Goal: Task Accomplishment & Management: Manage account settings

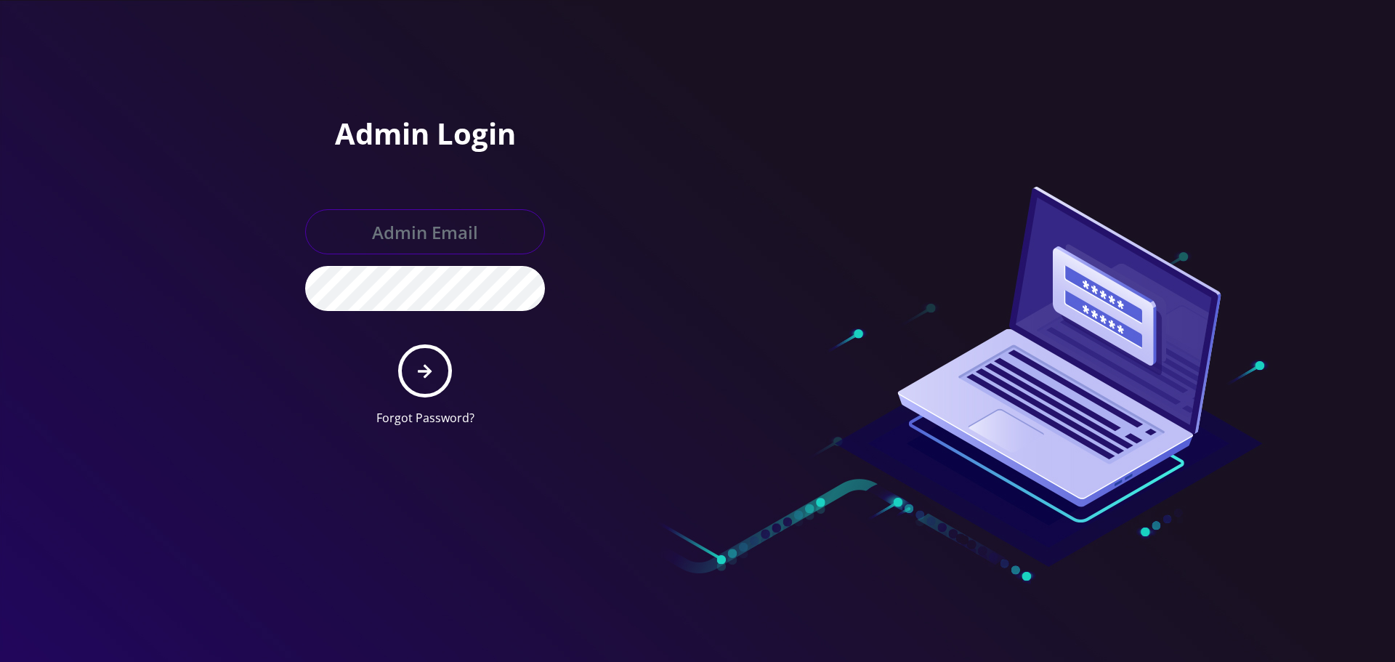
type input "[EMAIL_ADDRESS][DOMAIN_NAME]"
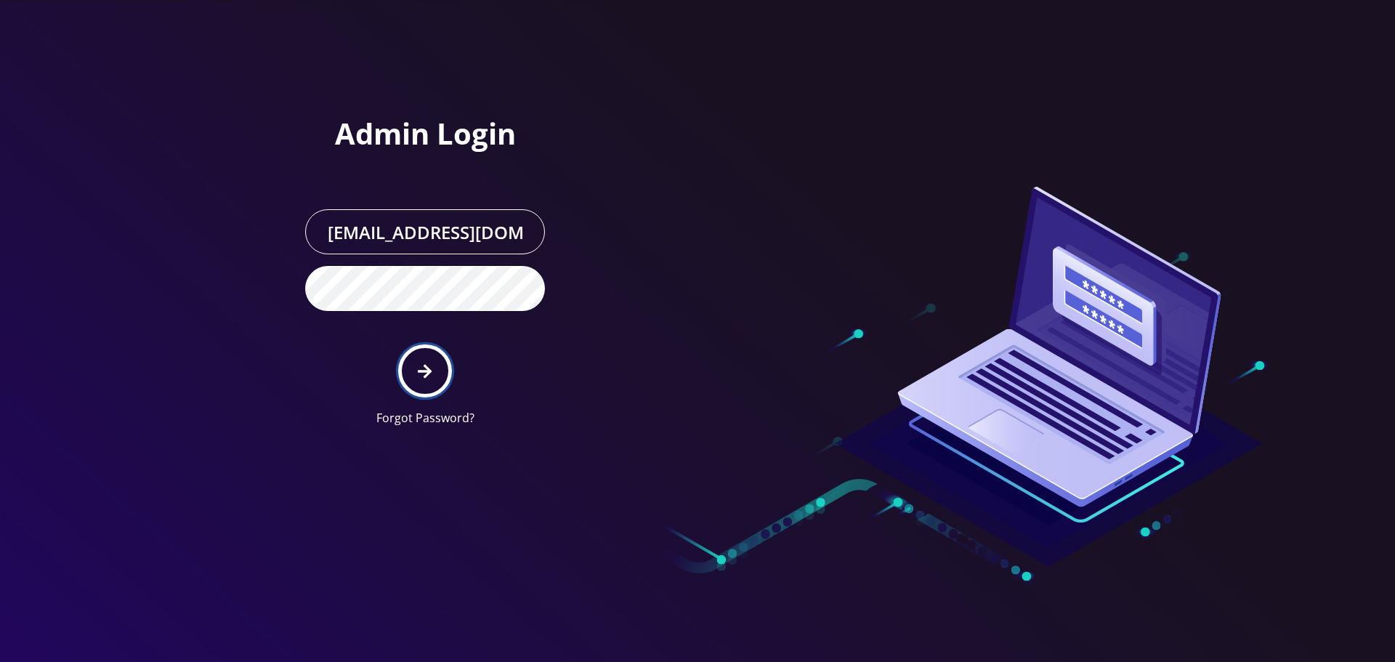
click at [434, 375] on button "submit" at bounding box center [424, 370] width 53 height 53
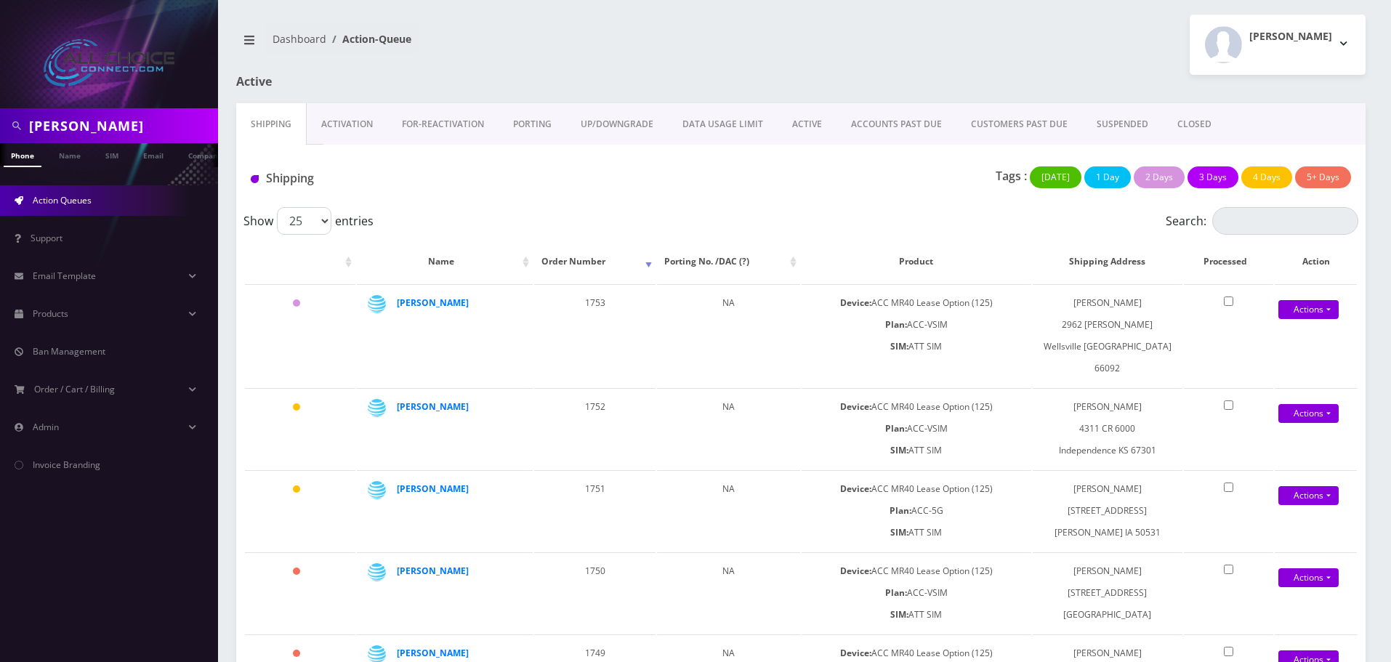
click at [48, 119] on input "hinton" at bounding box center [121, 126] width 185 height 28
click at [49, 119] on input "hinton" at bounding box center [121, 126] width 185 height 28
click at [49, 135] on input "hinton" at bounding box center [121, 126] width 185 height 28
paste input "Pittinger"
drag, startPoint x: 158, startPoint y: 120, endPoint x: 0, endPoint y: 116, distance: 157.8
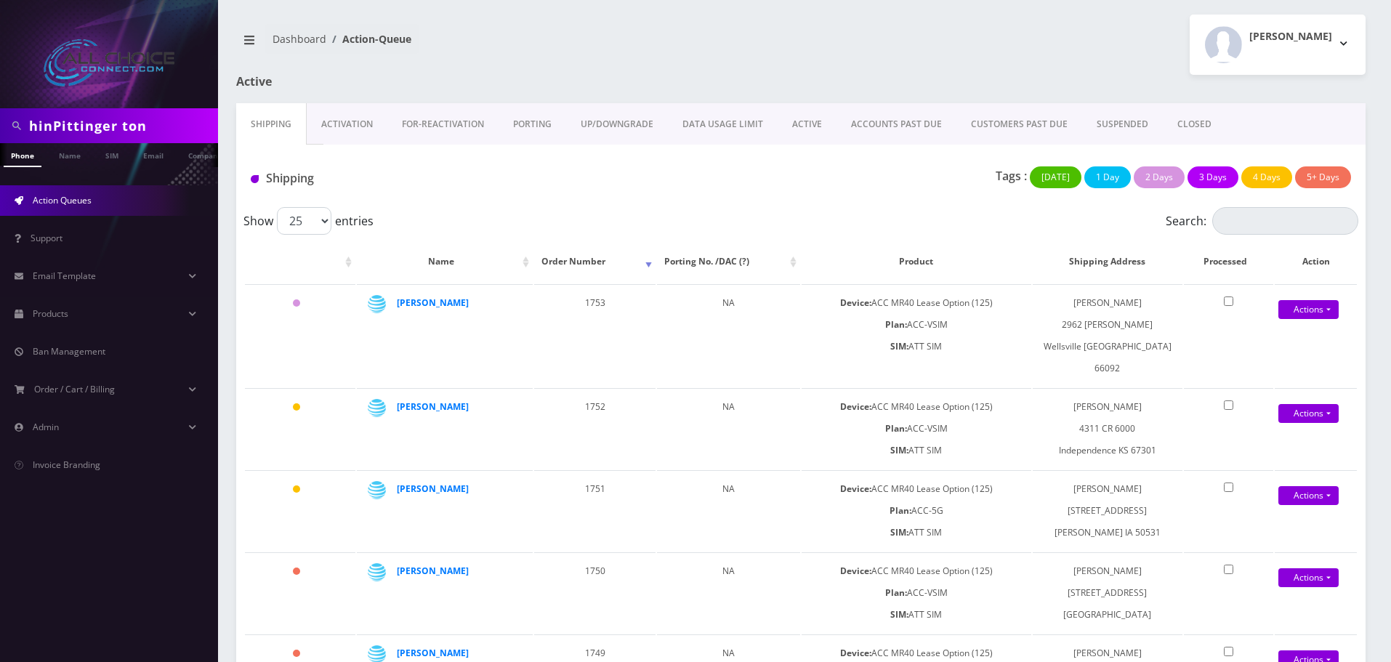
click at [0, 116] on div "hinPittinger ton" at bounding box center [109, 125] width 218 height 35
paste input "Pittinger"
type input "Pittinger"
click at [70, 159] on link "Name" at bounding box center [70, 155] width 36 height 24
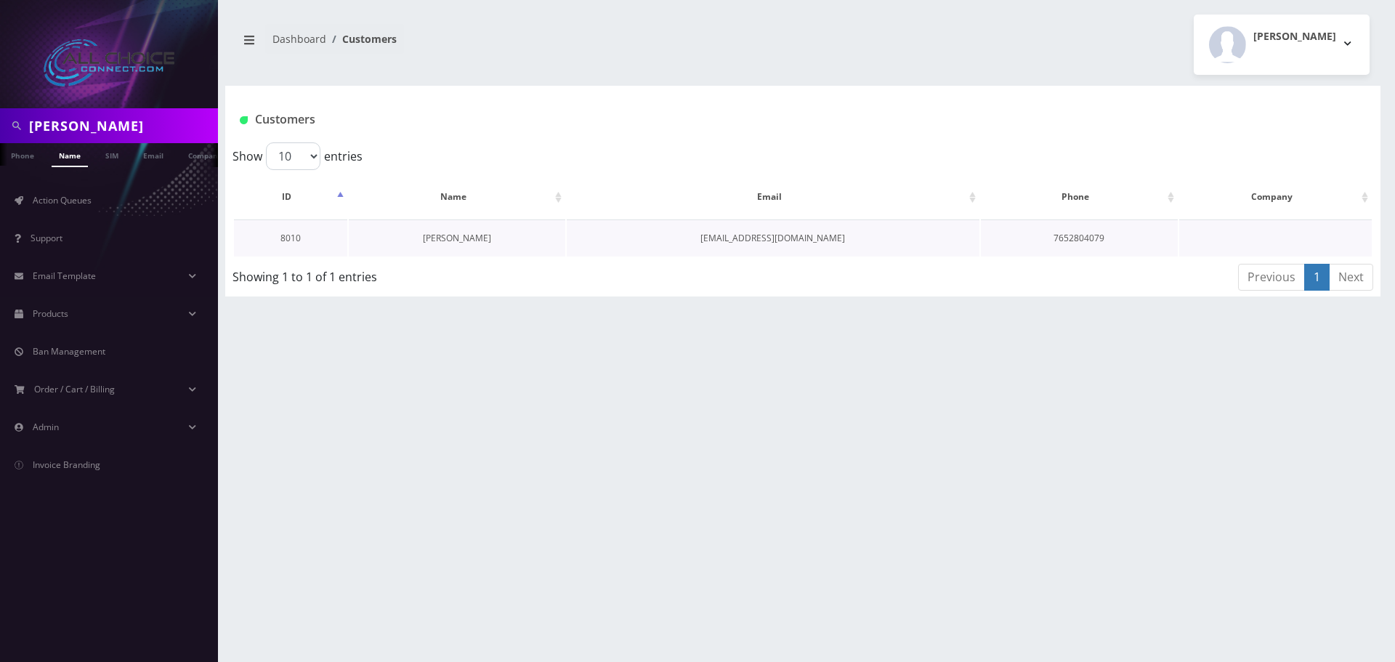
click at [429, 241] on link "[PERSON_NAME]" at bounding box center [457, 238] width 68 height 12
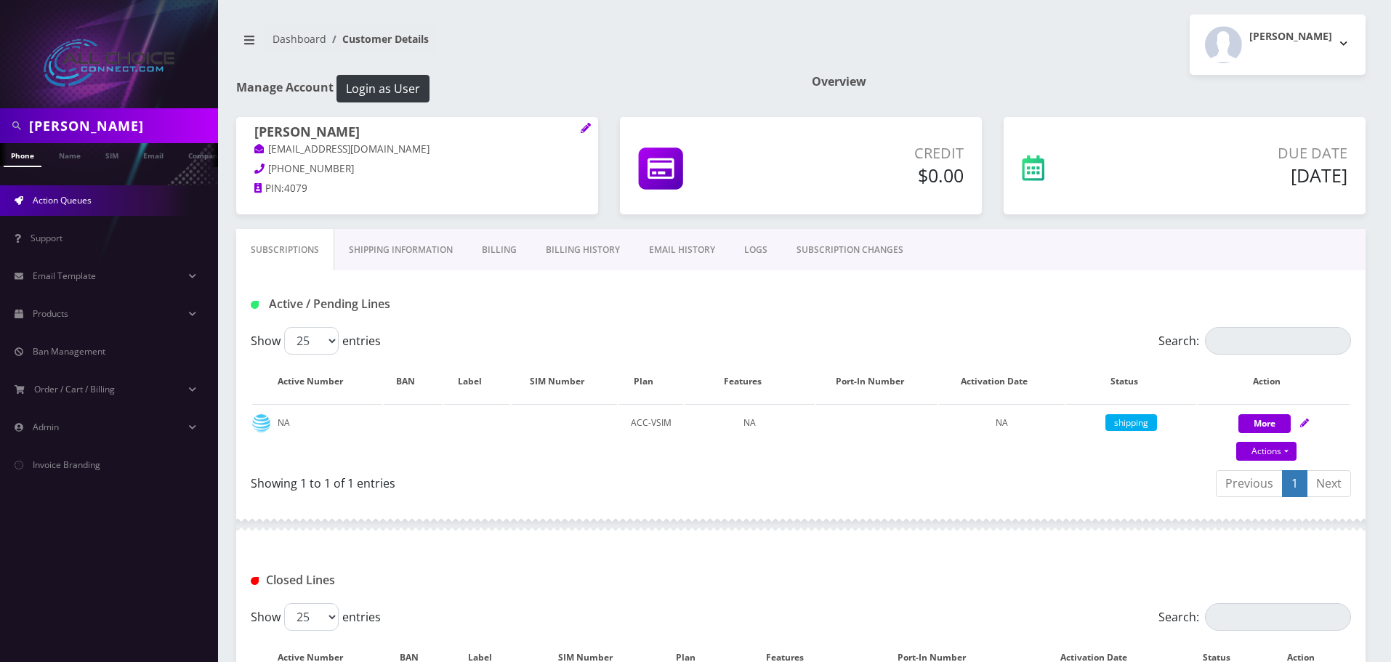
click at [57, 204] on span "Action Queues" at bounding box center [62, 200] width 59 height 12
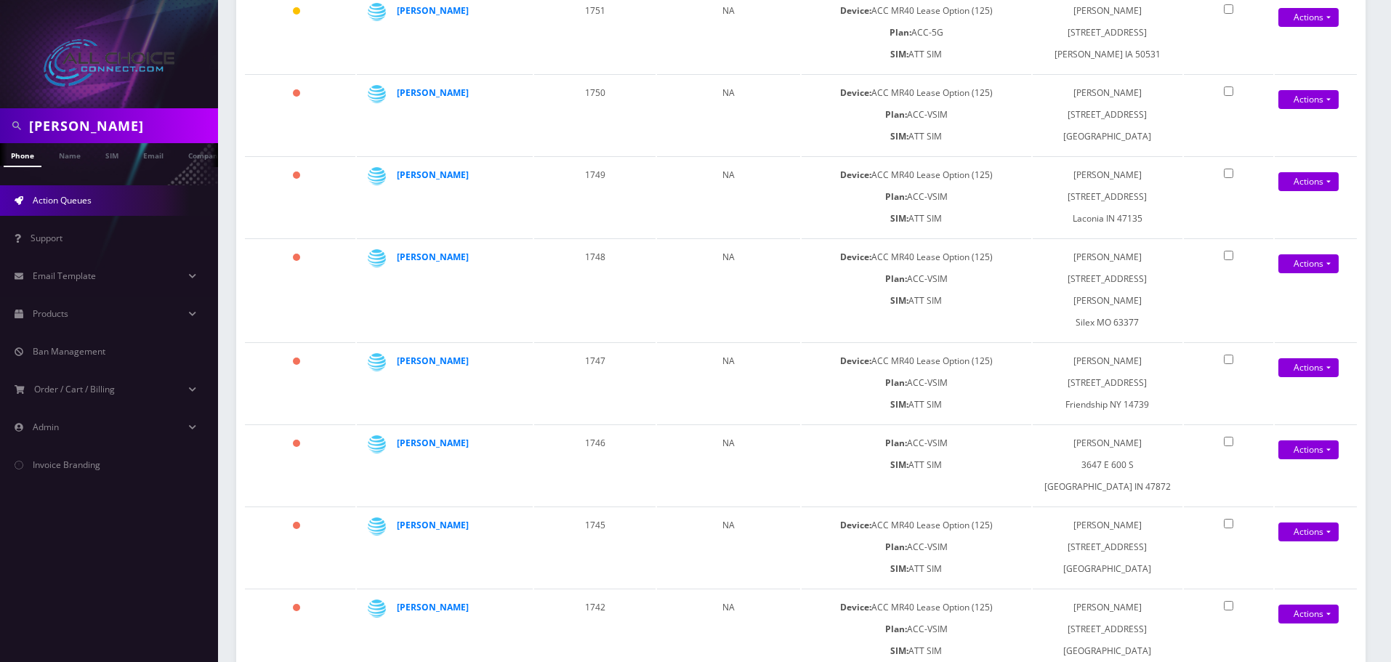
scroll to position [370, 0]
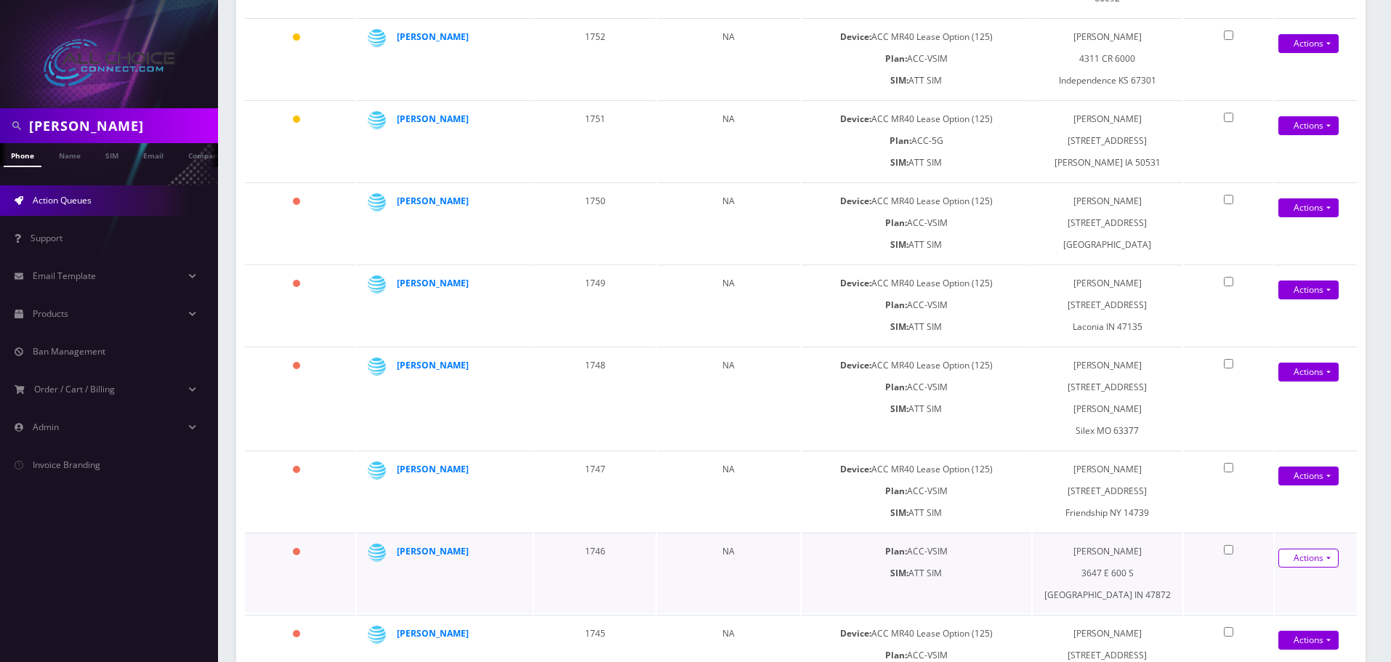
click at [1337, 53] on link "Actions" at bounding box center [1308, 43] width 60 height 19
click at [1270, 575] on link "Shipped" at bounding box center [1304, 586] width 116 height 22
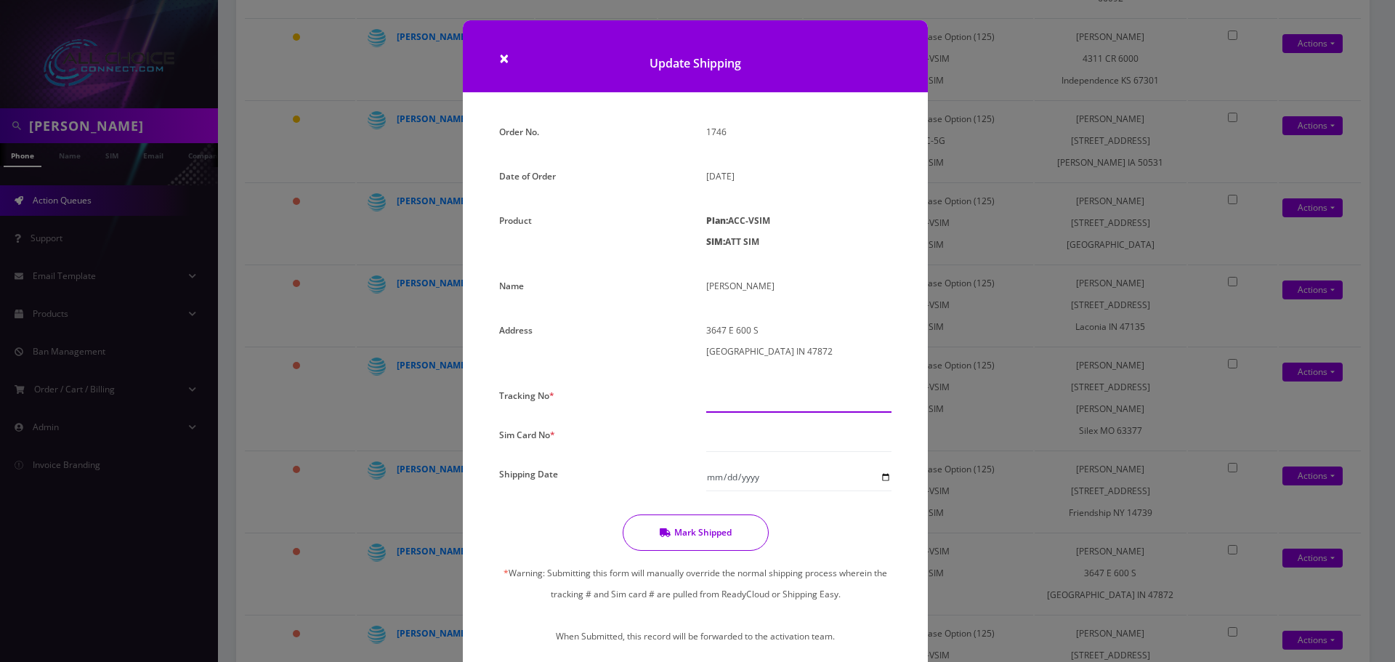
click at [757, 393] on input "text" at bounding box center [798, 399] width 185 height 28
paste input "9405530109355194365111"
type input "9405530109355194365111"
click at [733, 432] on input "text" at bounding box center [798, 438] width 185 height 28
paste input "94055301093551943651"
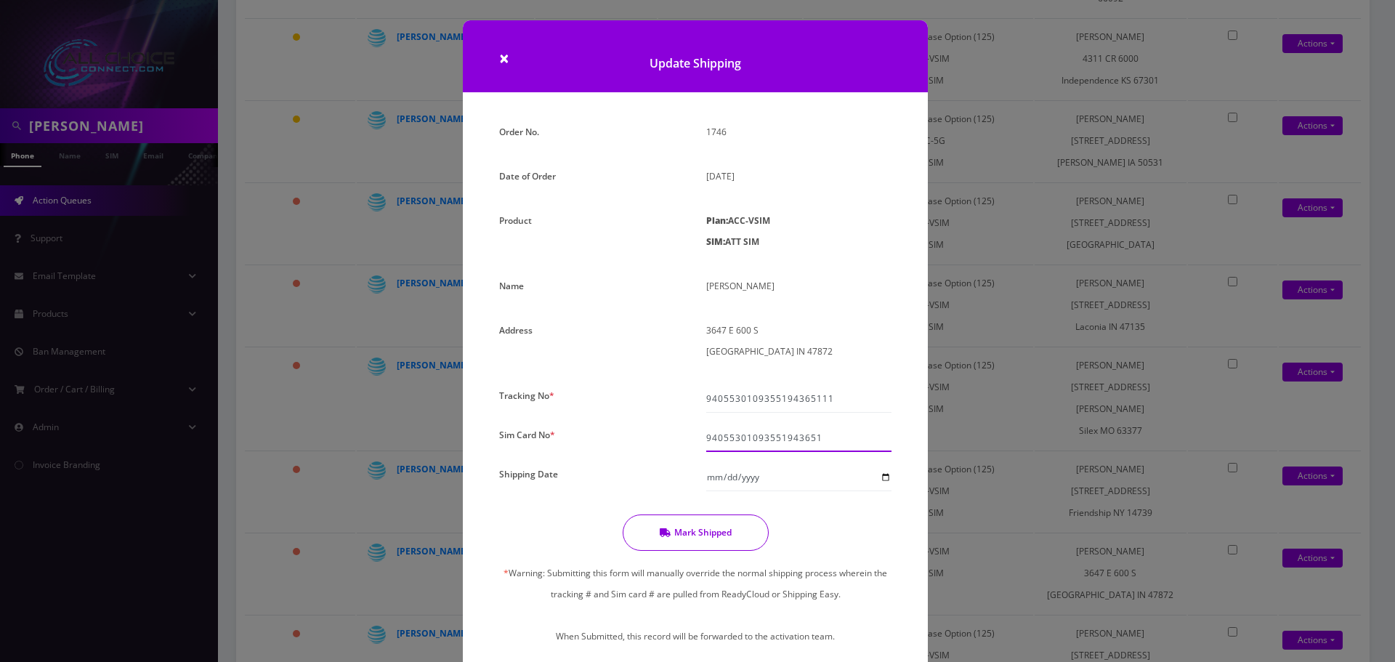
type input "94055301093551943651"
click at [887, 479] on input "Shipping Date" at bounding box center [798, 478] width 185 height 28
type input "2025-08-09"
click at [704, 531] on button "Mark Shipped" at bounding box center [696, 533] width 146 height 36
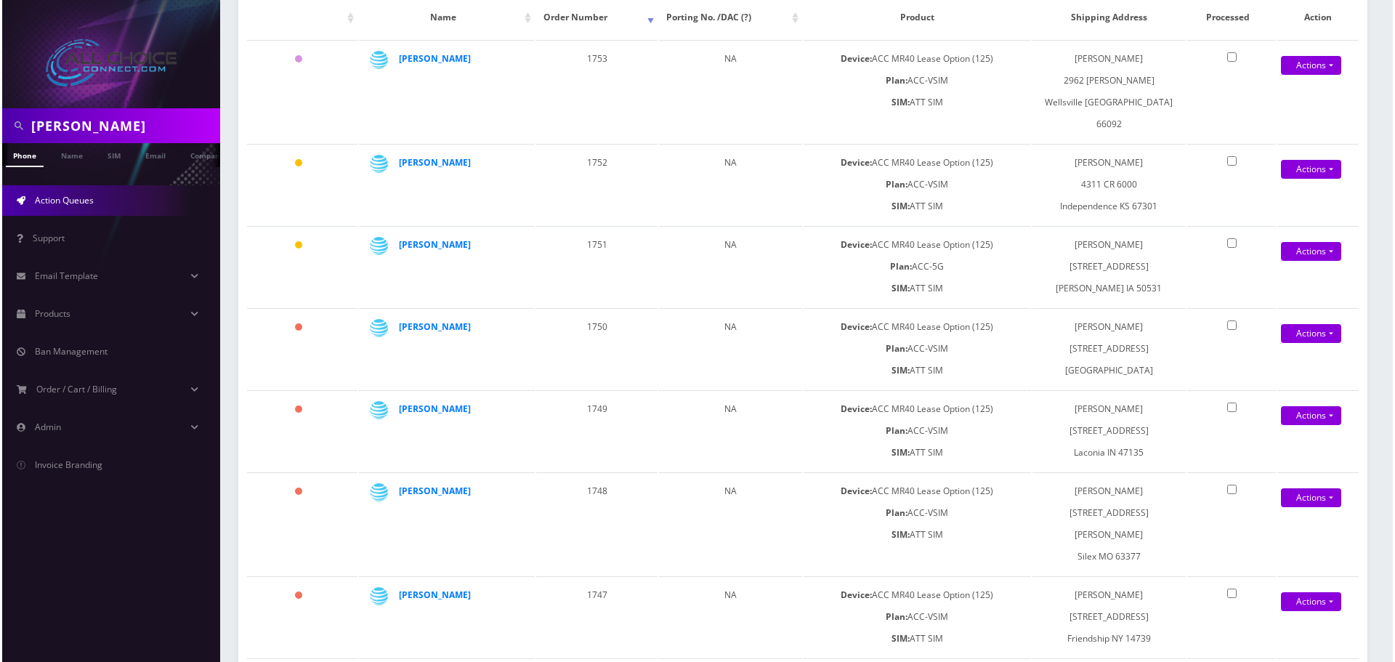
scroll to position [0, 0]
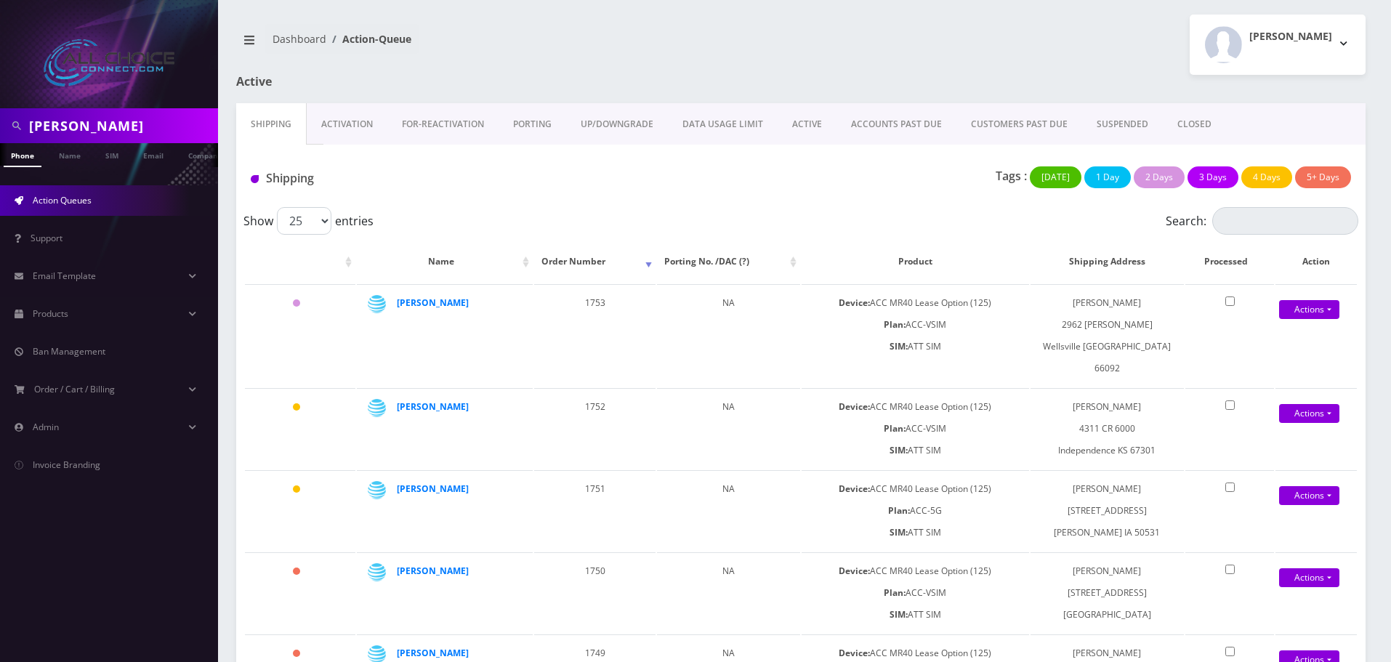
click at [342, 120] on link "Activation" at bounding box center [347, 124] width 81 height 42
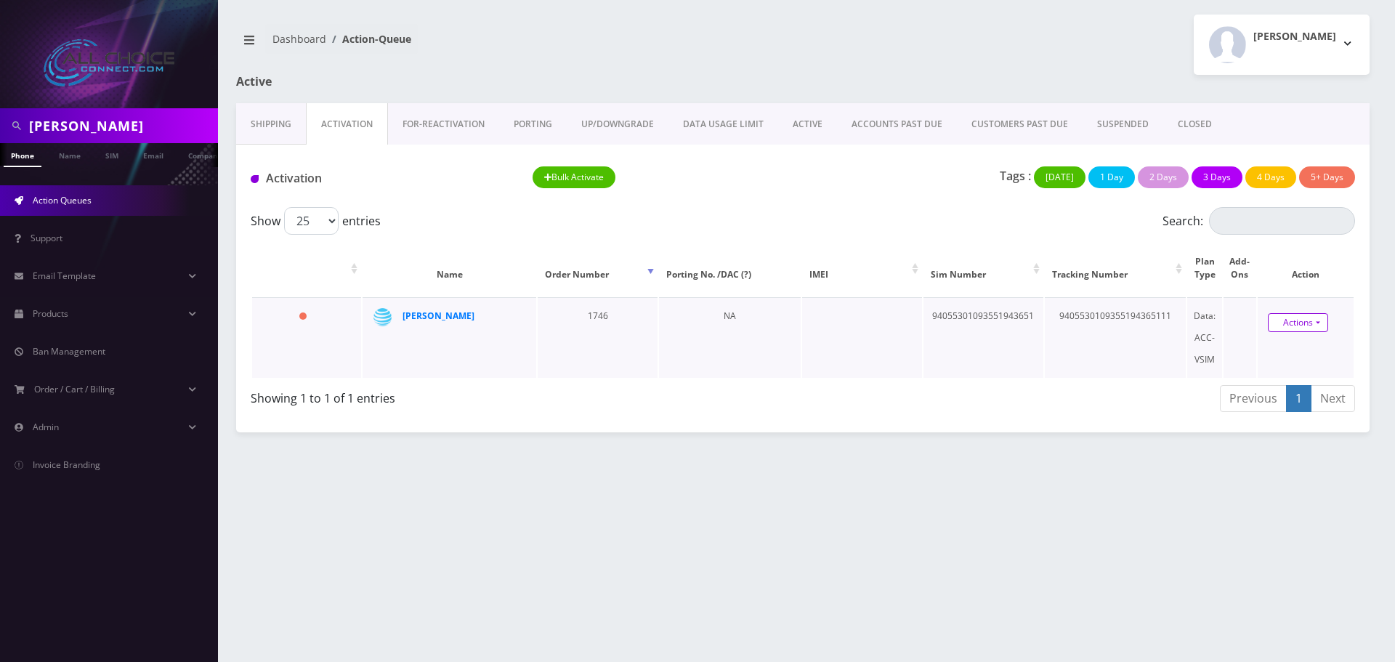
click at [1307, 326] on link "Actions" at bounding box center [1298, 322] width 60 height 19
click at [1286, 344] on link "Activate" at bounding box center [1308, 350] width 116 height 22
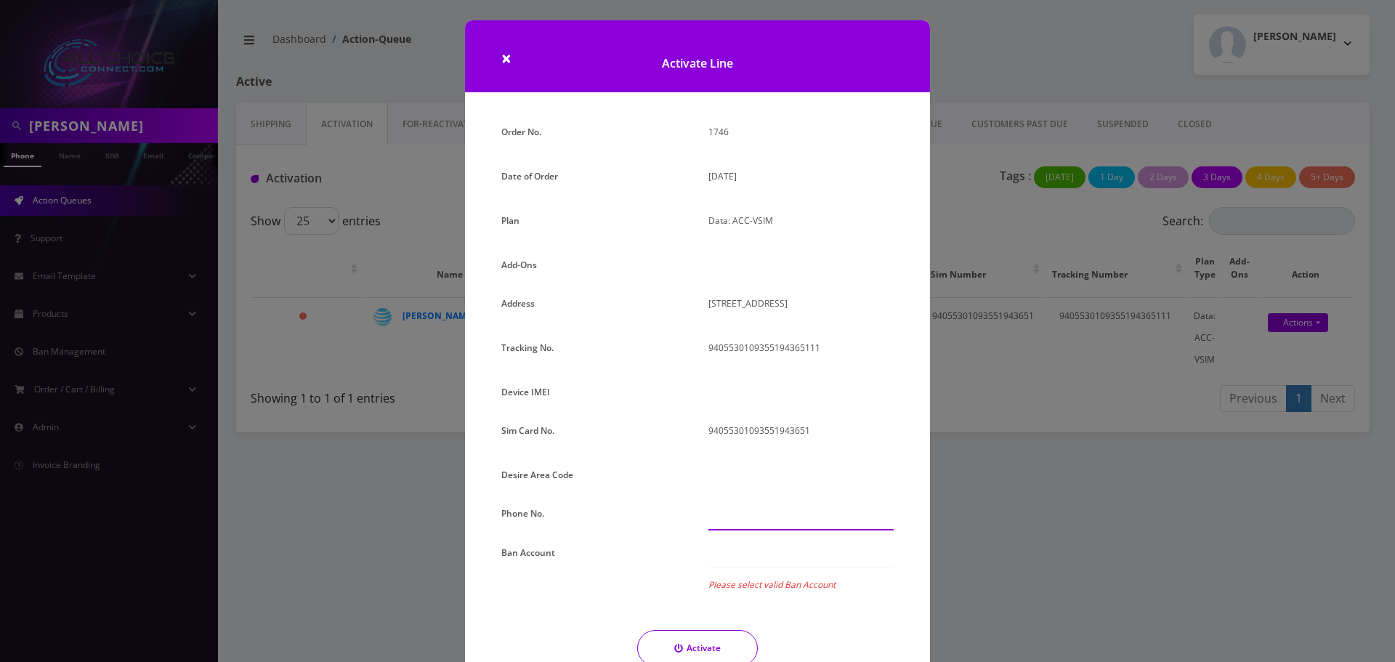
drag, startPoint x: 719, startPoint y: 512, endPoint x: 730, endPoint y: 528, distance: 19.4
click at [721, 515] on input "text" at bounding box center [801, 517] width 185 height 28
paste input "765-280-4079"
type input "765-280-4079"
click at [759, 566] on div at bounding box center [801, 554] width 185 height 25
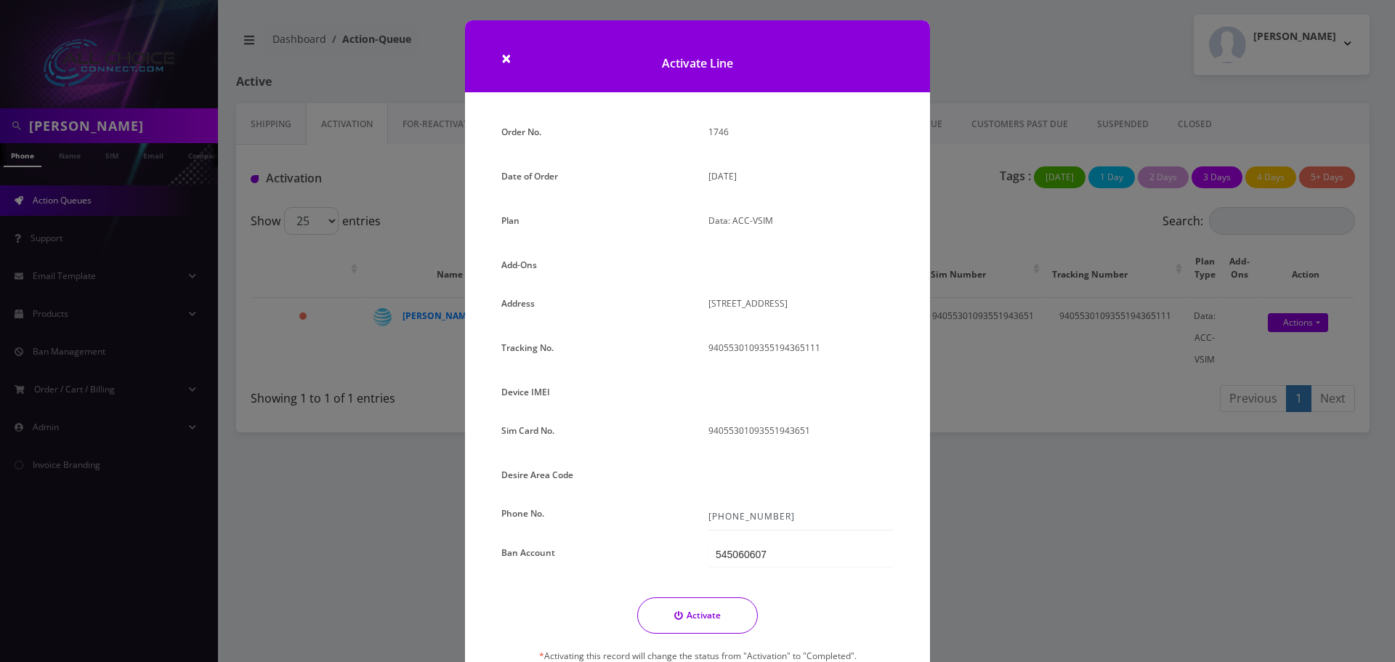
drag, startPoint x: 745, startPoint y: 621, endPoint x: 750, endPoint y: 611, distance: 12.0
click at [757, 580] on div "Order No. 1746 Date of Order August 09, 2025 Plan Data: ACC-VSIM Add-Ons Addres…" at bounding box center [698, 433] width 414 height 624
click at [757, 589] on div at bounding box center [801, 598] width 185 height 25
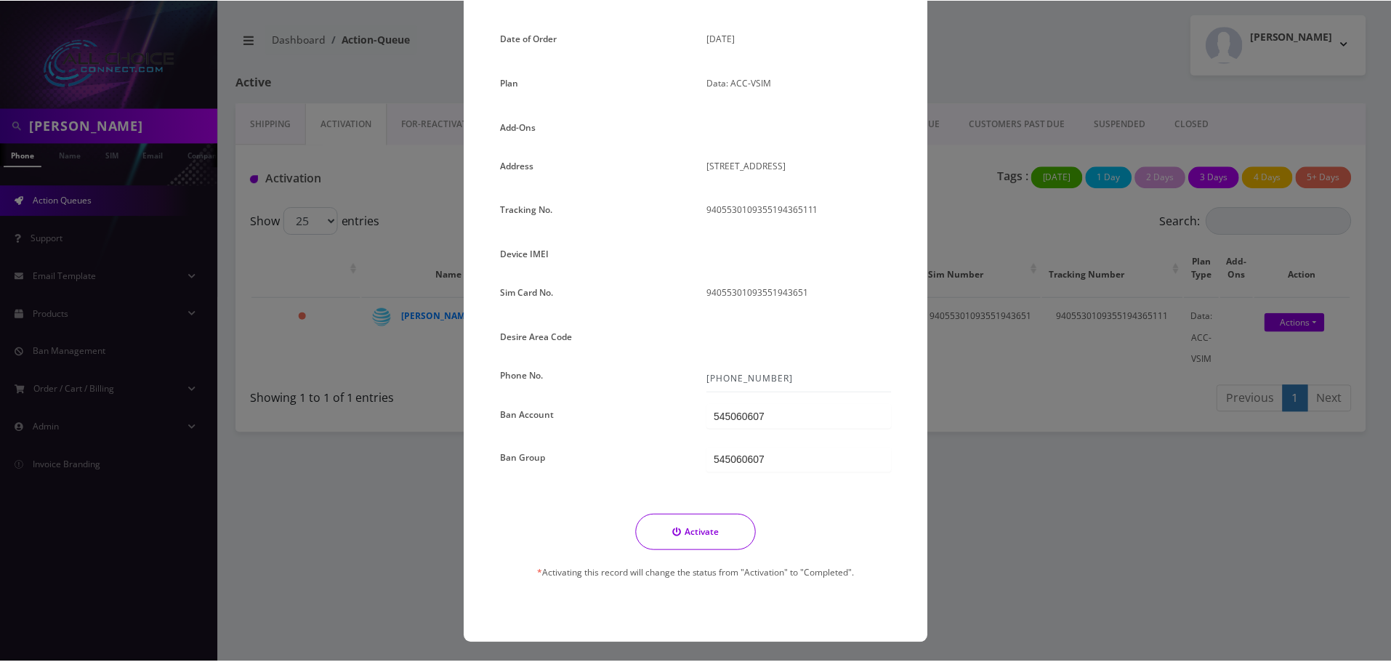
scroll to position [140, 0]
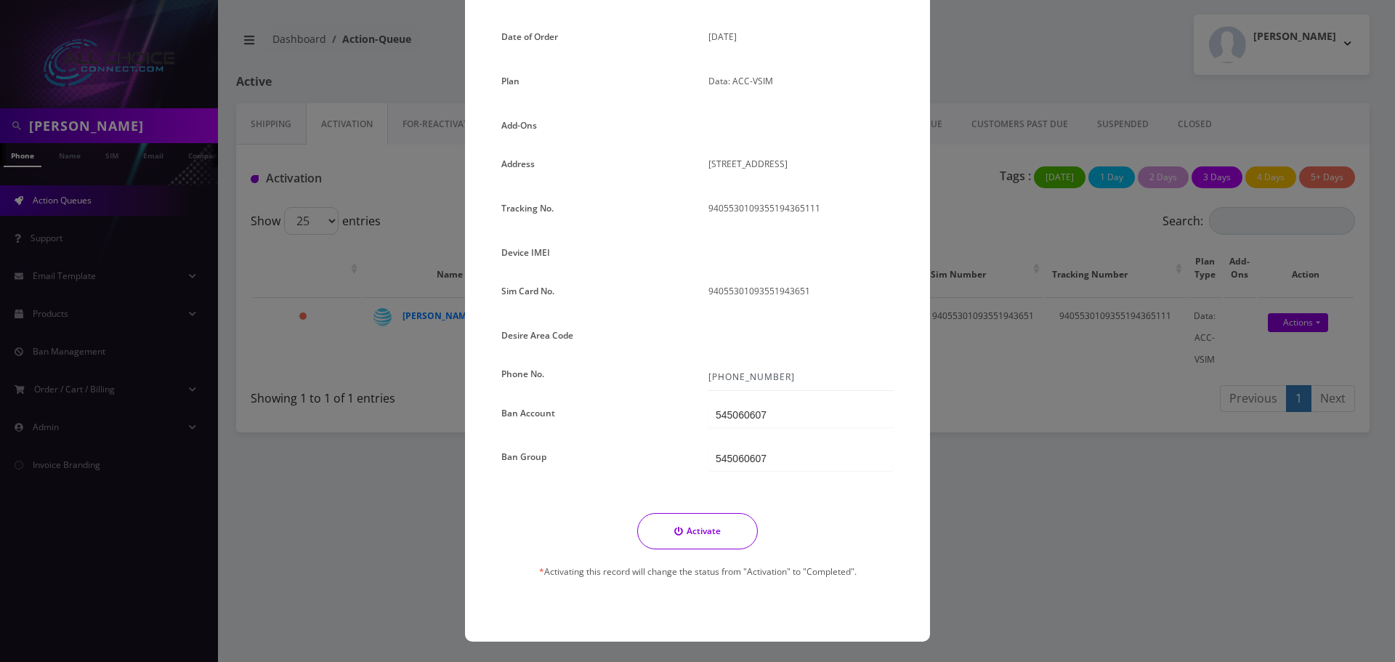
click at [669, 509] on div "Order No. 1746 Date of Order August 09, 2025 Plan Data: ACC-VSIM Add-Ons Addres…" at bounding box center [698, 294] width 414 height 624
click at [688, 535] on button "Activate" at bounding box center [697, 531] width 121 height 36
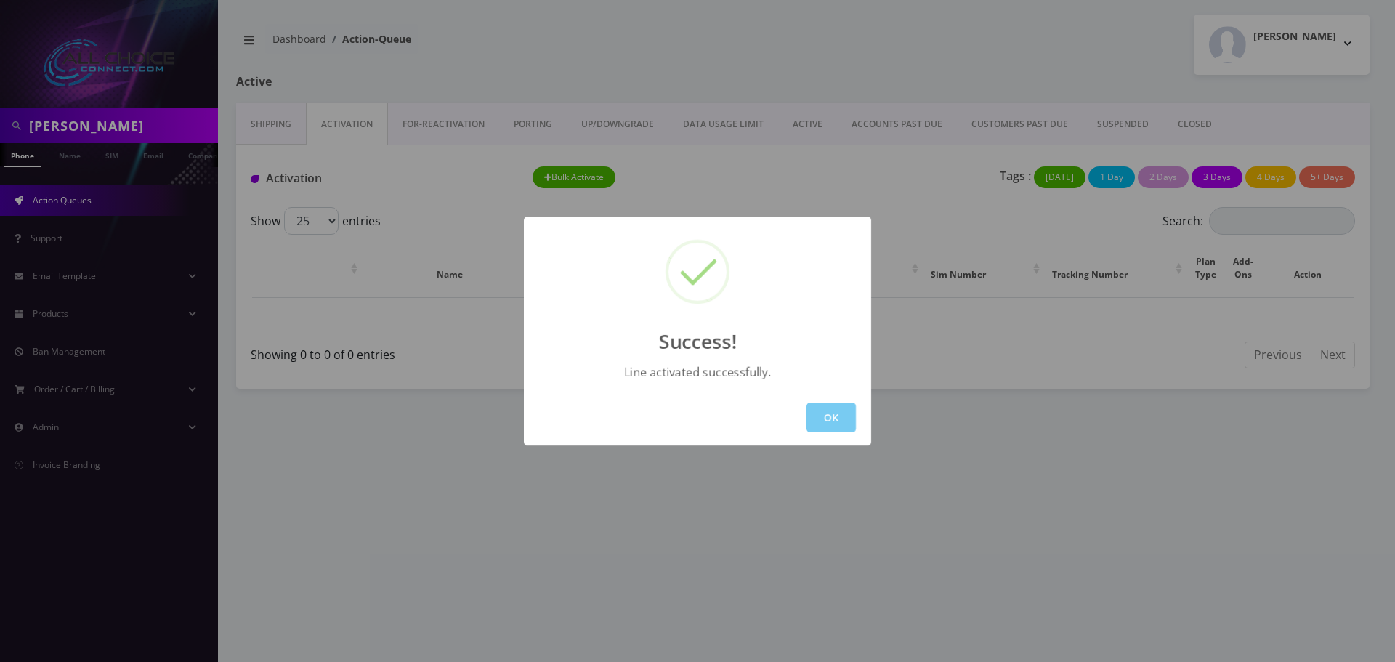
click at [835, 430] on button "OK" at bounding box center [831, 418] width 49 height 30
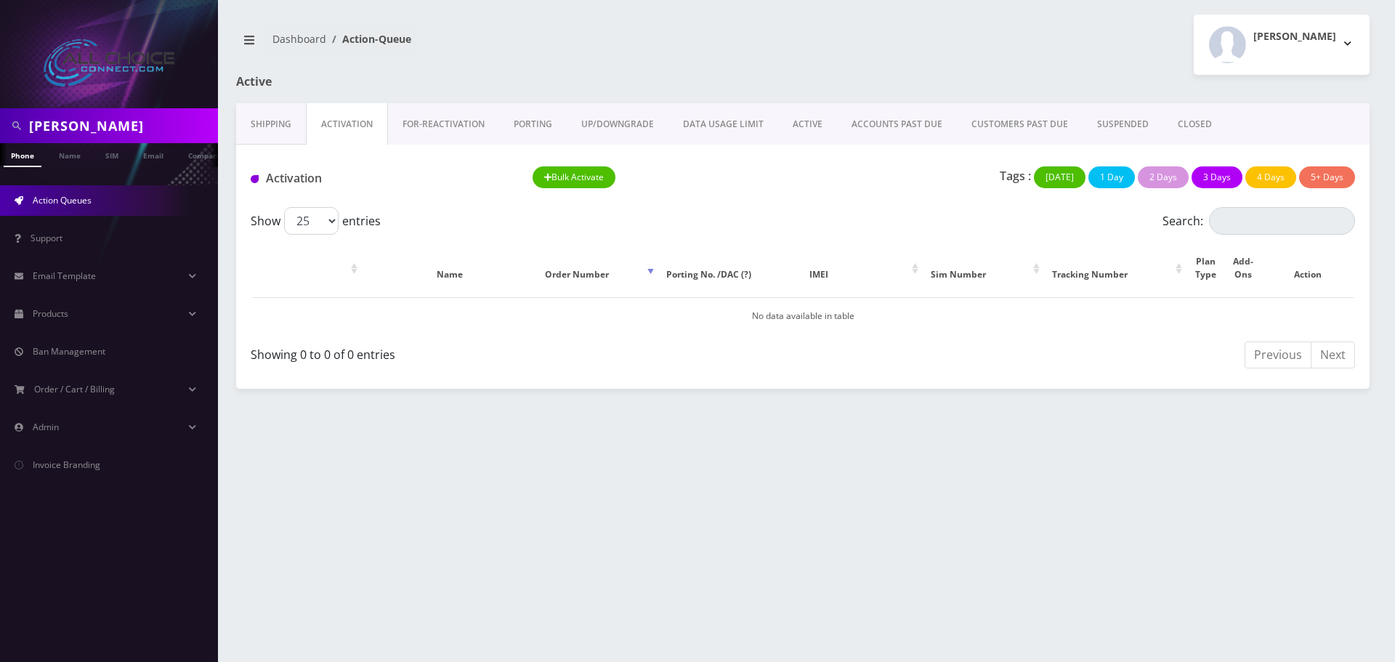
click at [796, 129] on link "ACTIVE" at bounding box center [807, 124] width 59 height 42
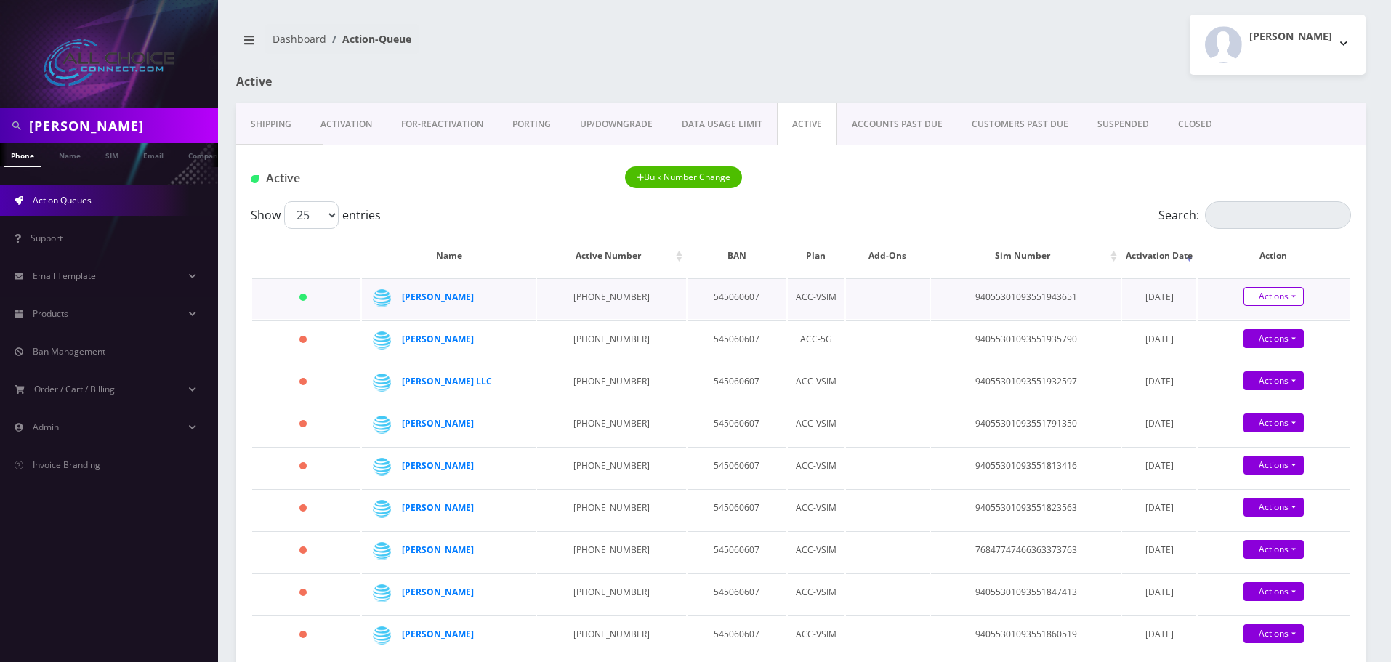
click at [1259, 304] on link "Actions" at bounding box center [1274, 296] width 60 height 19
click at [1255, 326] on link "Close" at bounding box center [1286, 324] width 152 height 22
type input "08/27/2025"
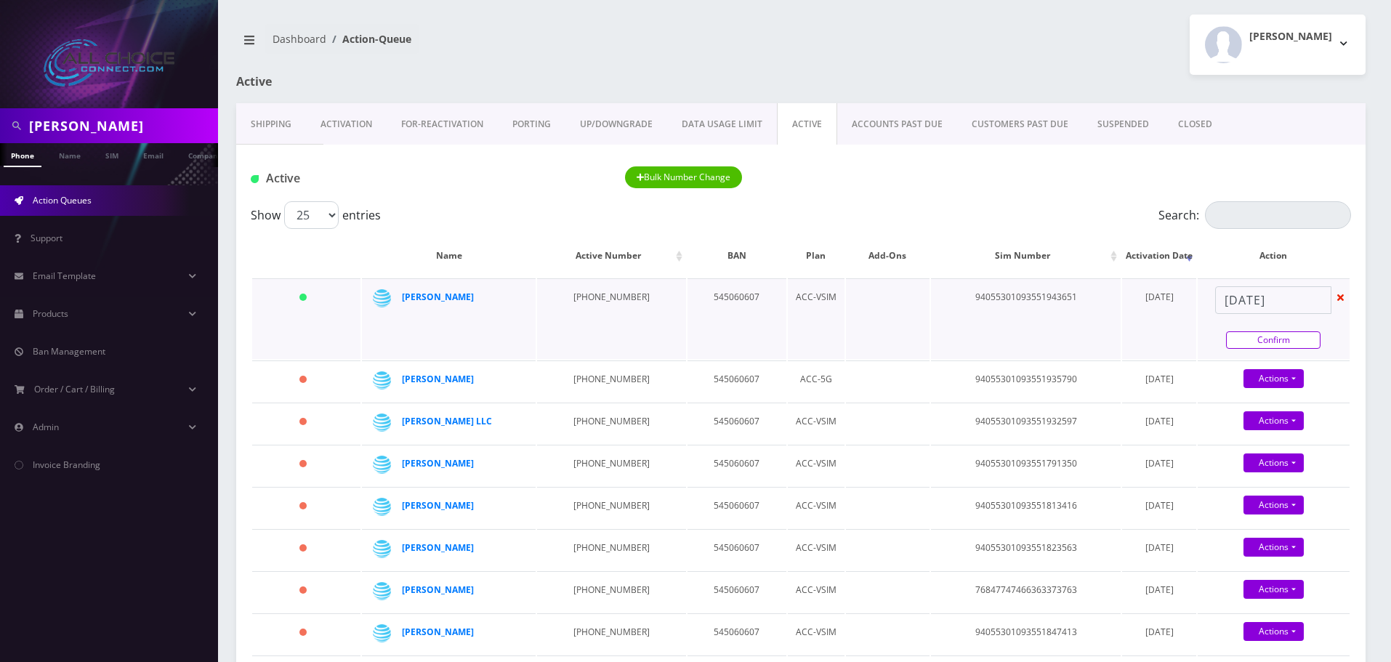
click at [1257, 340] on link "Confirm" at bounding box center [1273, 339] width 94 height 17
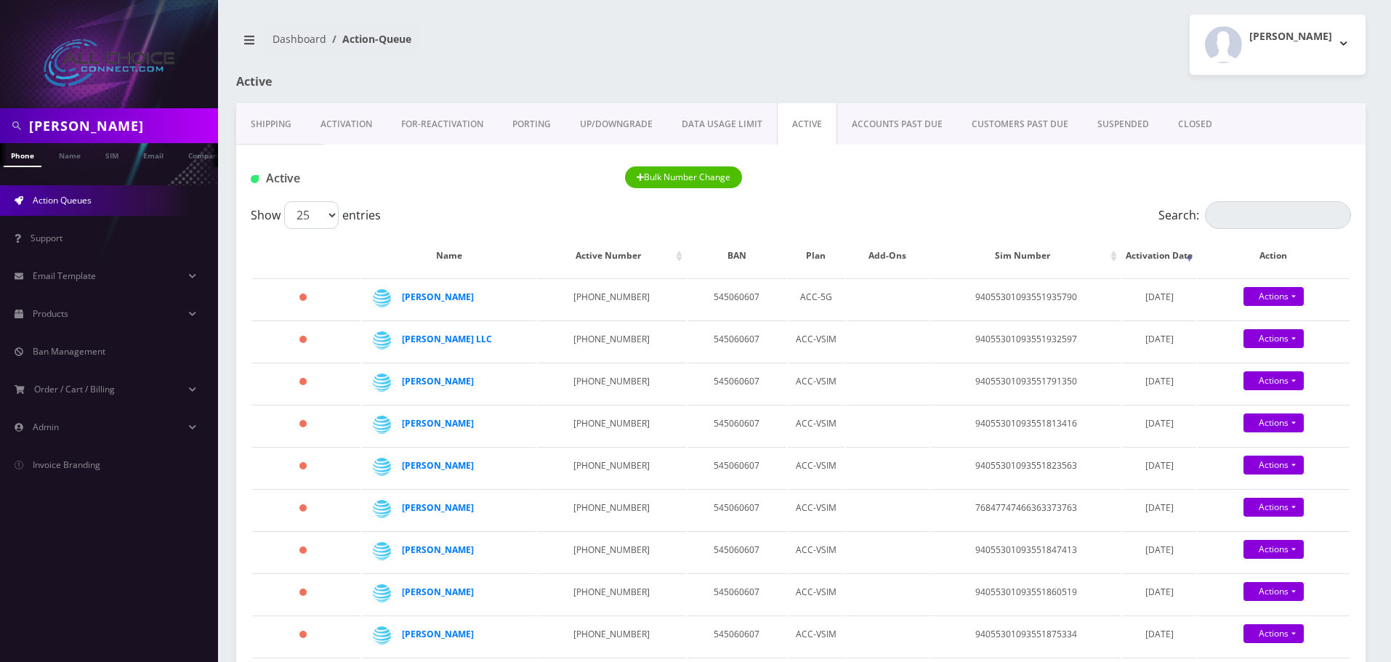
click at [1188, 123] on link "CLOSED" at bounding box center [1195, 124] width 63 height 42
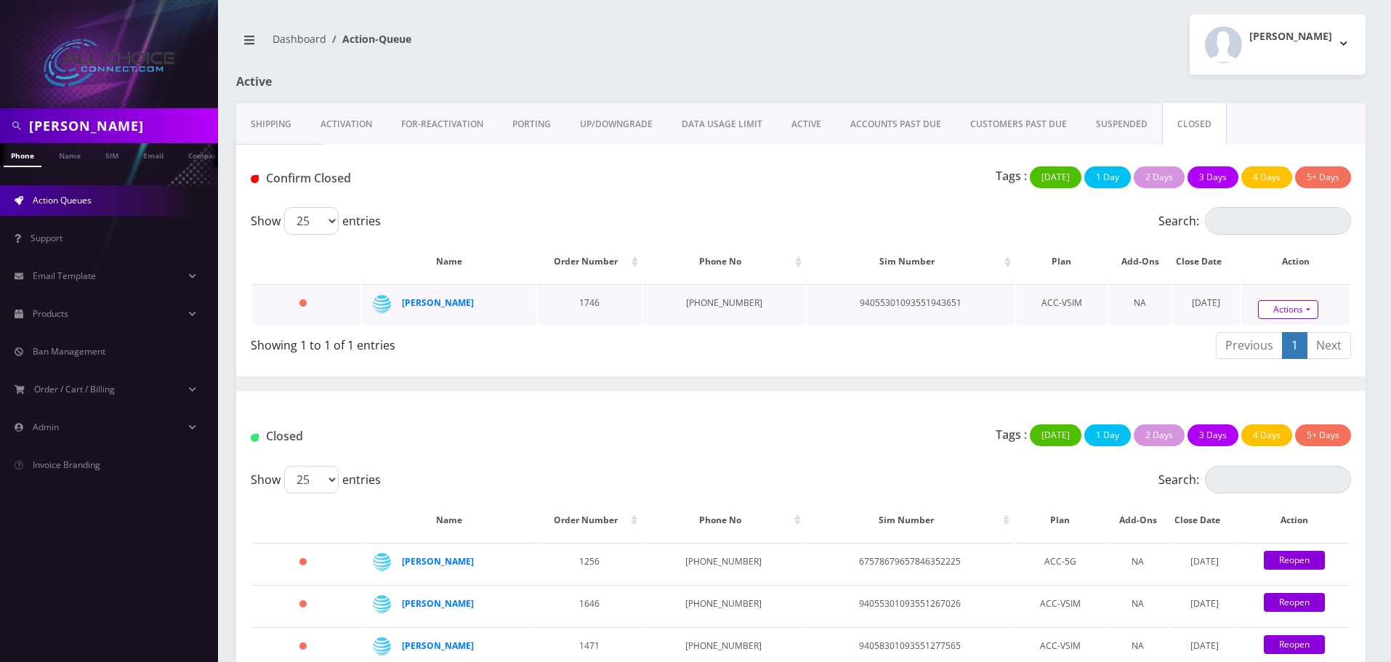
click at [1283, 302] on link "Actions" at bounding box center [1288, 309] width 60 height 19
click at [1278, 269] on link "Confirm" at bounding box center [1312, 268] width 116 height 19
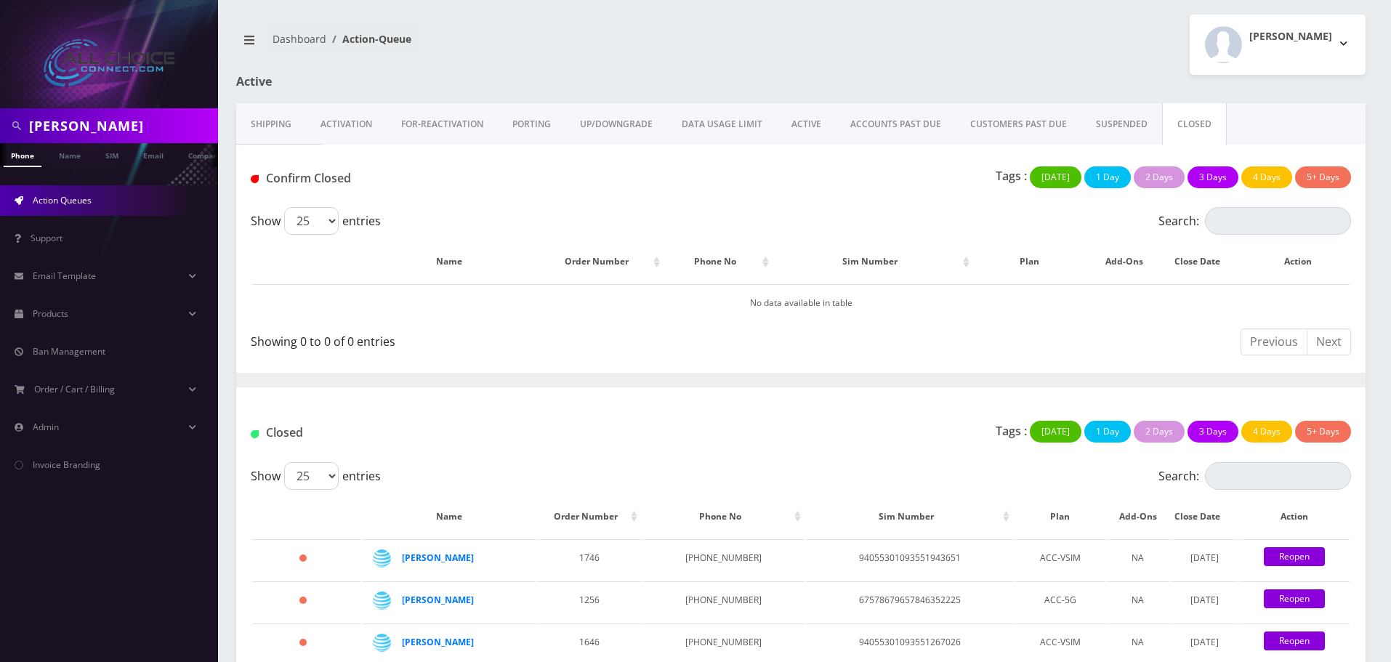
scroll to position [0, 7]
click at [84, 126] on input "Pittinger" at bounding box center [121, 126] width 185 height 28
click at [59, 132] on input "Pittinger" at bounding box center [121, 126] width 185 height 28
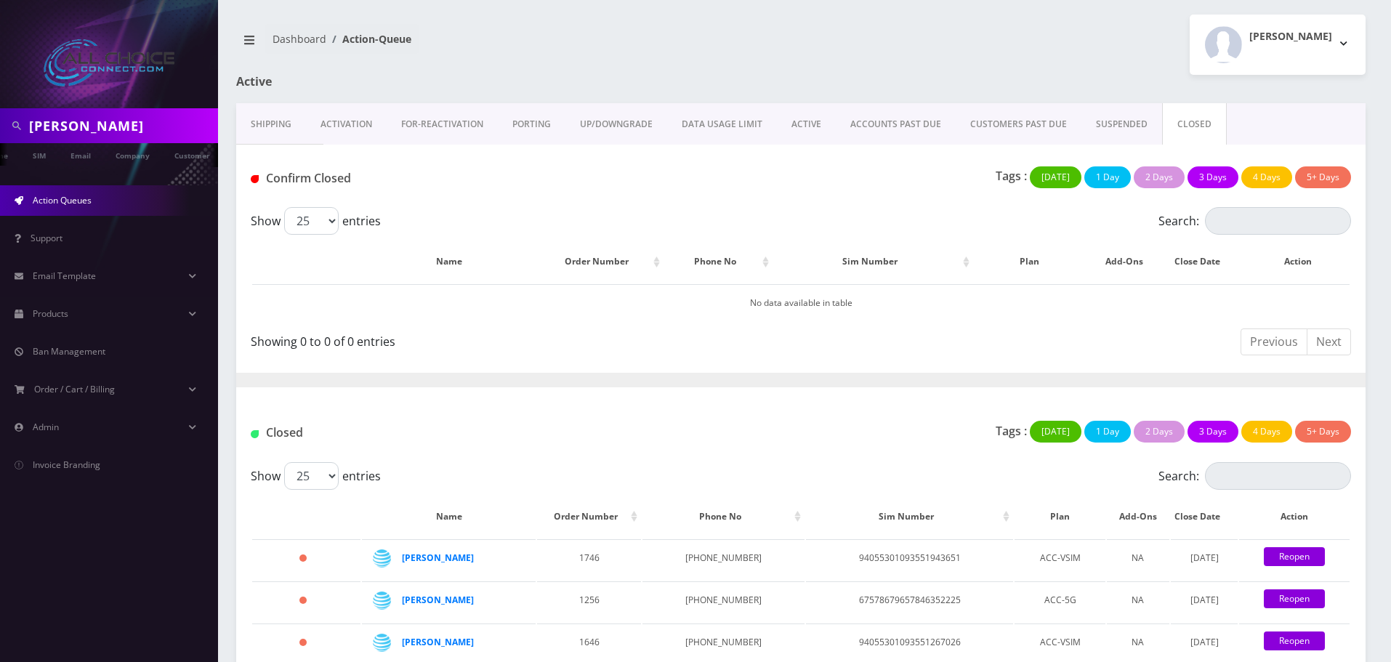
click at [59, 132] on input "Pittinger" at bounding box center [121, 126] width 185 height 28
paste input "Southwood"
type input "Southwood"
click at [43, 158] on link "SIM" at bounding box center [39, 155] width 28 height 24
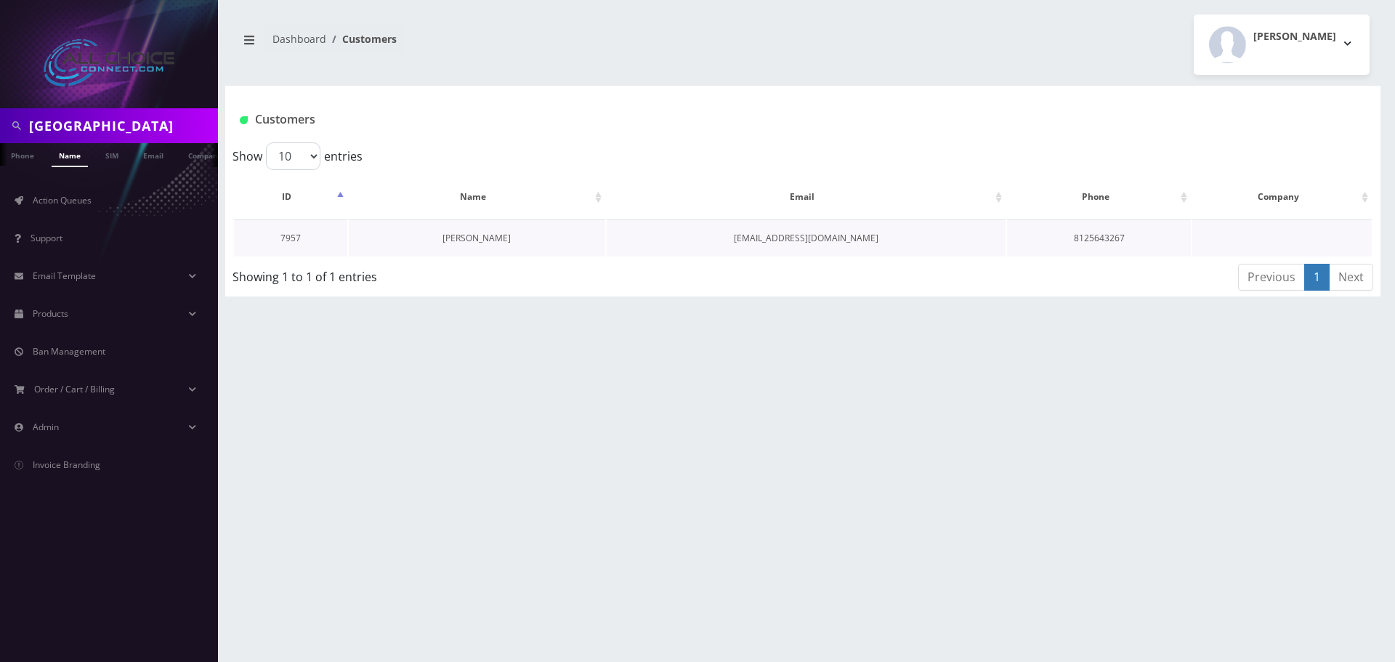
click at [468, 243] on link "[PERSON_NAME]" at bounding box center [477, 238] width 68 height 12
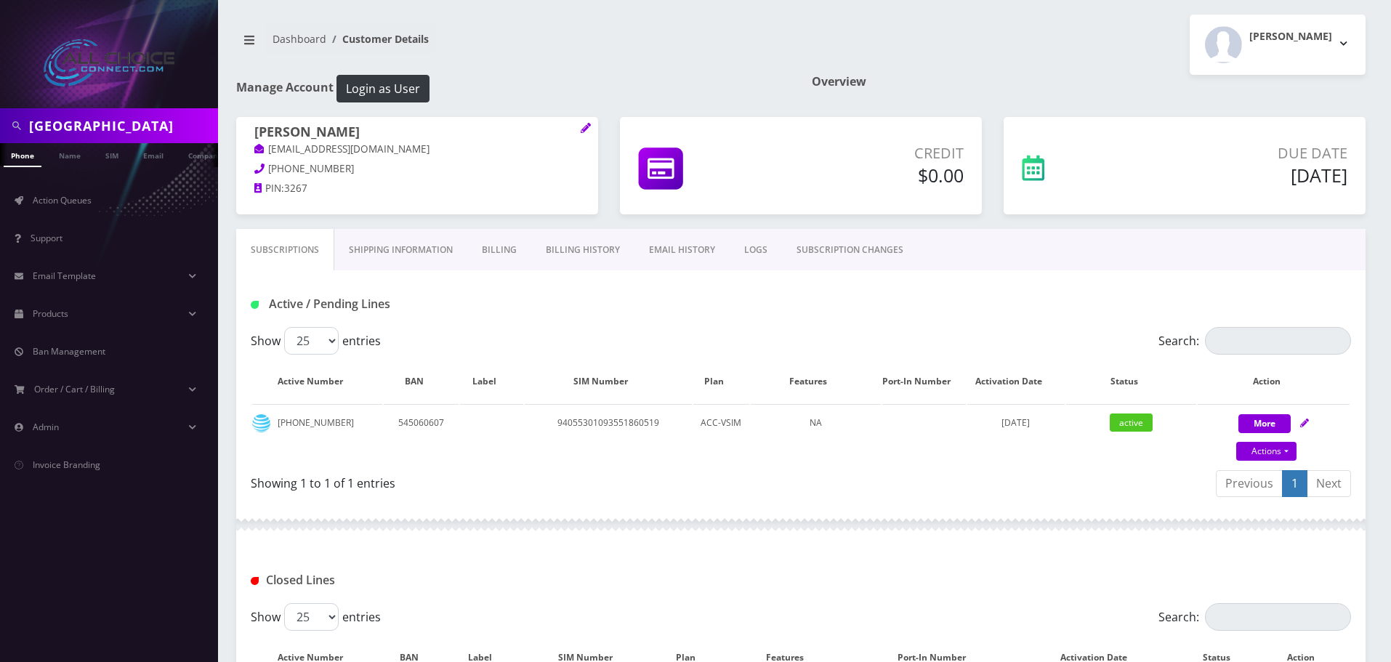
click at [493, 244] on link "Billing" at bounding box center [499, 250] width 64 height 42
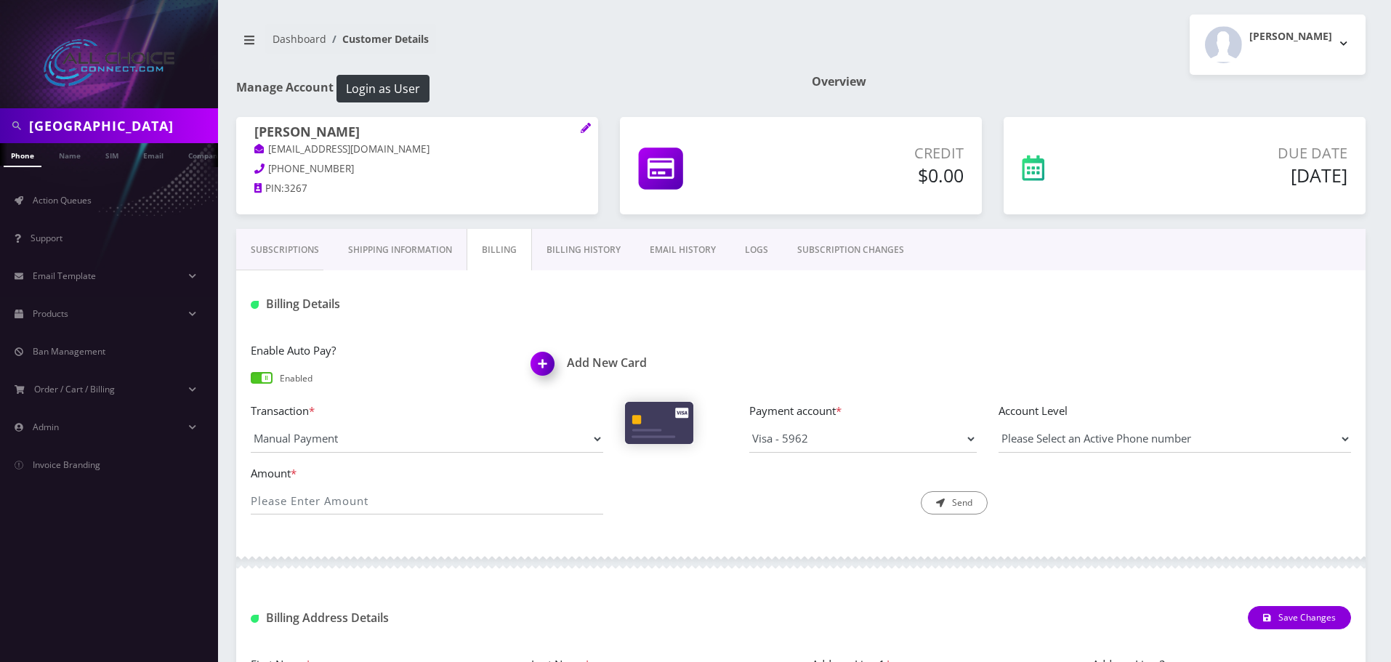
click at [595, 251] on link "Billing History" at bounding box center [583, 250] width 103 height 42
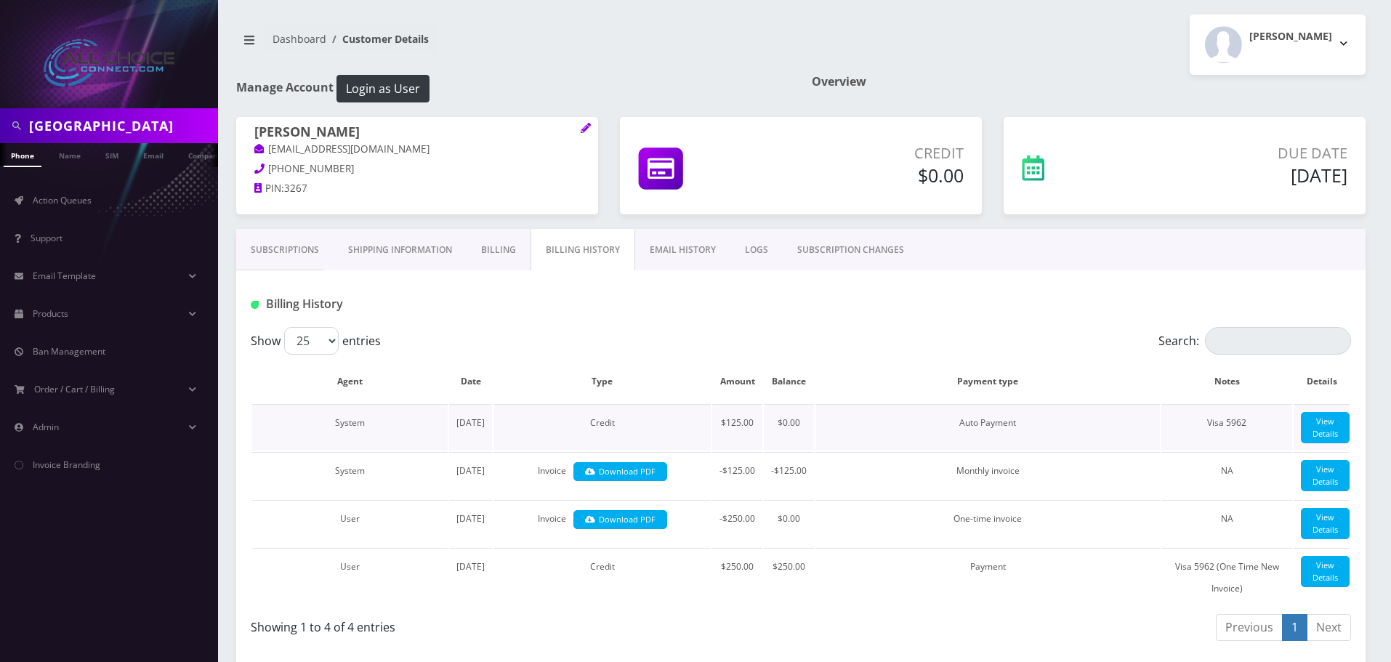
drag, startPoint x: 485, startPoint y: 470, endPoint x: 455, endPoint y: 427, distance: 52.6
click at [455, 427] on td "August 21, 2025" at bounding box center [470, 427] width 43 height 47
click at [1297, 172] on h5 "Sep 22, 2025" at bounding box center [1242, 175] width 210 height 22
click at [78, 156] on link "Name" at bounding box center [70, 155] width 36 height 24
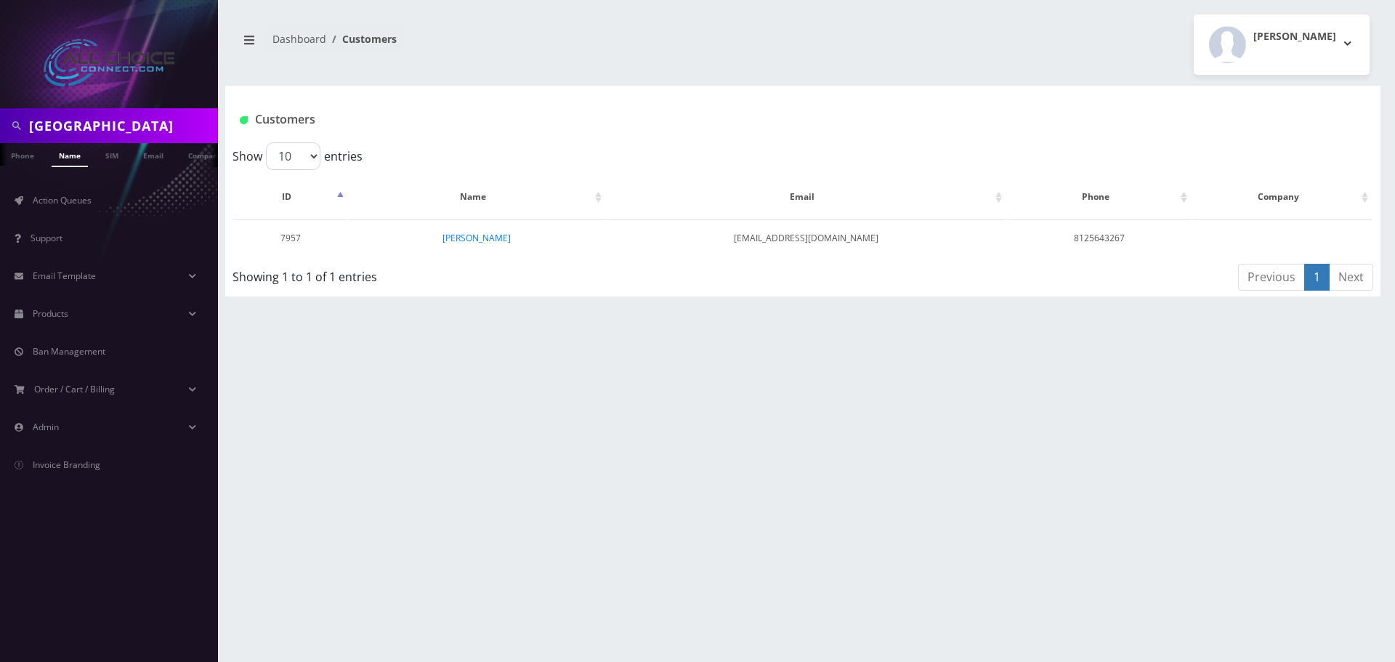
click at [92, 122] on input "[GEOGRAPHIC_DATA]" at bounding box center [121, 126] width 185 height 28
type input "[PERSON_NAME]"
click at [462, 241] on link "[PERSON_NAME]" at bounding box center [461, 238] width 68 height 12
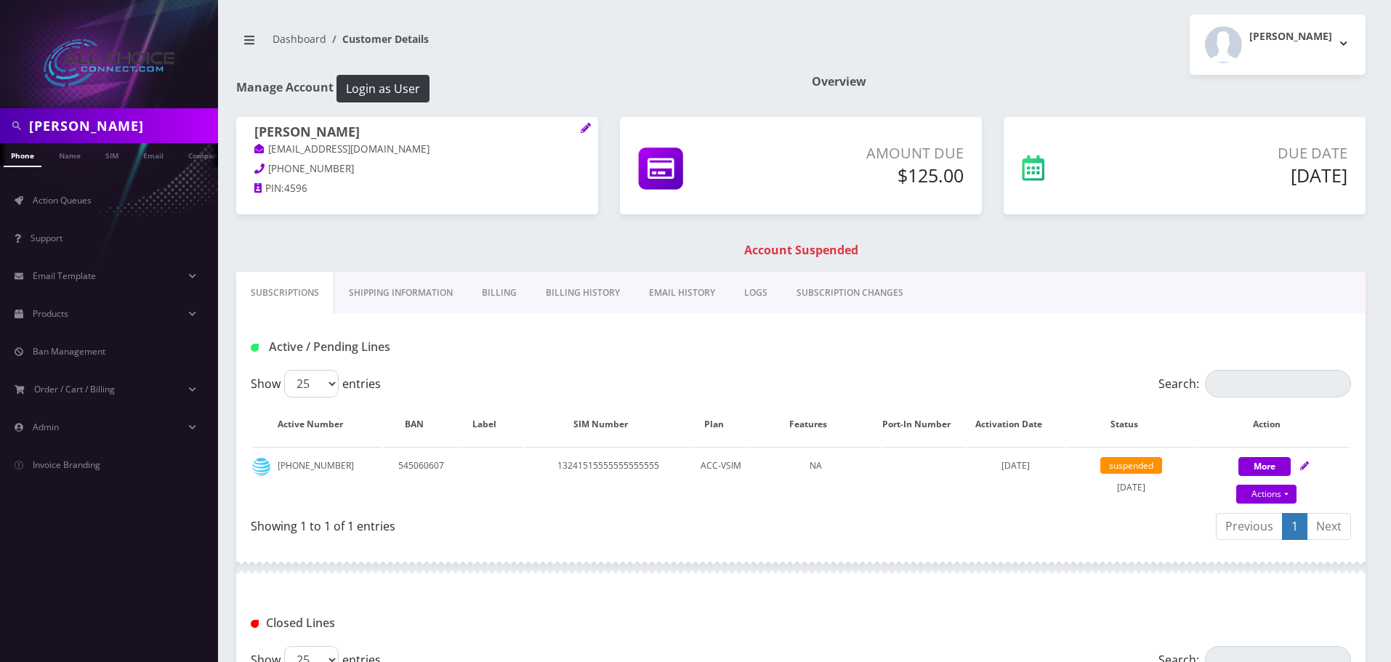
click at [579, 299] on link "Billing History" at bounding box center [582, 293] width 103 height 42
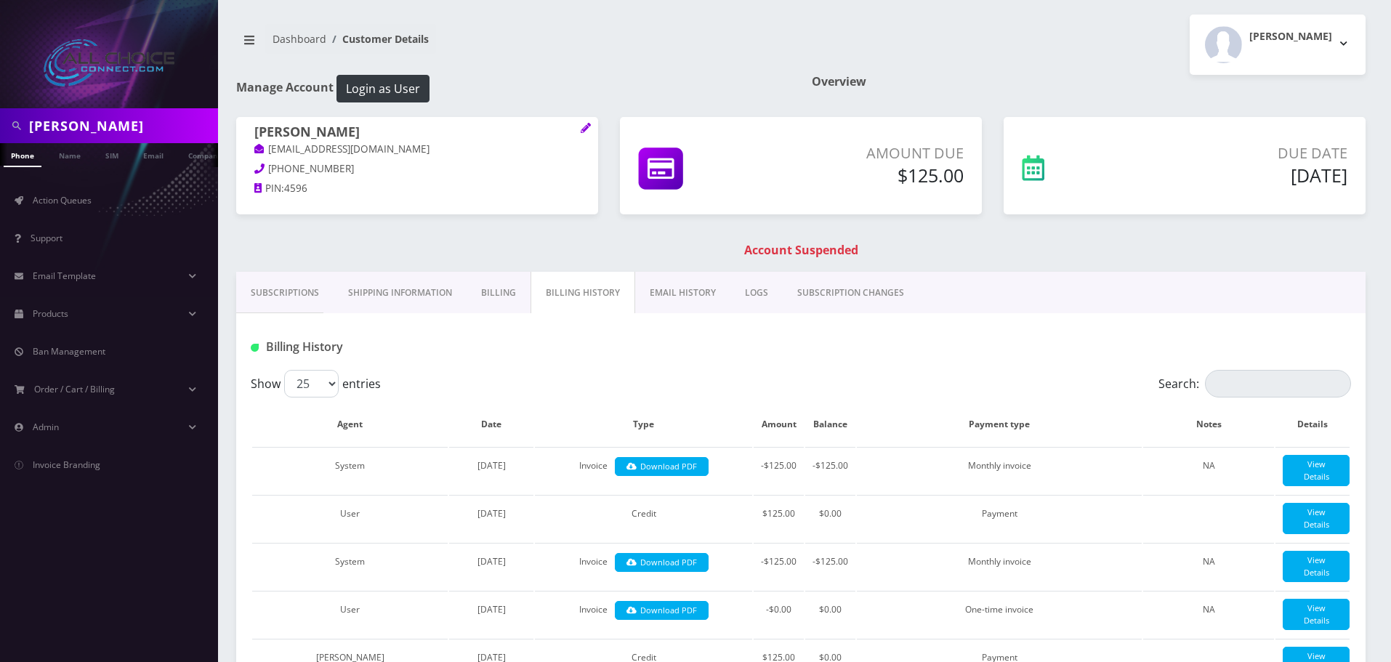
click at [484, 286] on link "Billing" at bounding box center [499, 293] width 64 height 42
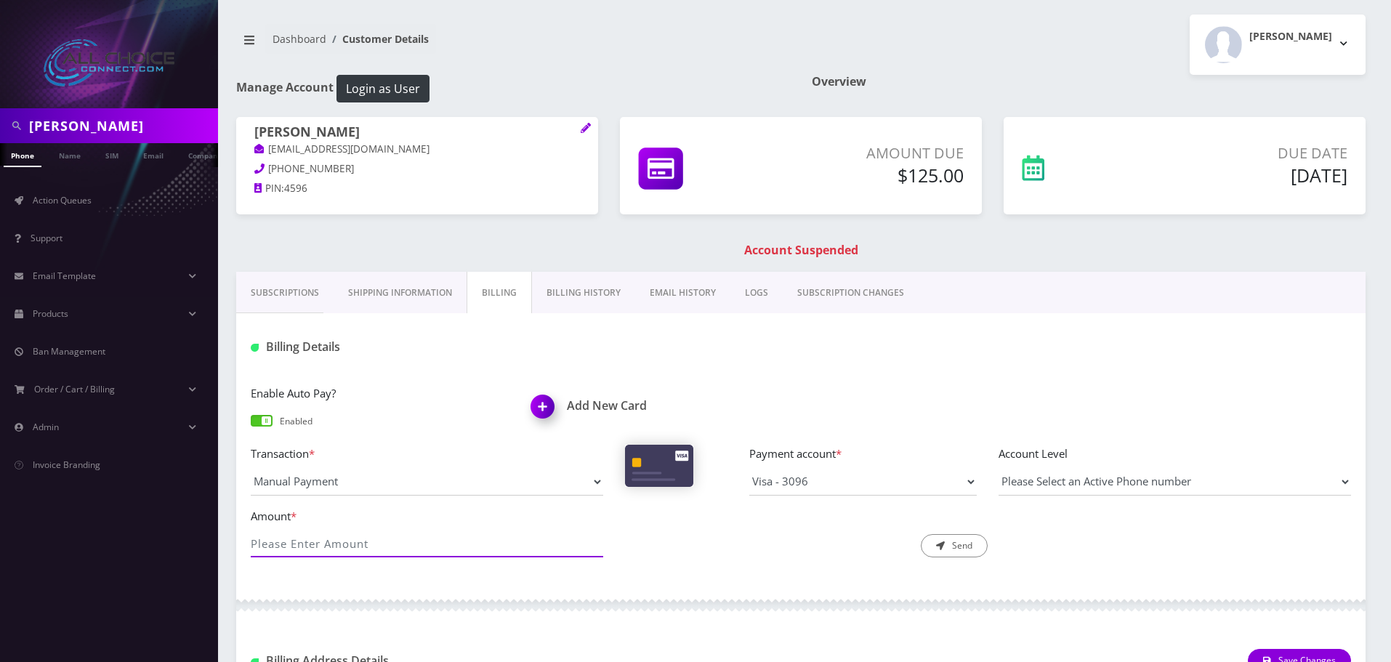
click at [365, 541] on input "Amount *" at bounding box center [427, 544] width 352 height 28
click at [400, 535] on input "Amount *" at bounding box center [427, 544] width 352 height 28
type input "104.16"
click at [957, 546] on button "Send" at bounding box center [954, 545] width 67 height 23
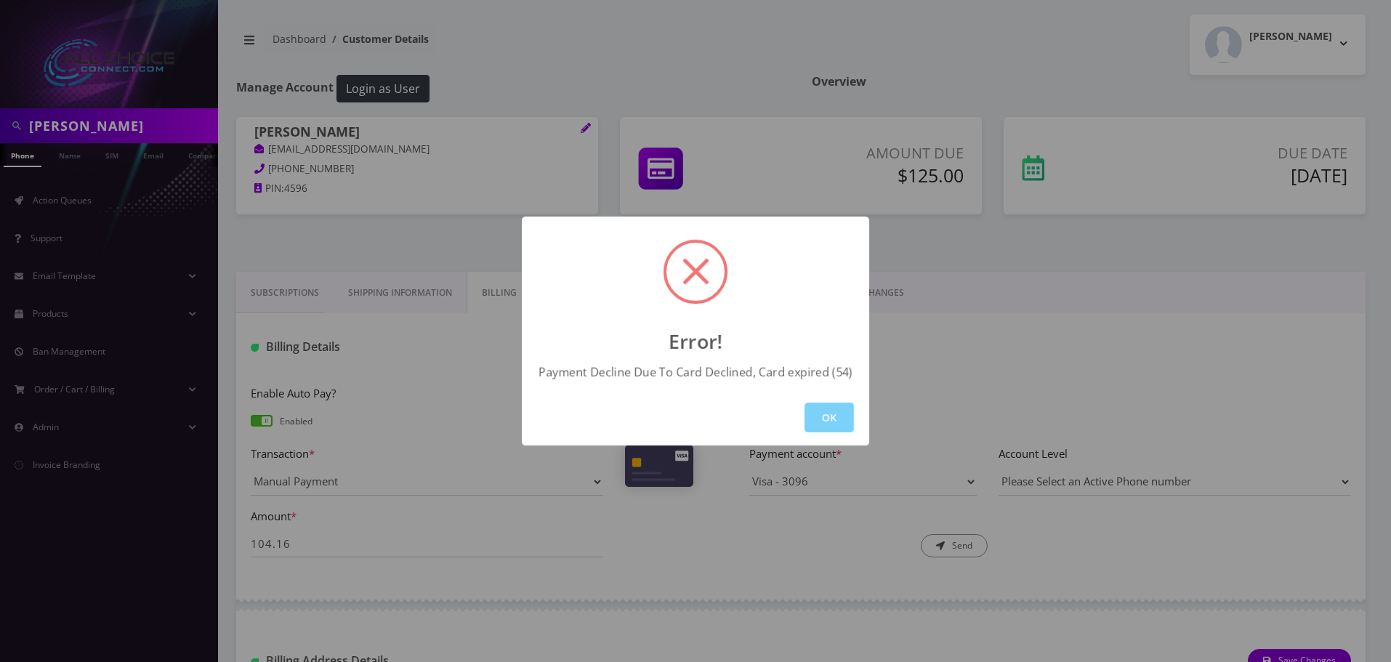
click at [815, 394] on div "OK" at bounding box center [695, 418] width 347 height 56
drag, startPoint x: 827, startPoint y: 406, endPoint x: 864, endPoint y: 383, distance: 43.4
click at [828, 406] on button "OK" at bounding box center [829, 418] width 49 height 30
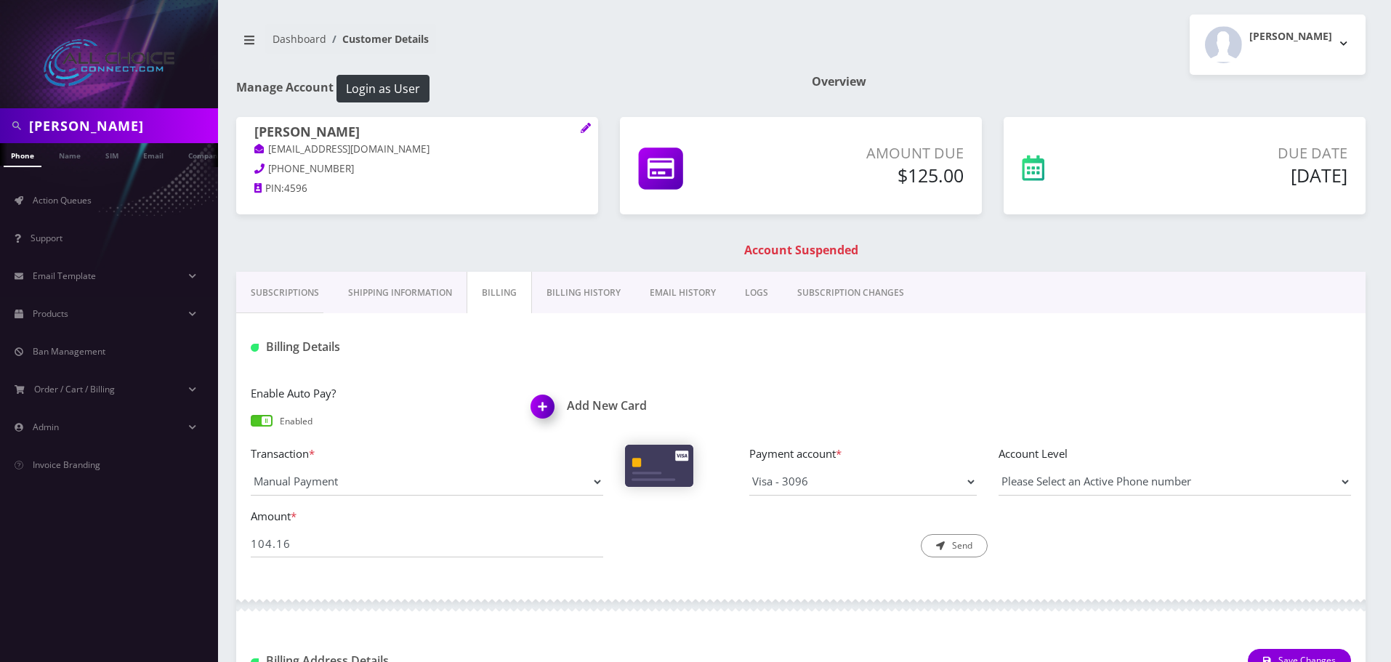
click at [927, 151] on p "Amount Due" at bounding box center [873, 153] width 181 height 22
click at [789, 247] on h1 "Account Suspended" at bounding box center [801, 250] width 1122 height 14
click at [1296, 172] on h5 "[DATE]" at bounding box center [1242, 175] width 210 height 22
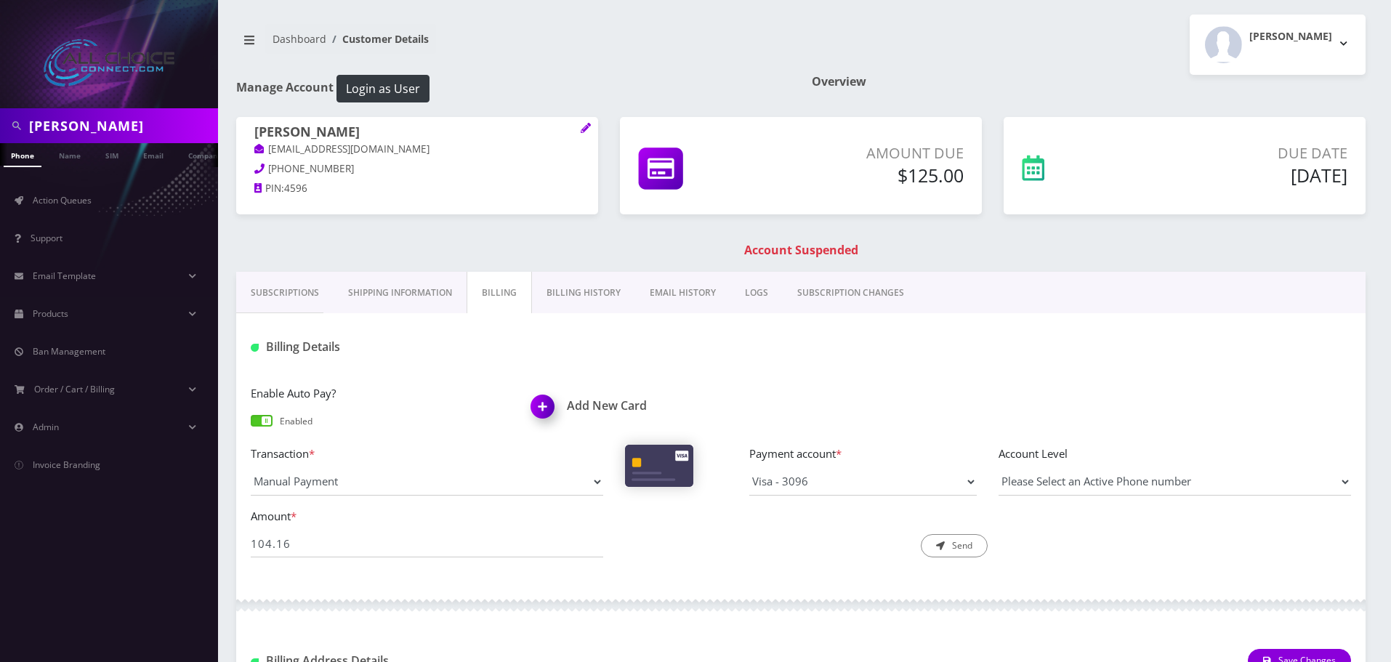
click at [1300, 172] on h5 "[DATE]" at bounding box center [1242, 175] width 210 height 22
click at [1294, 177] on h5 "[DATE]" at bounding box center [1242, 175] width 210 height 22
click at [1303, 175] on h5 "[DATE]" at bounding box center [1242, 175] width 210 height 22
click at [1300, 175] on h5 "[DATE]" at bounding box center [1242, 175] width 210 height 22
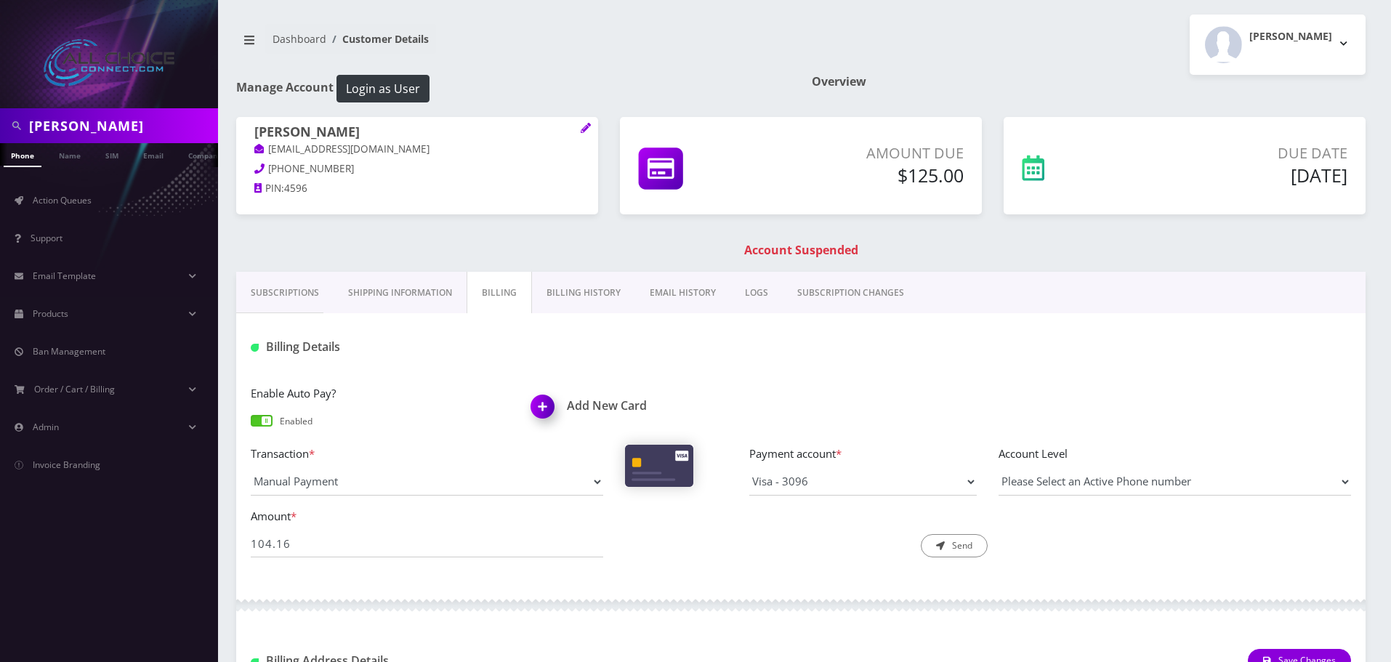
click at [1300, 175] on h5 "[DATE]" at bounding box center [1242, 175] width 210 height 22
click at [1307, 147] on p "Due Date" at bounding box center [1242, 153] width 210 height 22
click at [1312, 145] on p "Due Date" at bounding box center [1242, 153] width 210 height 22
click at [1300, 171] on h5 "Sep 01, 2025" at bounding box center [1242, 175] width 210 height 22
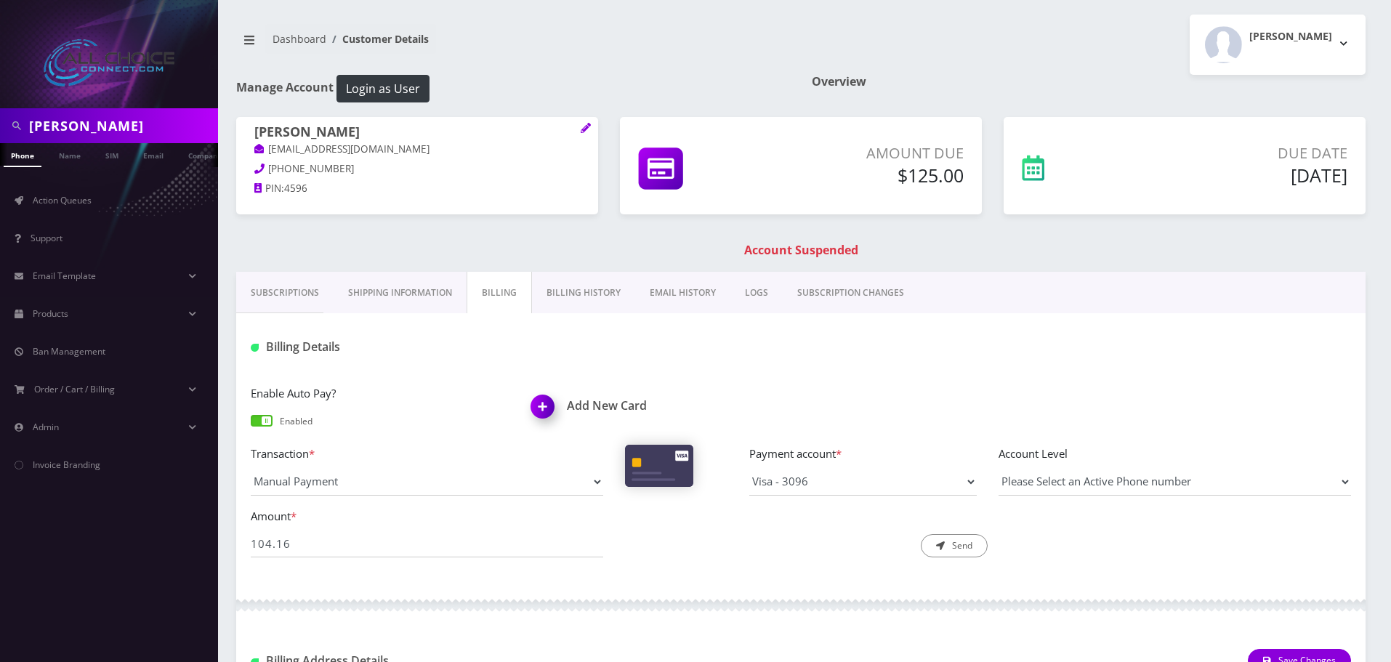
click at [1300, 171] on h5 "Sep 01, 2025" at bounding box center [1242, 175] width 210 height 22
click at [1272, 169] on h5 "Sep 01, 2025" at bounding box center [1242, 175] width 210 height 22
click at [1304, 177] on h5 "Sep 01, 2025" at bounding box center [1242, 175] width 210 height 22
click at [578, 297] on link "Billing History" at bounding box center [583, 293] width 103 height 42
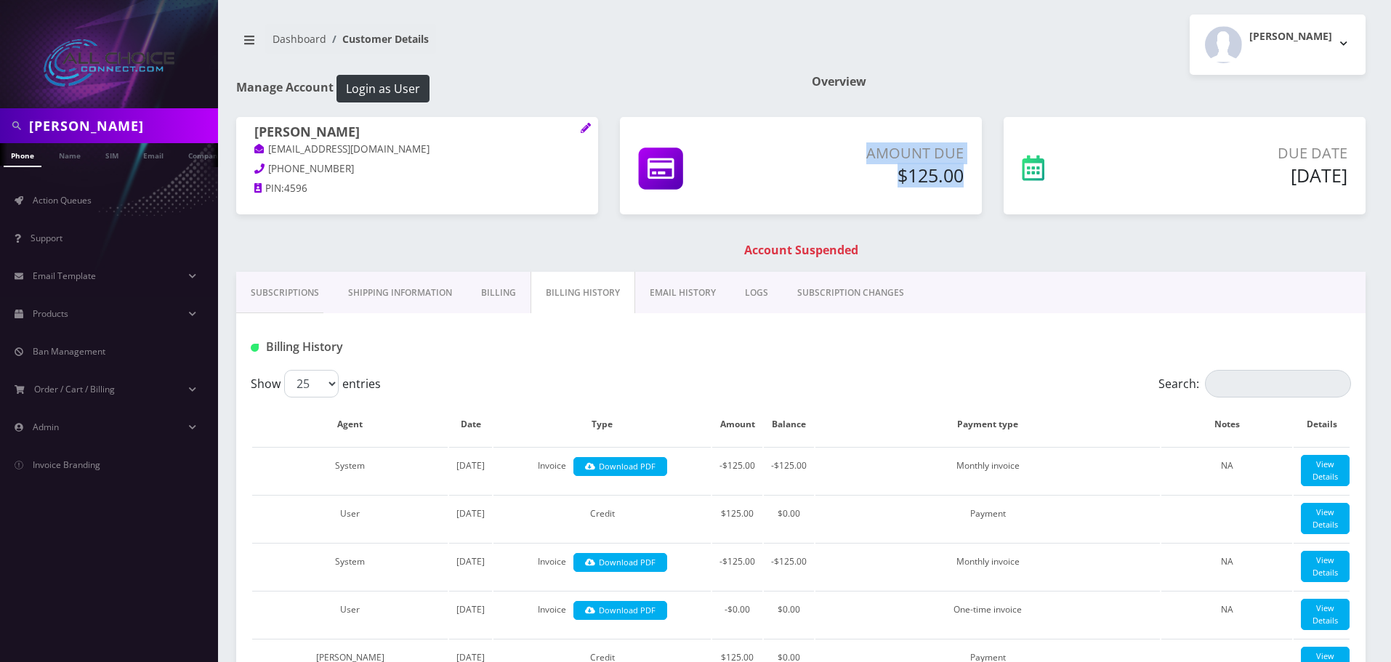
drag, startPoint x: 966, startPoint y: 172, endPoint x: 851, endPoint y: 156, distance: 115.9
click at [851, 156] on div "Amount Due $125.00" at bounding box center [873, 166] width 203 height 49
click at [837, 165] on h5 "$125.00" at bounding box center [873, 175] width 181 height 22
click at [932, 149] on p "Amount Due" at bounding box center [873, 153] width 181 height 22
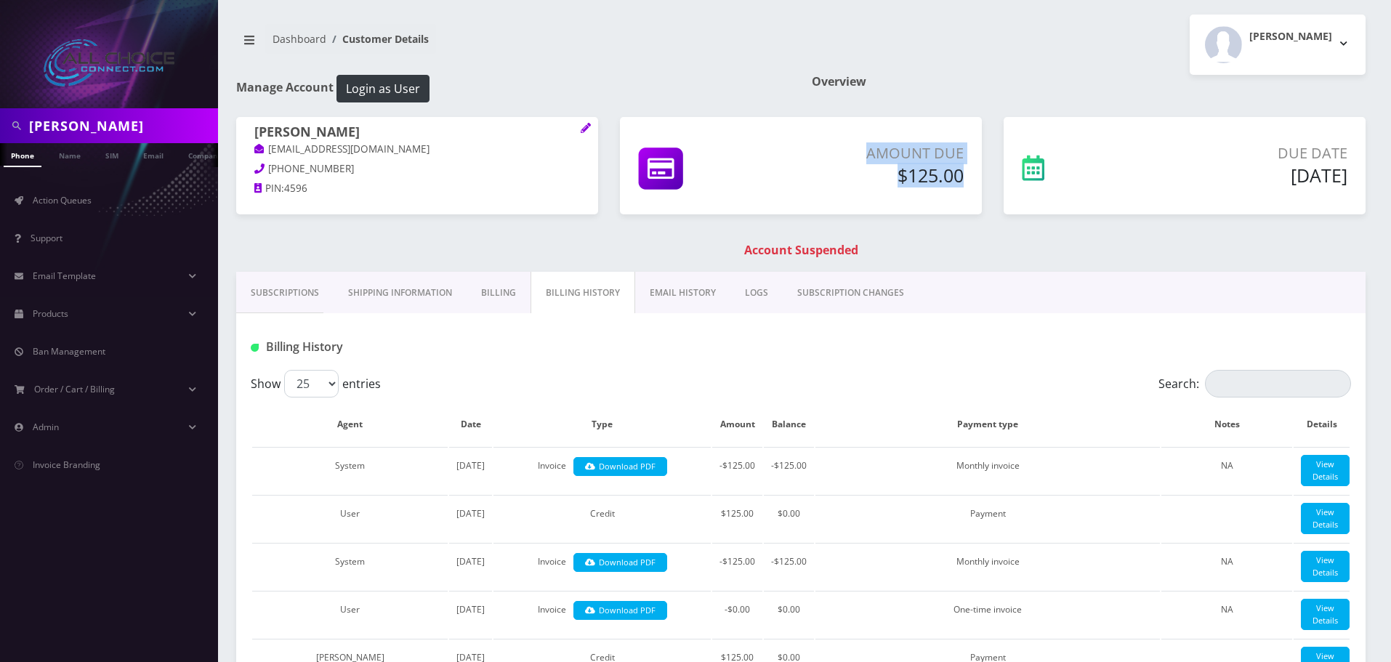
drag, startPoint x: 968, startPoint y: 168, endPoint x: 861, endPoint y: 161, distance: 107.8
click at [861, 161] on div "Amount Due $125.00" at bounding box center [873, 166] width 203 height 49
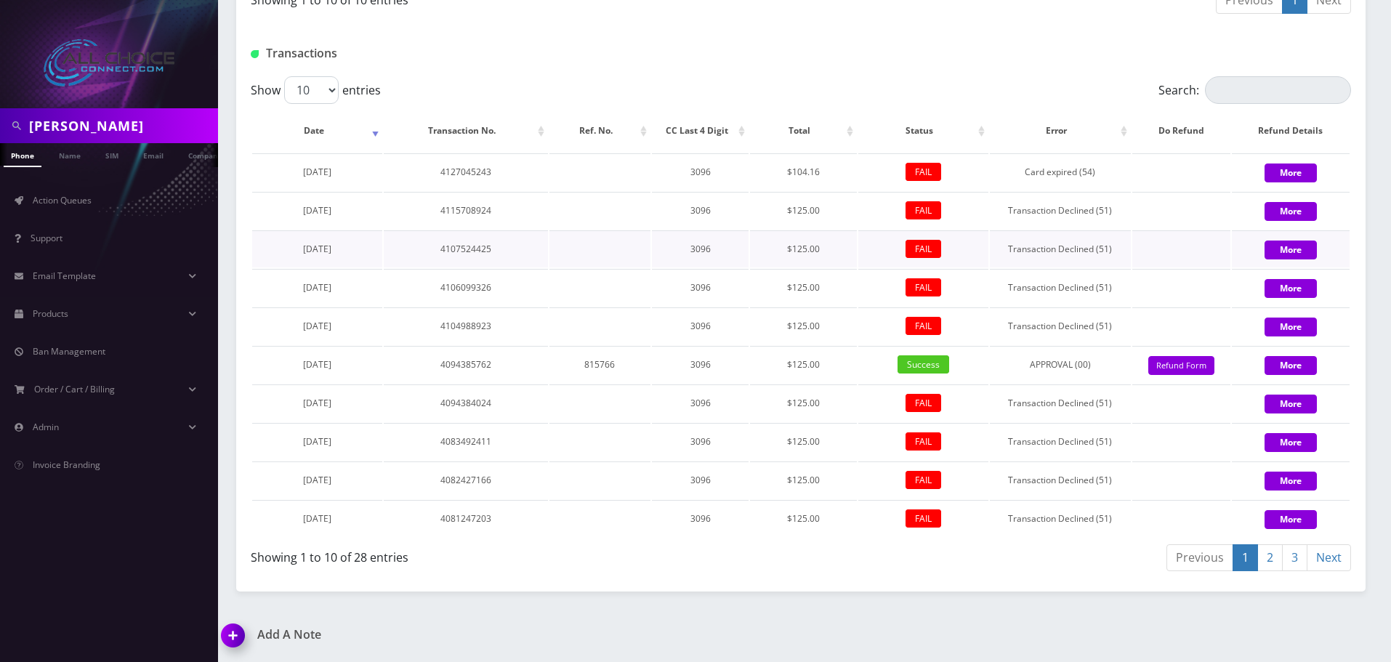
scroll to position [1069, 0]
click at [1289, 560] on link "3" at bounding box center [1294, 557] width 25 height 27
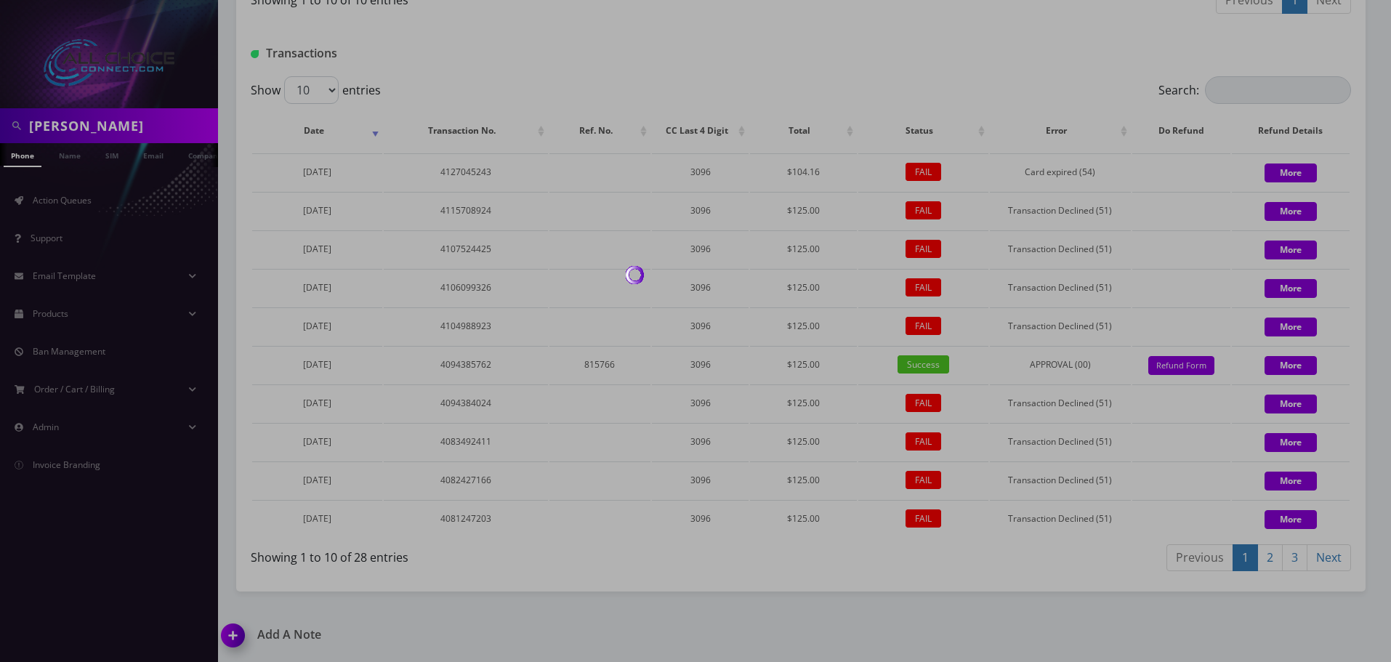
scroll to position [992, 0]
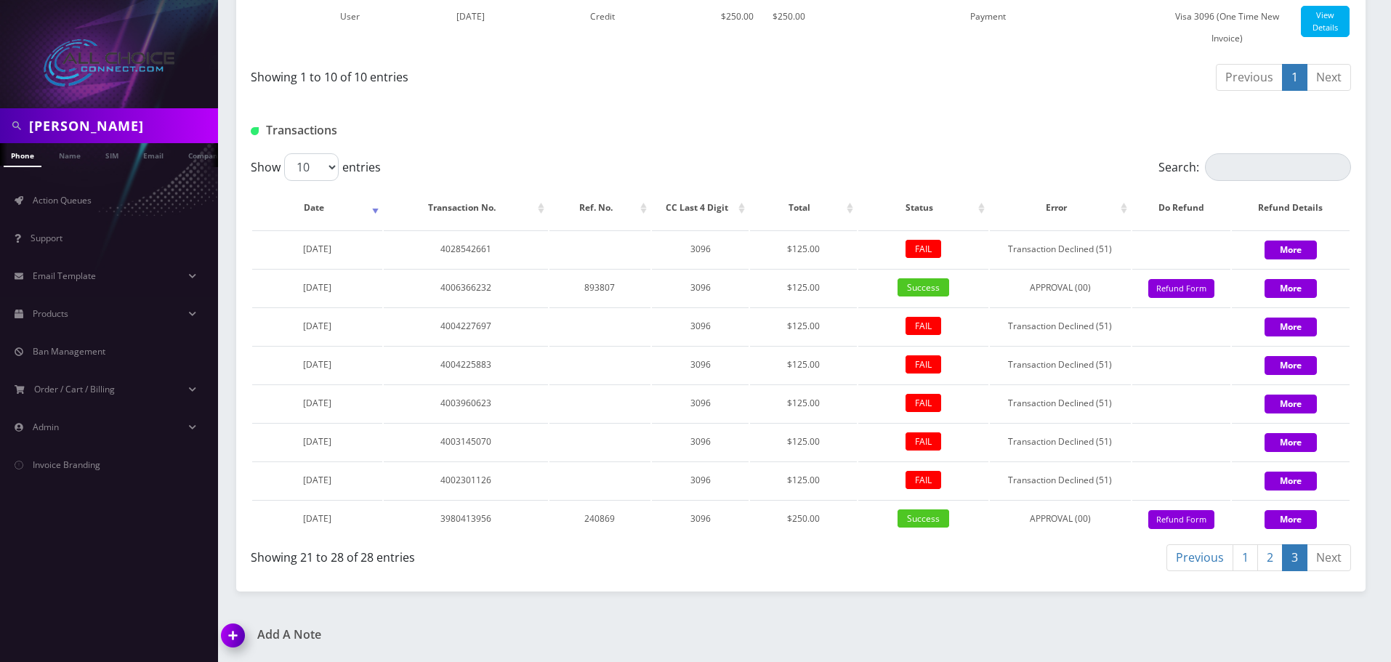
click at [1268, 563] on link "2" at bounding box center [1269, 557] width 25 height 27
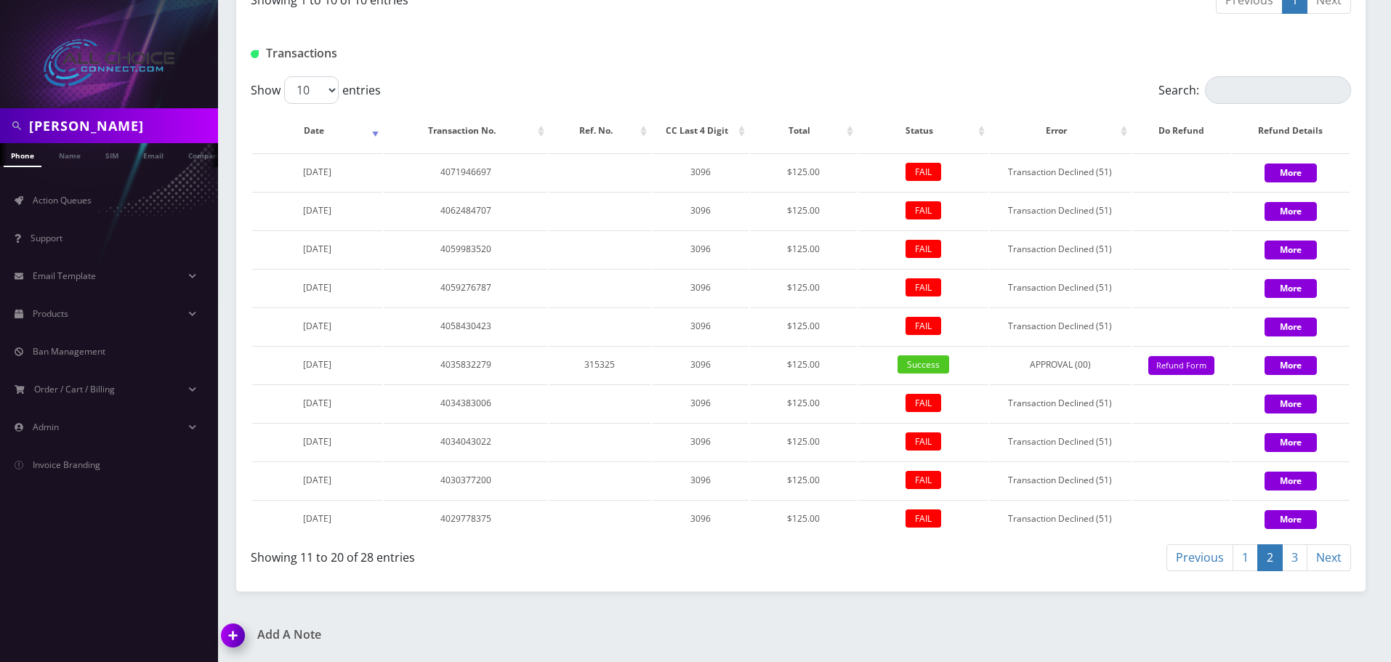
click at [1299, 571] on link "3" at bounding box center [1294, 557] width 25 height 27
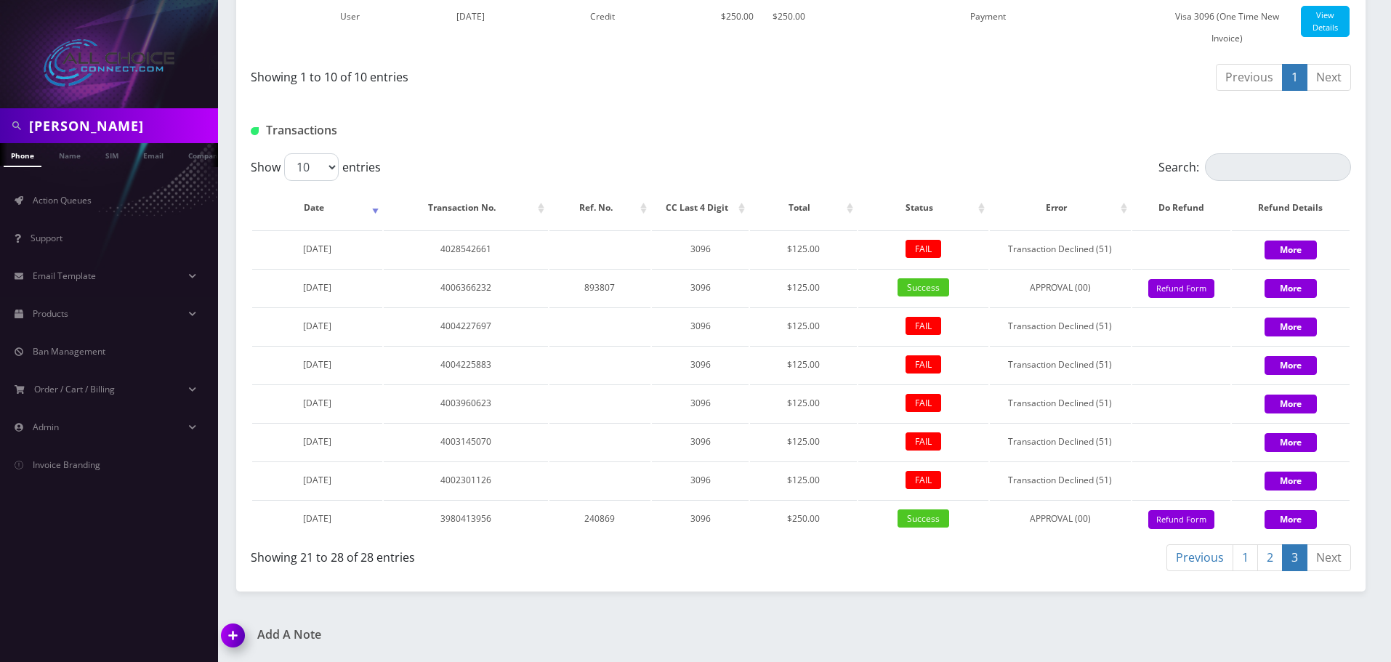
click at [1272, 560] on link "2" at bounding box center [1269, 557] width 25 height 27
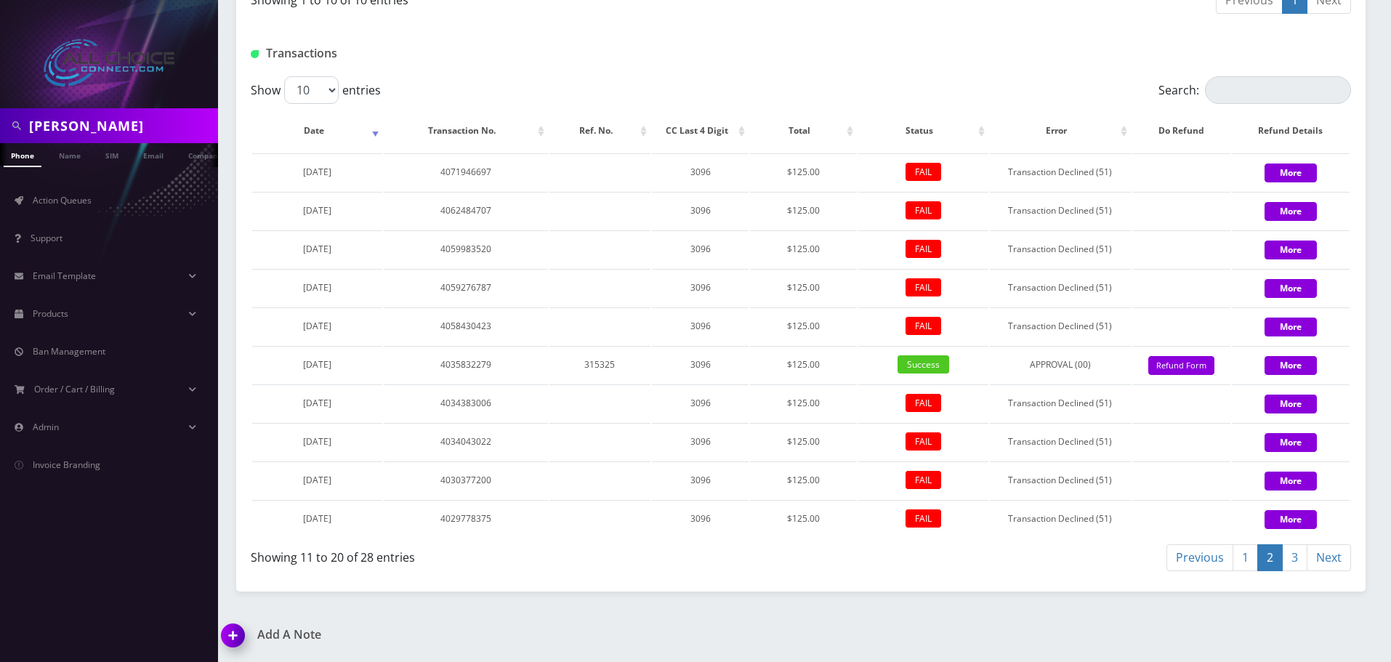
click at [1244, 571] on link "1" at bounding box center [1245, 557] width 25 height 27
click at [1295, 571] on link "3" at bounding box center [1294, 557] width 25 height 27
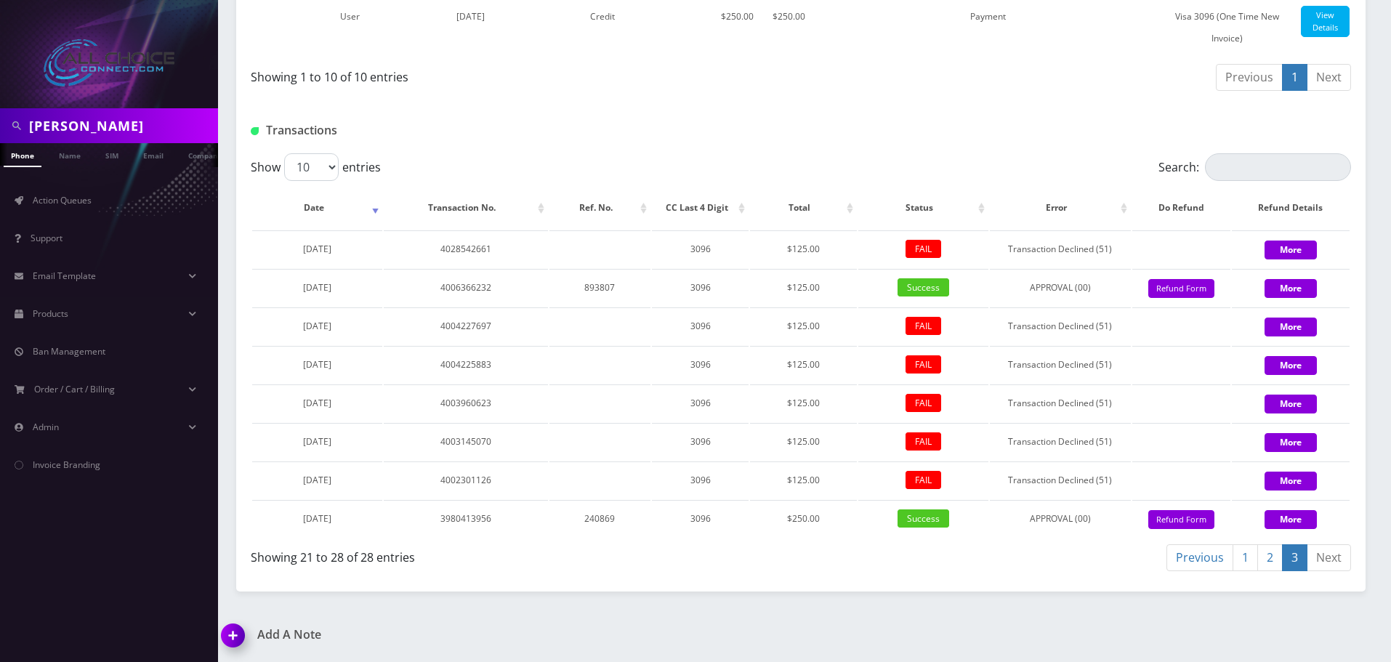
click at [1269, 564] on link "2" at bounding box center [1269, 557] width 25 height 27
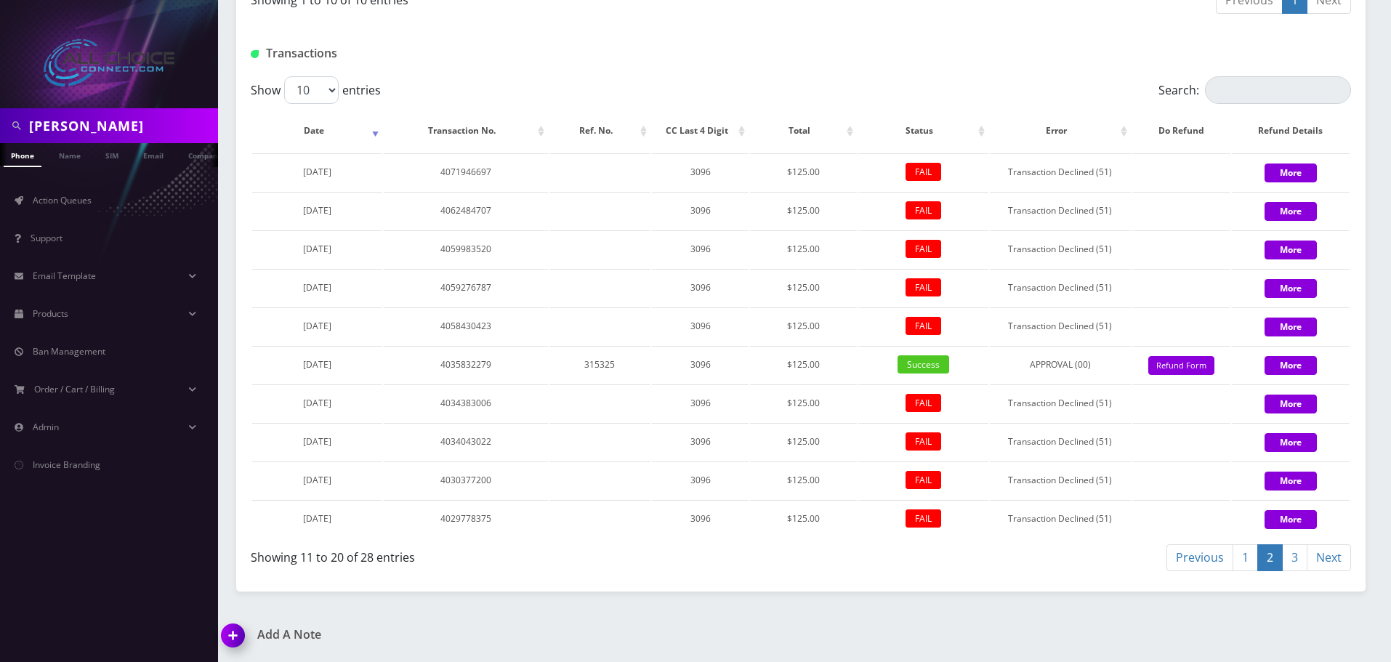
click at [1244, 571] on link "1" at bounding box center [1245, 557] width 25 height 27
click at [1297, 557] on link "3" at bounding box center [1294, 557] width 25 height 27
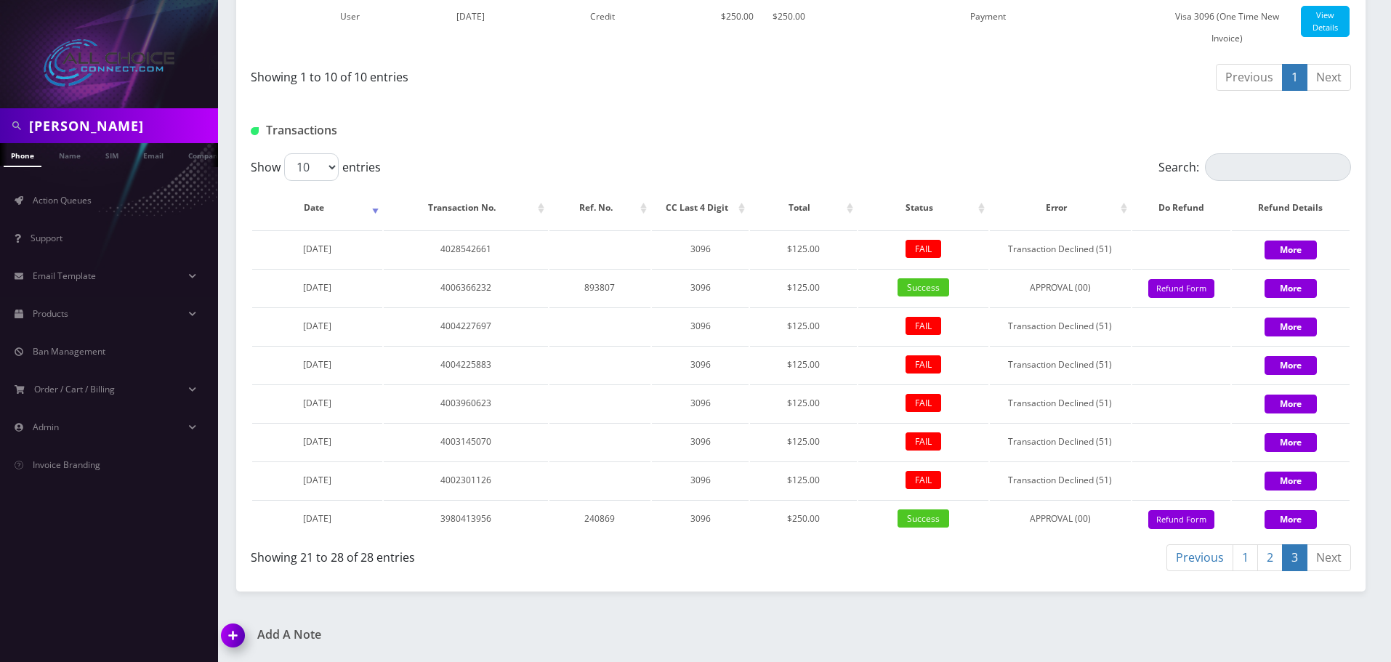
scroll to position [992, 0]
click at [1273, 555] on link "2" at bounding box center [1269, 557] width 25 height 27
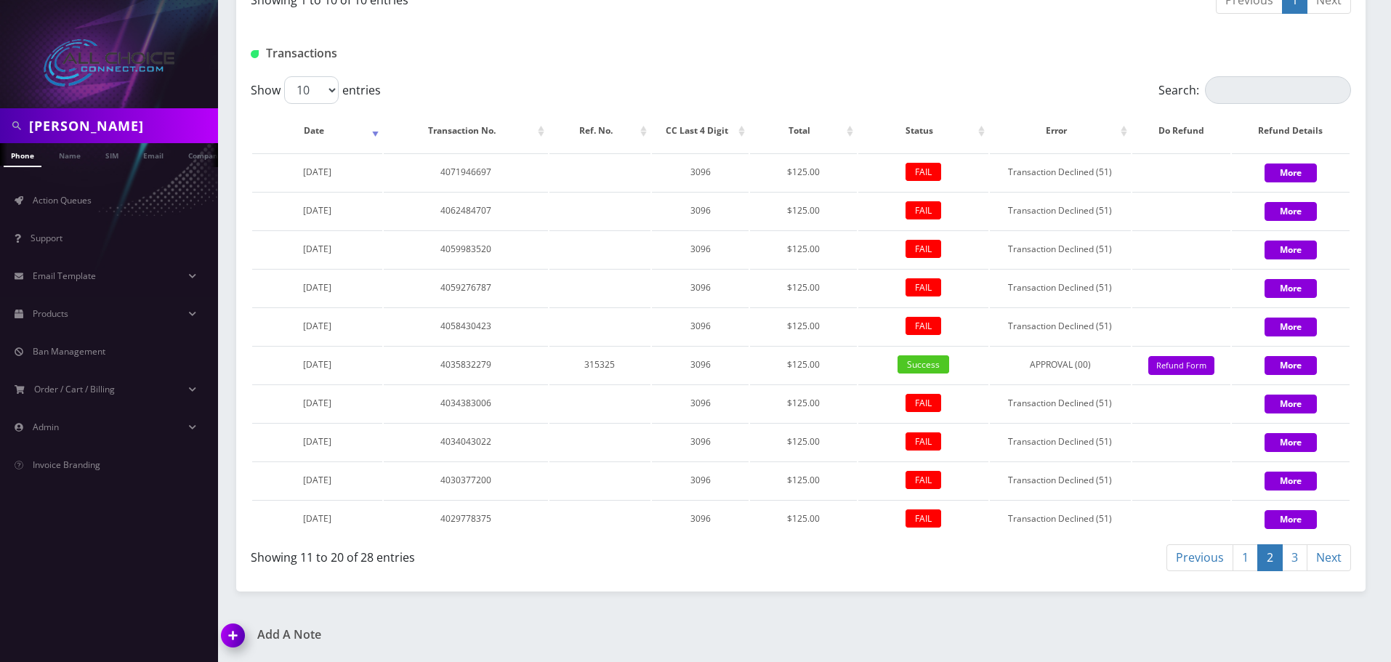
click at [1292, 571] on link "3" at bounding box center [1294, 557] width 25 height 27
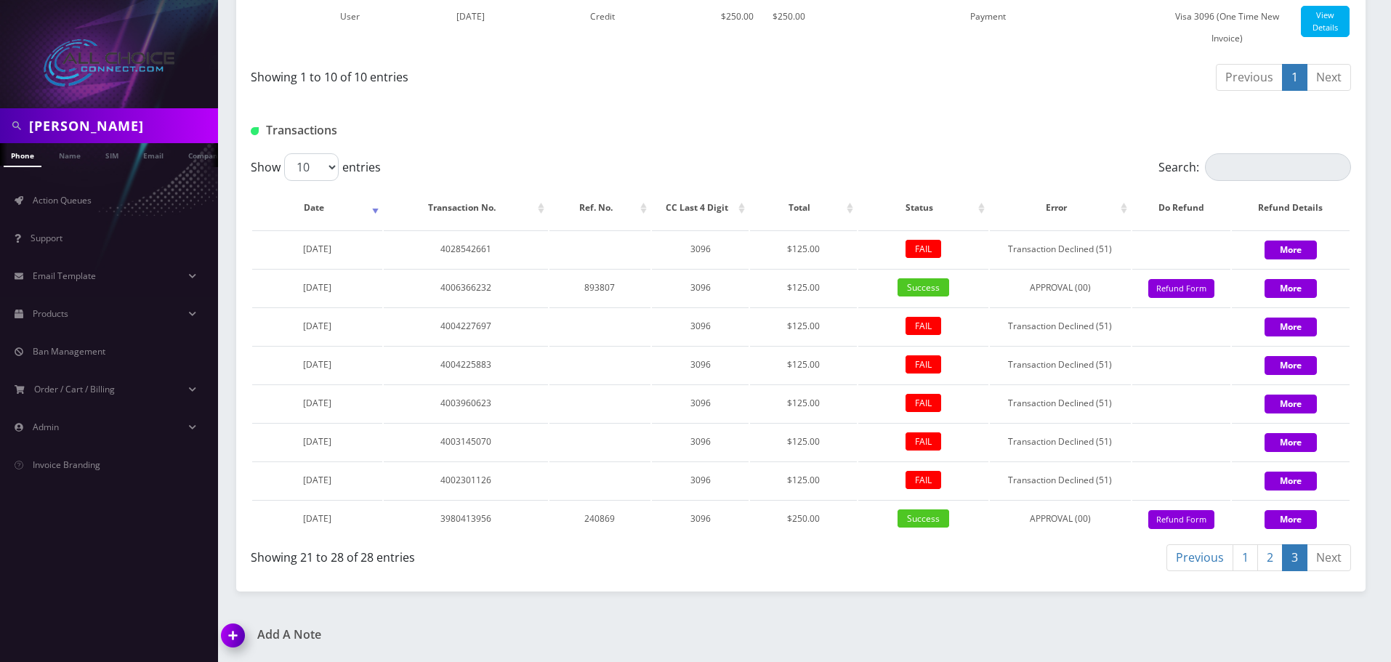
click at [1276, 568] on link "2" at bounding box center [1269, 557] width 25 height 27
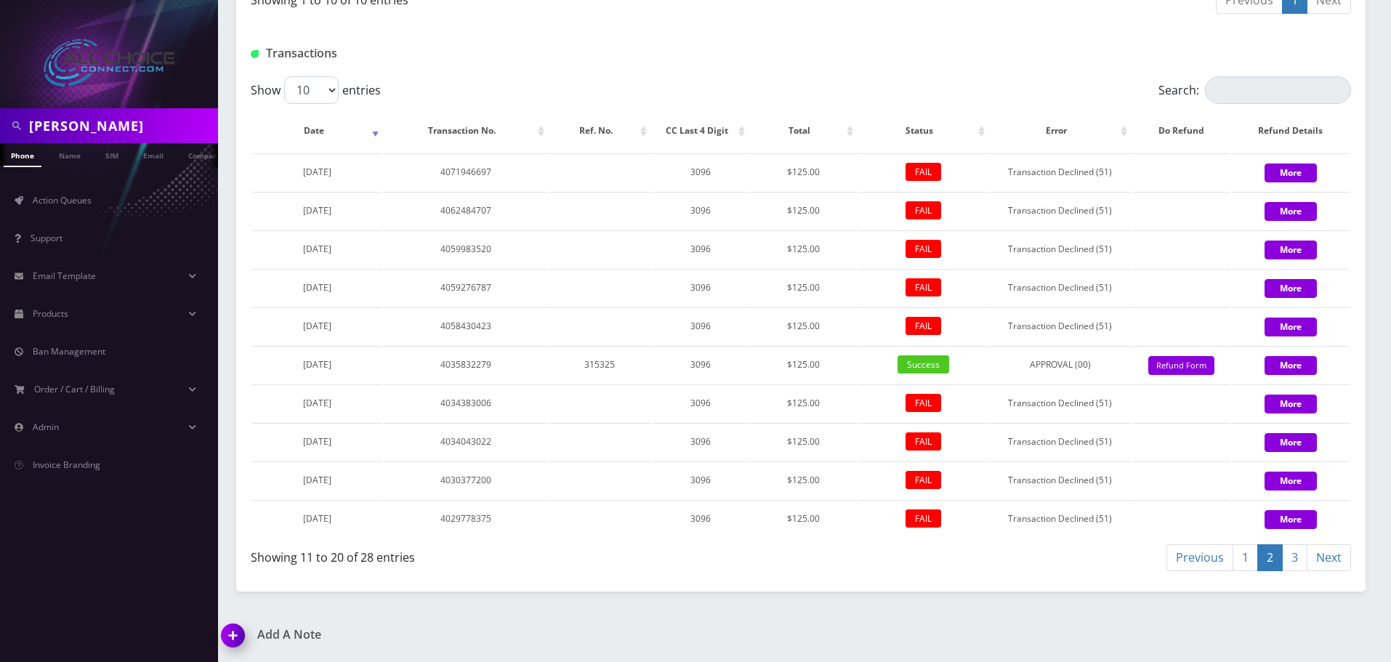
click at [1251, 571] on link "1" at bounding box center [1245, 557] width 25 height 27
click at [1270, 571] on link "2" at bounding box center [1269, 557] width 25 height 27
click at [1244, 571] on link "1" at bounding box center [1245, 557] width 25 height 27
click at [1296, 555] on link "3" at bounding box center [1294, 557] width 25 height 27
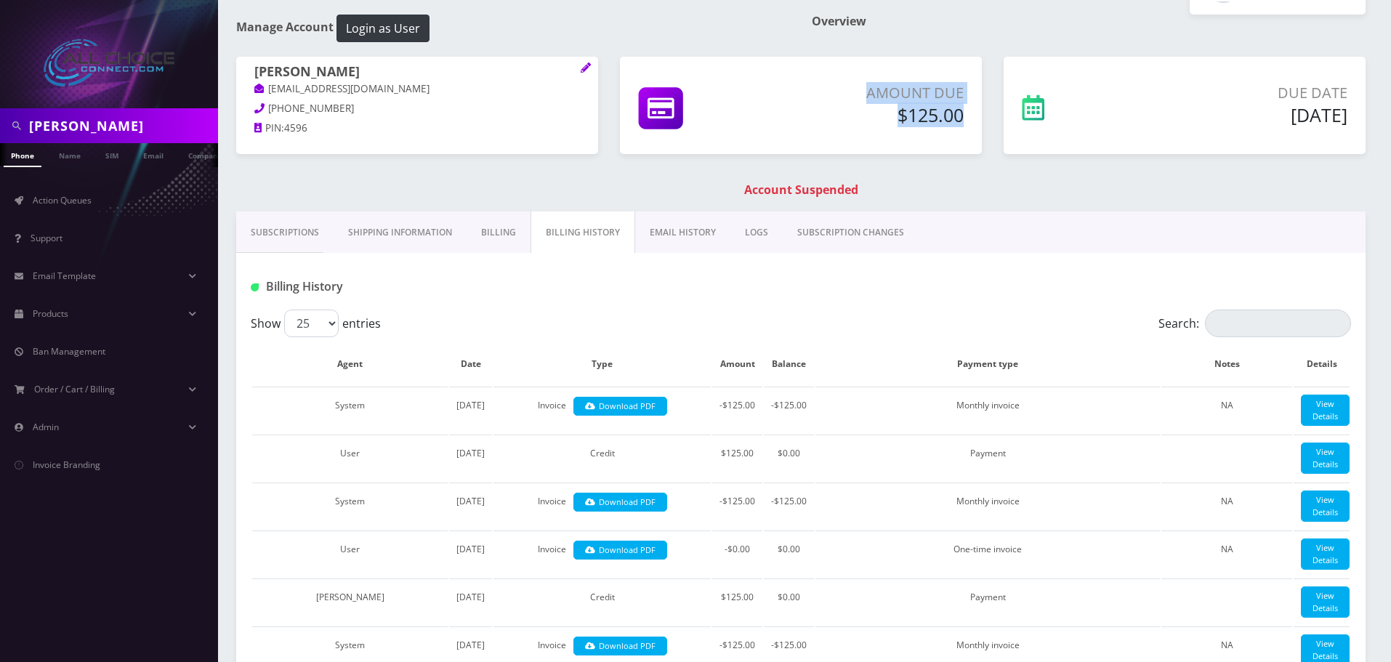
scroll to position [47, 0]
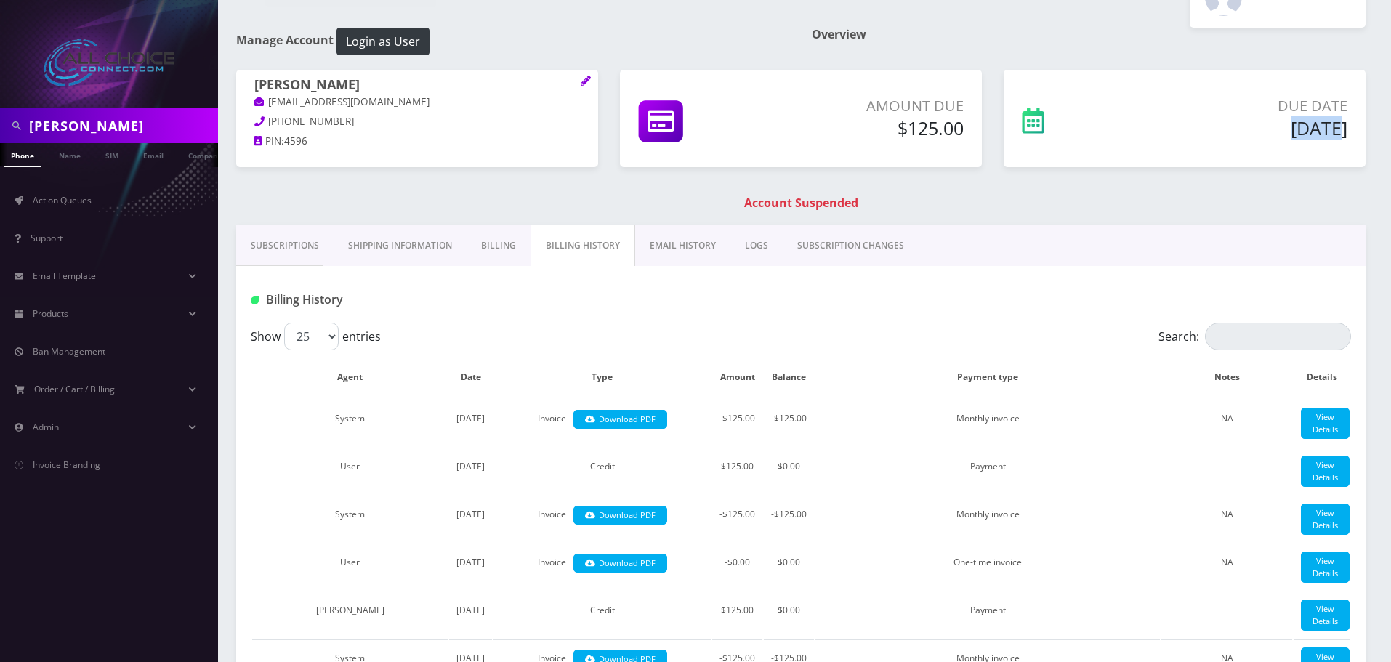
drag, startPoint x: 1290, startPoint y: 129, endPoint x: 1244, endPoint y: 126, distance: 45.9
click at [1217, 129] on h5 "Sep 01, 2025" at bounding box center [1242, 128] width 210 height 22
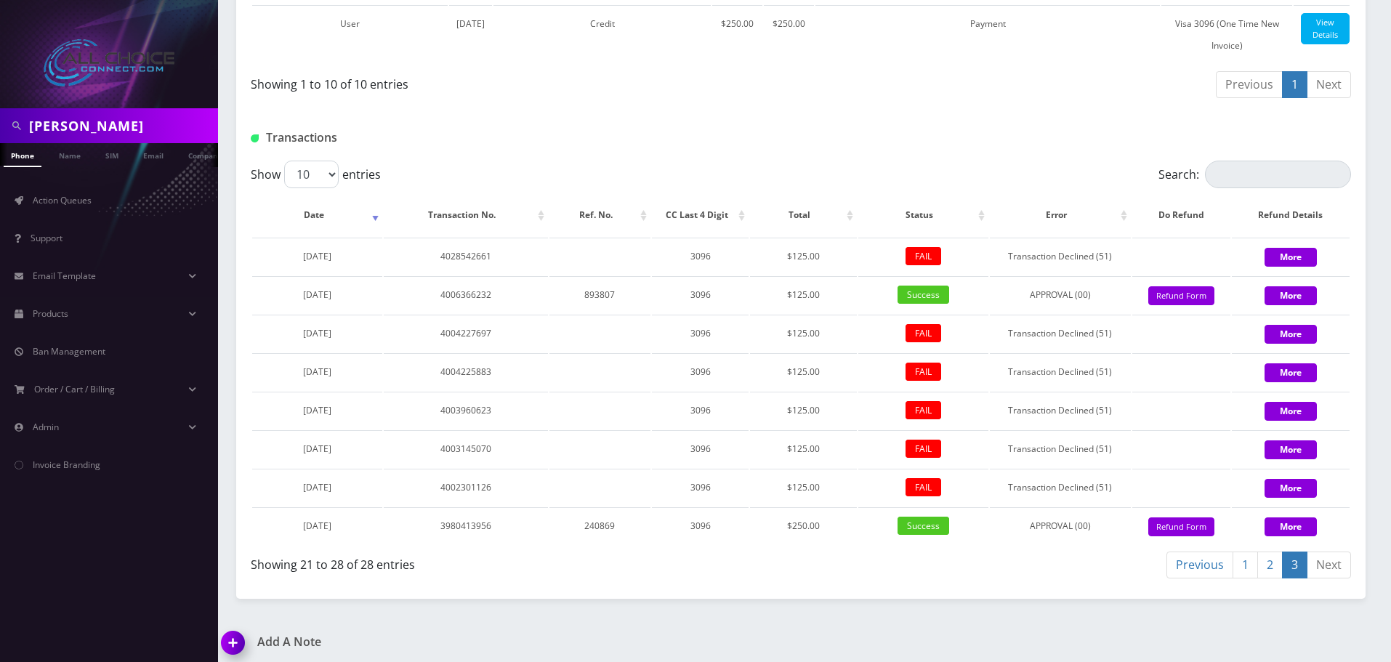
scroll to position [992, 0]
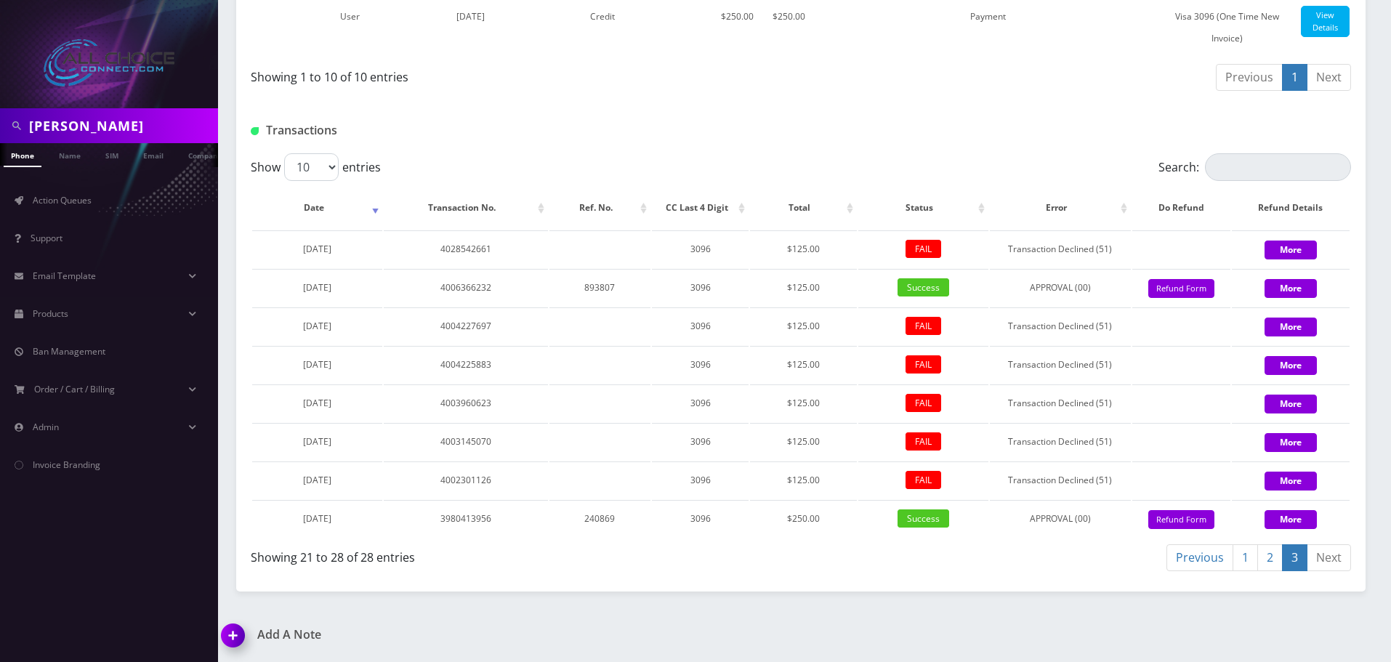
click at [1295, 560] on link "3" at bounding box center [1294, 557] width 25 height 27
click at [1297, 555] on link "3" at bounding box center [1294, 557] width 25 height 27
click at [1273, 555] on link "2" at bounding box center [1269, 557] width 25 height 27
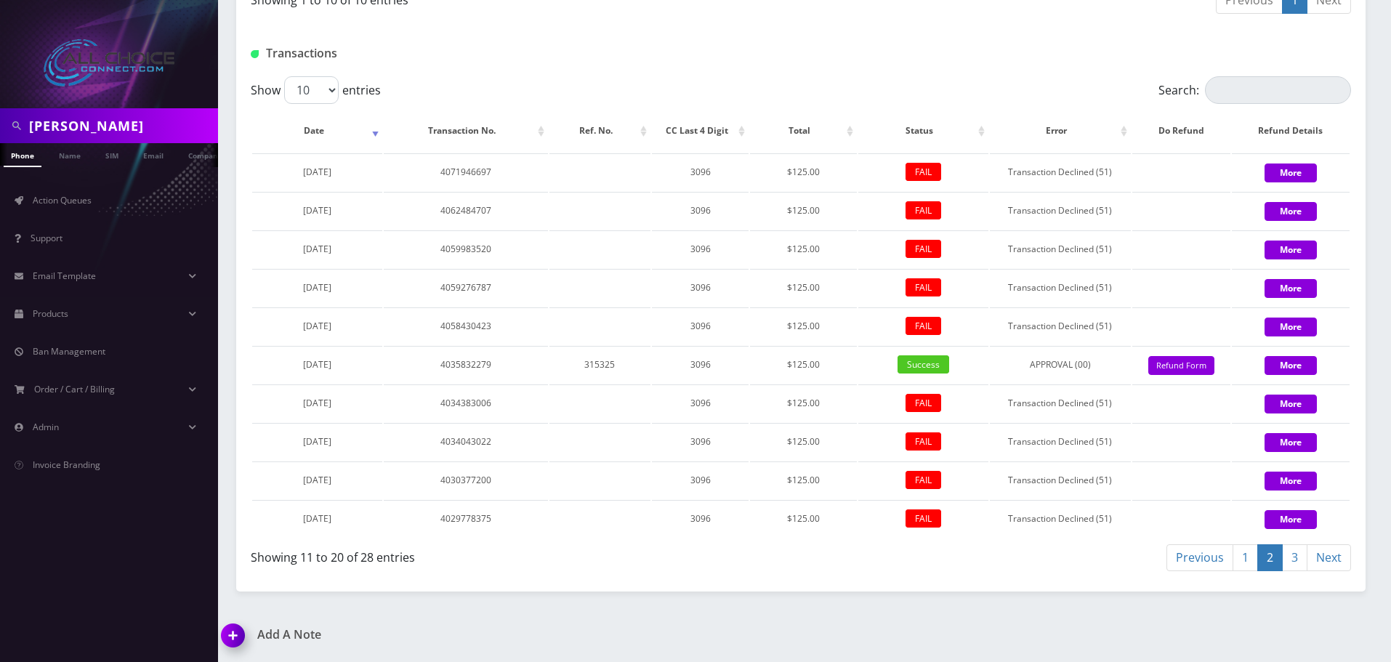
click at [1292, 571] on link "3" at bounding box center [1294, 557] width 25 height 27
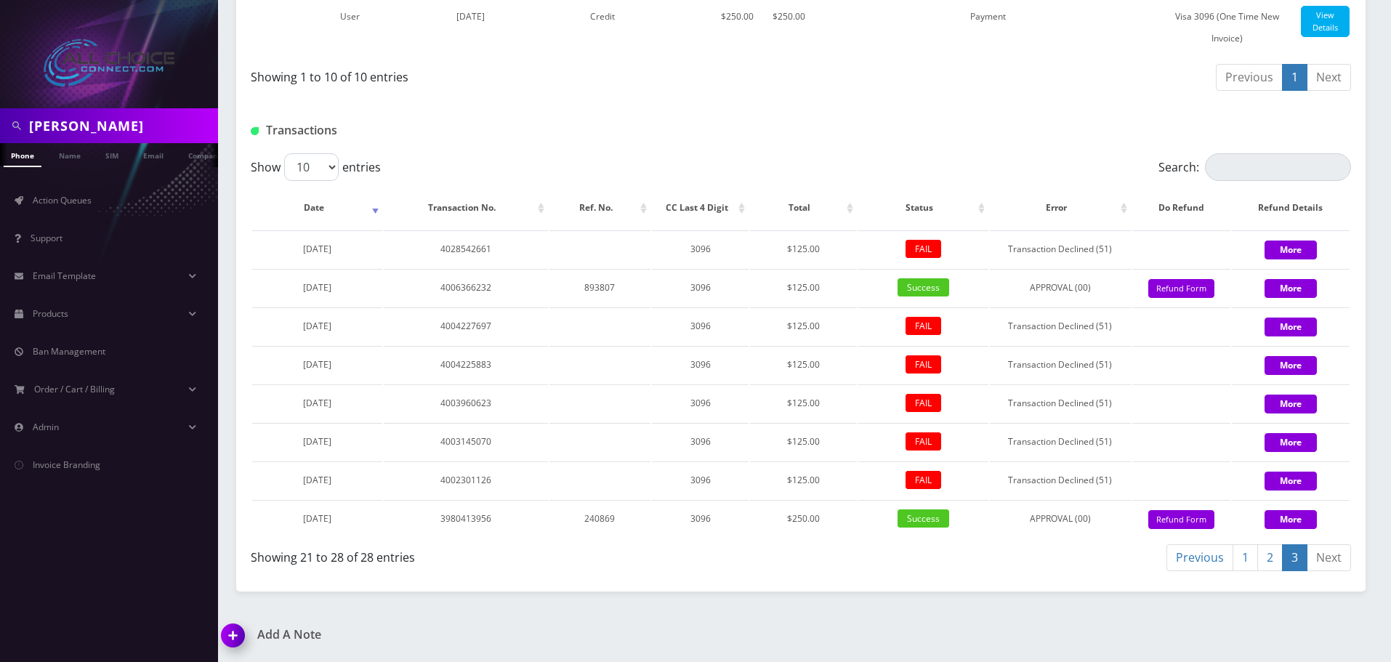
click at [1271, 555] on link "2" at bounding box center [1269, 557] width 25 height 27
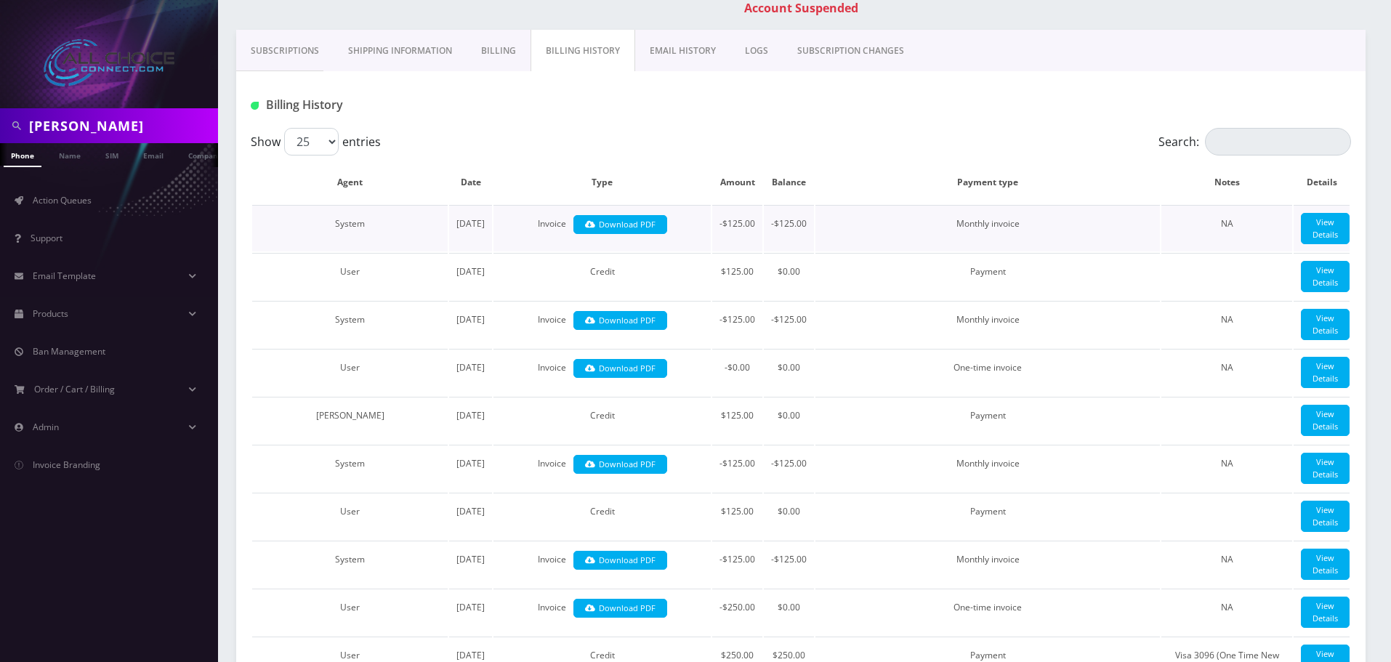
scroll to position [47, 0]
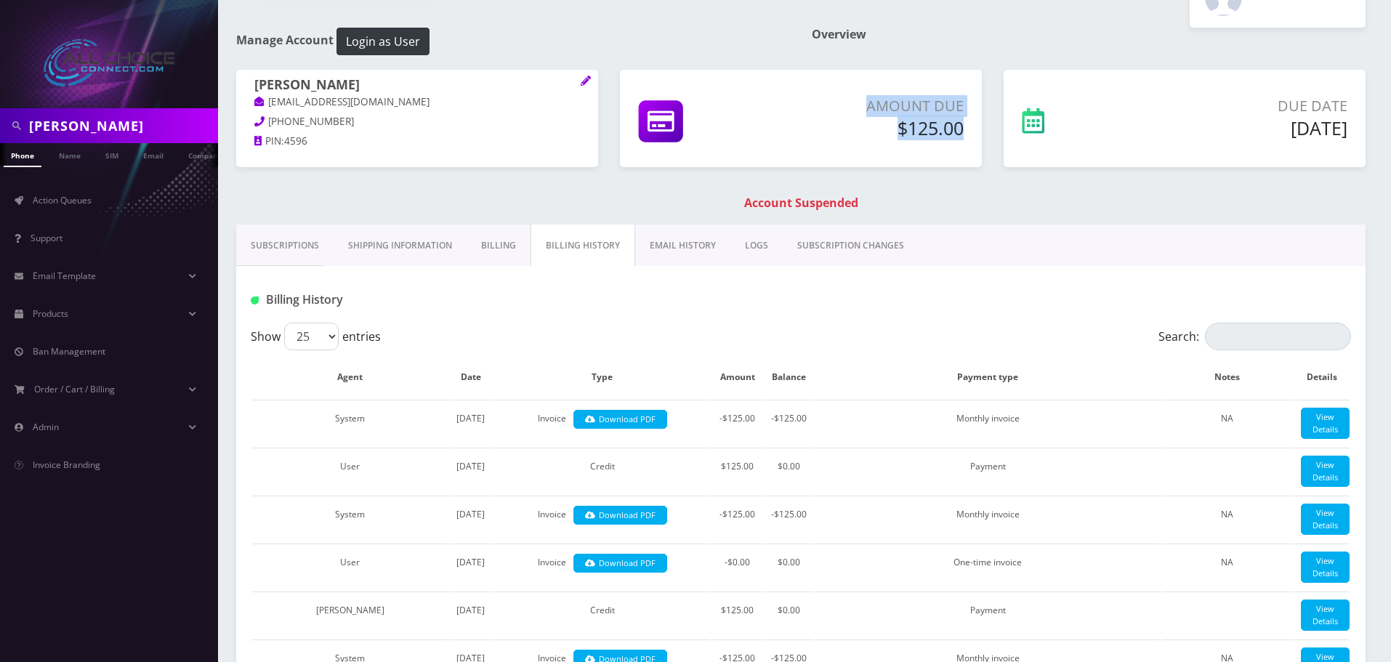
drag, startPoint x: 954, startPoint y: 117, endPoint x: 810, endPoint y: 101, distance: 144.8
click at [810, 101] on div "Amount Due $125.00" at bounding box center [873, 117] width 181 height 44
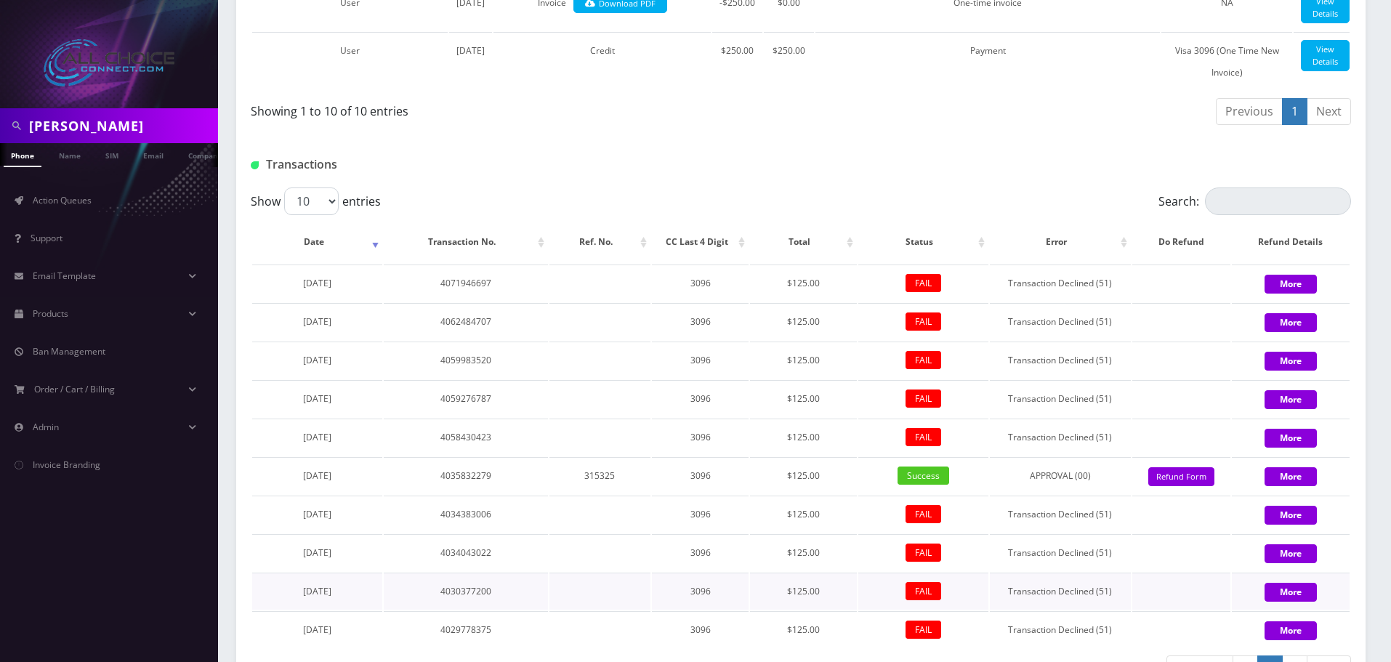
scroll to position [1069, 0]
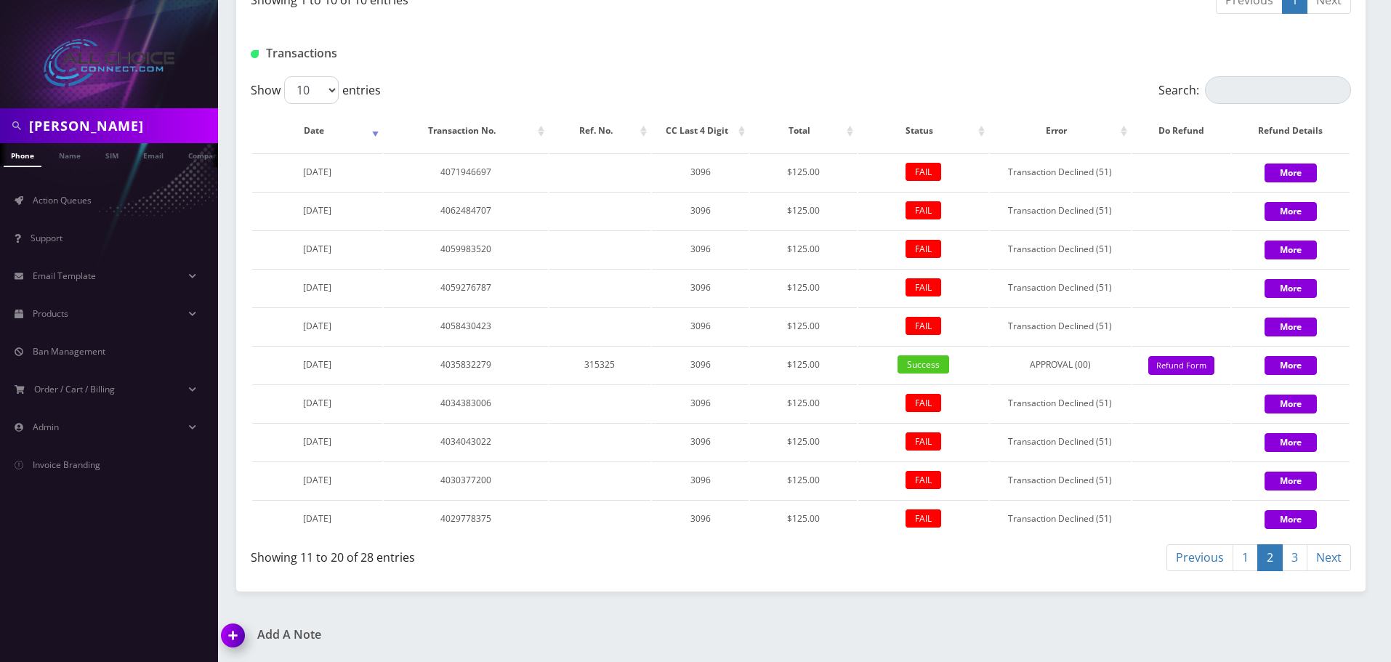
click at [1290, 561] on link "3" at bounding box center [1294, 557] width 25 height 27
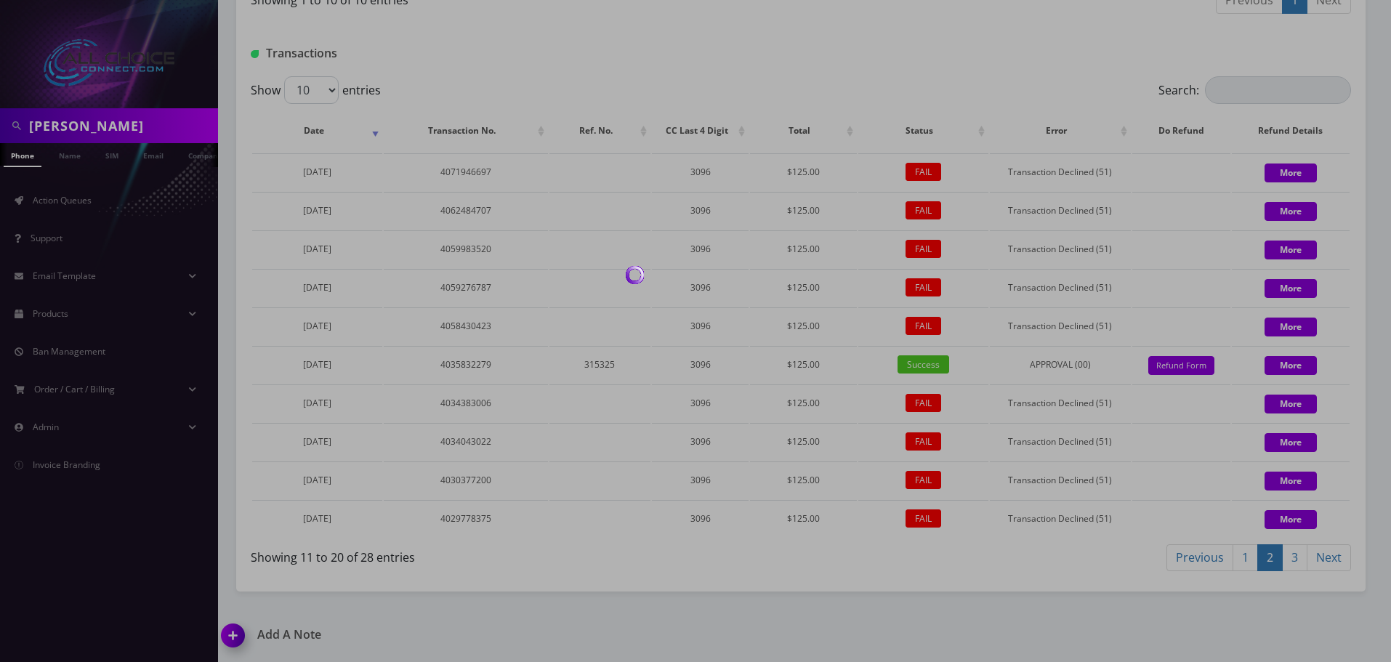
scroll to position [992, 0]
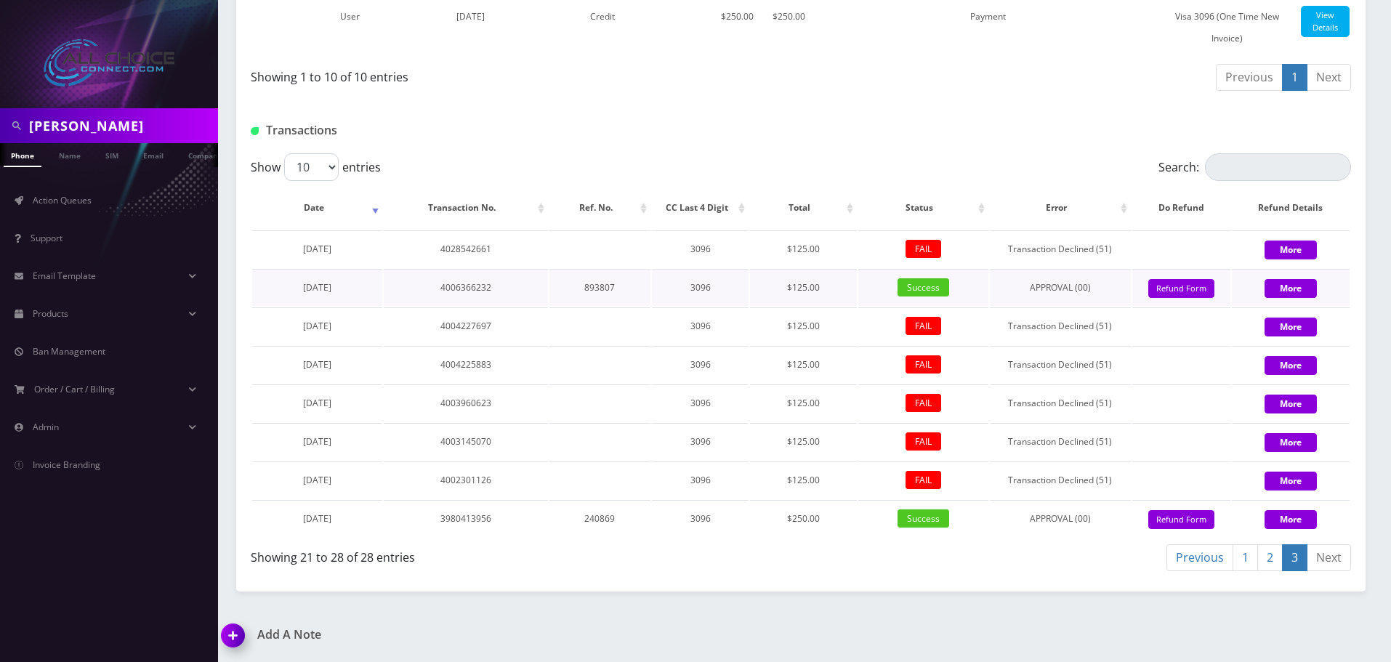
click at [928, 289] on span "Success" at bounding box center [924, 287] width 52 height 18
click at [931, 523] on span "Success" at bounding box center [924, 518] width 52 height 18
click at [1268, 553] on link "2" at bounding box center [1269, 557] width 25 height 27
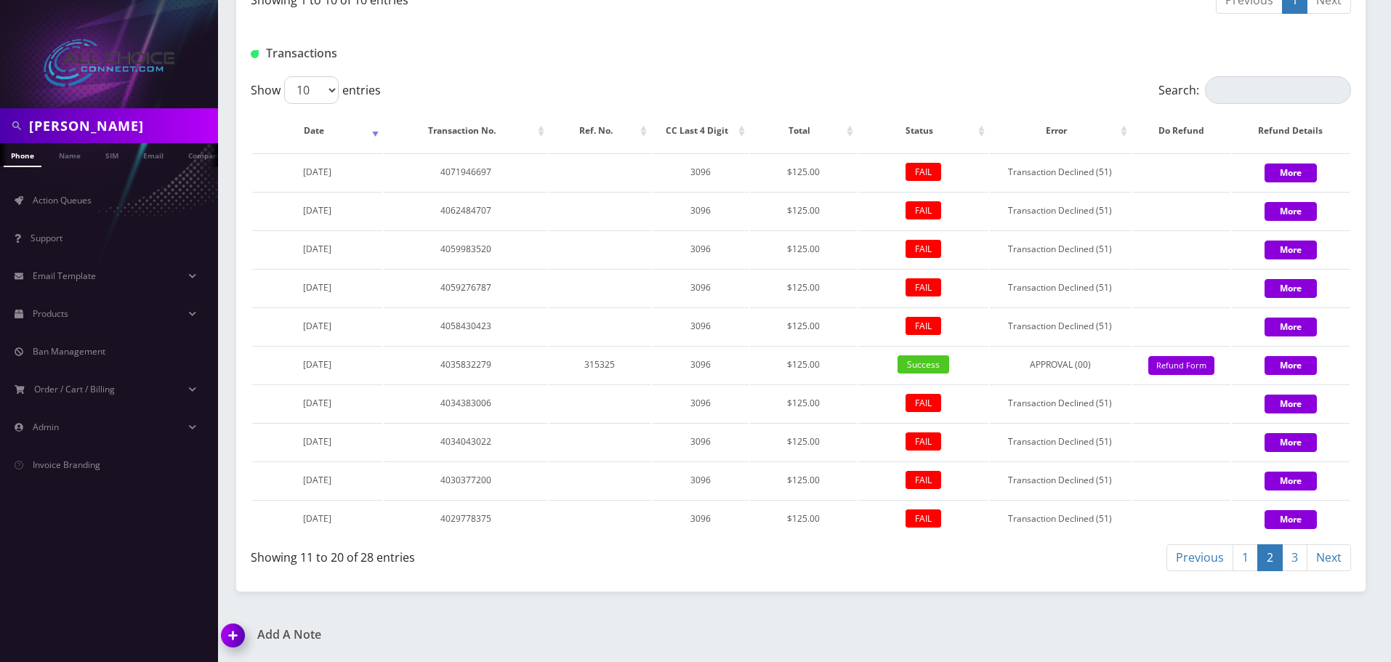
click at [1250, 571] on link "1" at bounding box center [1245, 557] width 25 height 27
click at [1294, 555] on link "3" at bounding box center [1294, 557] width 25 height 27
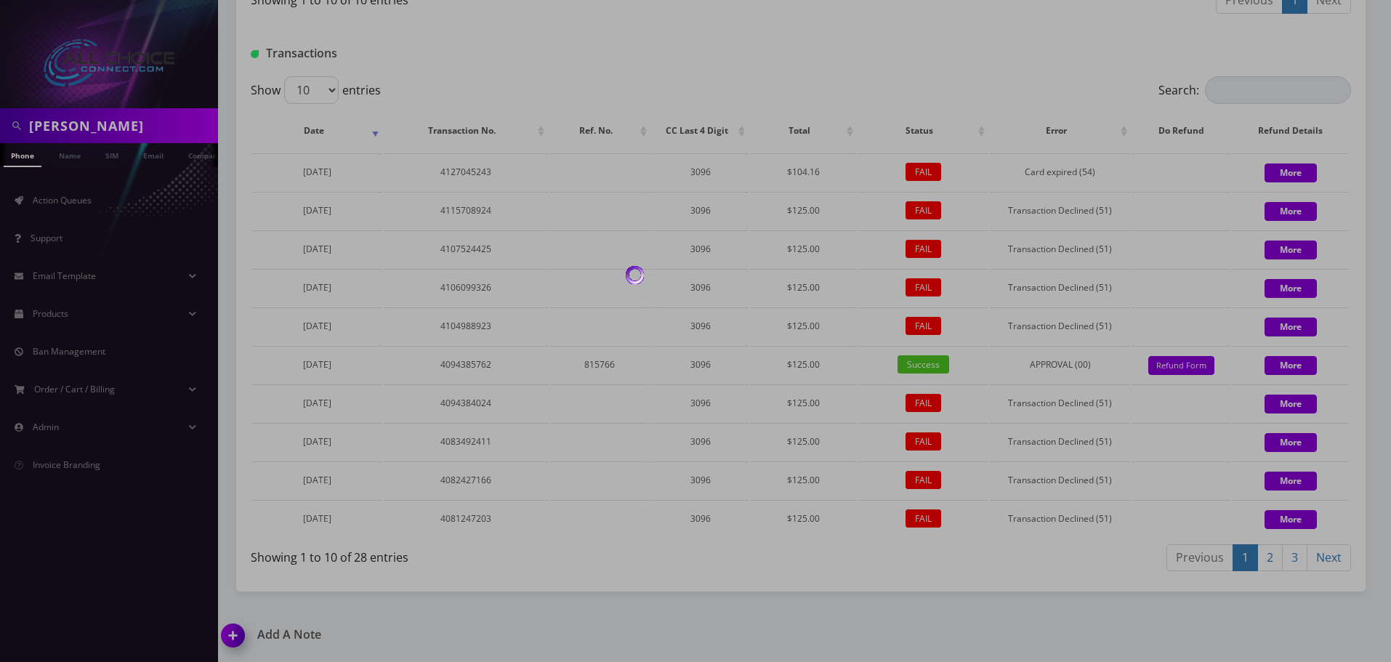
scroll to position [992, 0]
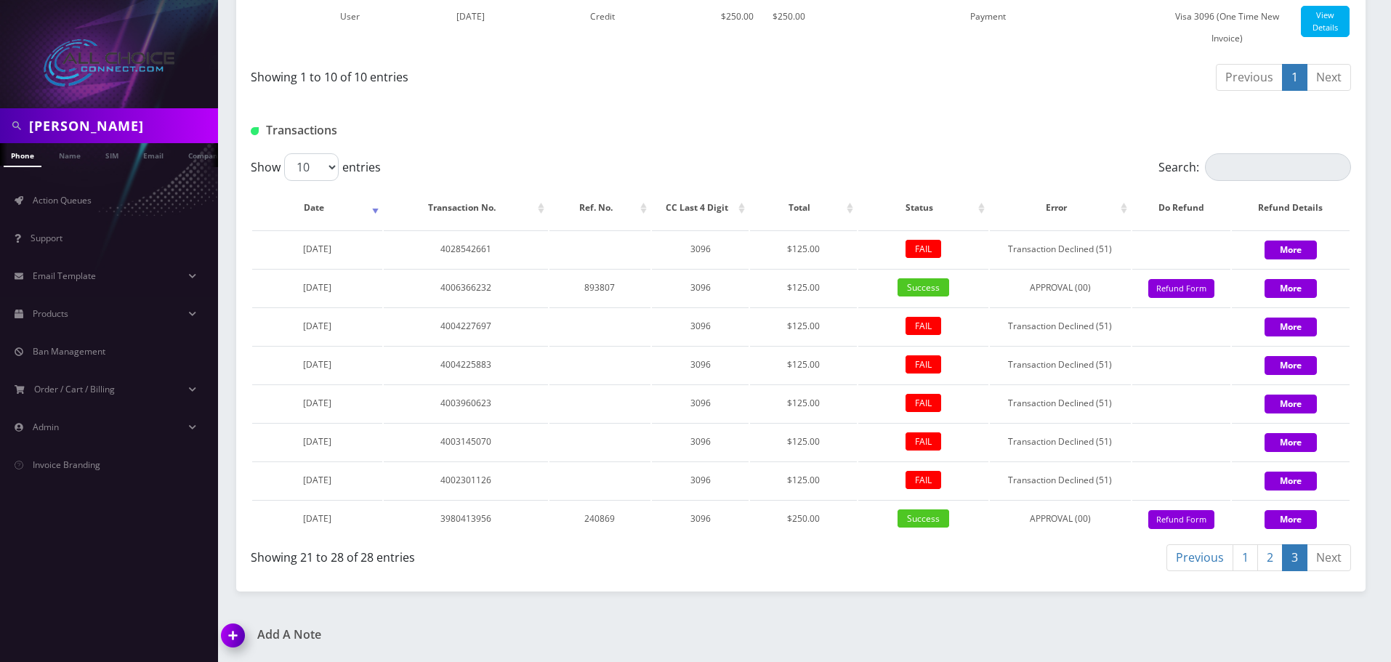
click at [1276, 560] on link "2" at bounding box center [1269, 557] width 25 height 27
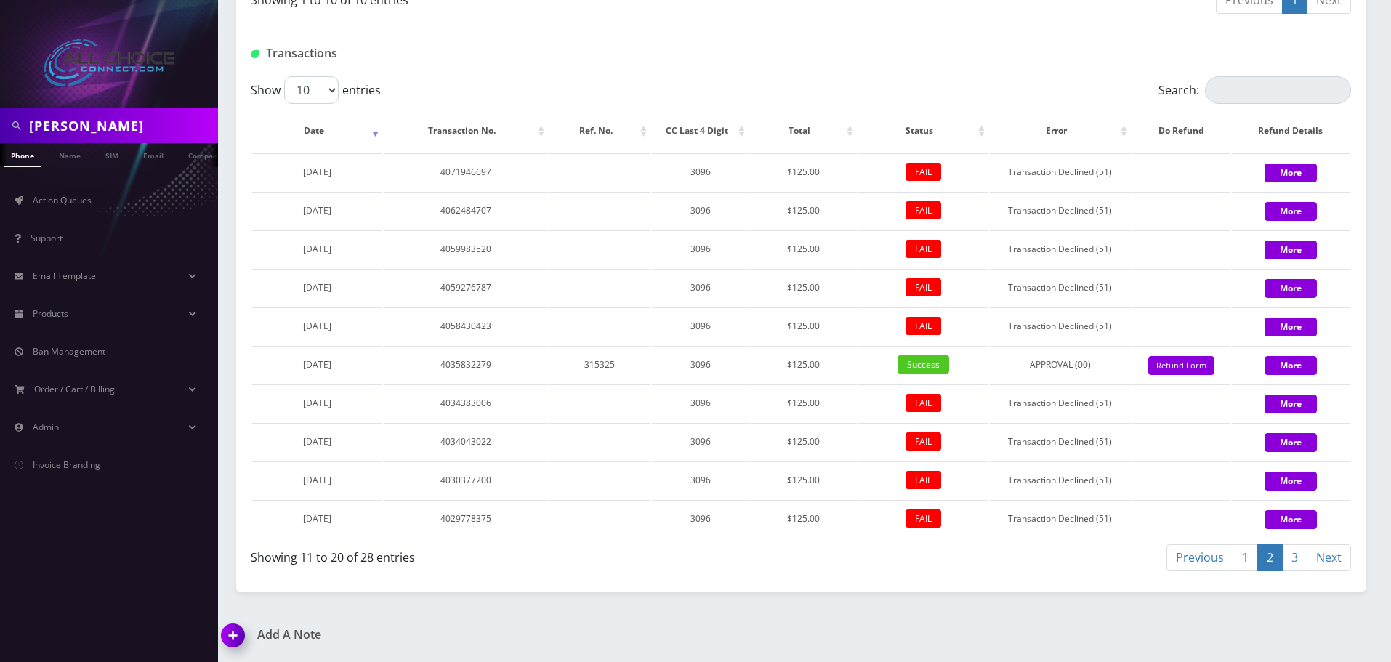
click at [1254, 571] on link "1" at bounding box center [1245, 557] width 25 height 27
click at [1292, 563] on link "3" at bounding box center [1294, 557] width 25 height 27
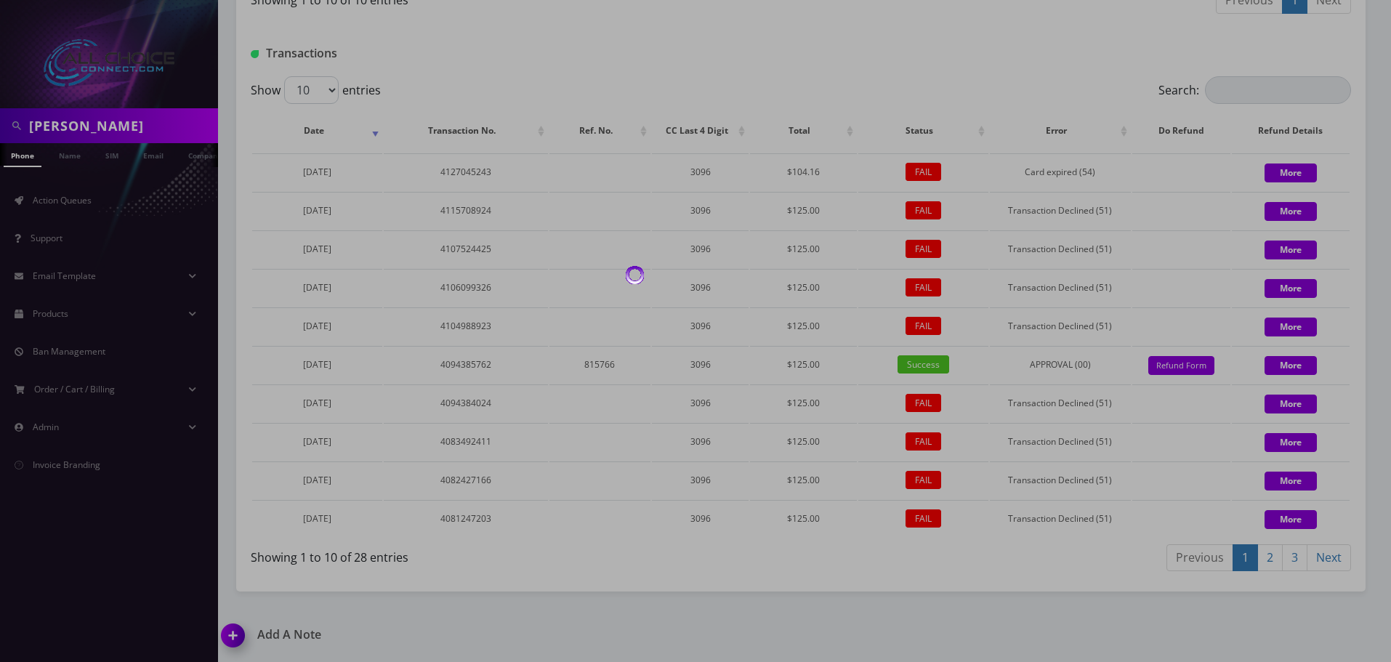
scroll to position [992, 0]
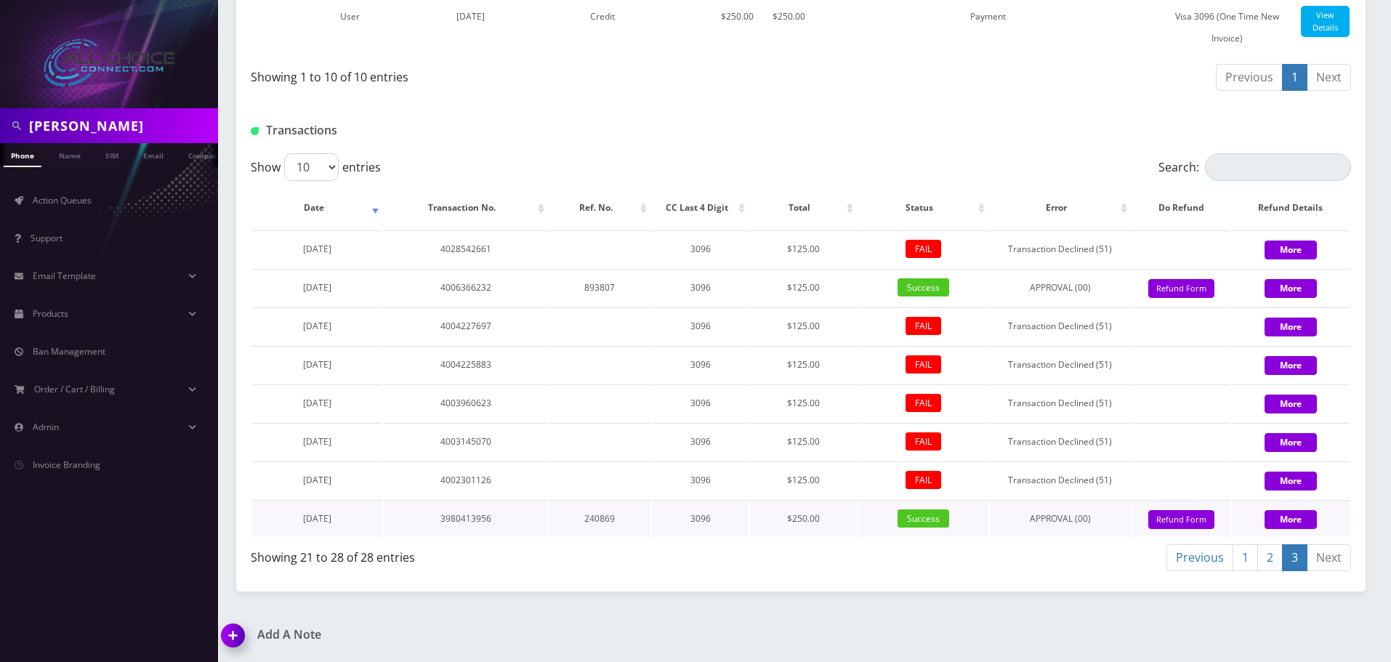
click at [921, 516] on span "Success" at bounding box center [924, 518] width 52 height 18
click at [918, 290] on span "Success" at bounding box center [924, 287] width 52 height 18
click at [935, 519] on span "Success" at bounding box center [924, 518] width 52 height 18
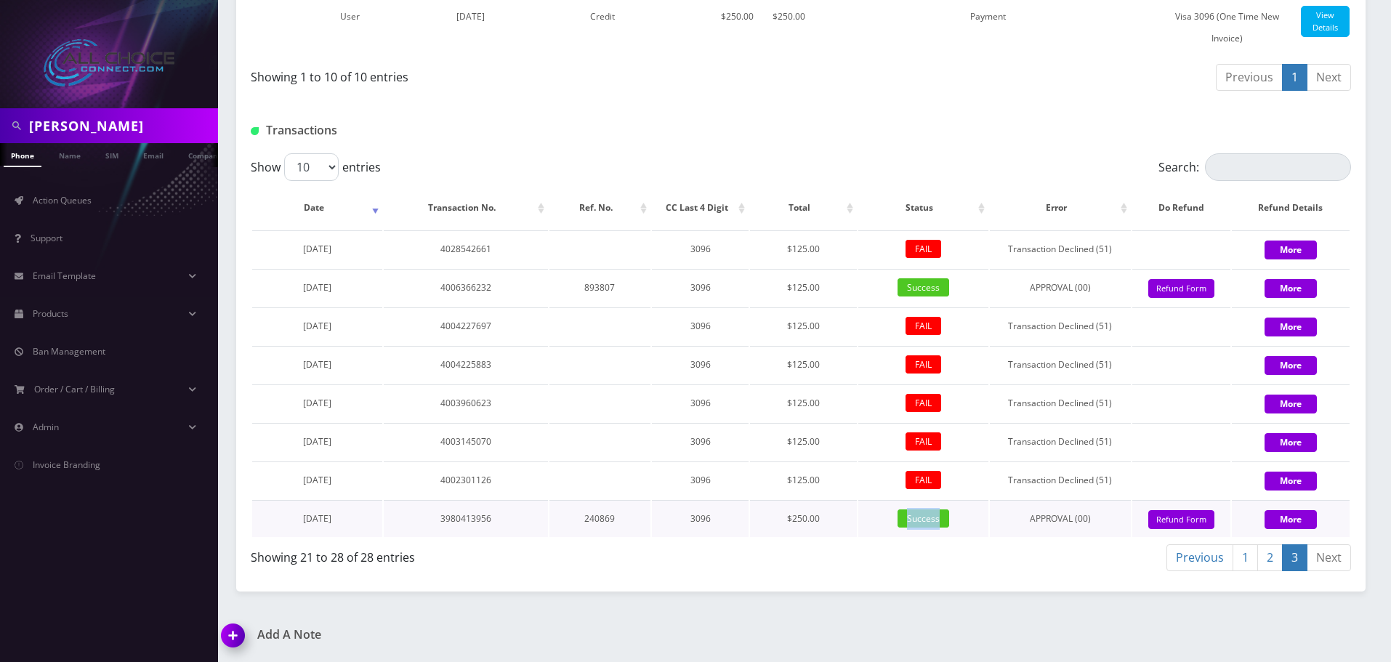
click at [935, 519] on span "Success" at bounding box center [924, 518] width 52 height 18
click at [930, 291] on span "Success" at bounding box center [924, 287] width 52 height 18
click at [941, 286] on span "Success" at bounding box center [924, 287] width 52 height 18
click at [1274, 557] on link "2" at bounding box center [1269, 557] width 25 height 27
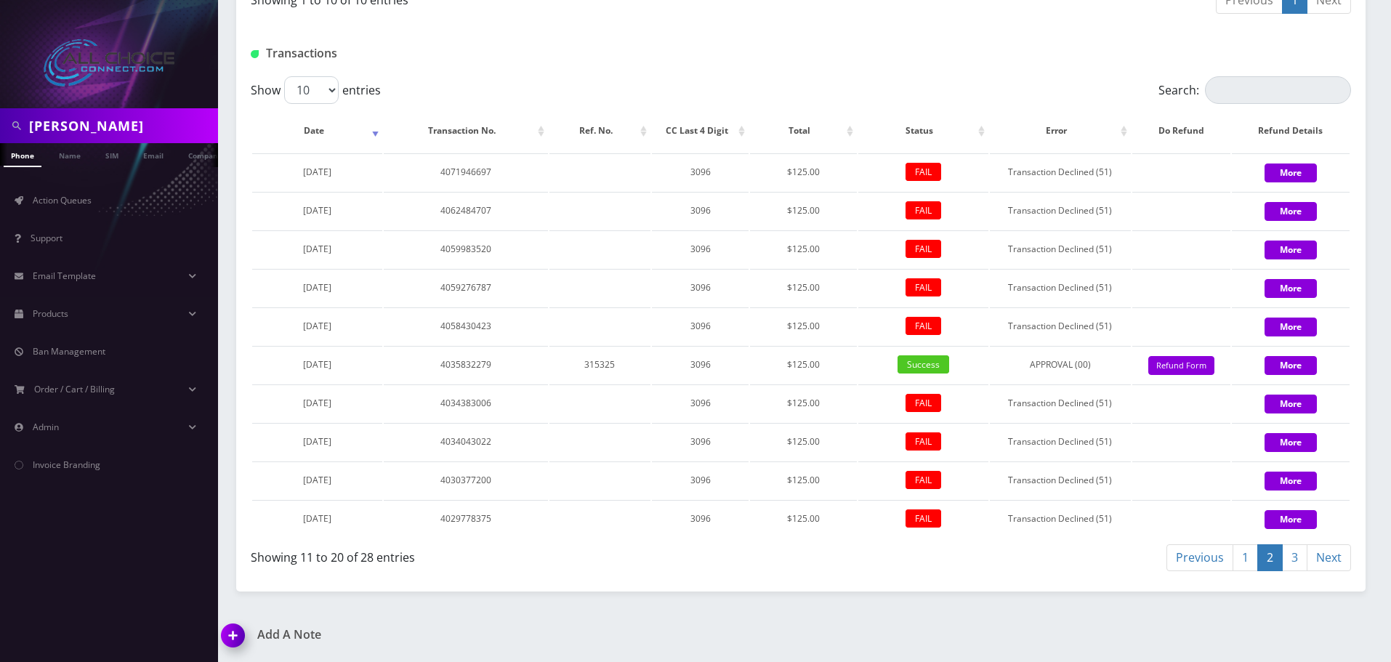
click at [1249, 571] on link "1" at bounding box center [1245, 557] width 25 height 27
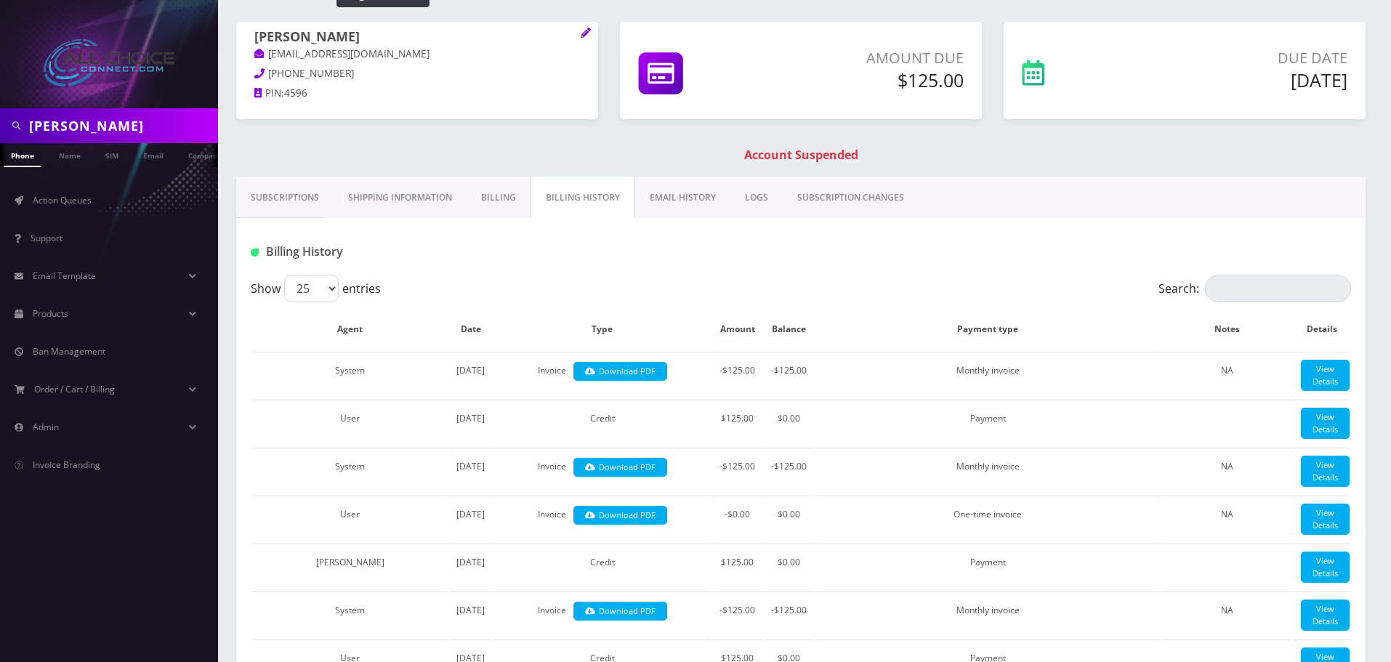
scroll to position [0, 0]
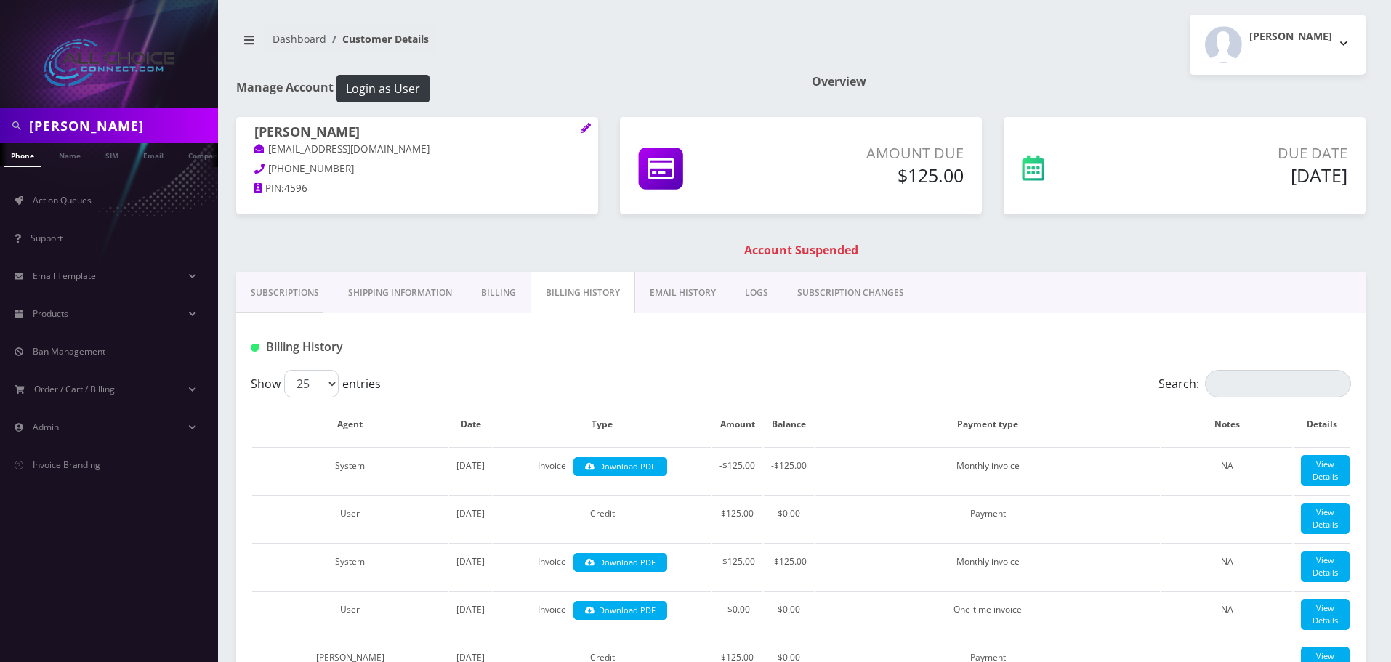
click at [788, 246] on h1 "Account Suspended" at bounding box center [801, 250] width 1122 height 14
click at [791, 246] on h1 "Account Suspended" at bounding box center [801, 250] width 1122 height 14
drag, startPoint x: 1295, startPoint y: 169, endPoint x: 1262, endPoint y: 177, distance: 34.6
click at [1262, 177] on h5 "Sep 01, 2025" at bounding box center [1242, 175] width 210 height 22
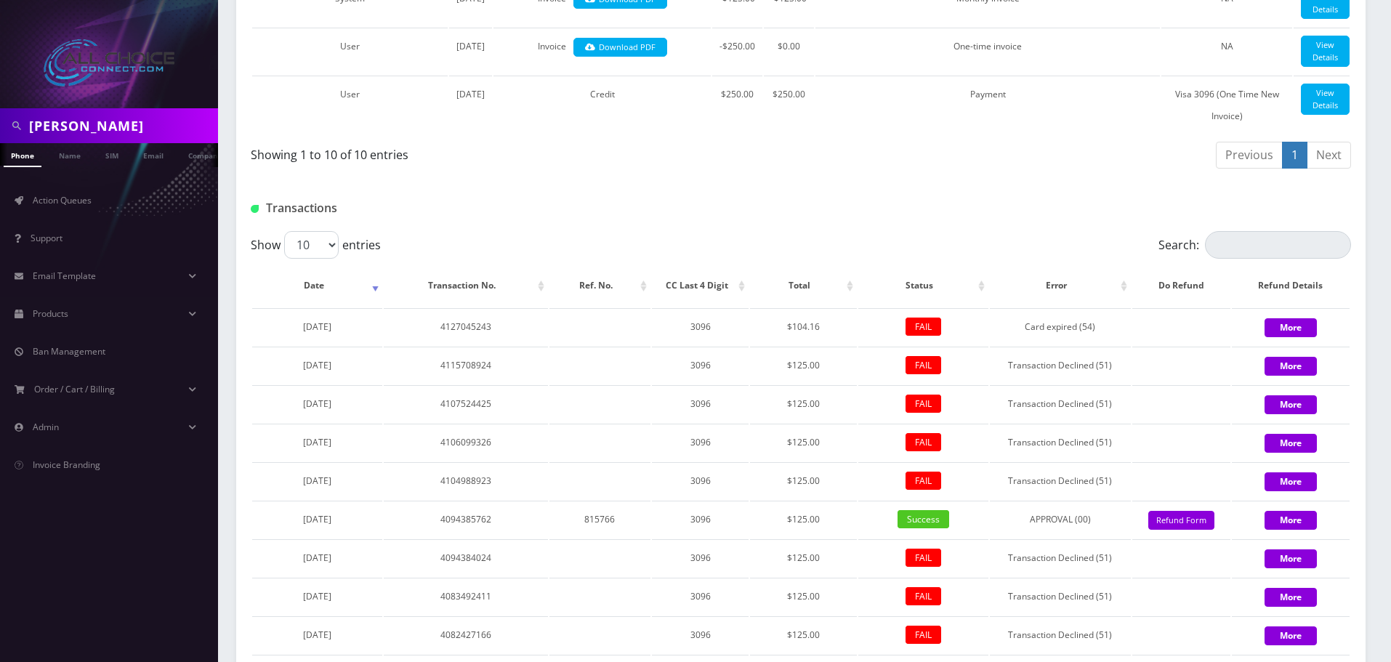
scroll to position [1069, 0]
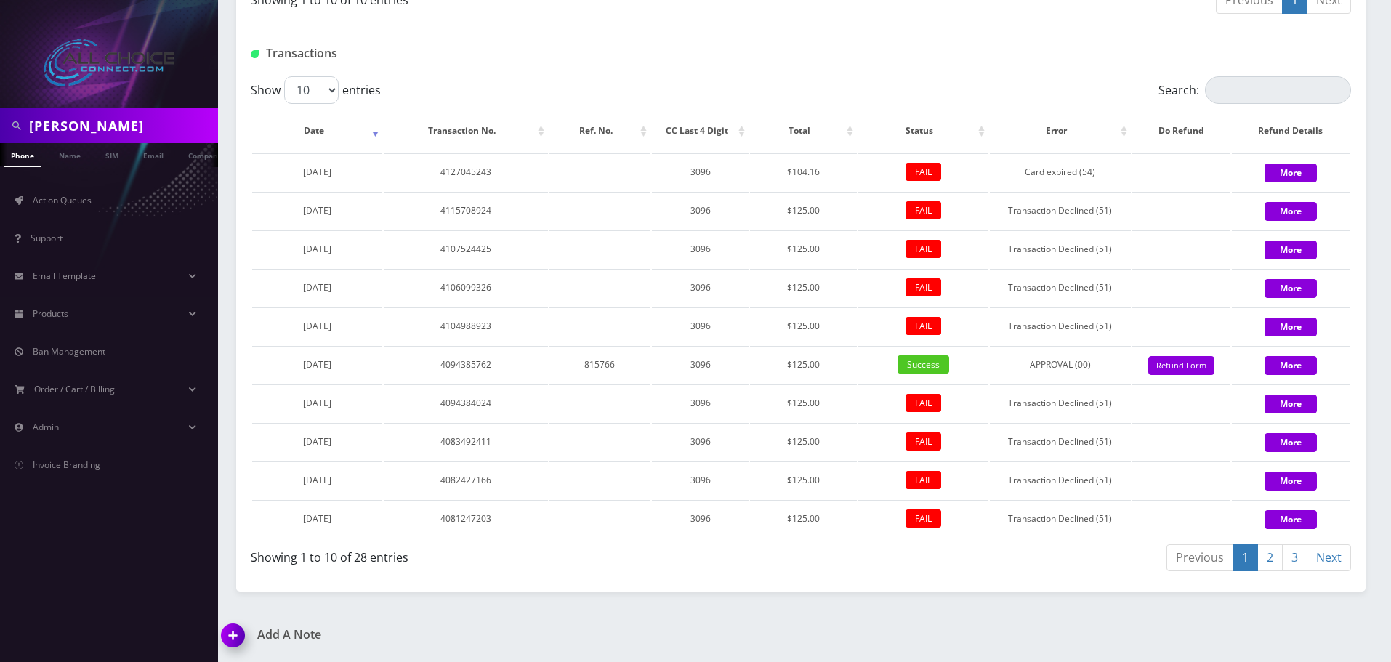
click at [1288, 560] on link "3" at bounding box center [1294, 557] width 25 height 27
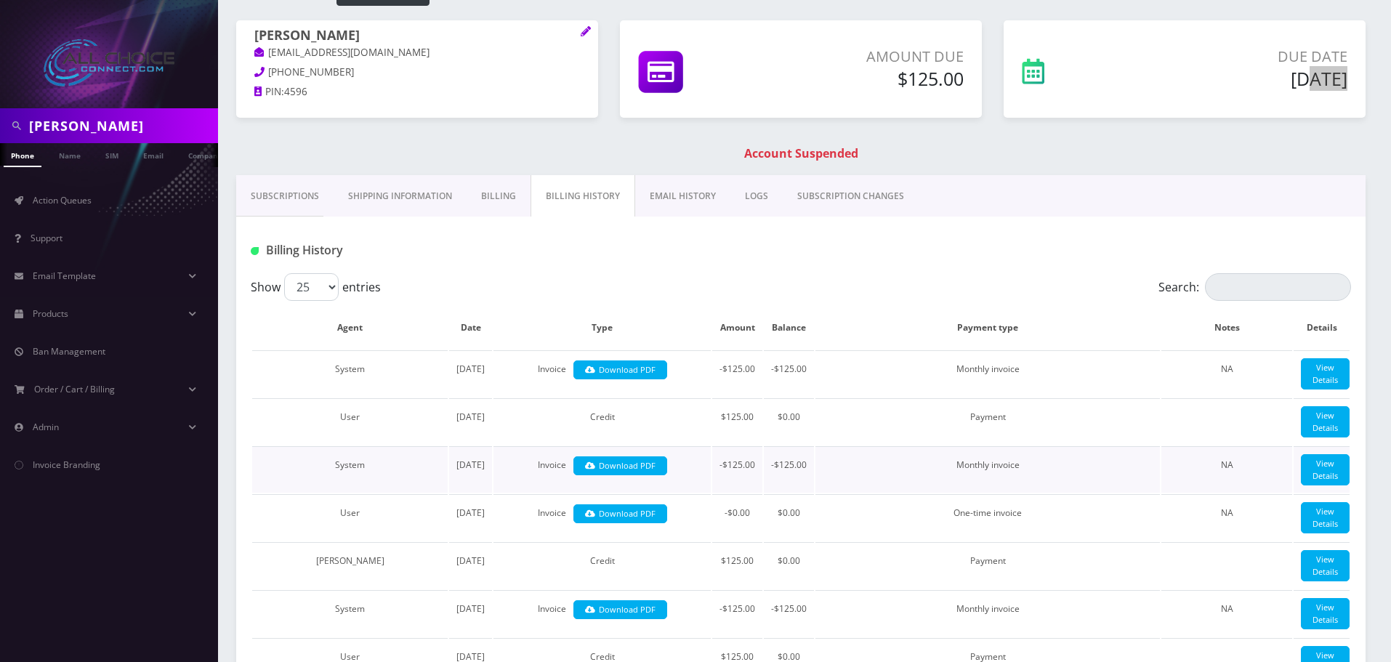
scroll to position [0, 0]
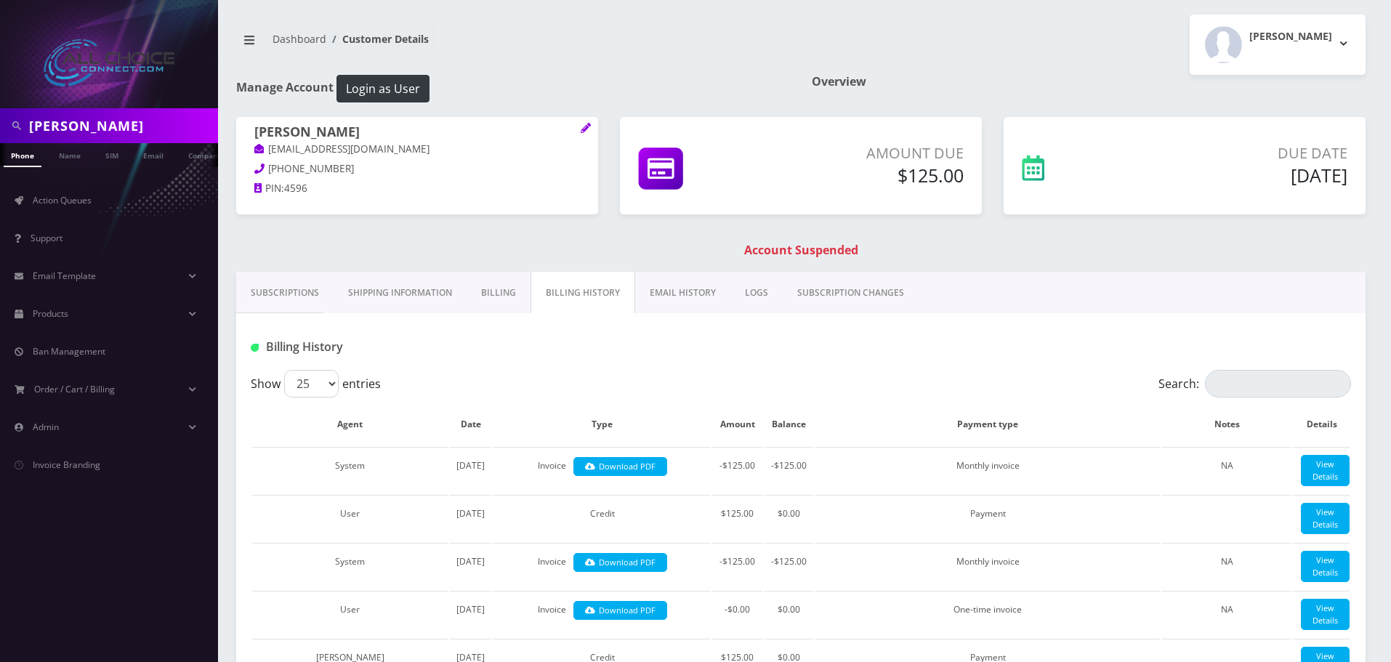
click at [1308, 174] on h5 "Sep 01, 2025" at bounding box center [1242, 175] width 210 height 22
click at [1301, 174] on h5 "Sep 01, 2025" at bounding box center [1242, 175] width 210 height 22
click at [1274, 175] on h5 "Sep 01, 2025" at bounding box center [1242, 175] width 210 height 22
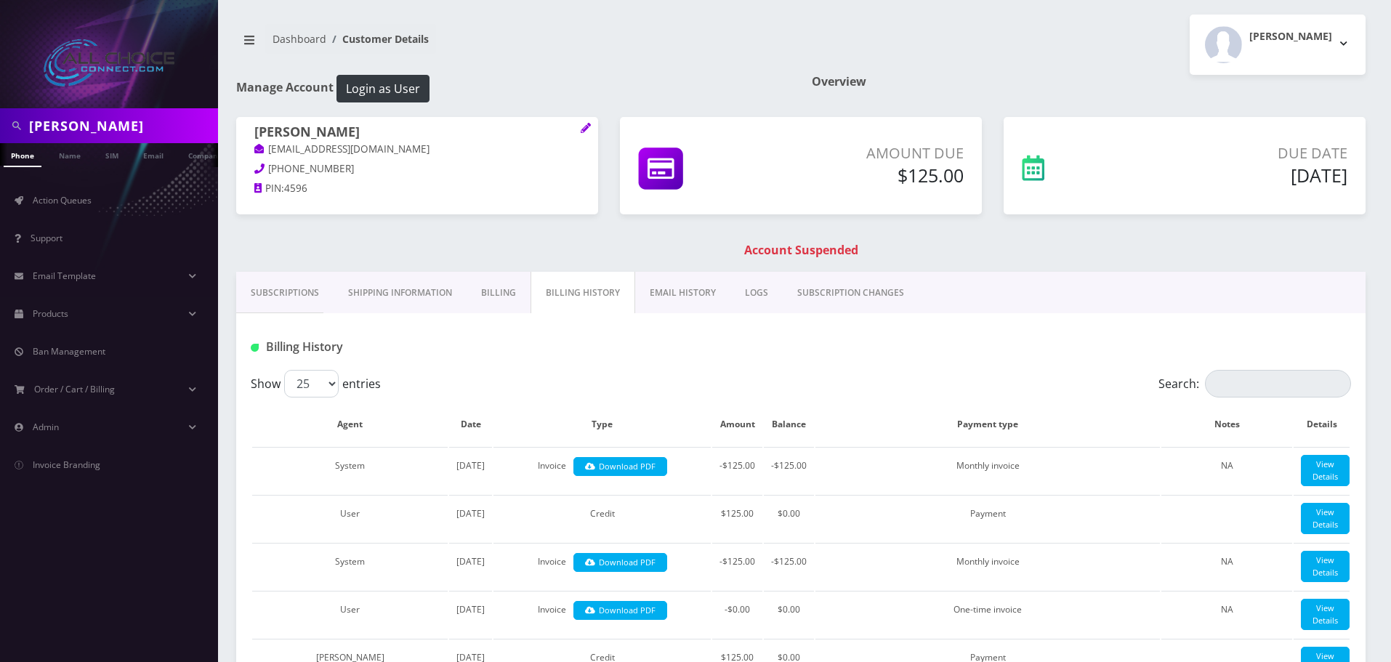
click at [1268, 176] on h5 "Sep 01, 2025" at bounding box center [1242, 175] width 210 height 22
click at [1298, 172] on h5 "Sep 01, 2025" at bounding box center [1242, 175] width 210 height 22
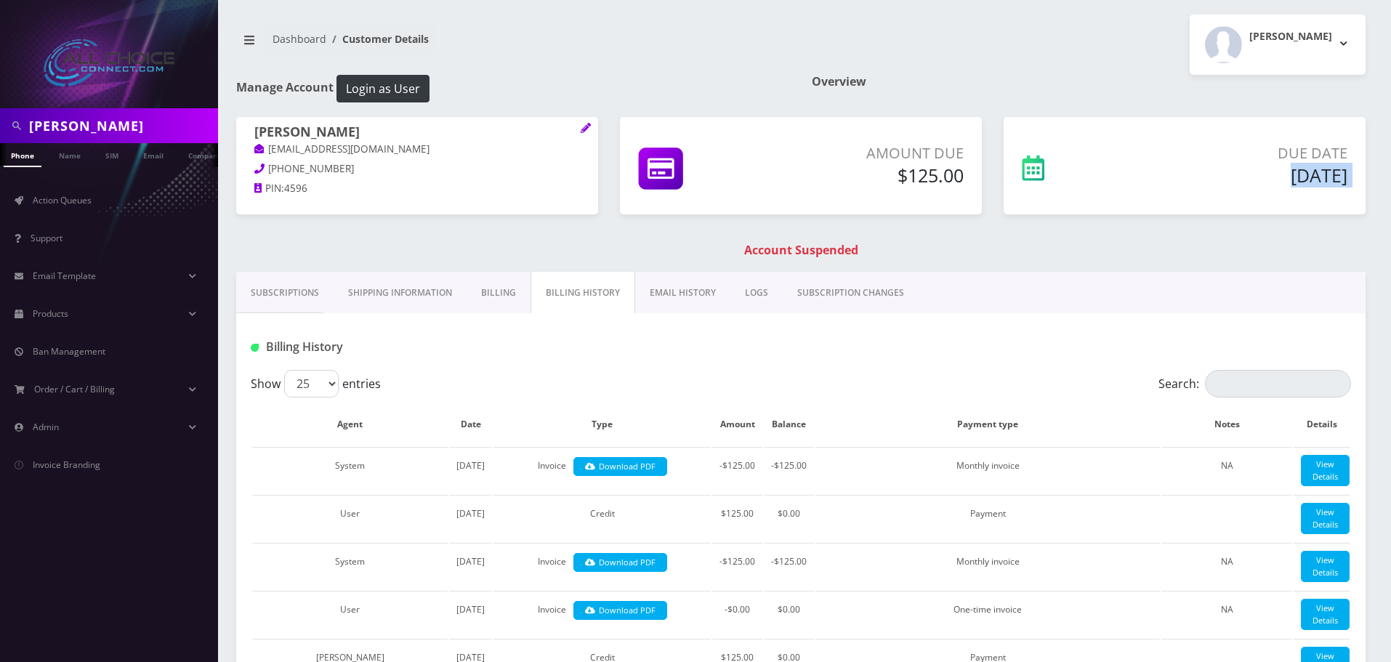
click at [1273, 169] on h5 "Sep 01, 2025" at bounding box center [1242, 175] width 210 height 22
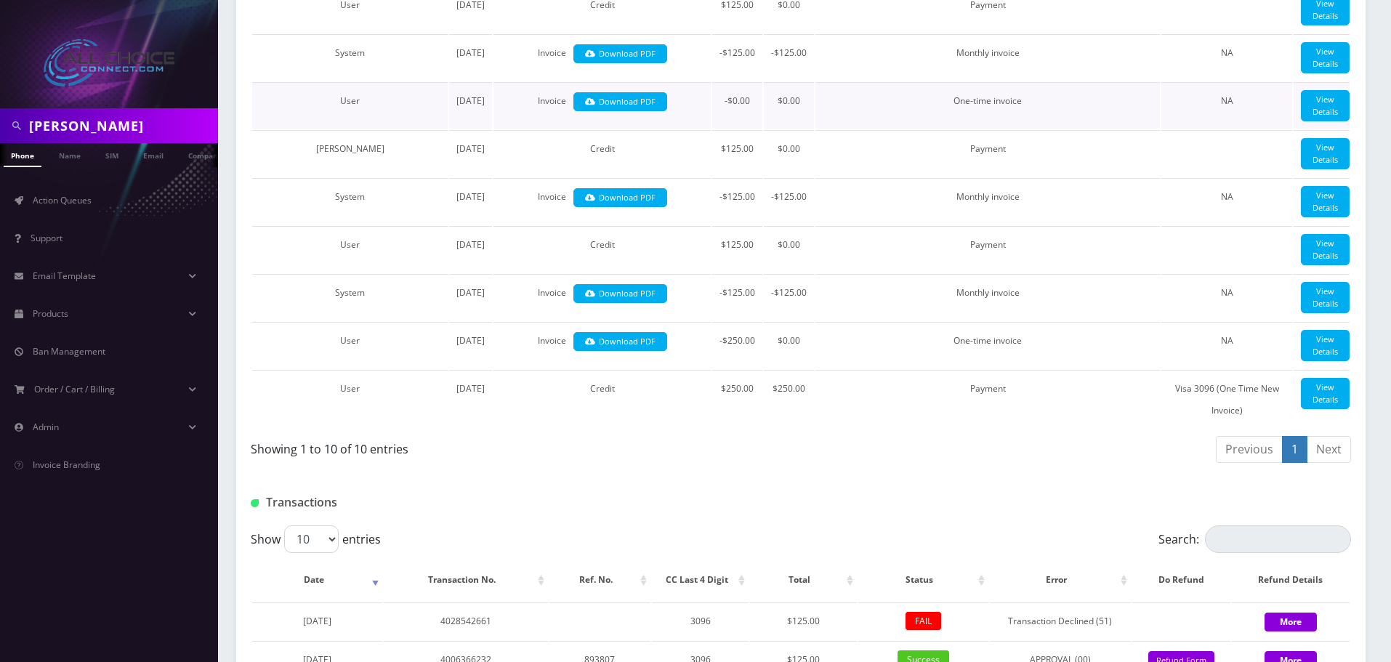
scroll to position [992, 0]
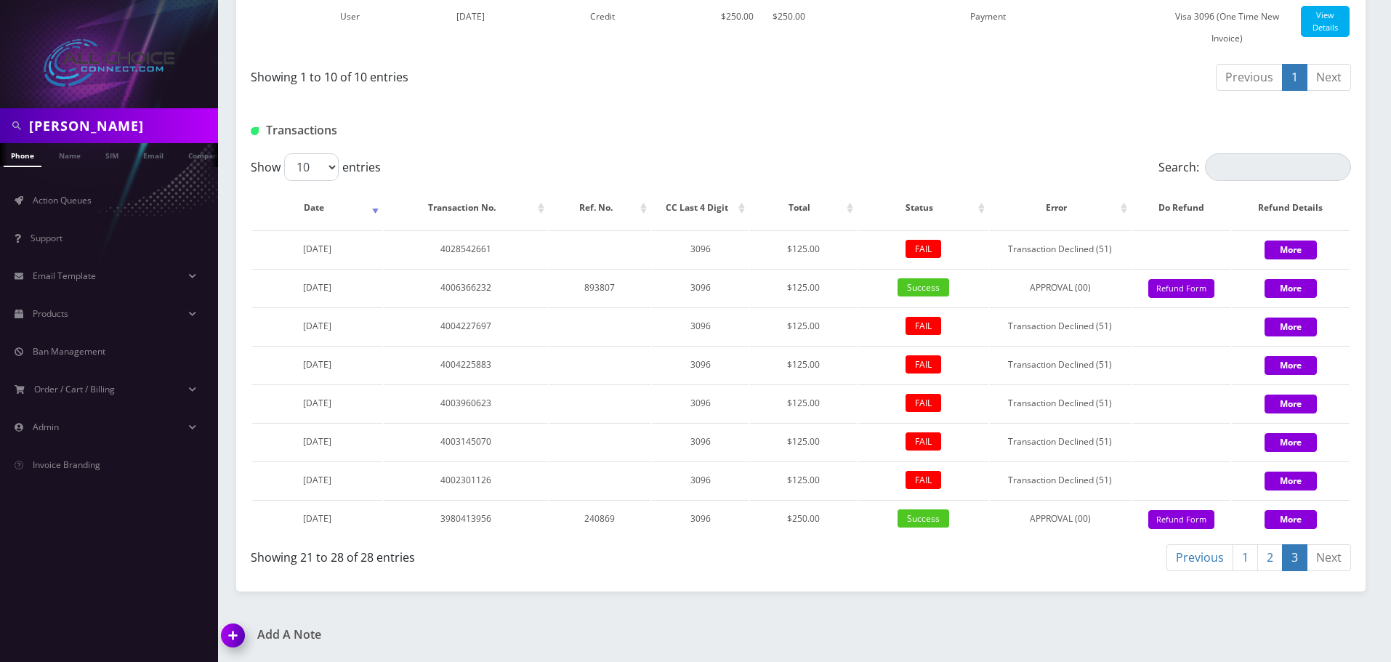
click at [1265, 554] on link "2" at bounding box center [1269, 557] width 25 height 27
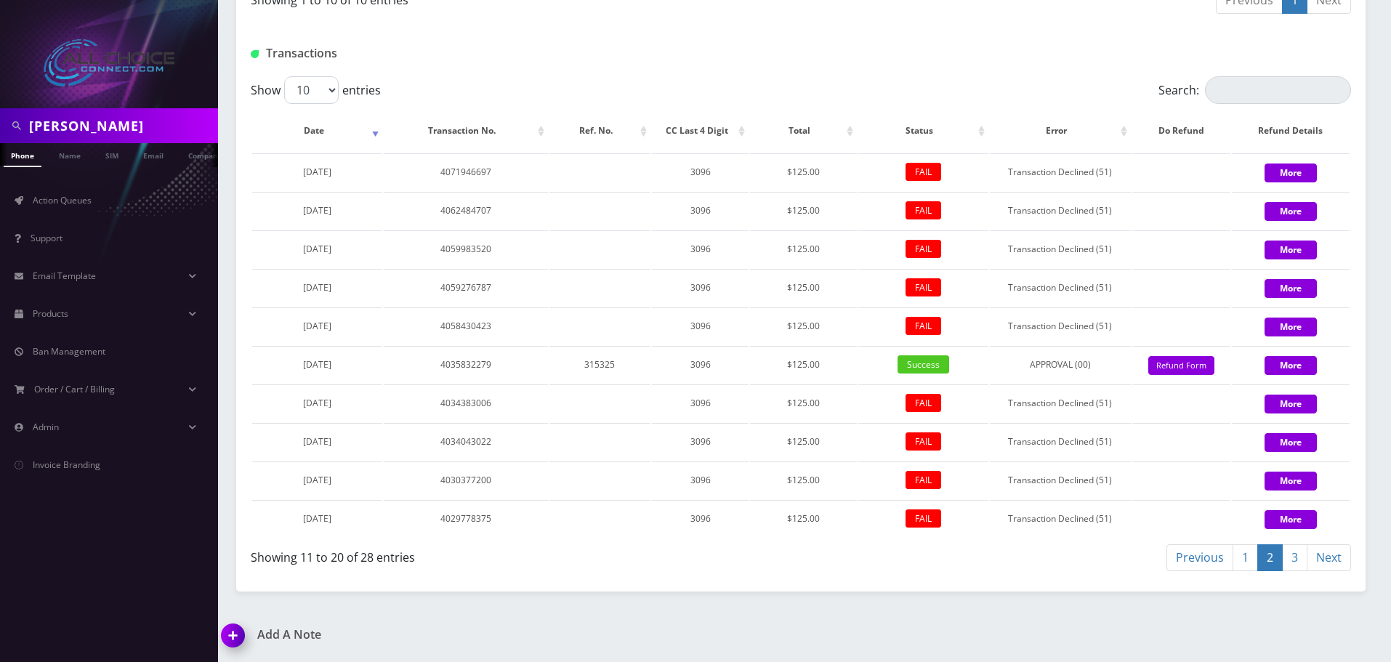
click at [1249, 571] on link "1" at bounding box center [1245, 557] width 25 height 27
click at [93, 153] on ul "Phone Name SIM Email Company Customer" at bounding box center [109, 155] width 218 height 24
click at [66, 151] on link "Name" at bounding box center [70, 155] width 36 height 24
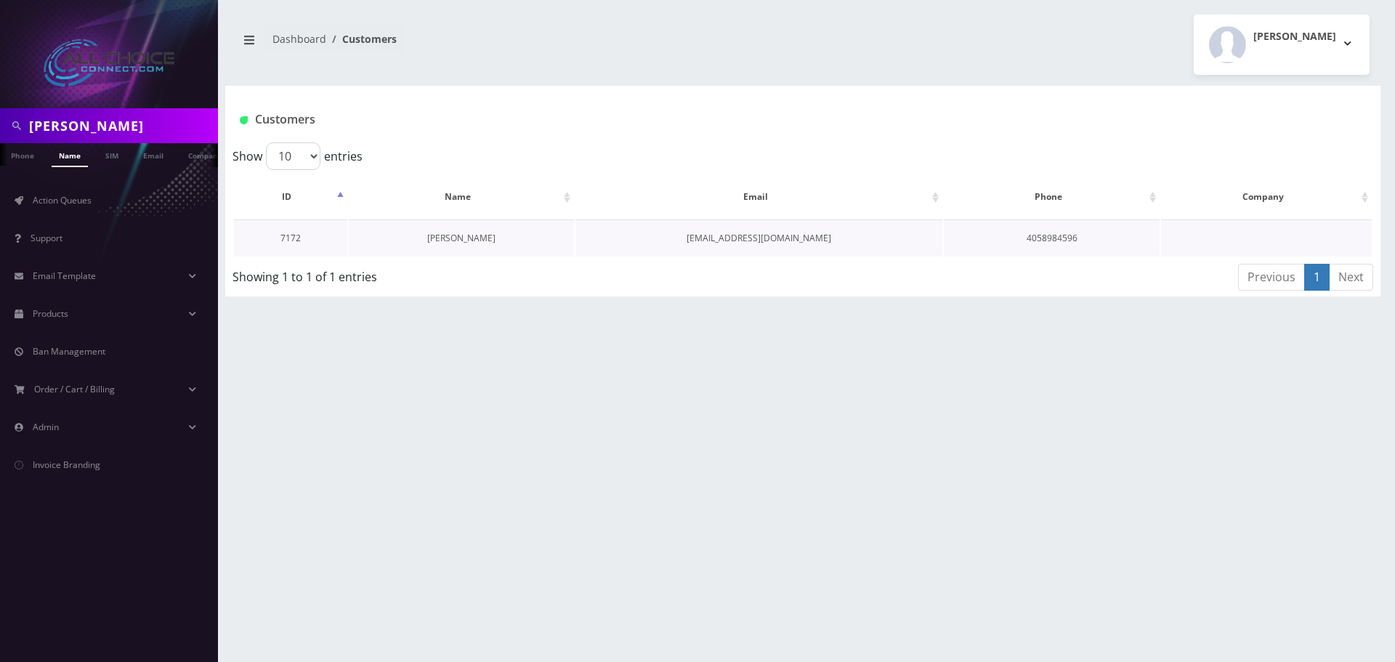
click at [458, 243] on link "[PERSON_NAME]" at bounding box center [461, 238] width 68 height 12
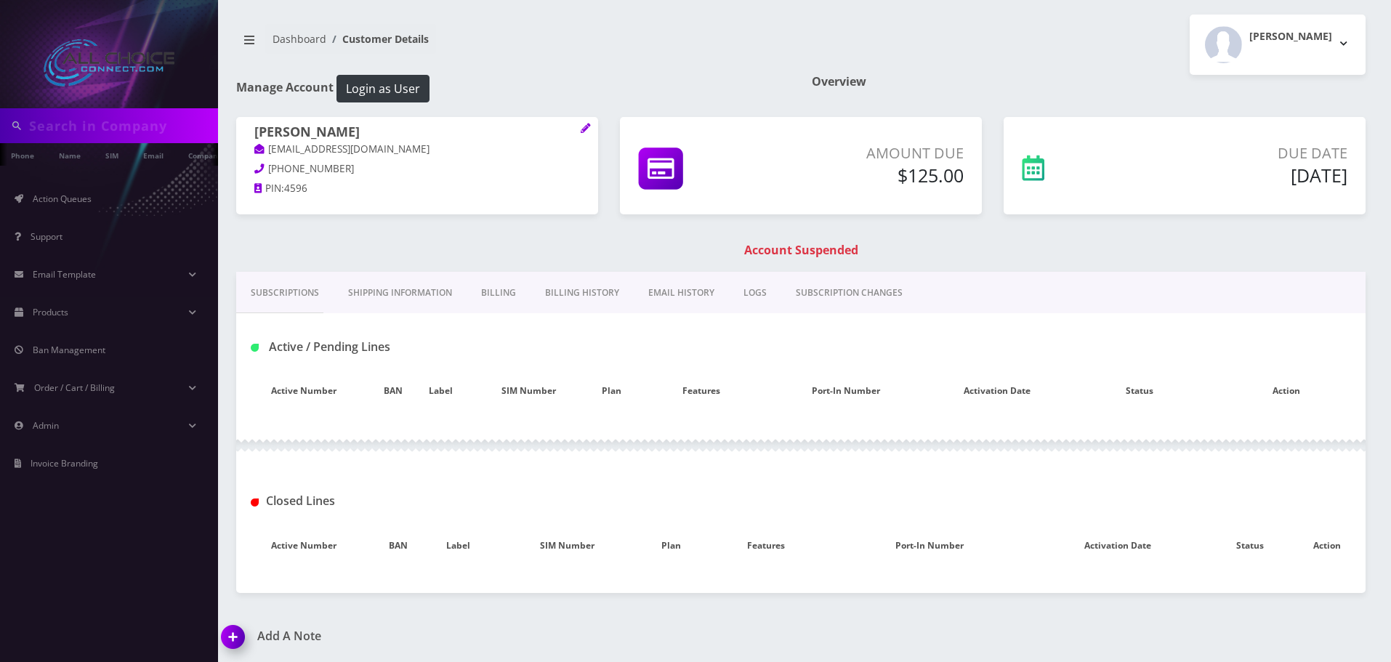
type input "[PERSON_NAME]"
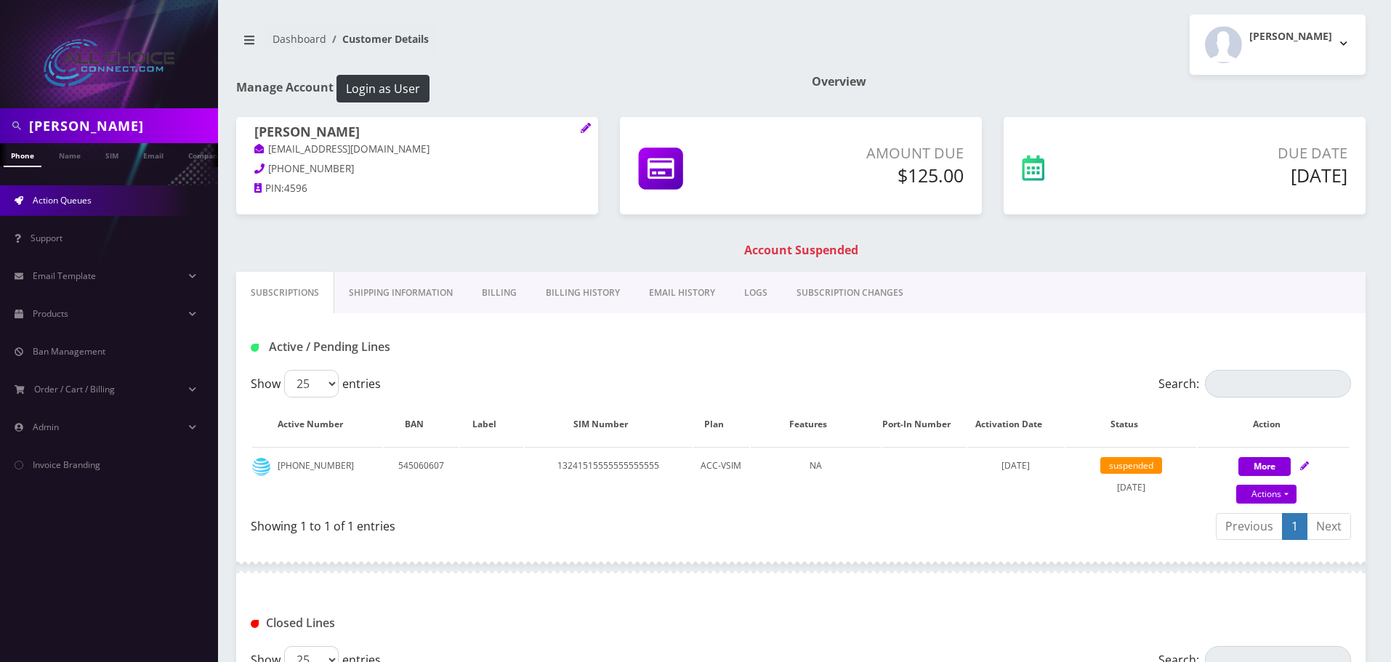
click at [52, 206] on span "Action Queues" at bounding box center [62, 200] width 59 height 12
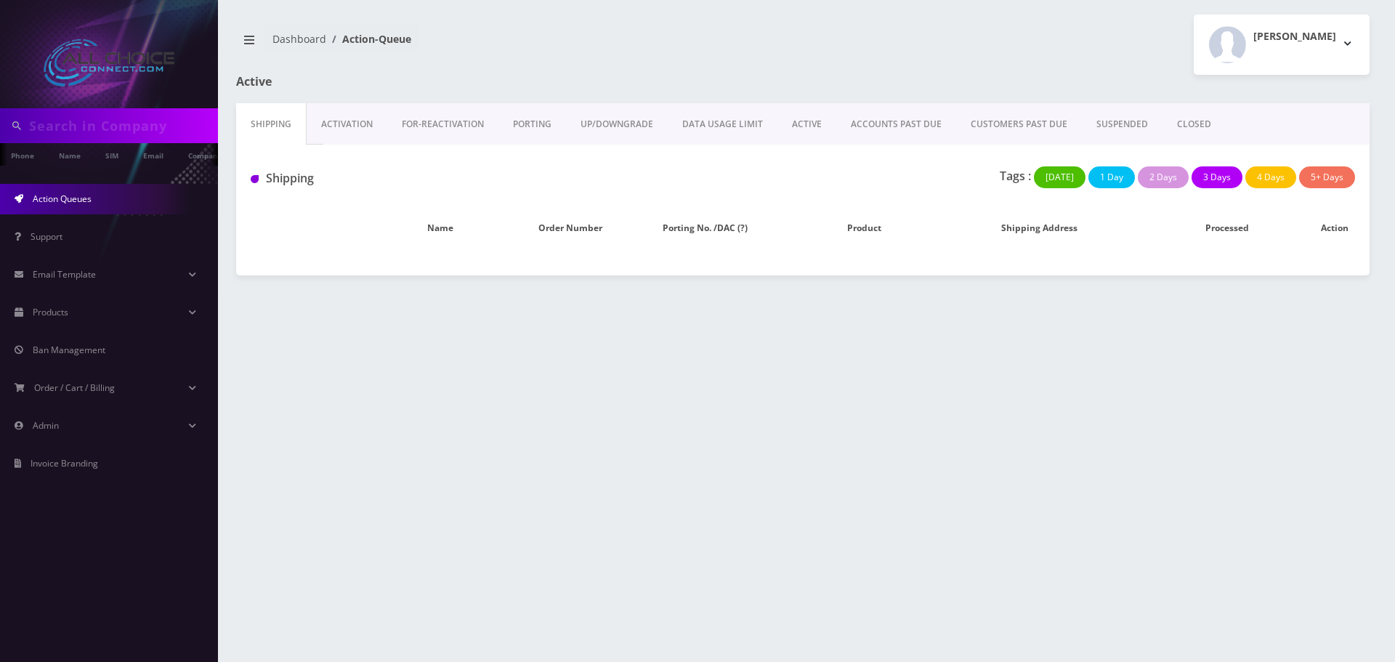
type input "[PERSON_NAME]"
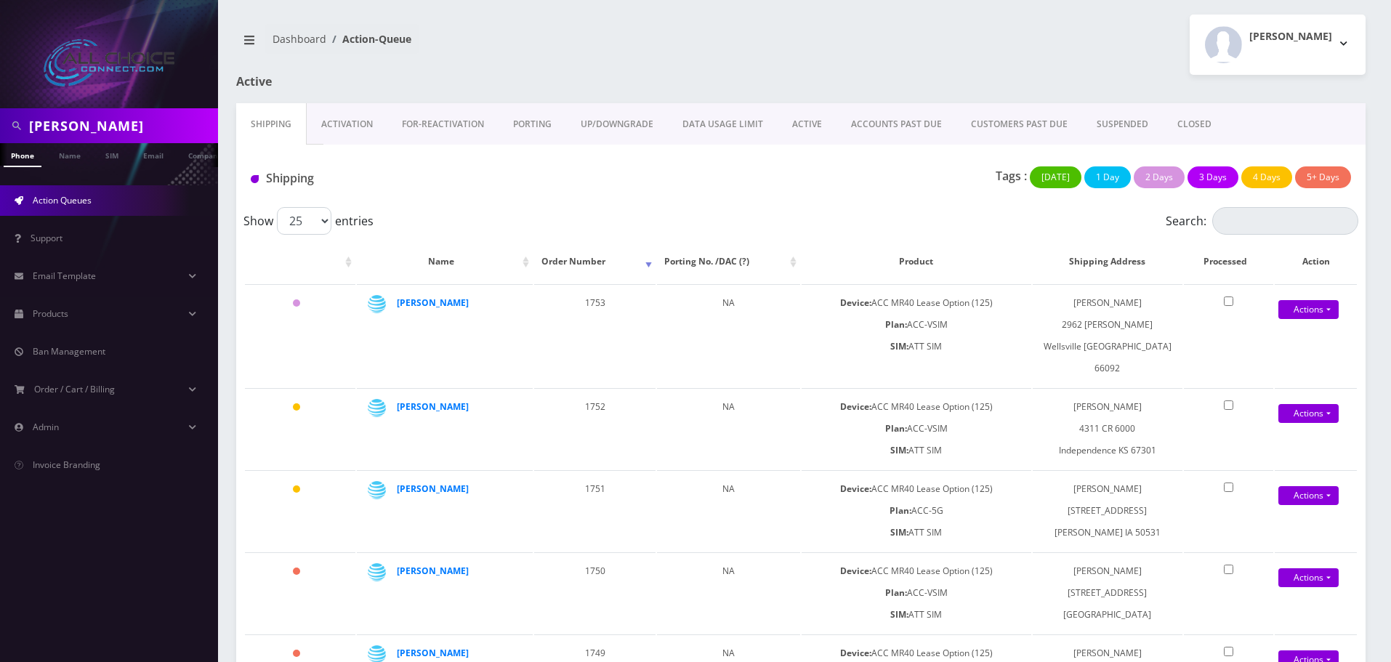
click at [1101, 113] on link "SUSPENDED" at bounding box center [1122, 124] width 81 height 42
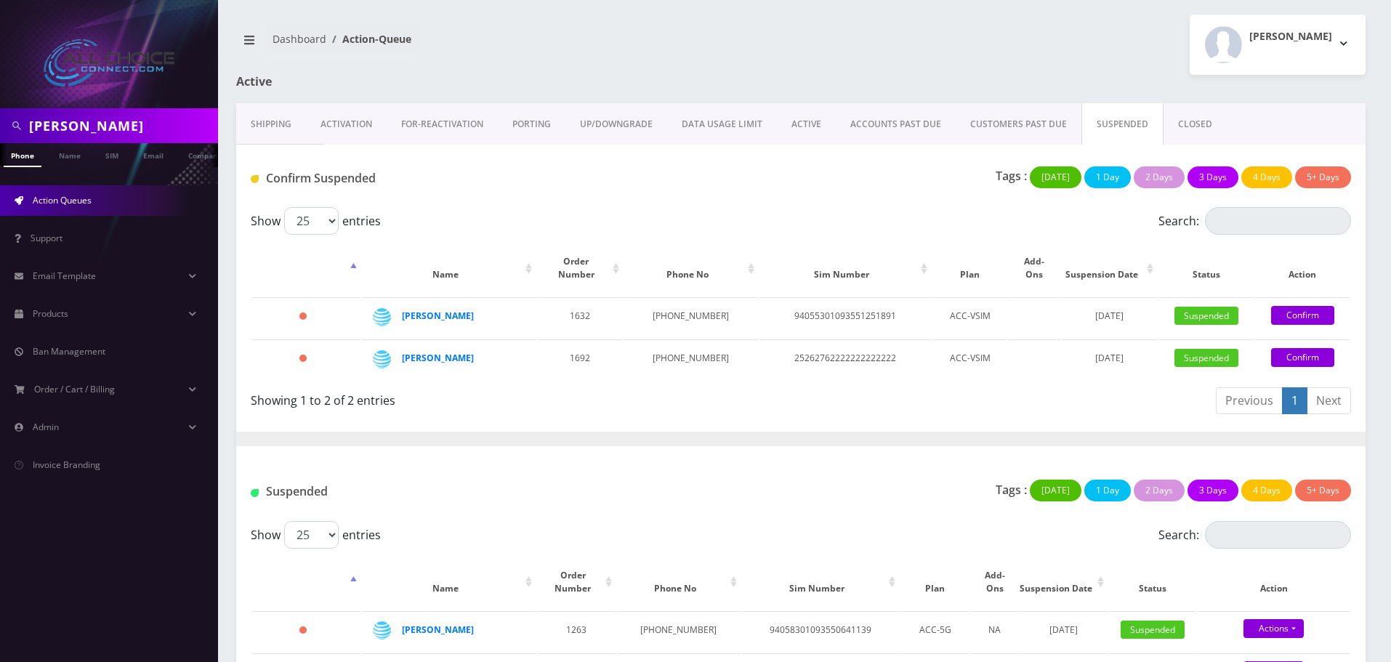
click at [890, 124] on link "ACCOUNTS PAST DUE" at bounding box center [896, 124] width 120 height 42
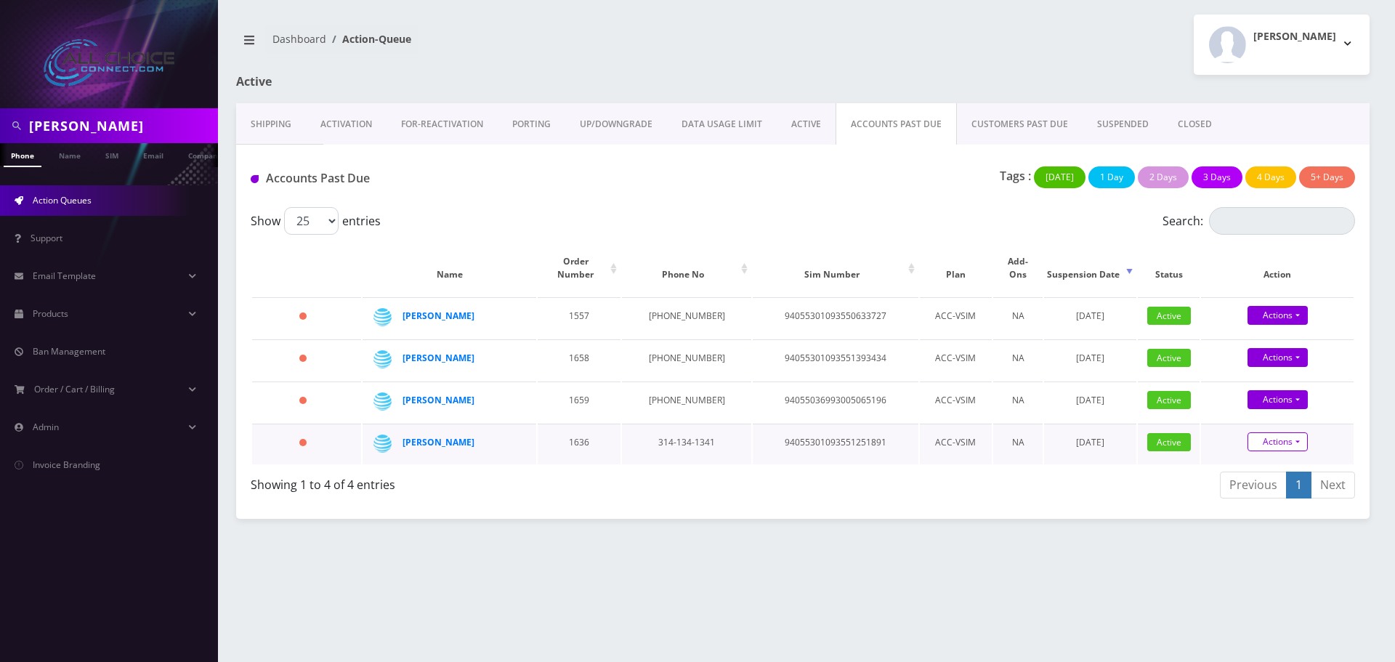
click at [1283, 367] on link "Actions" at bounding box center [1278, 357] width 60 height 19
click at [1246, 383] on link "Suspend" at bounding box center [1290, 394] width 153 height 22
type input "08/27/2025"
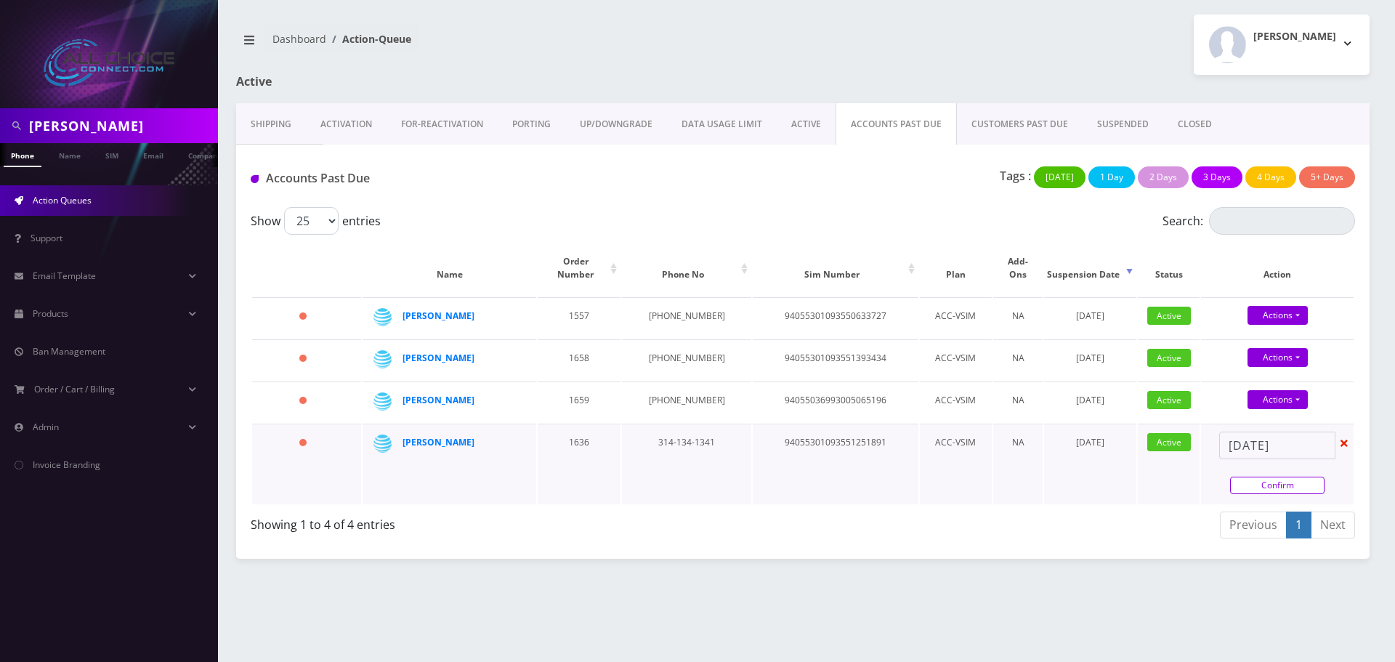
click at [1279, 477] on link "Confirm" at bounding box center [1277, 485] width 94 height 17
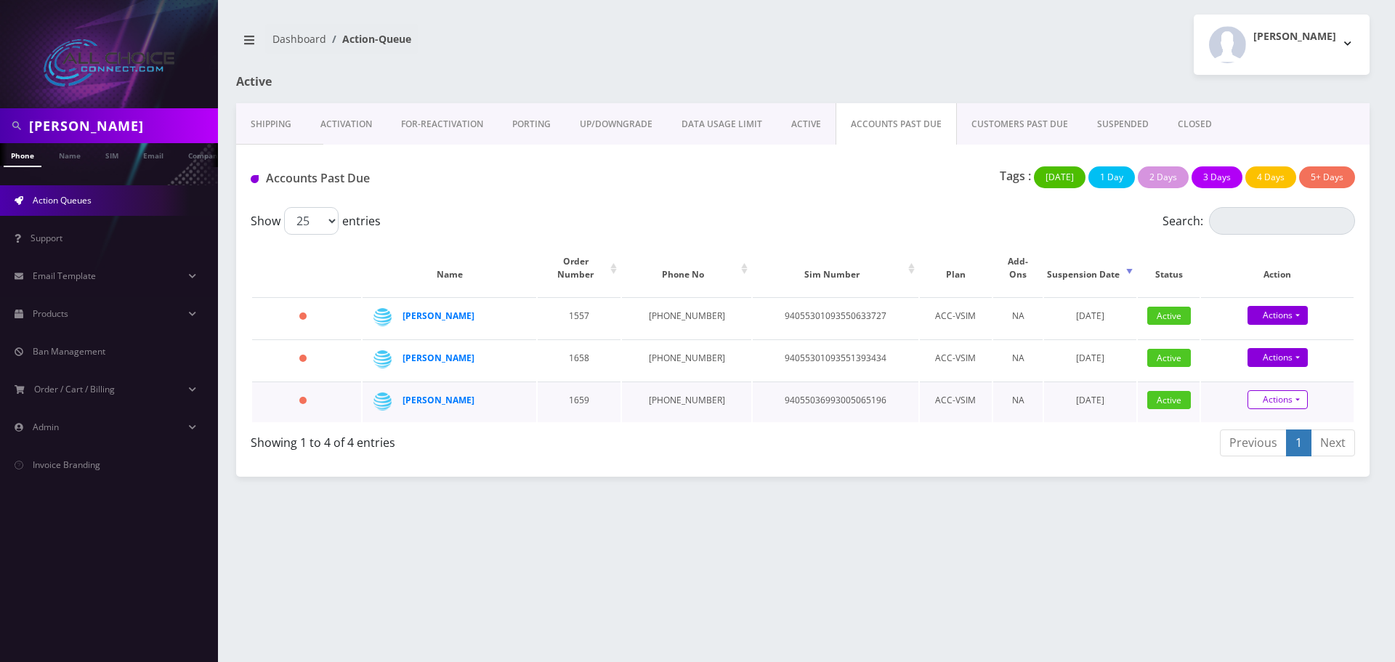
click at [1278, 325] on link "Actions" at bounding box center [1278, 315] width 60 height 19
click at [1254, 341] on link "Suspend" at bounding box center [1290, 352] width 153 height 22
type input "08/27/2025"
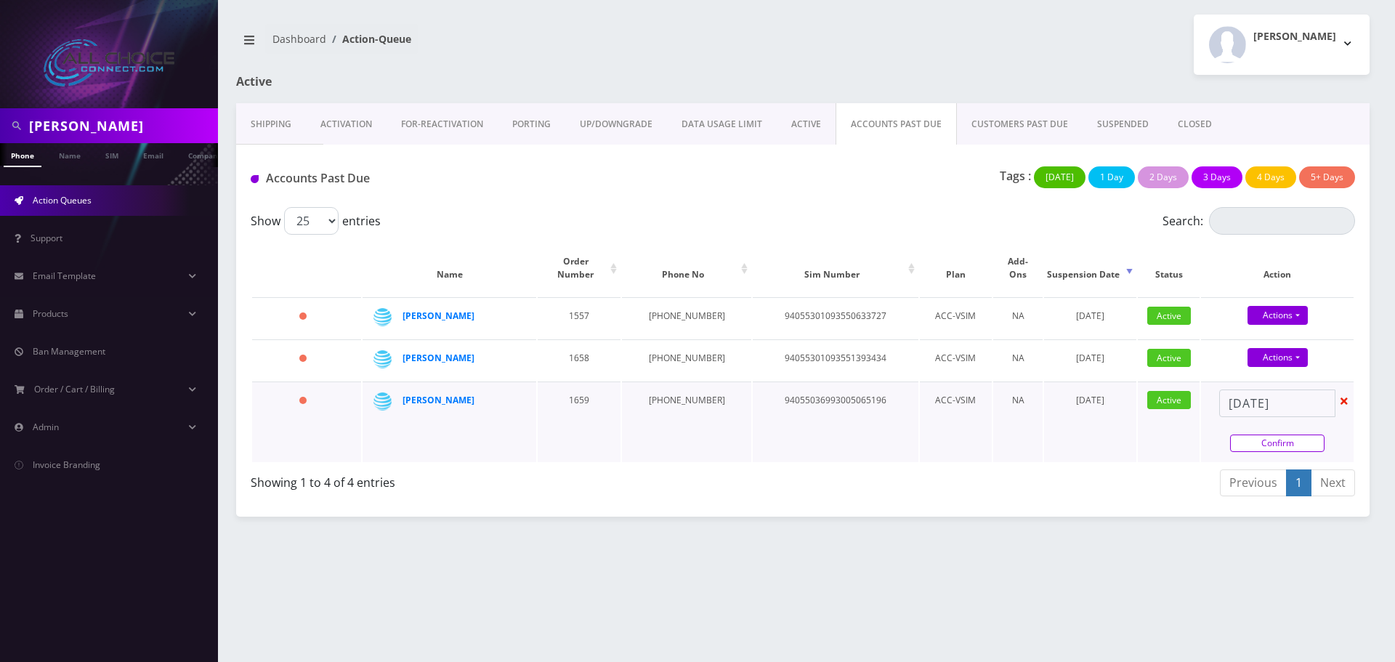
click at [1285, 435] on link "Confirm" at bounding box center [1277, 443] width 94 height 17
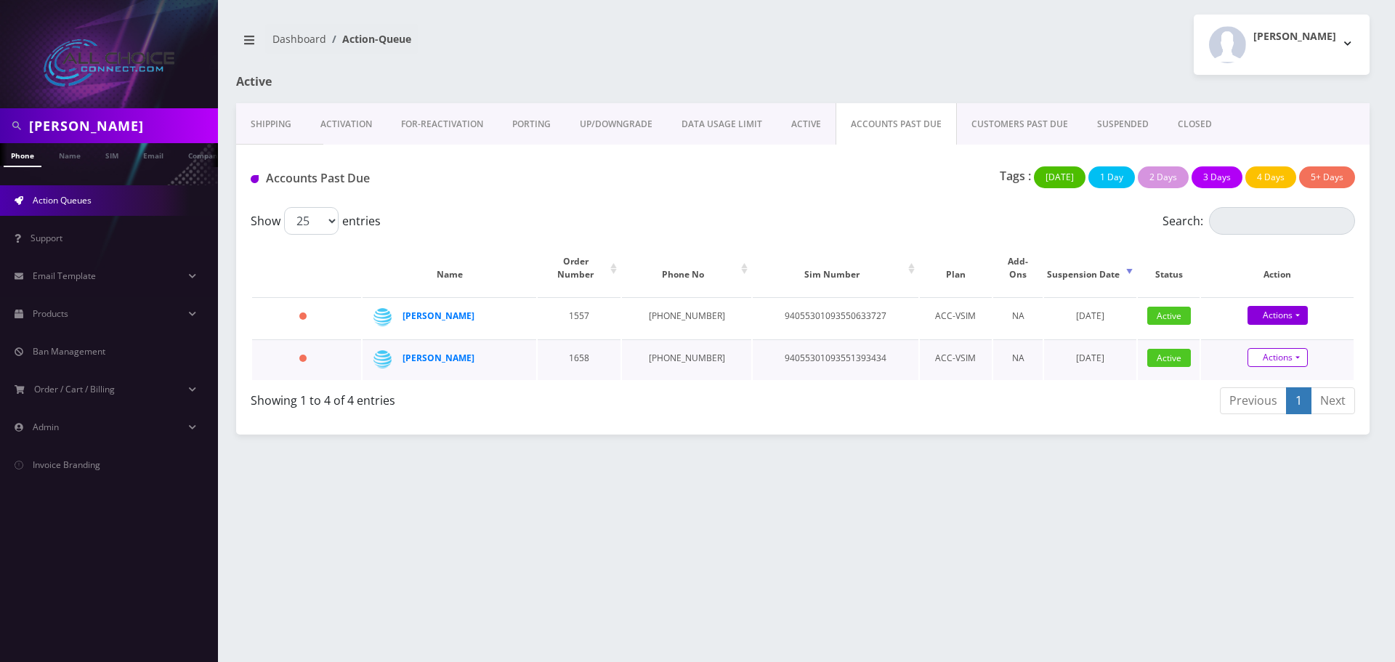
click at [1278, 348] on link "Actions" at bounding box center [1278, 357] width 60 height 19
click at [1251, 299] on link "Suspend" at bounding box center [1290, 310] width 153 height 22
type input "08/27/2025"
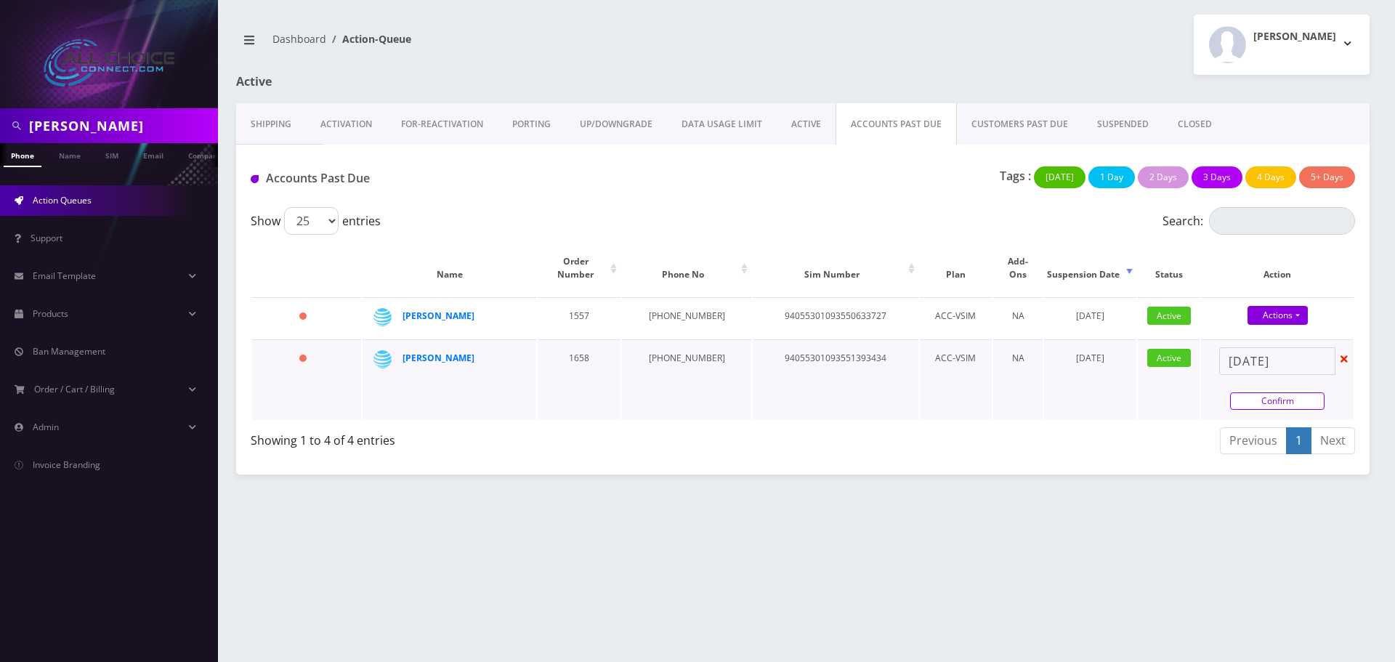
click at [1293, 392] on link "Confirm" at bounding box center [1277, 400] width 94 height 17
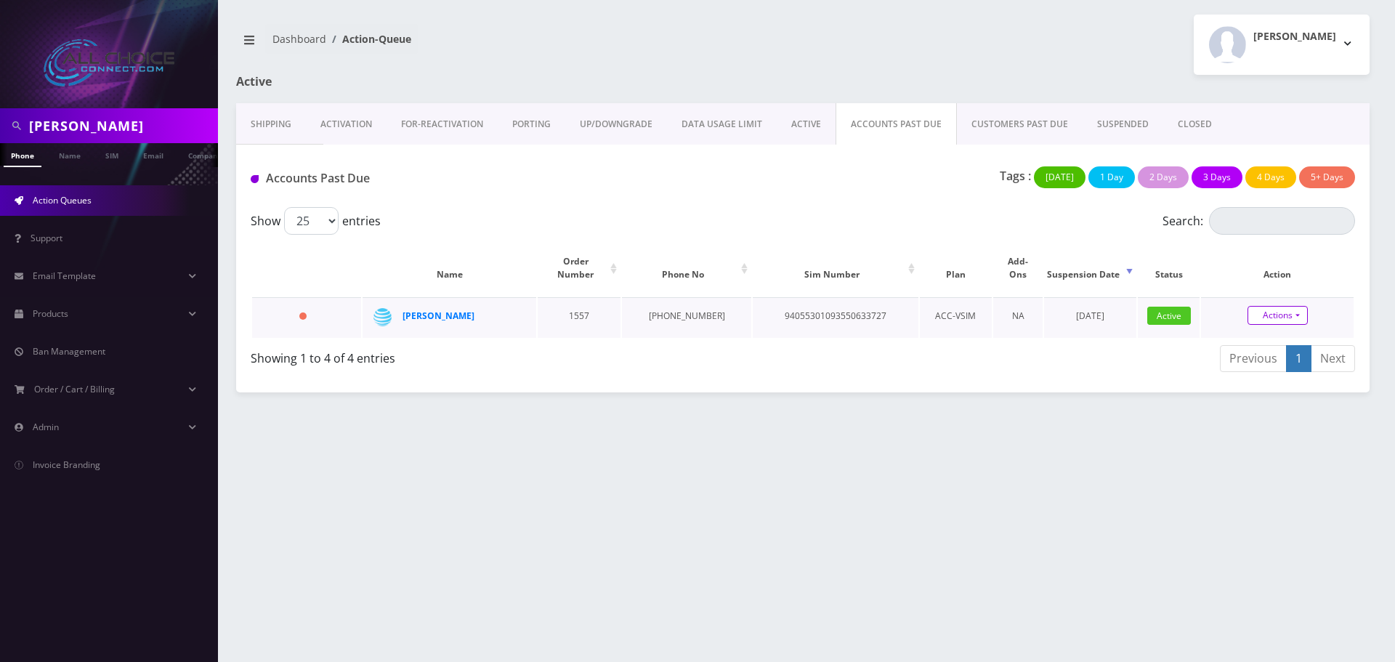
click at [1276, 306] on link "Actions" at bounding box center [1278, 315] width 60 height 19
click at [1252, 257] on link "Suspend" at bounding box center [1290, 268] width 153 height 22
type input "08/27/2025"
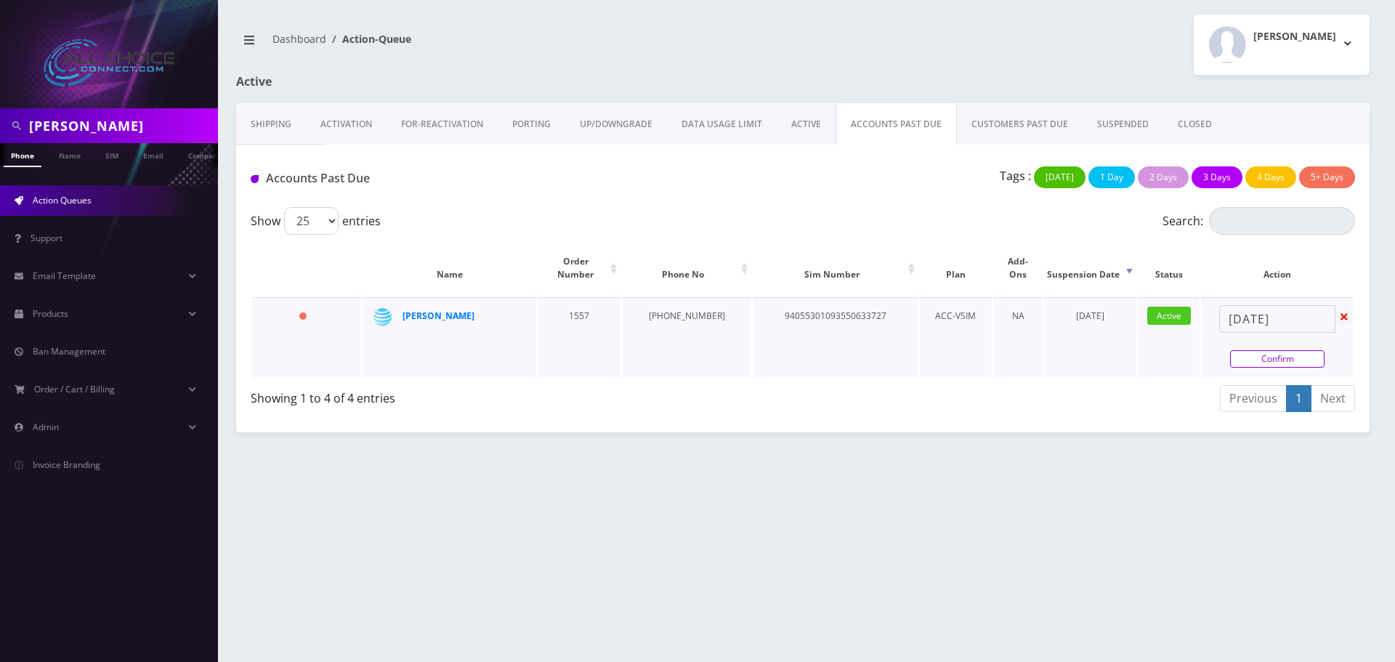
click at [1265, 350] on link "Confirm" at bounding box center [1277, 358] width 94 height 17
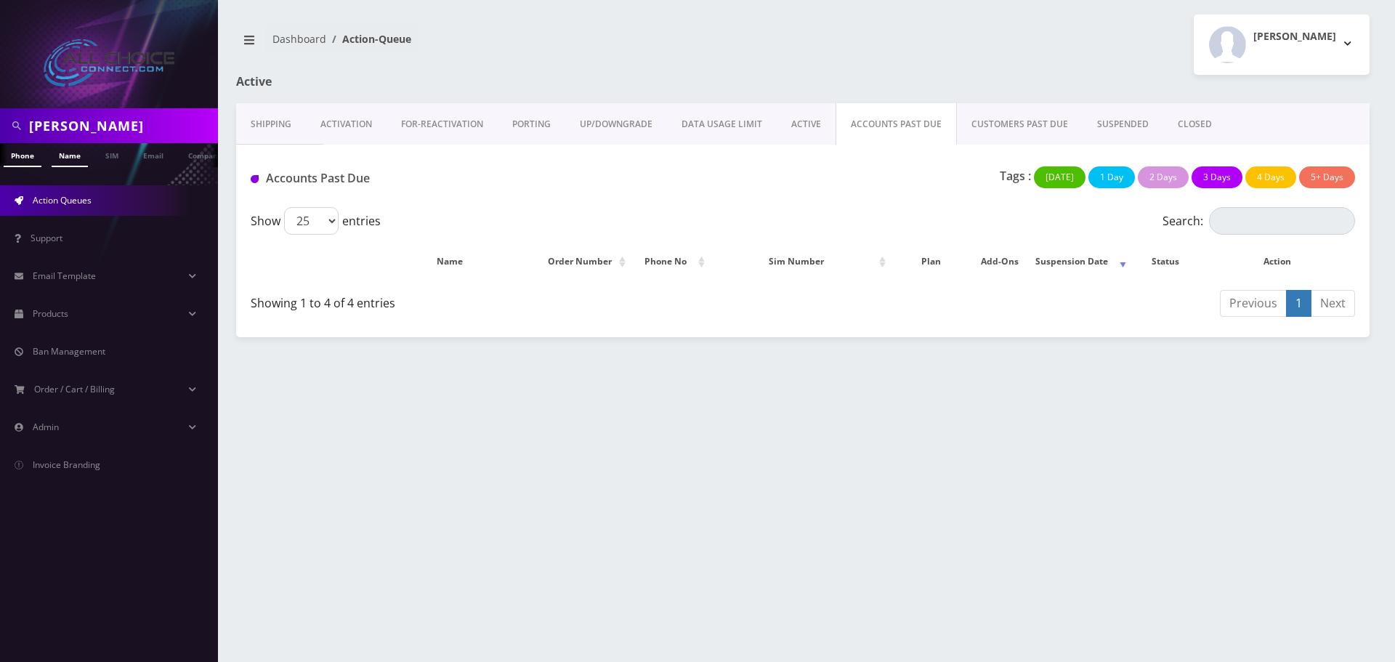
click at [60, 150] on link "Name" at bounding box center [70, 155] width 36 height 24
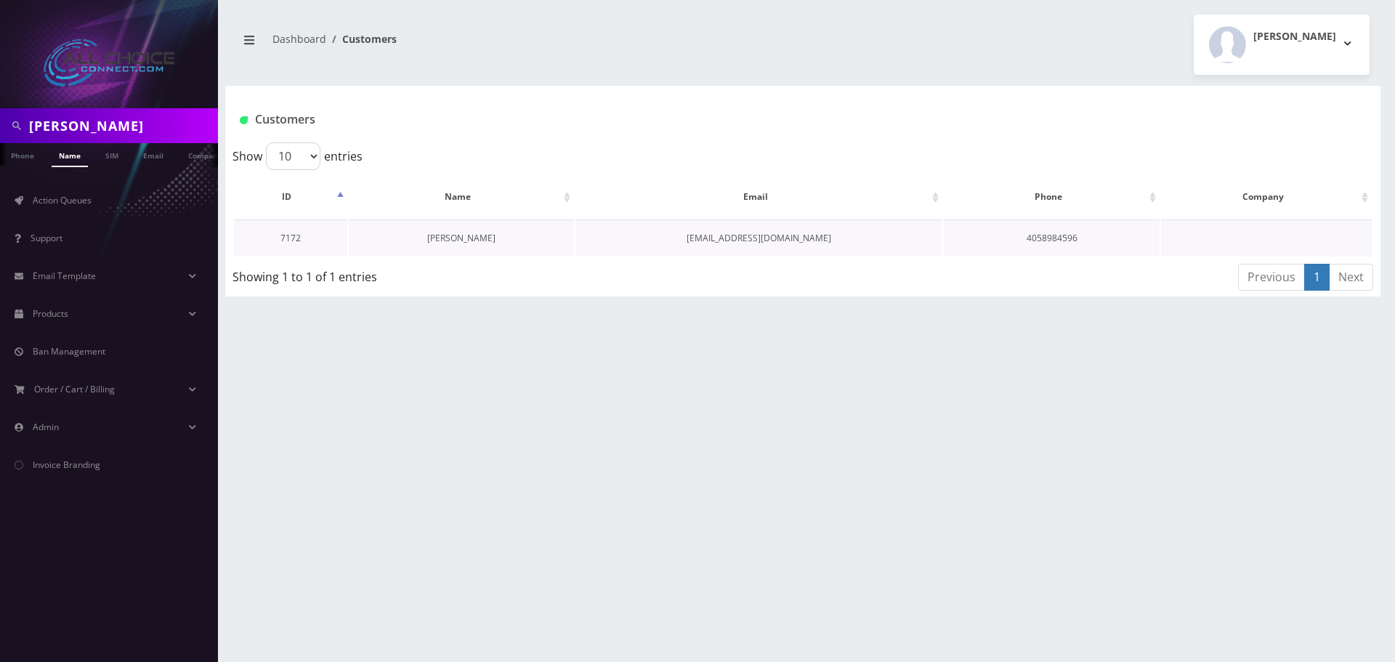
click at [476, 238] on link "[PERSON_NAME]" at bounding box center [461, 238] width 68 height 12
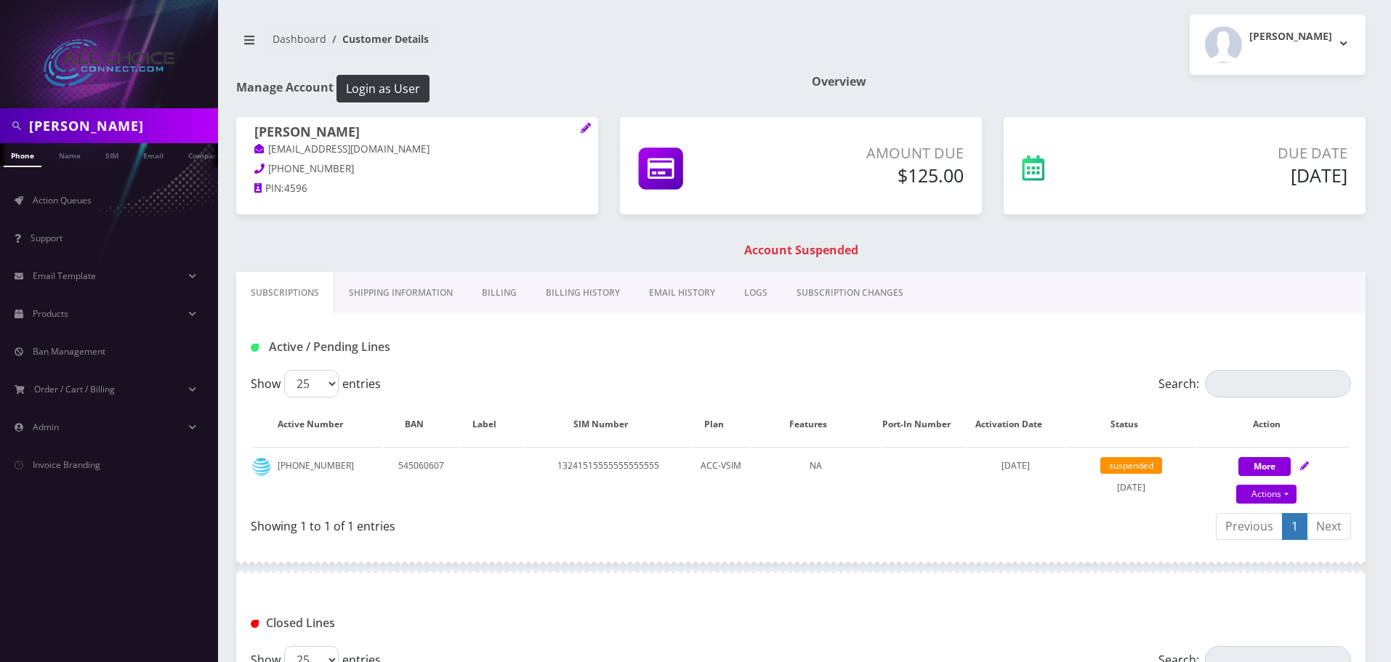
scroll to position [223, 0]
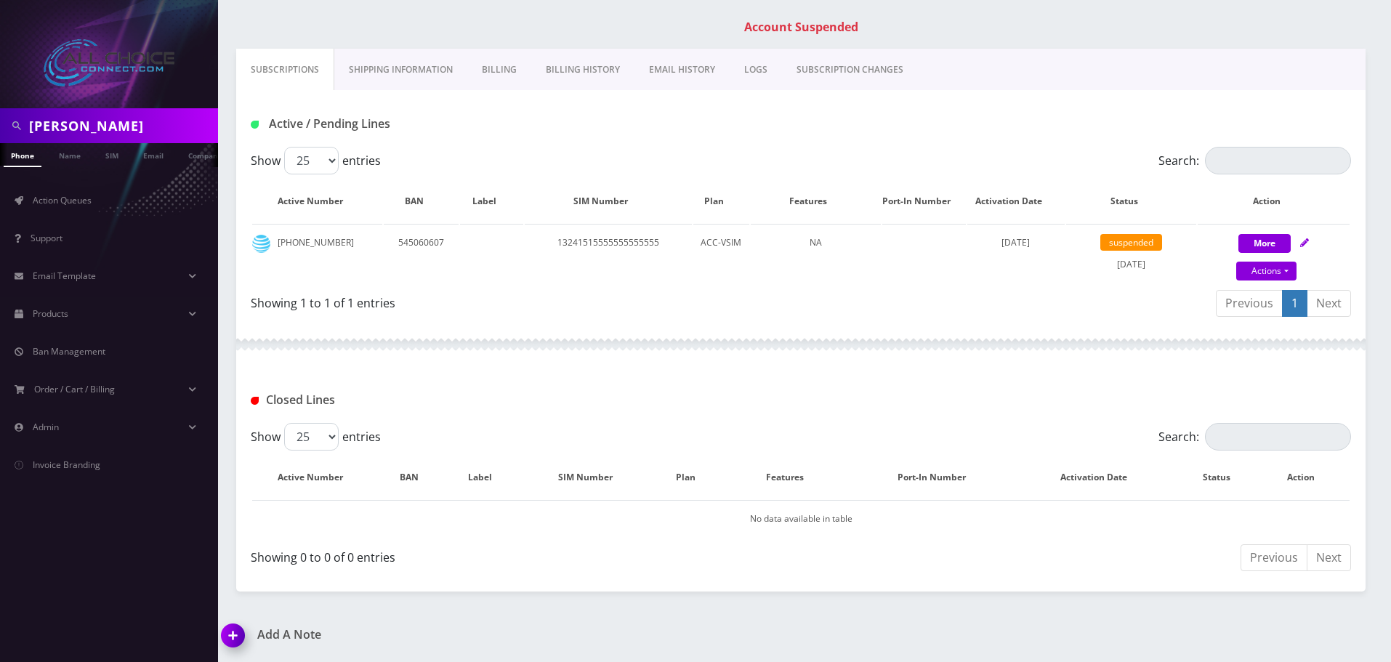
click at [498, 73] on link "Billing" at bounding box center [499, 70] width 64 height 42
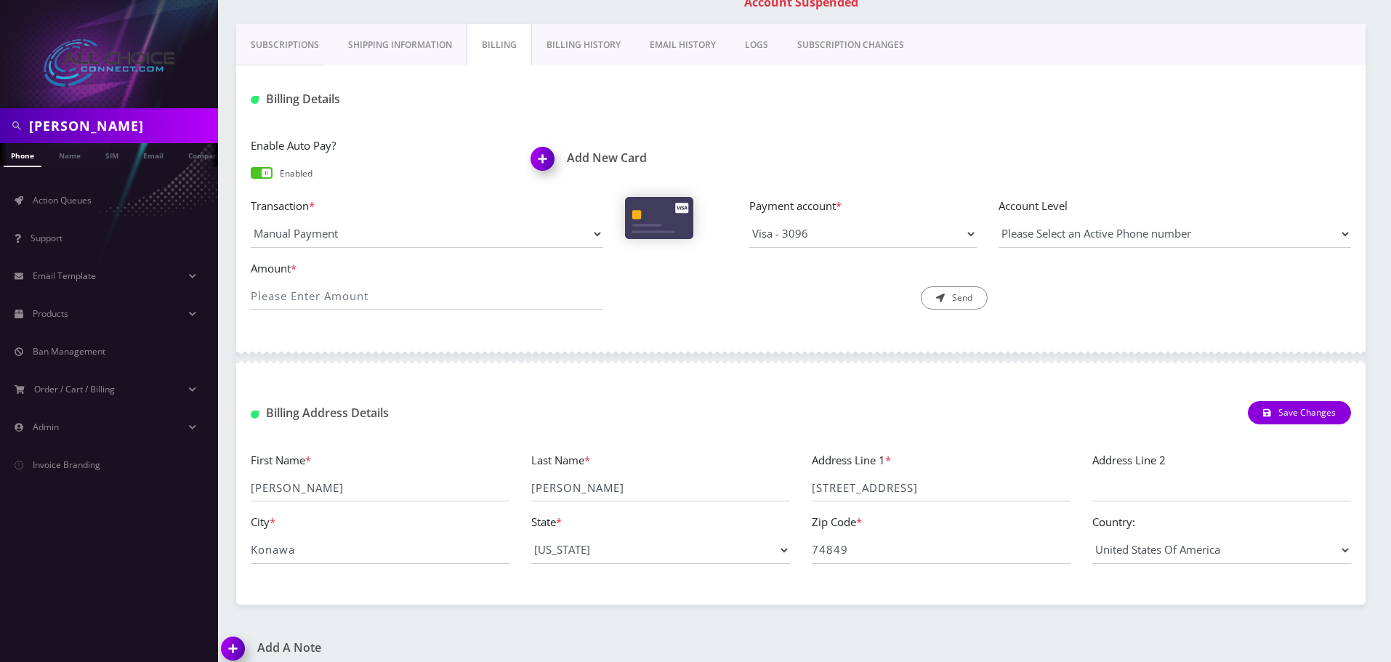
scroll to position [261, 0]
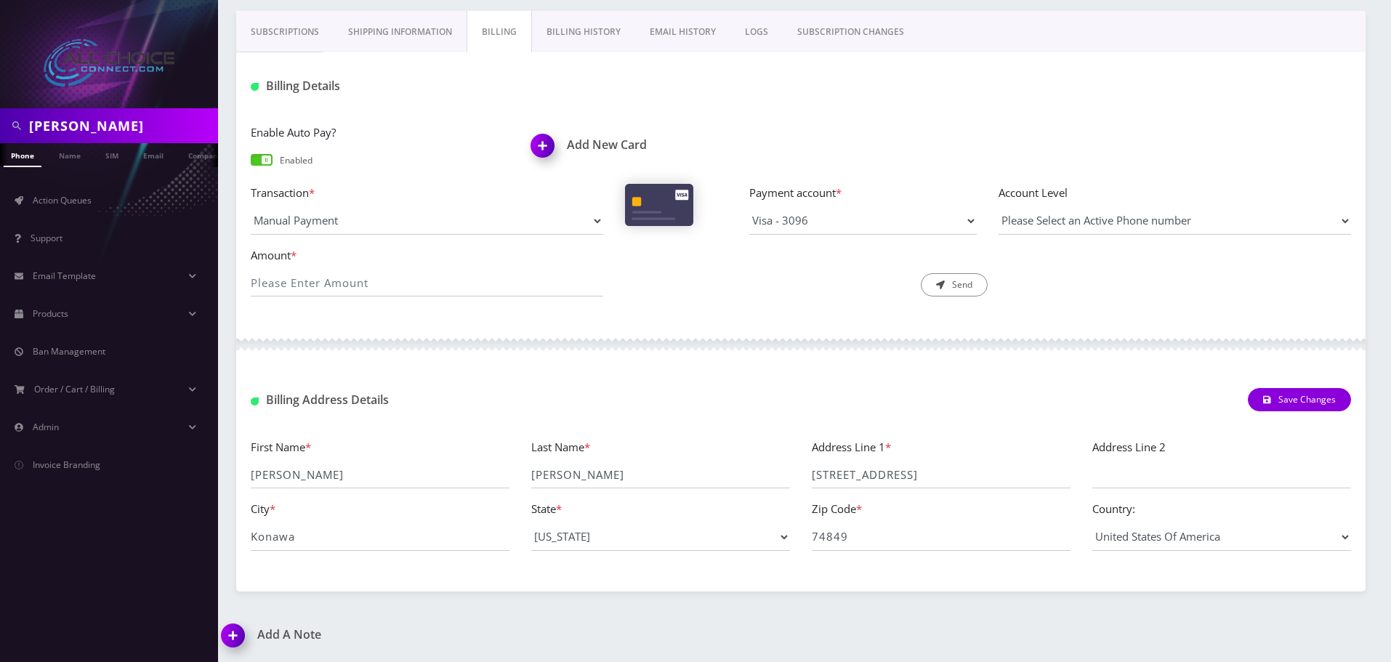
click at [598, 29] on link "Billing History" at bounding box center [583, 32] width 103 height 42
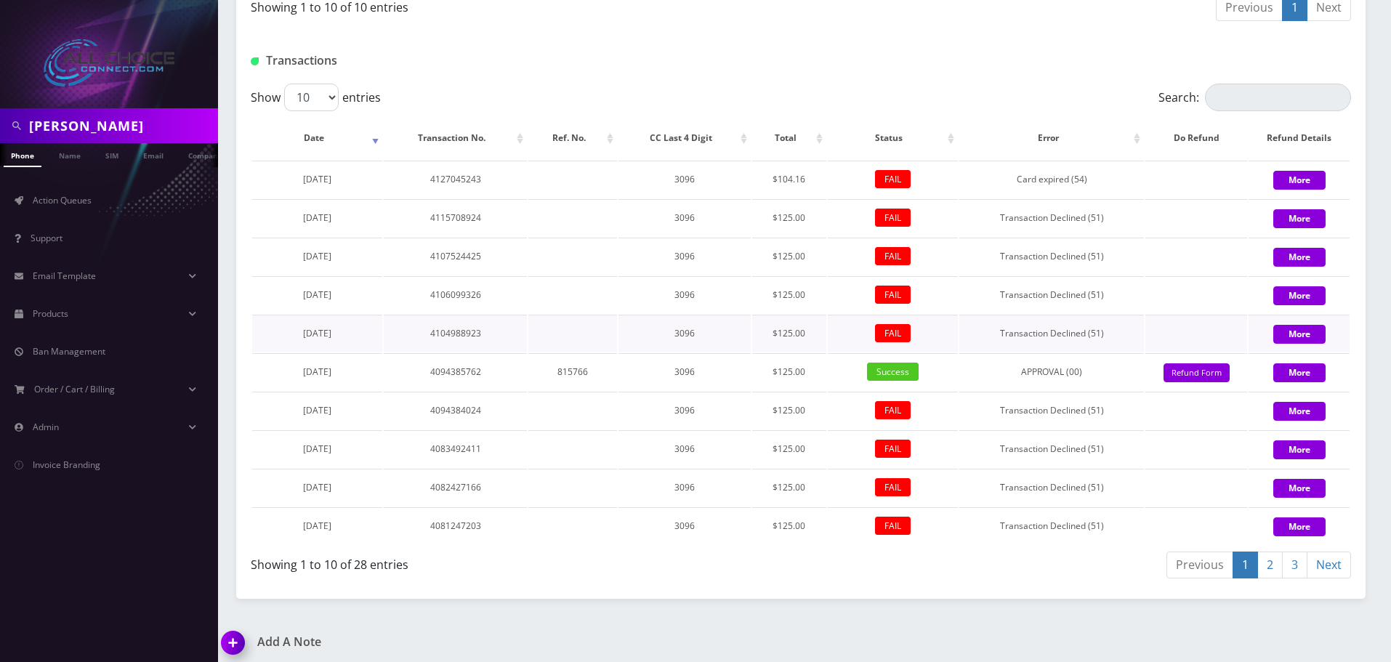
scroll to position [970, 0]
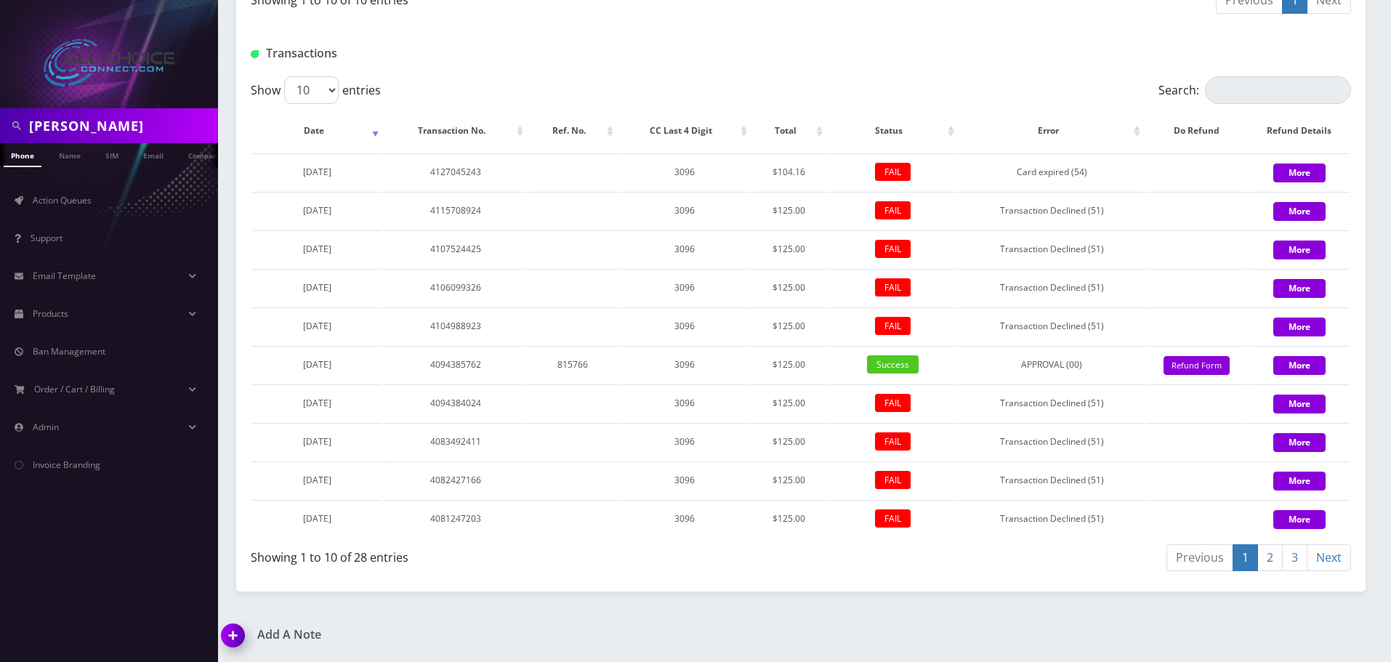
click at [1291, 556] on link "3" at bounding box center [1294, 557] width 25 height 27
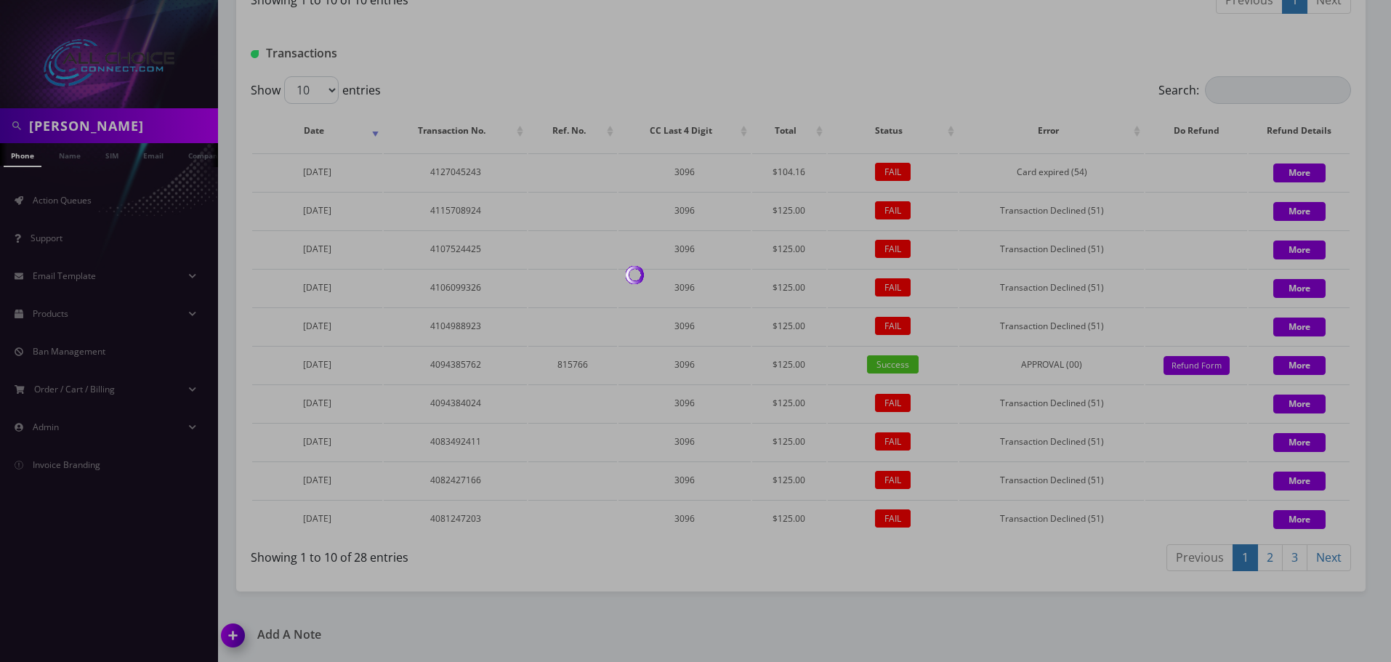
scroll to position [893, 0]
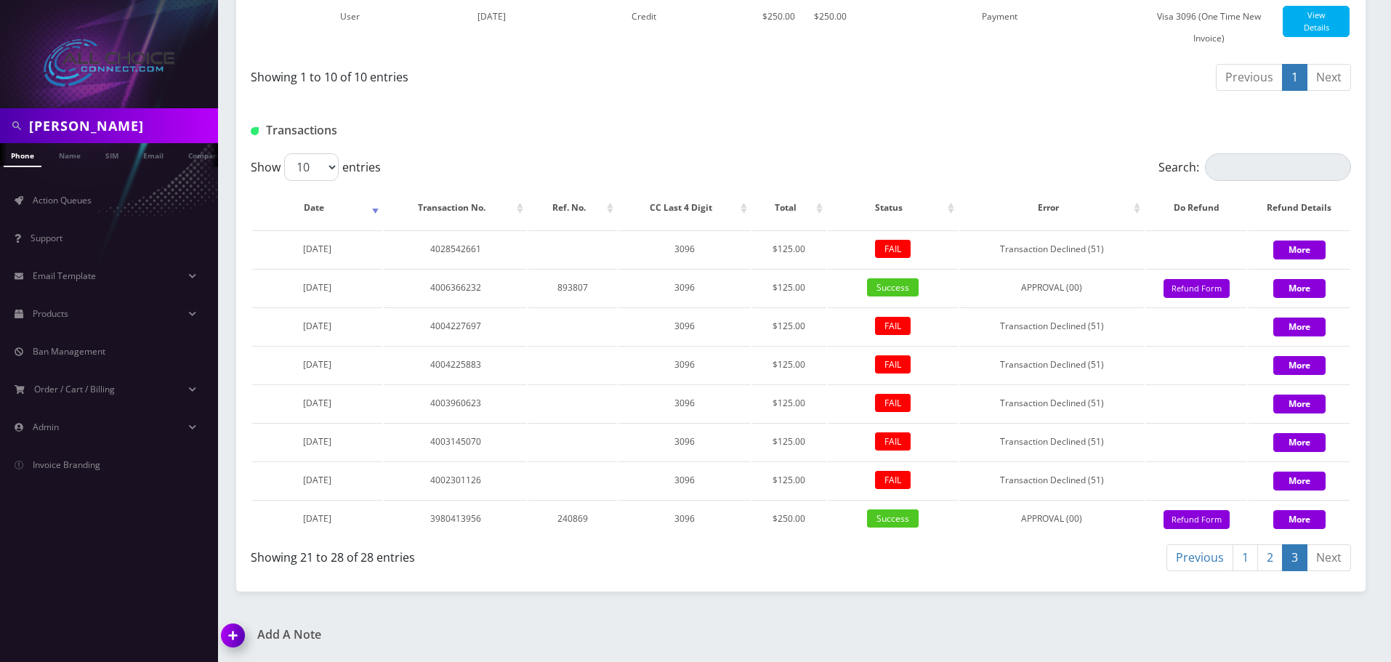
click at [1273, 557] on link "2" at bounding box center [1269, 557] width 25 height 27
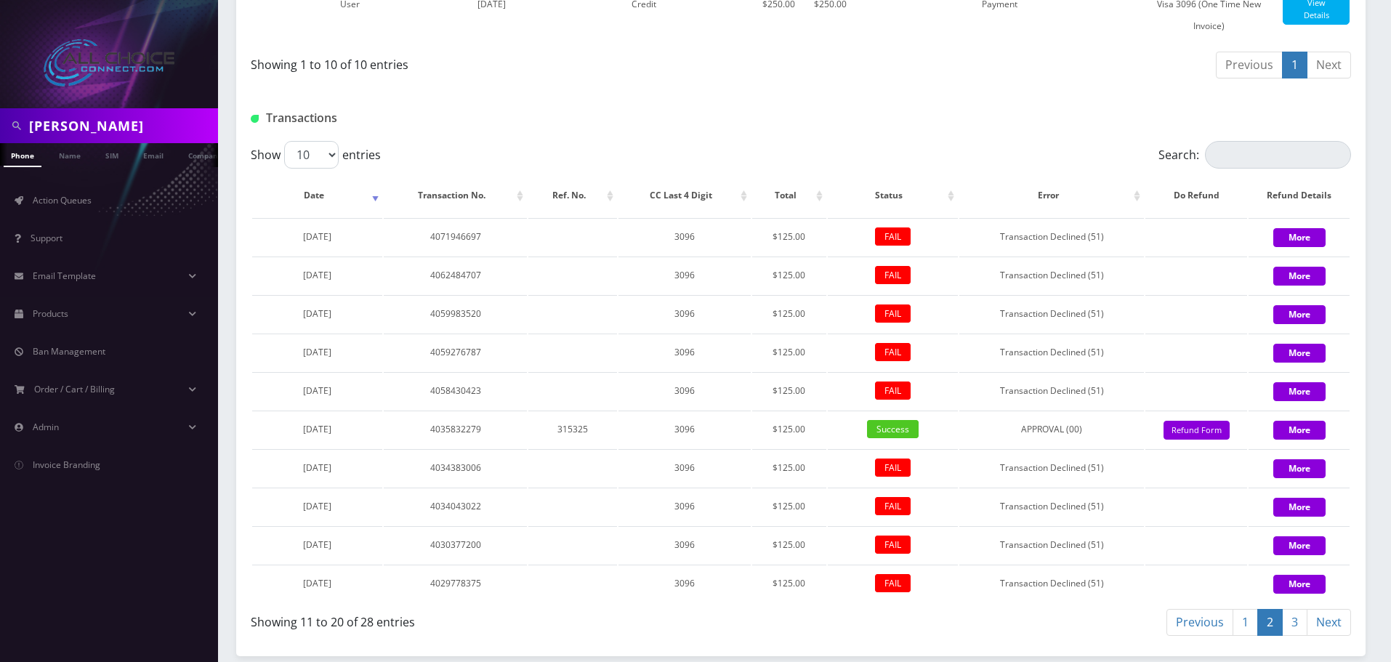
click at [1246, 633] on link "1" at bounding box center [1245, 622] width 25 height 27
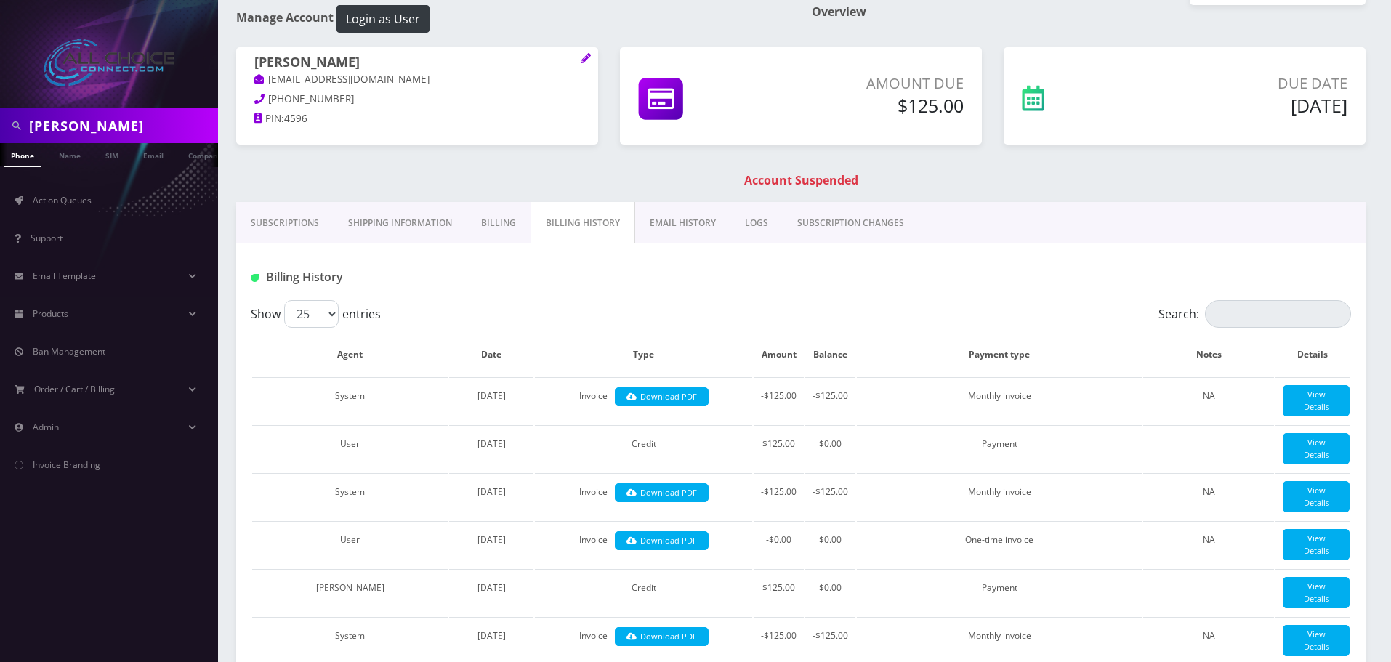
scroll to position [0, 0]
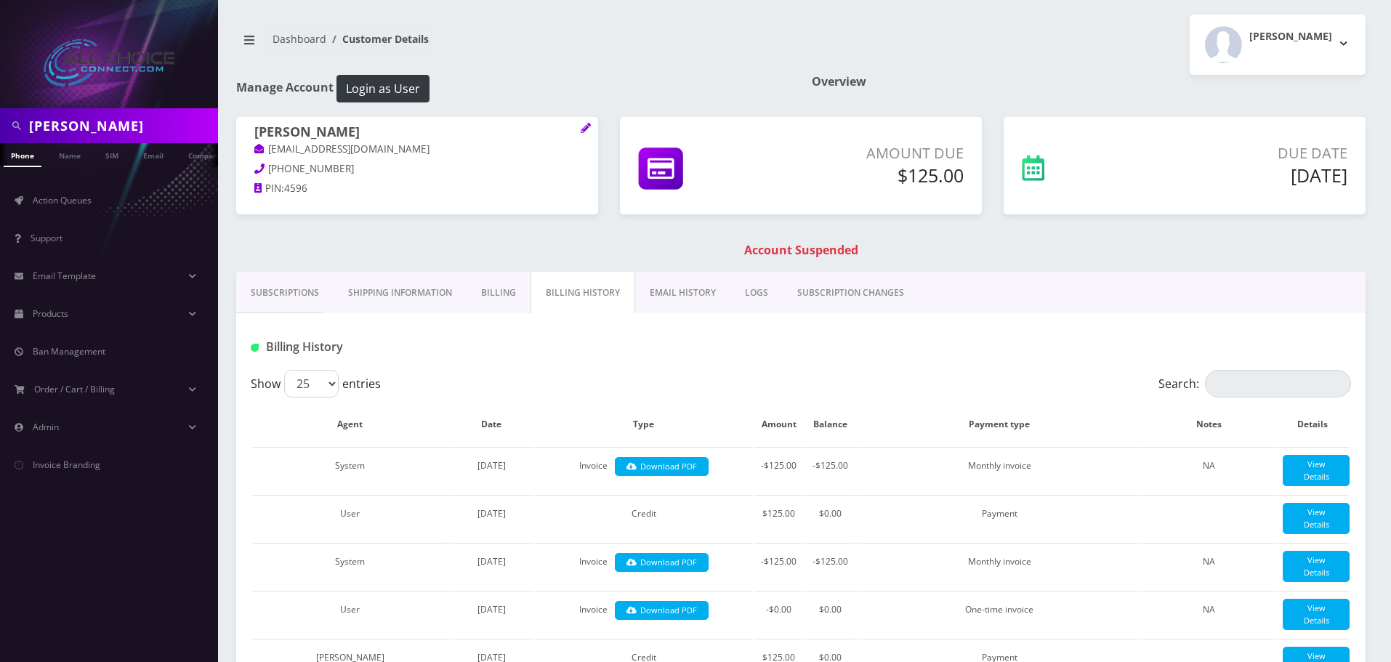
click at [792, 244] on h1 "Account Suspended" at bounding box center [801, 250] width 1122 height 14
click at [936, 175] on h5 "$125.00" at bounding box center [873, 175] width 181 height 22
click at [898, 175] on h5 "$125.00" at bounding box center [873, 175] width 181 height 22
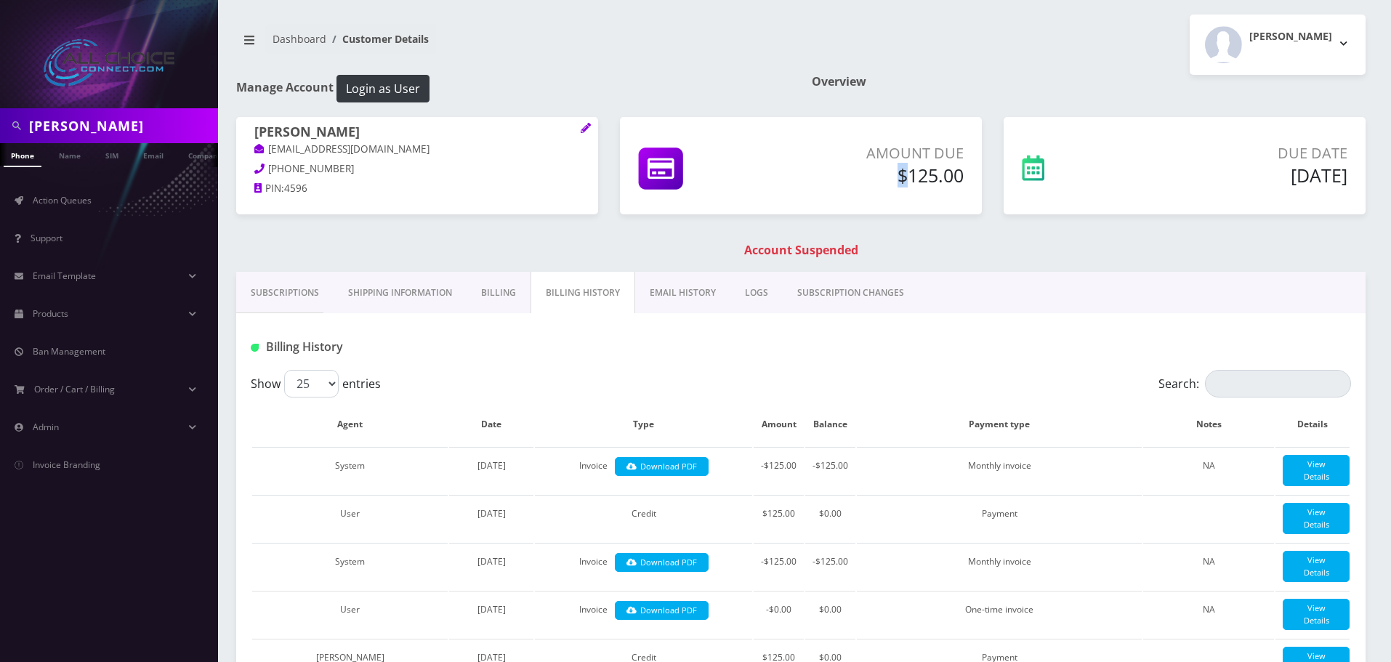
click at [898, 175] on h5 "$125.00" at bounding box center [873, 175] width 181 height 22
click at [1270, 177] on h5 "Sep 01, 2025" at bounding box center [1242, 175] width 210 height 22
click at [1301, 172] on h5 "Sep 01, 2025" at bounding box center [1242, 175] width 210 height 22
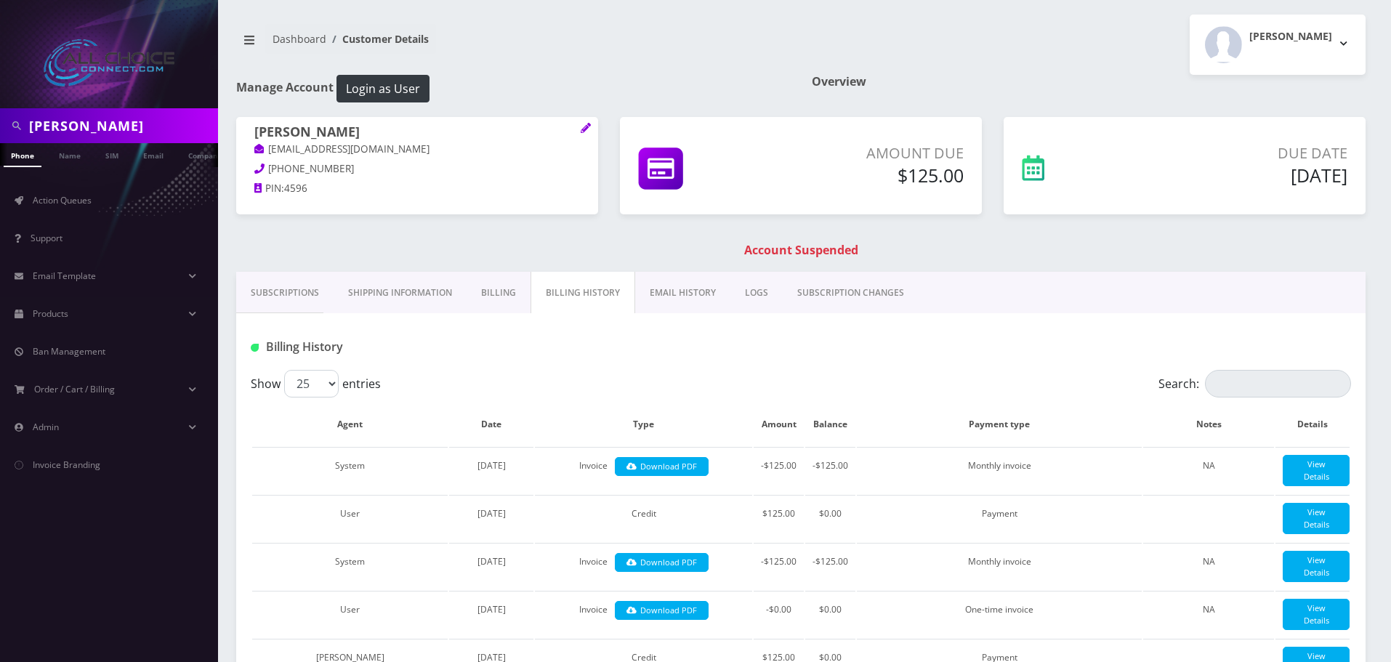
click at [1270, 172] on h5 "Sep 01, 2025" at bounding box center [1242, 175] width 210 height 22
click at [72, 160] on link "Name" at bounding box center [70, 155] width 36 height 24
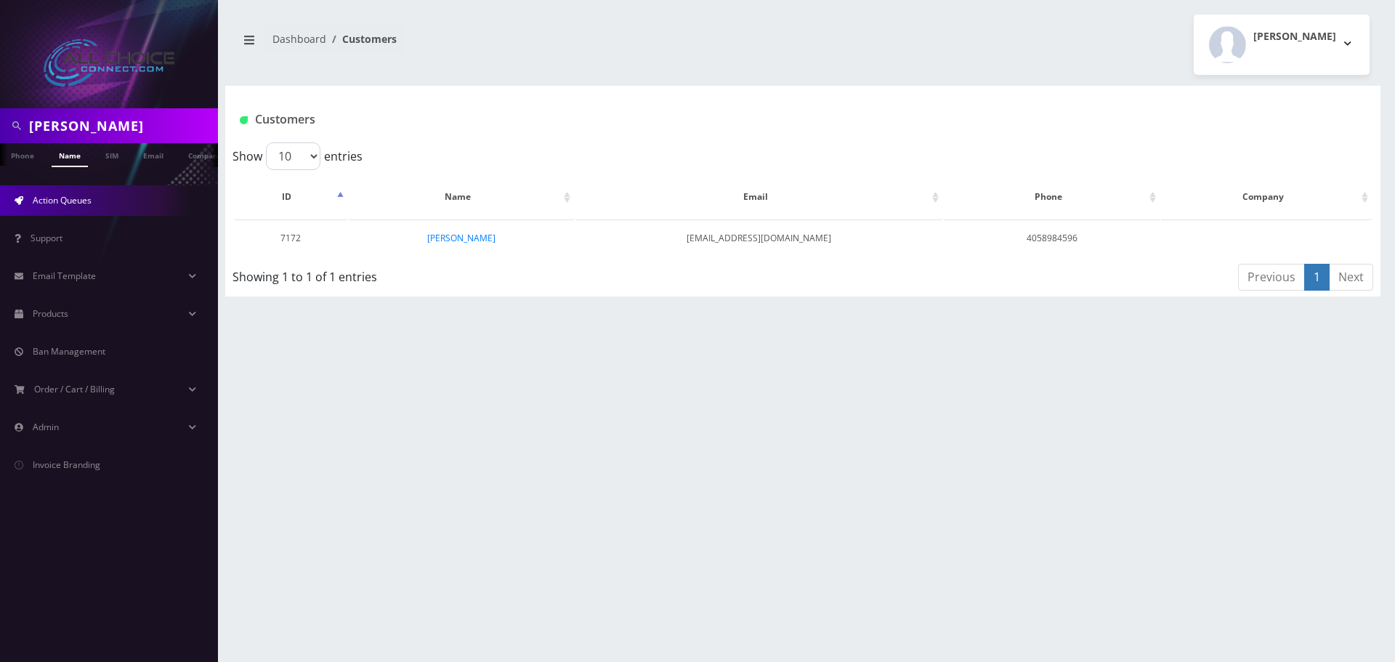
drag, startPoint x: 66, startPoint y: 206, endPoint x: 138, endPoint y: 210, distance: 72.1
click at [66, 205] on span "Action Queues" at bounding box center [62, 200] width 59 height 12
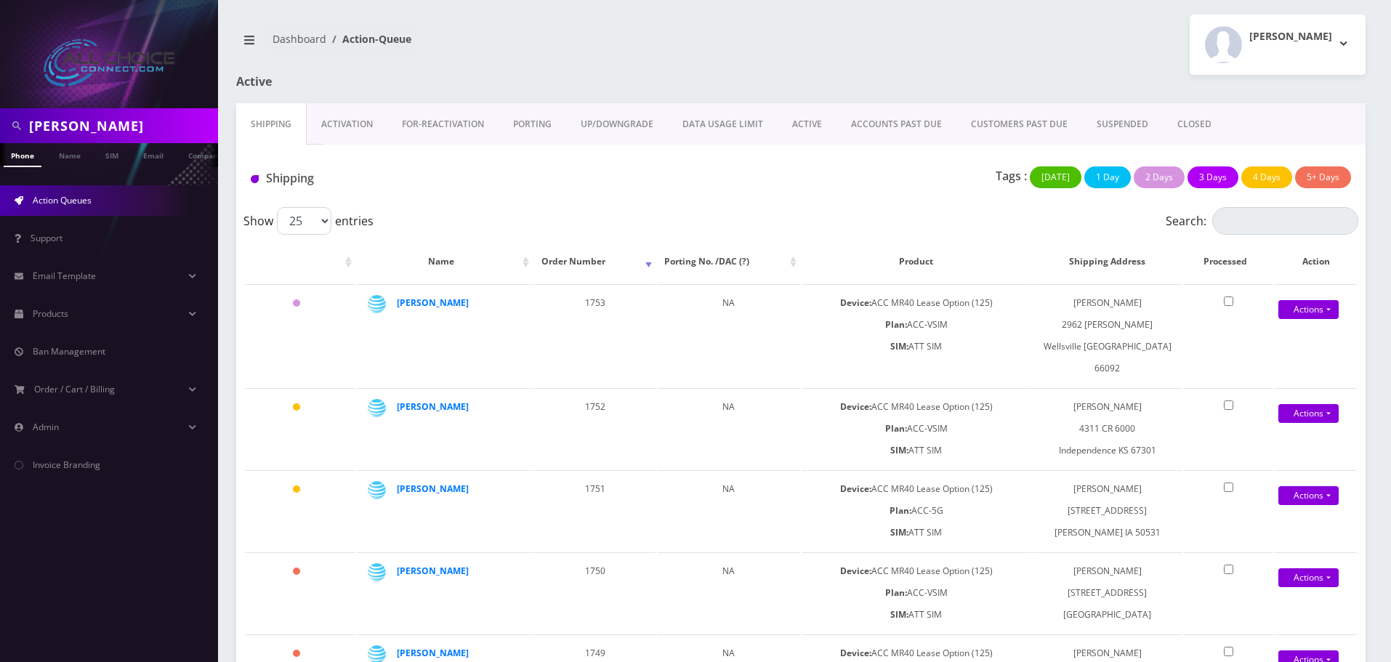
click at [1116, 126] on link "SUSPENDED" at bounding box center [1122, 124] width 81 height 42
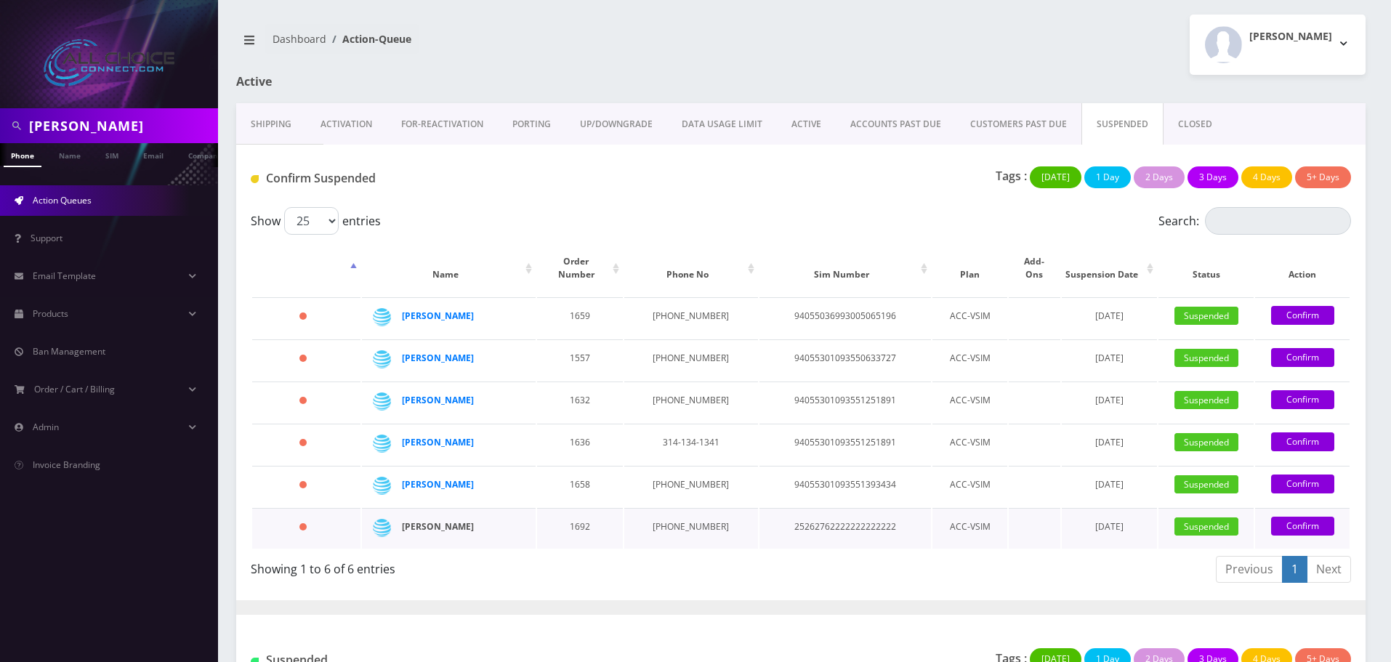
click at [454, 520] on strong "[PERSON_NAME]" at bounding box center [438, 526] width 72 height 12
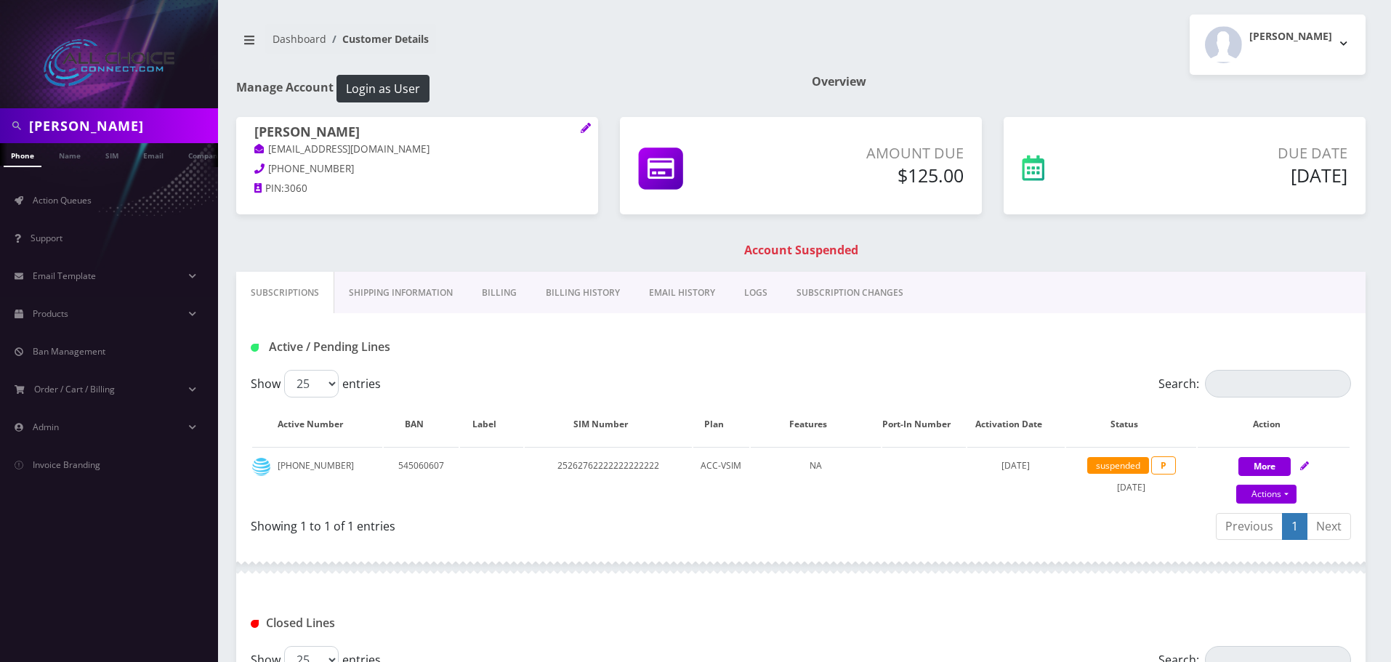
click at [512, 291] on link "Billing" at bounding box center [499, 293] width 64 height 42
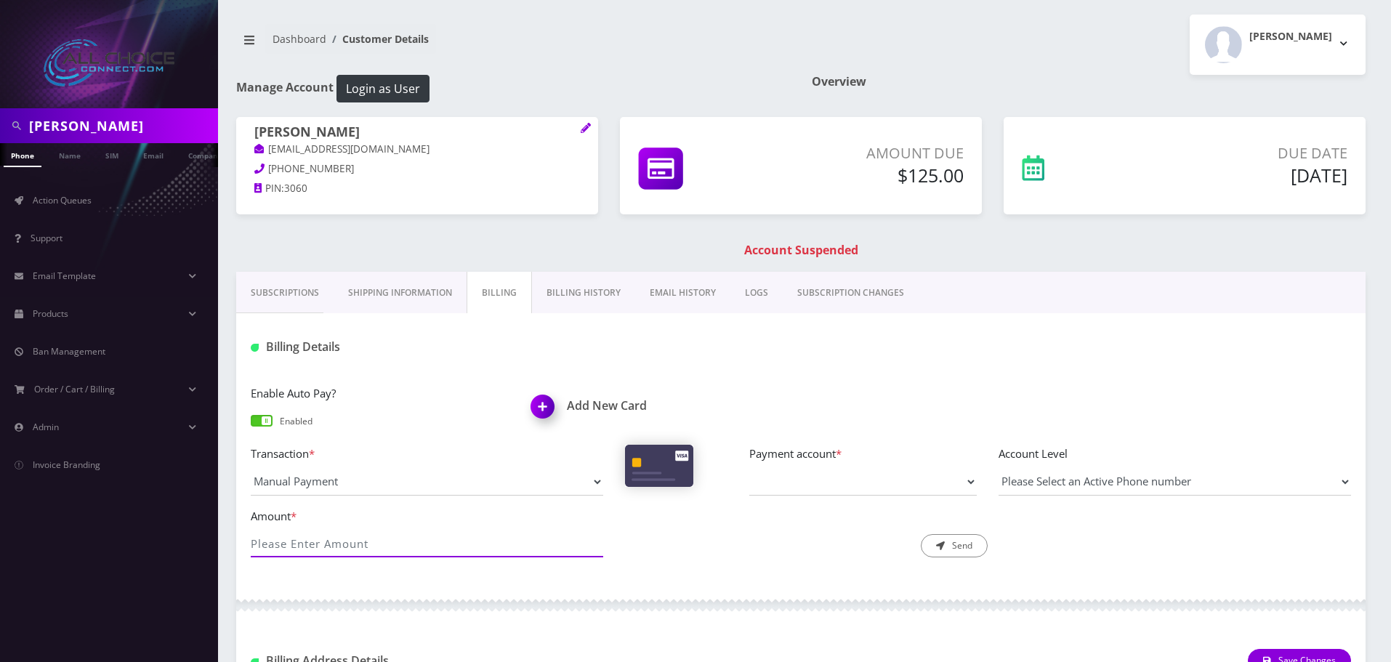
click at [447, 539] on input "Amount *" at bounding box center [427, 544] width 352 height 28
type input "125"
click at [872, 475] on select "Payment account *" at bounding box center [862, 482] width 227 height 28
click at [331, 169] on p "618-704-3060" at bounding box center [417, 169] width 326 height 16
drag, startPoint x: 335, startPoint y: 167, endPoint x: 283, endPoint y: 164, distance: 51.7
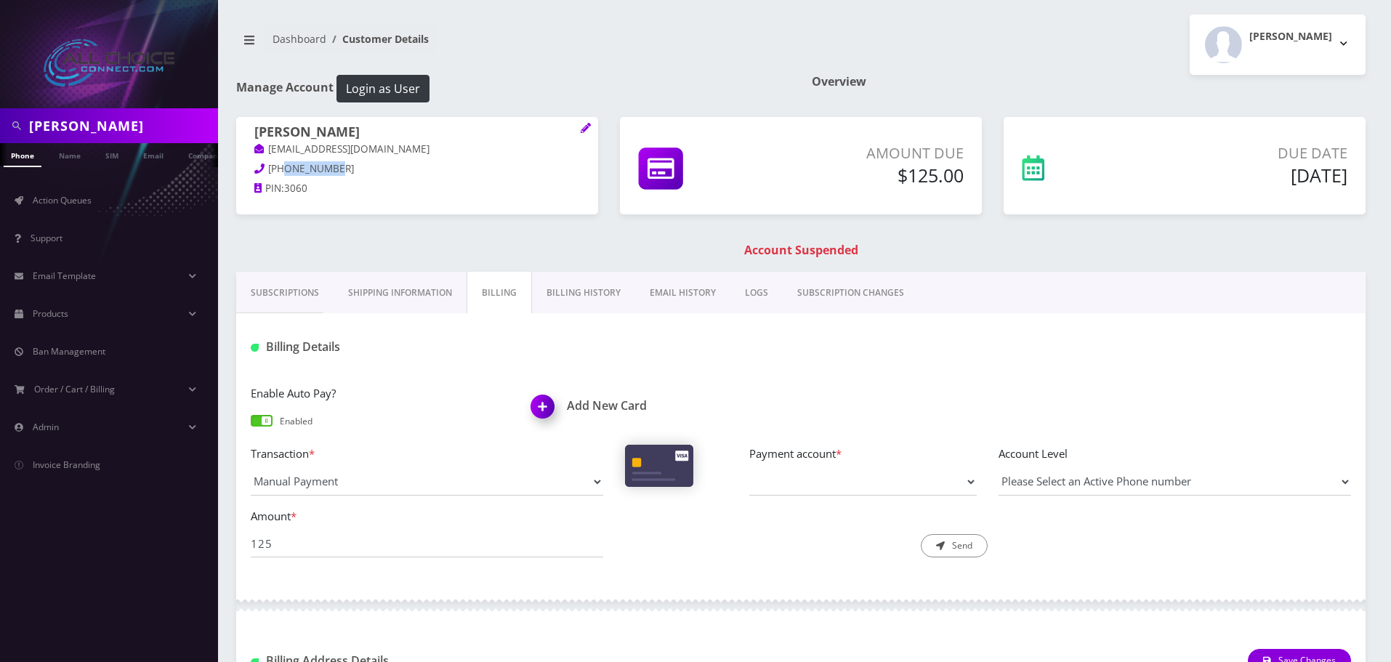
click at [283, 164] on p "618-704-3060" at bounding box center [417, 169] width 326 height 16
click at [330, 129] on h1 "anthony wernle" at bounding box center [417, 132] width 326 height 17
copy h1 "wernle"
click at [792, 248] on h1 "Account Suspended" at bounding box center [801, 250] width 1122 height 14
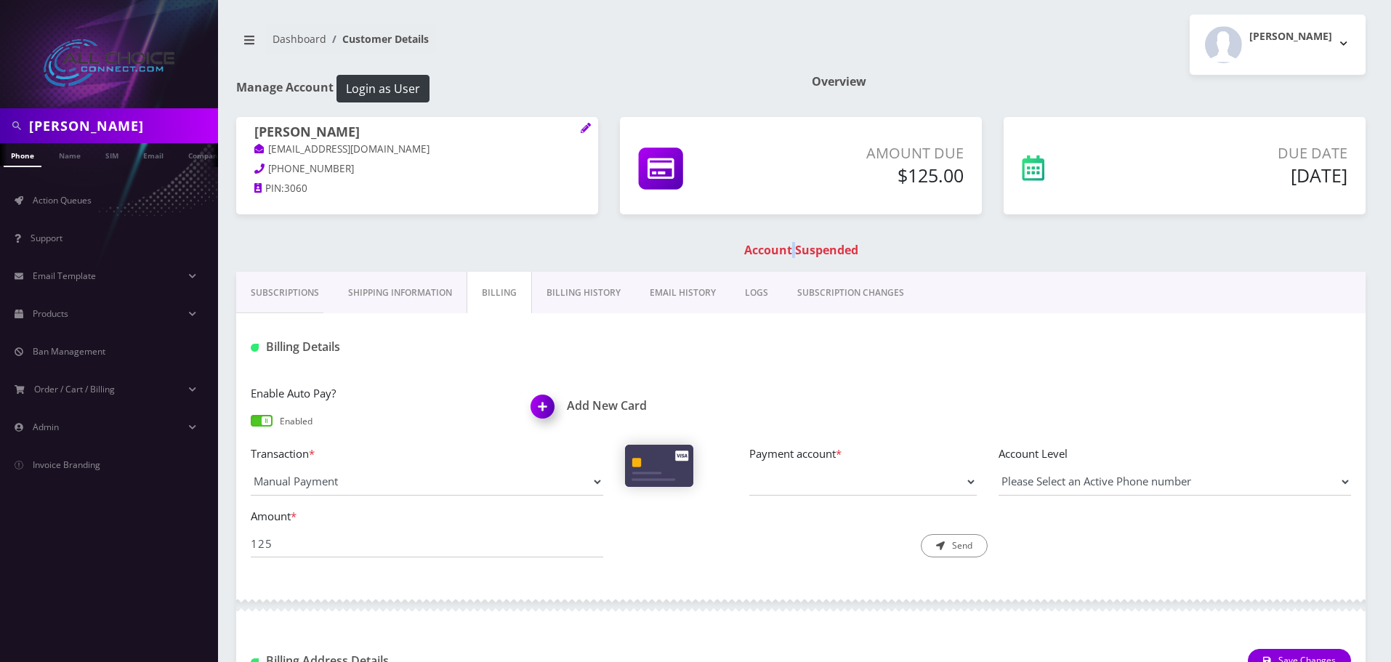
click at [792, 248] on h1 "Account Suspended" at bounding box center [801, 250] width 1122 height 14
click at [791, 246] on h1 "Account Suspended" at bounding box center [801, 250] width 1122 height 14
click at [868, 249] on h1 "Account Suspended" at bounding box center [801, 250] width 1122 height 14
click at [793, 246] on h1 "Account Suspended" at bounding box center [801, 250] width 1122 height 14
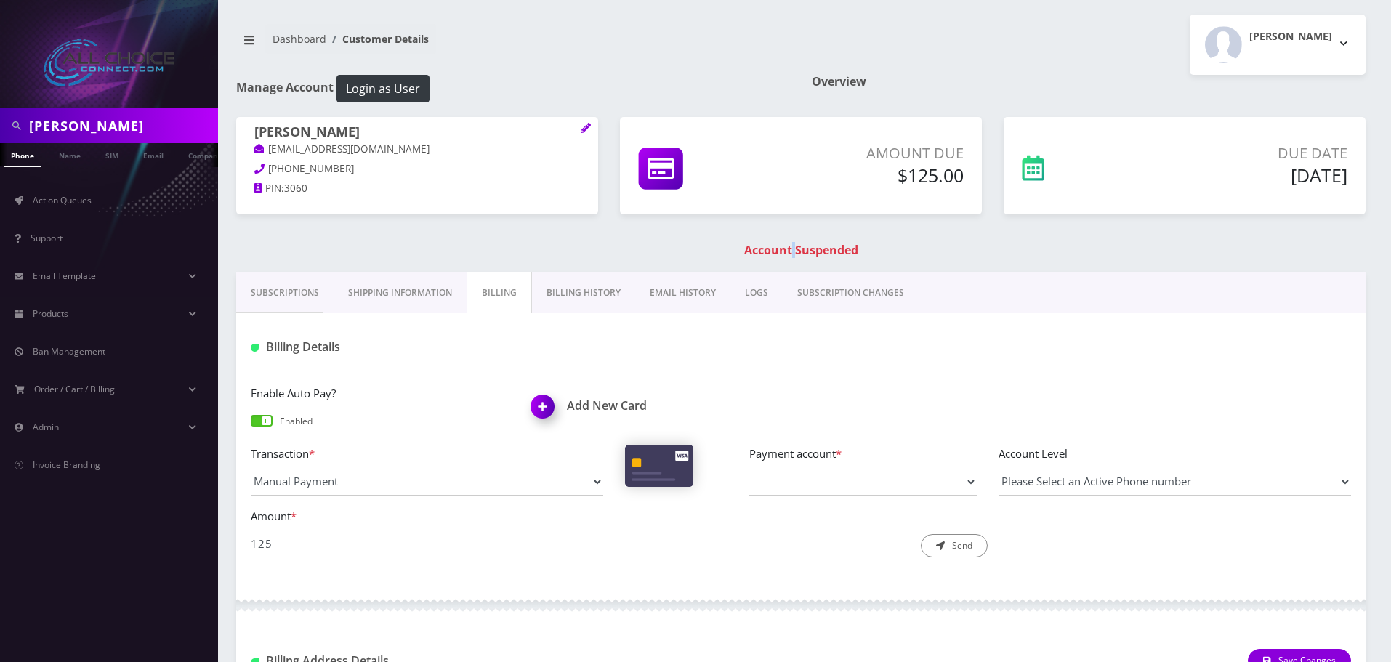
click at [793, 246] on h1 "Account Suspended" at bounding box center [801, 250] width 1122 height 14
drag, startPoint x: 347, startPoint y: 171, endPoint x: 270, endPoint y: 169, distance: 76.3
click at [270, 169] on p "618-704-3060" at bounding box center [417, 169] width 326 height 16
copy span "618-704-3060"
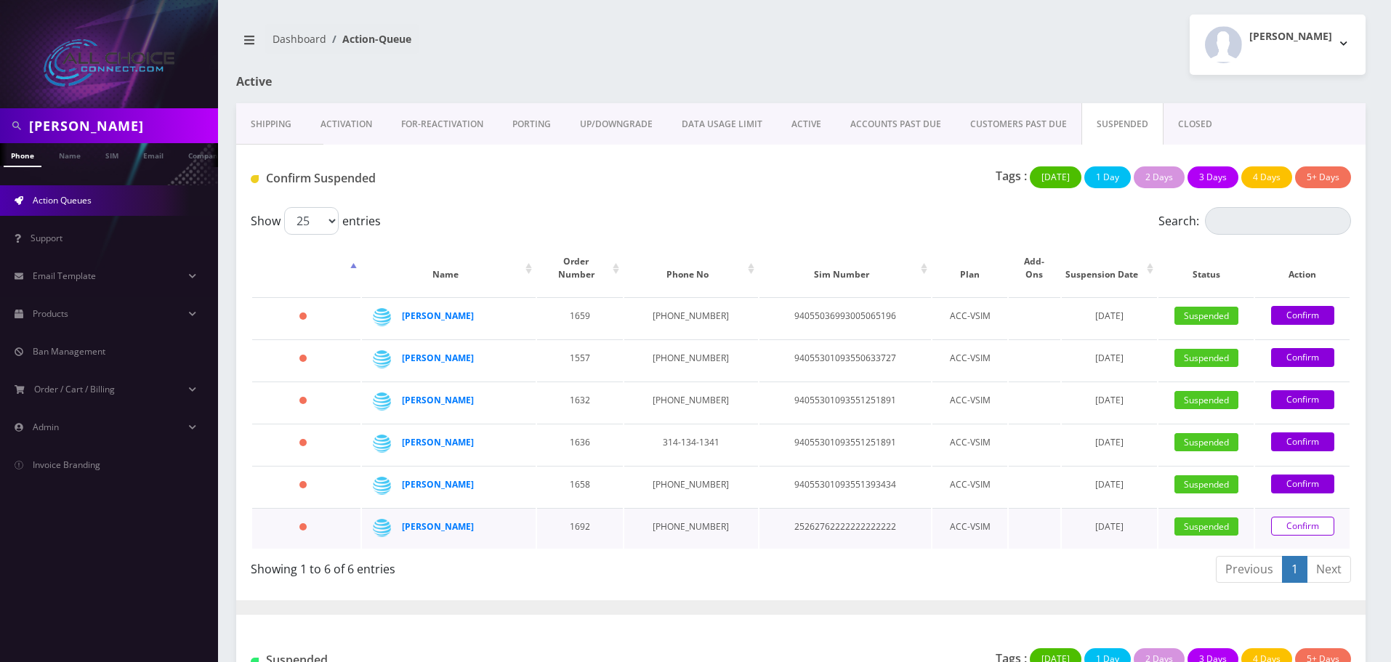
click at [1305, 517] on link "Confirm" at bounding box center [1302, 526] width 63 height 19
click at [1300, 521] on link "Confirm" at bounding box center [1302, 526] width 63 height 19
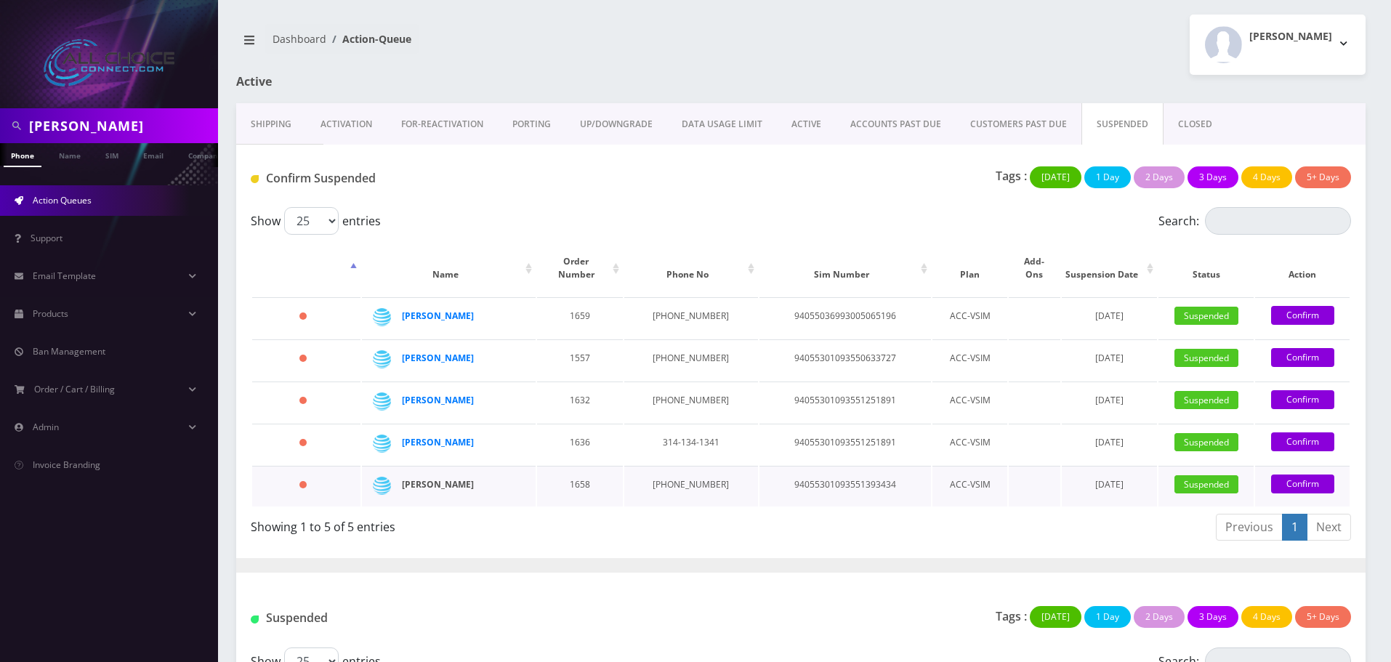
click at [436, 478] on strong "[PERSON_NAME]" at bounding box center [438, 484] width 72 height 12
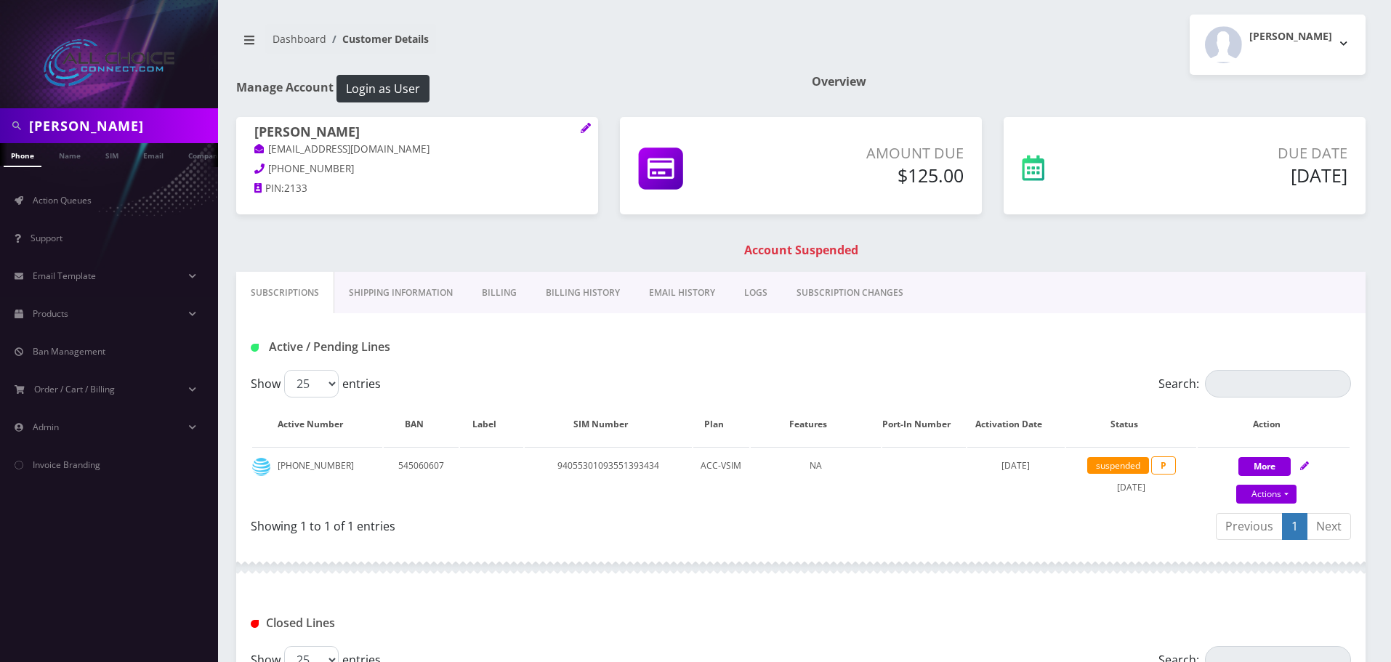
click at [501, 296] on link "Billing" at bounding box center [499, 293] width 64 height 42
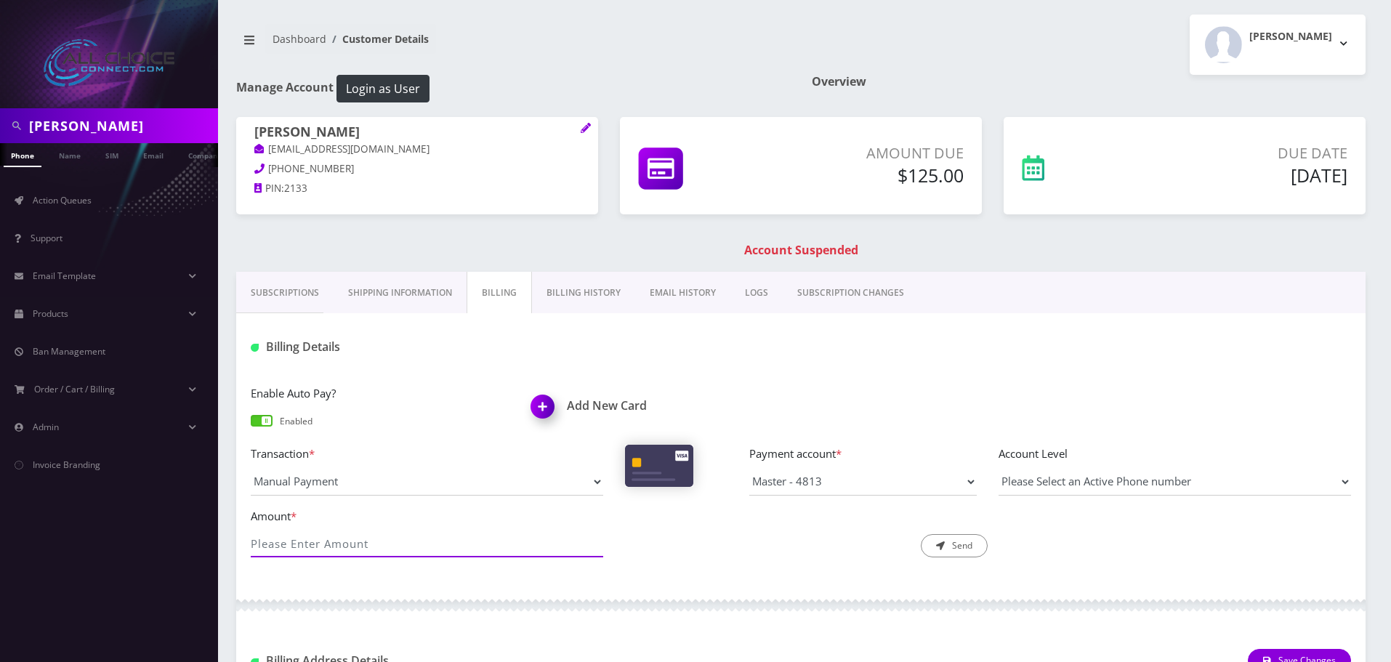
click at [364, 539] on input "Amount *" at bounding box center [427, 544] width 352 height 28
type input "125"
click at [946, 541] on button "Send" at bounding box center [954, 545] width 67 height 23
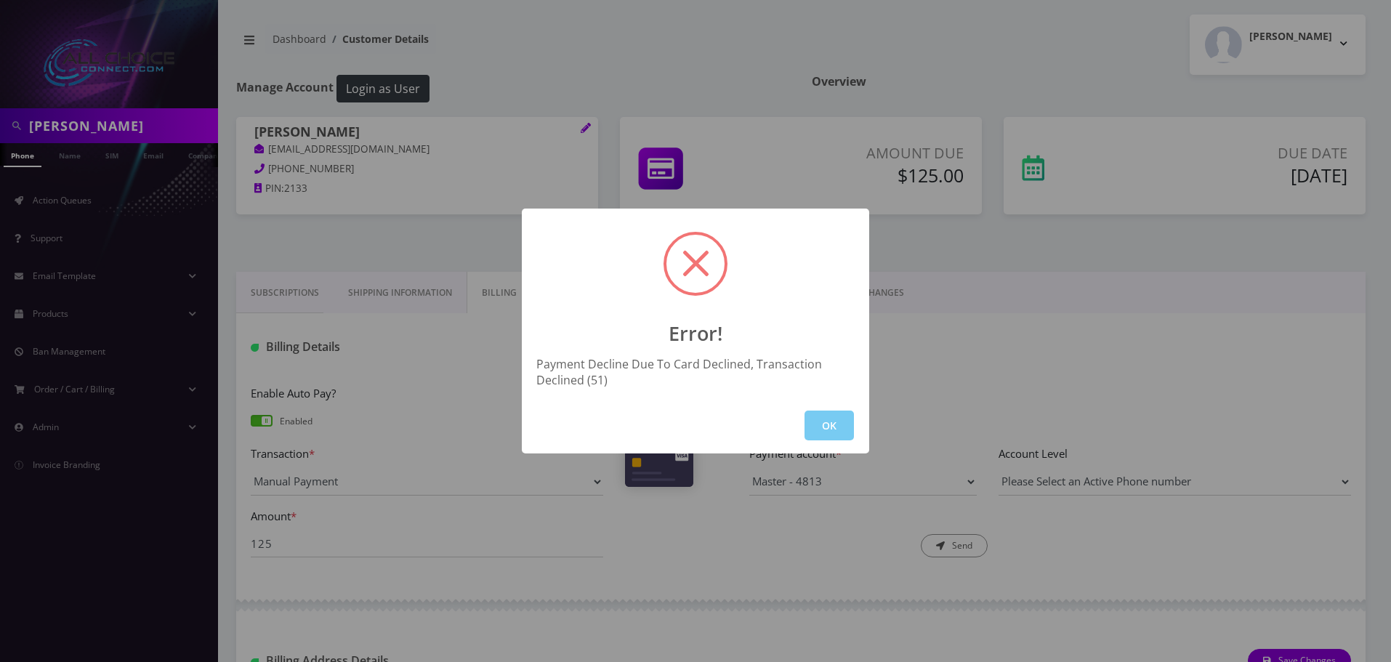
click at [839, 436] on button "OK" at bounding box center [829, 426] width 49 height 30
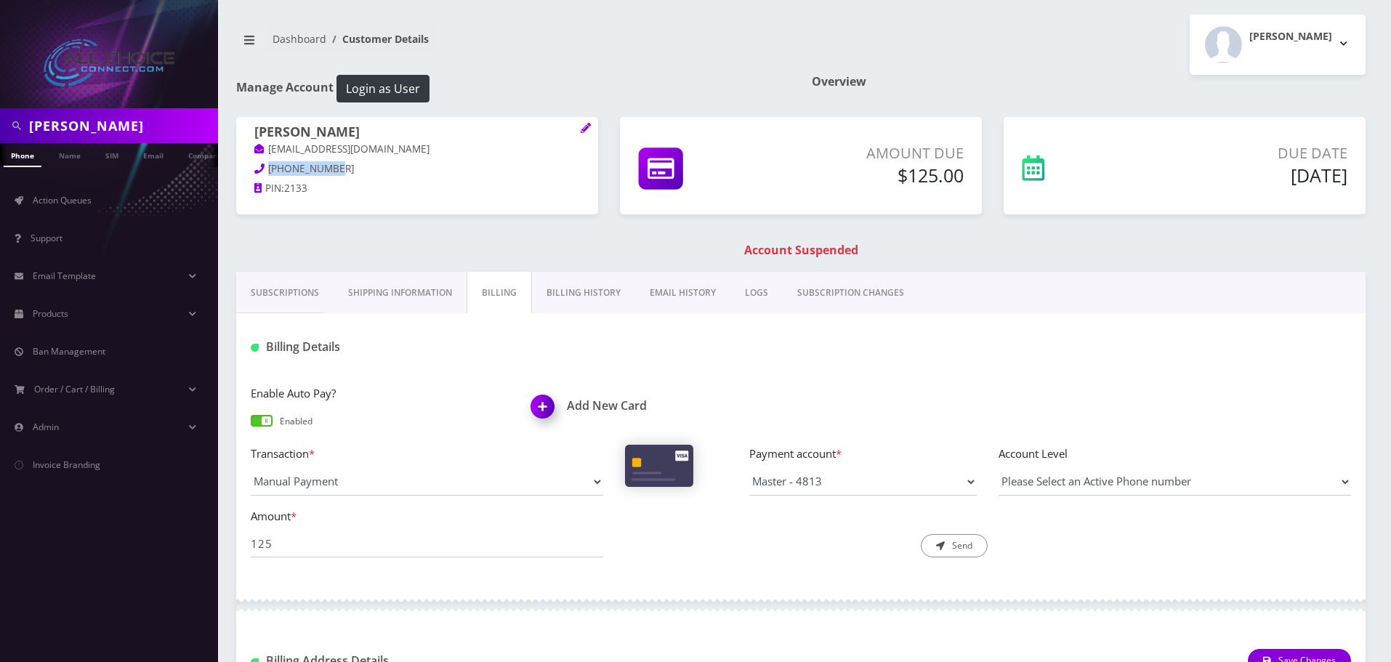
drag, startPoint x: 336, startPoint y: 166, endPoint x: 269, endPoint y: 177, distance: 67.7
click at [269, 177] on p "[PHONE_NUMBER]" at bounding box center [417, 169] width 326 height 16
copy span "[PHONE_NUMBER]"
click at [1116, 480] on select "Please Select an Active Phone number" at bounding box center [1175, 482] width 352 height 28
click at [1138, 556] on div "Amount * 125 Description * Send" at bounding box center [801, 538] width 1122 height 63
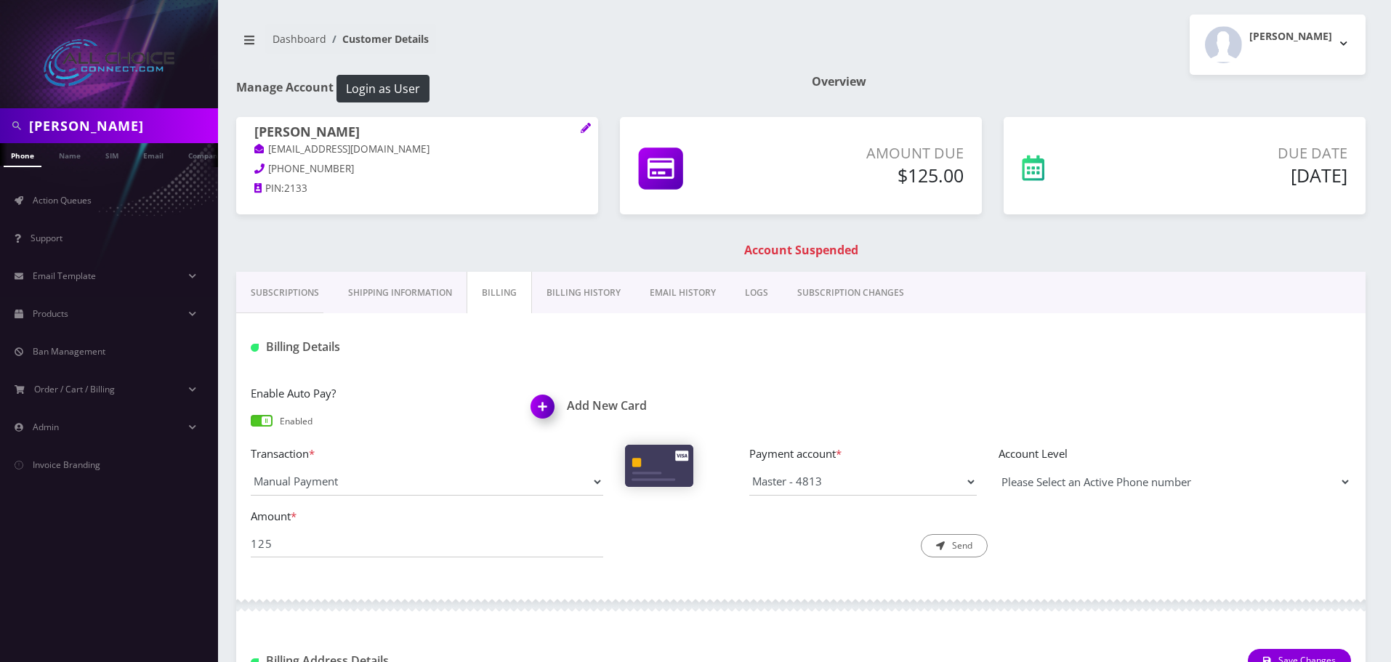
click at [1114, 481] on select "Please Select an Active Phone number" at bounding box center [1175, 482] width 352 height 28
click at [1123, 548] on div "Amount * 125 Description * Send" at bounding box center [801, 538] width 1122 height 63
click at [310, 132] on h1 "[PERSON_NAME]" at bounding box center [417, 132] width 326 height 17
copy h1 "Wesley"
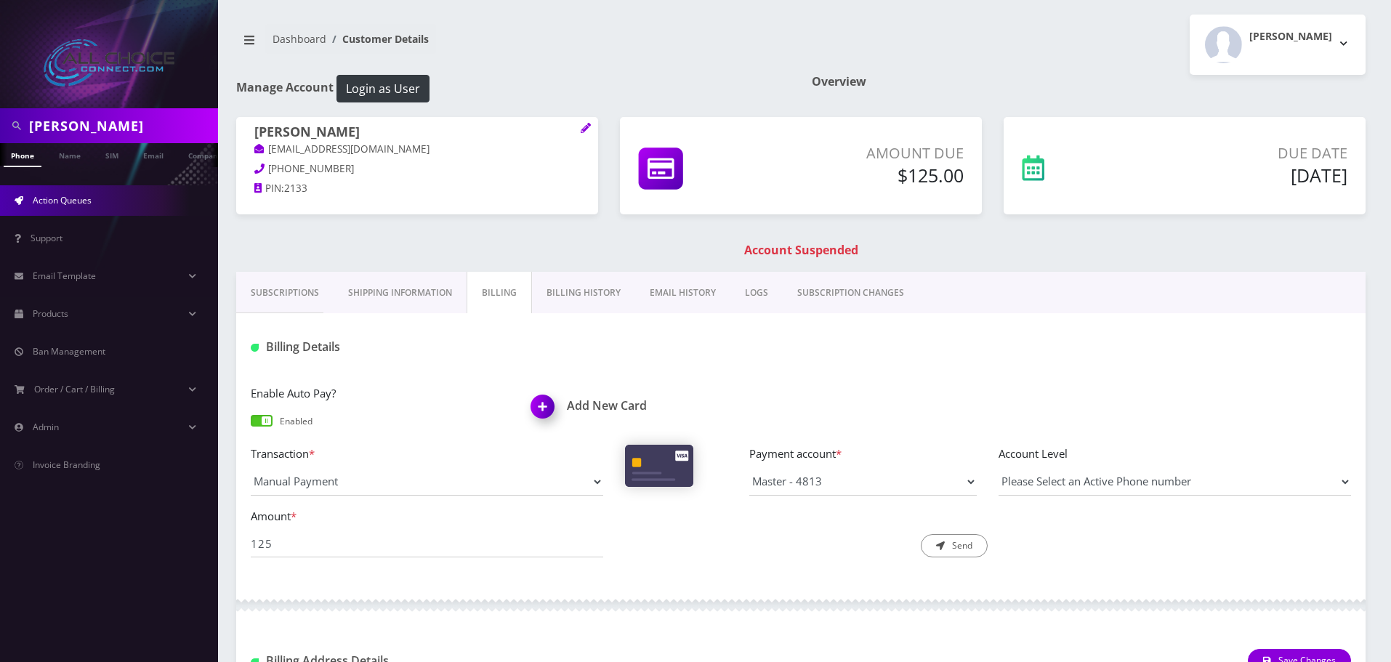
click at [44, 199] on span "Action Queues" at bounding box center [62, 200] width 59 height 12
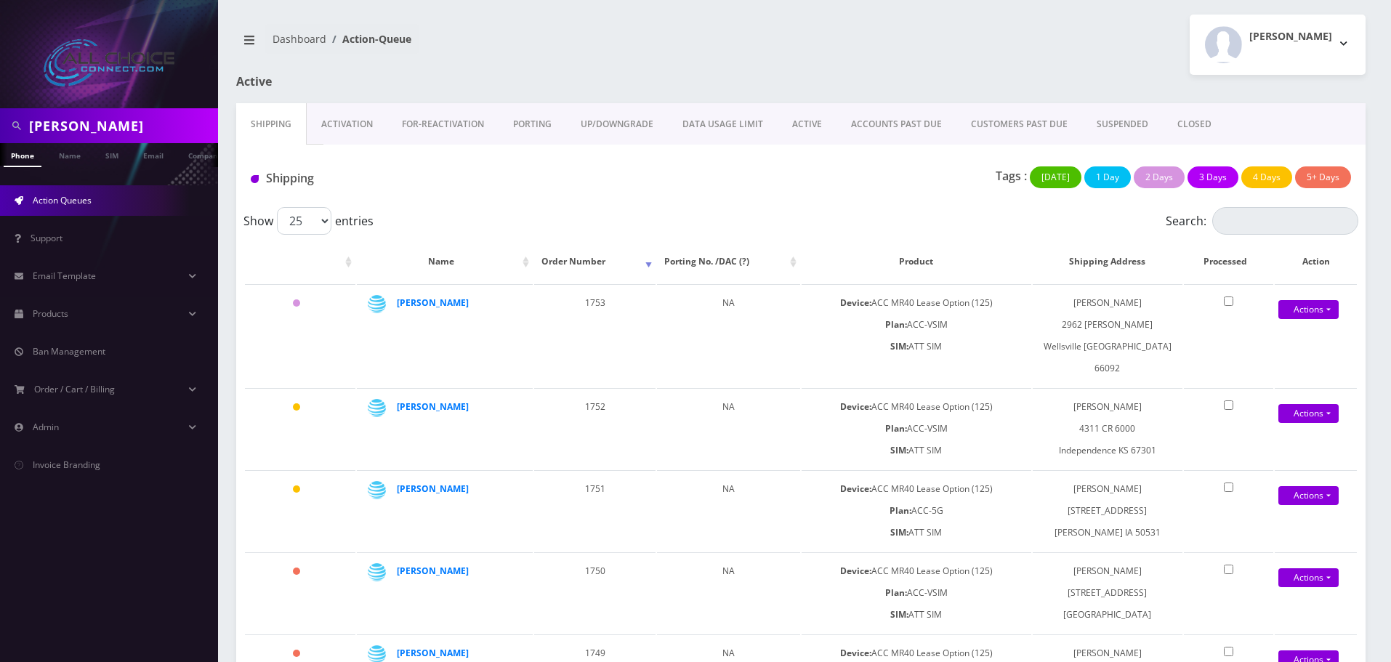
click at [1104, 121] on link "SUSPENDED" at bounding box center [1122, 124] width 81 height 42
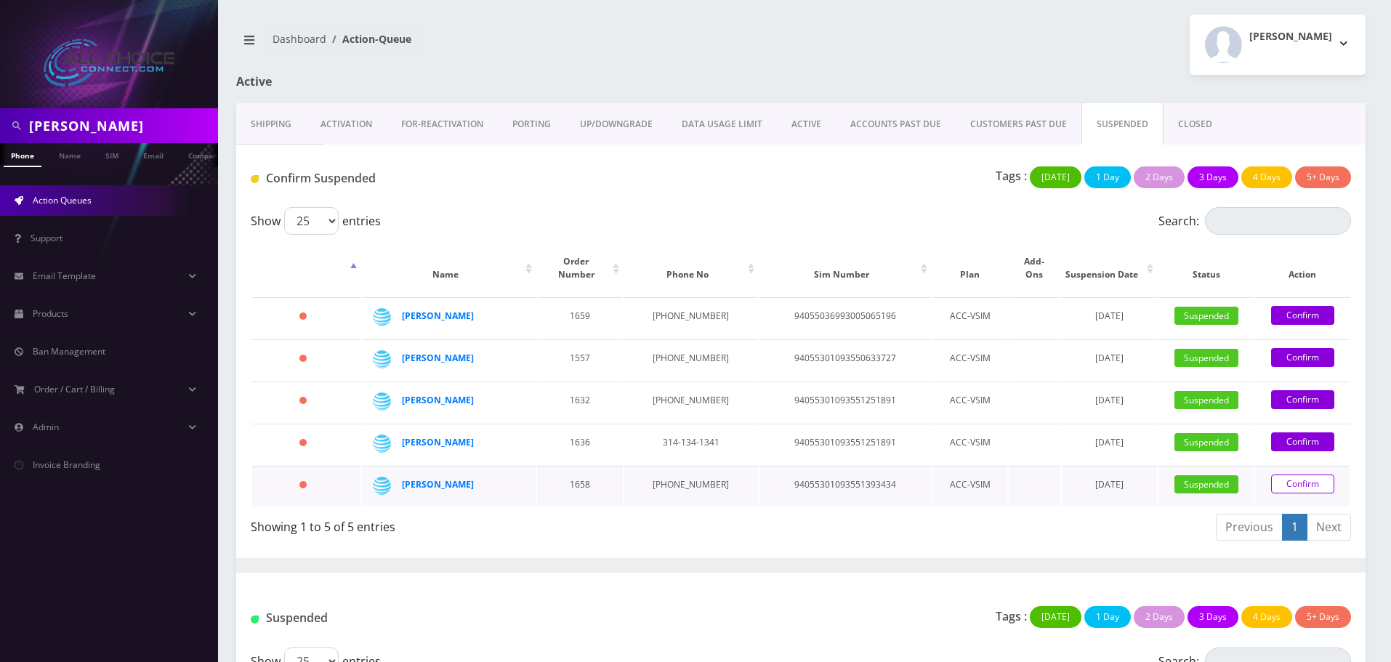
click at [1307, 475] on link "Confirm" at bounding box center [1302, 484] width 63 height 19
click at [1304, 475] on link "Confirm" at bounding box center [1302, 484] width 63 height 19
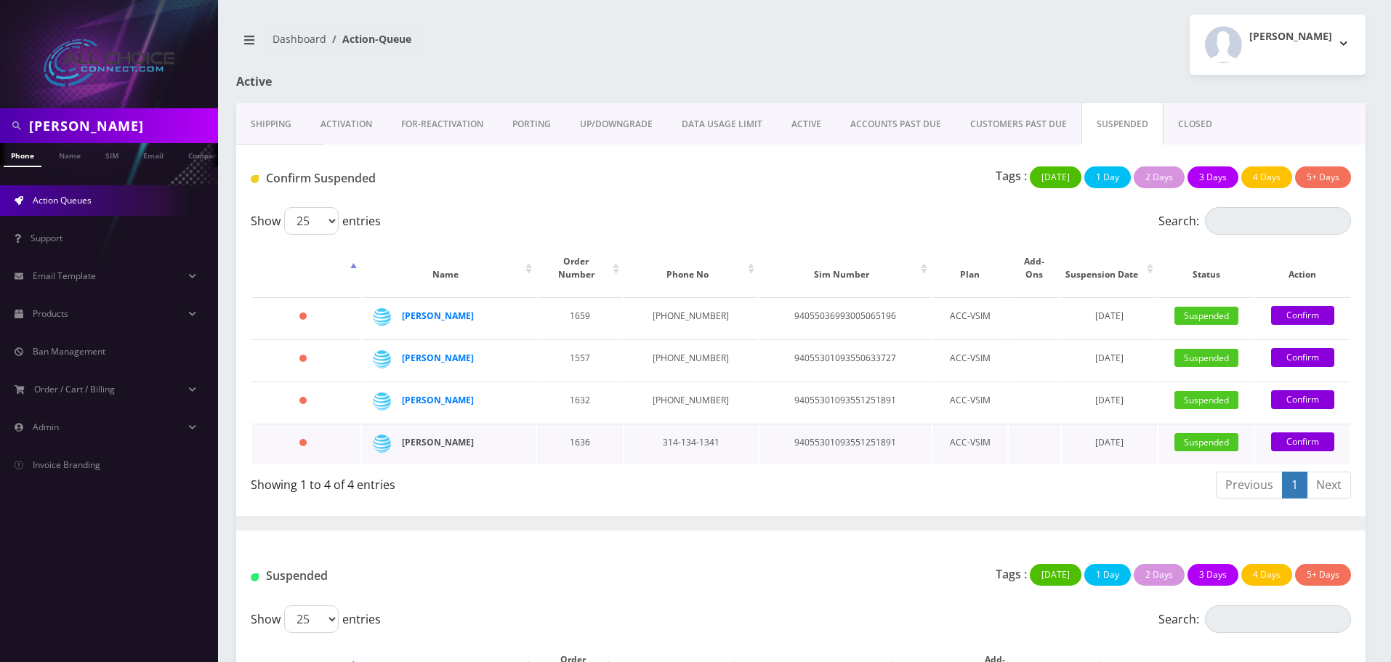
click at [432, 436] on strong "[PERSON_NAME]" at bounding box center [438, 442] width 72 height 12
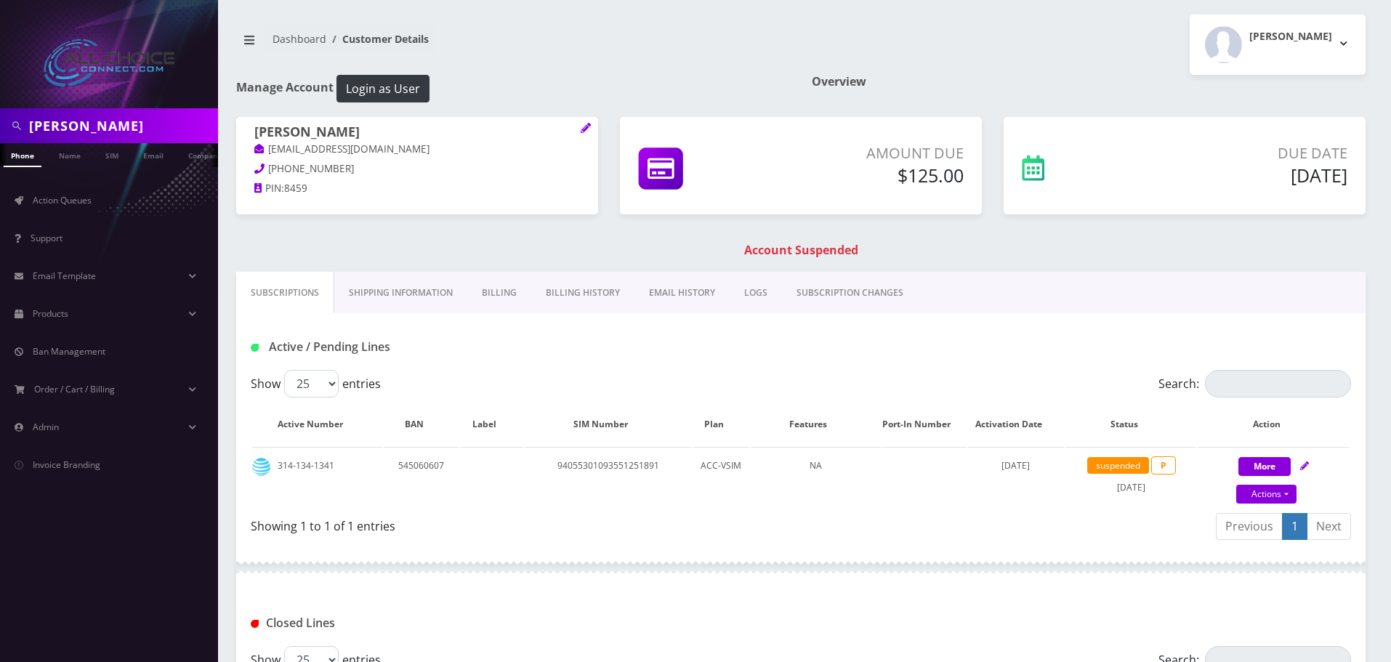
click at [793, 244] on h1 "Account Suspended" at bounding box center [801, 250] width 1122 height 14
click at [818, 254] on h1 "Account Suspended" at bounding box center [801, 250] width 1122 height 14
drag, startPoint x: 340, startPoint y: 166, endPoint x: 270, endPoint y: 163, distance: 69.8
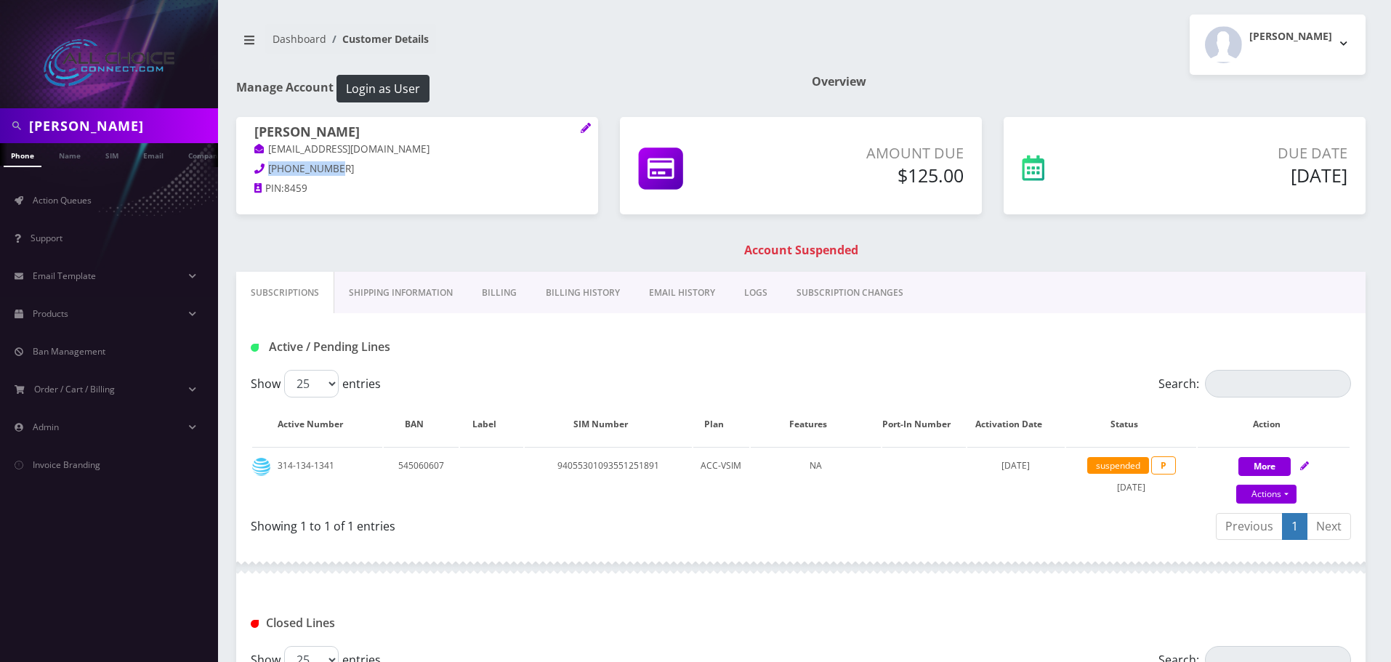
click at [270, 163] on p "937-541-8459" at bounding box center [417, 169] width 326 height 16
copy span "937-541-8459"
click at [500, 290] on link "Billing" at bounding box center [499, 293] width 64 height 42
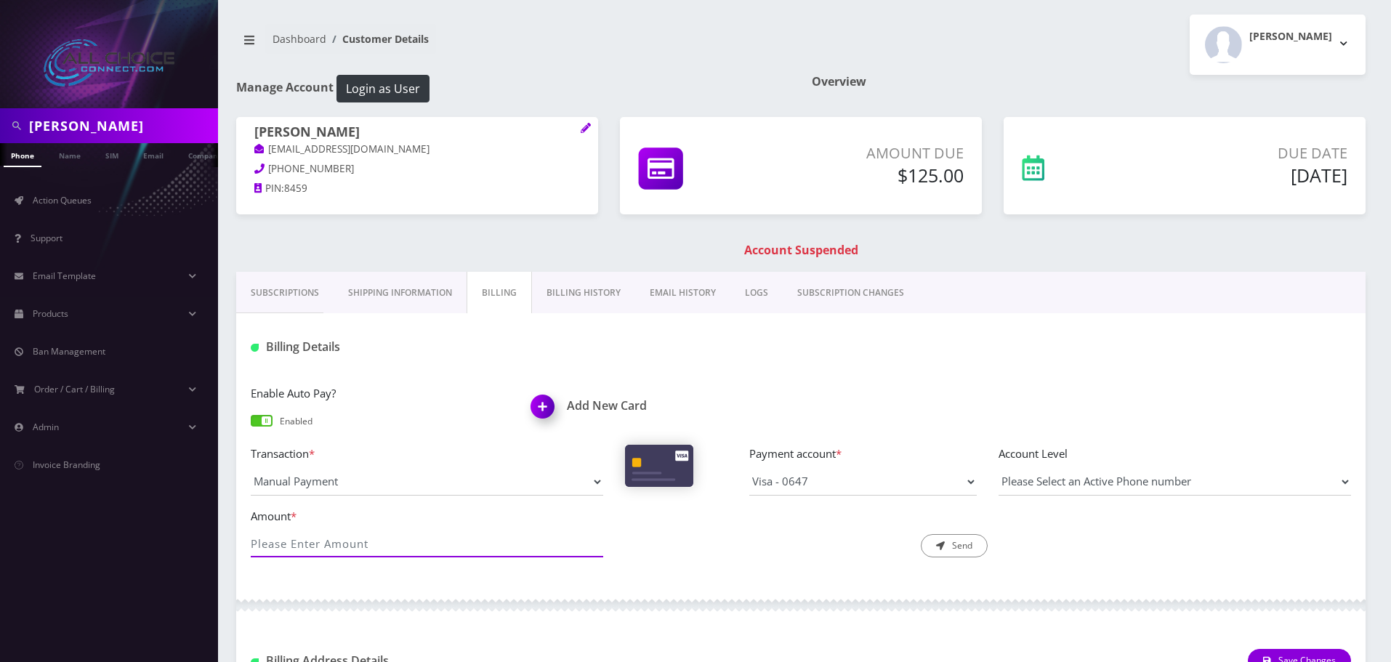
click at [391, 536] on input "Amount *" at bounding box center [427, 544] width 352 height 28
click at [480, 483] on select "Manual Payment Custom Charge Manual Credit Custom Invoice" at bounding box center [427, 482] width 352 height 28
click at [251, 468] on select "Manual Payment Custom Charge Manual Credit Custom Invoice" at bounding box center [427, 482] width 352 height 28
click at [384, 541] on input "Amount *" at bounding box center [427, 544] width 352 height 28
type input "125"
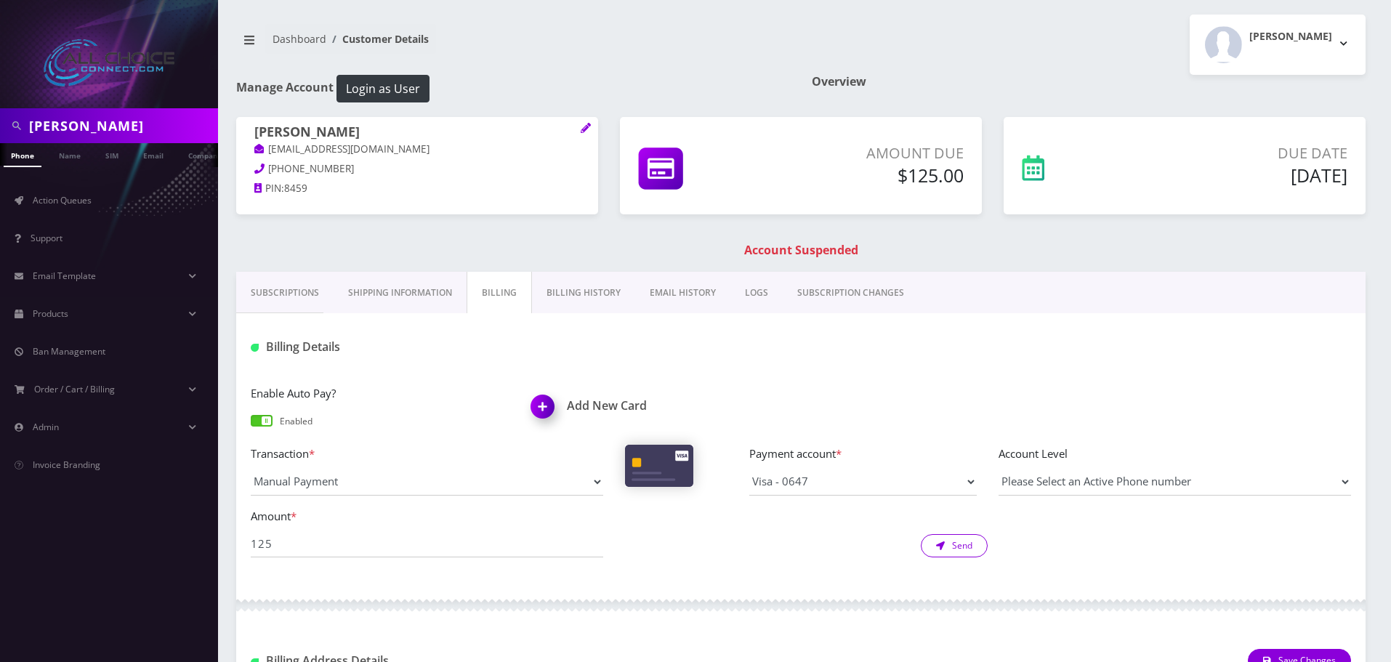
click at [970, 545] on button "Send" at bounding box center [954, 545] width 67 height 23
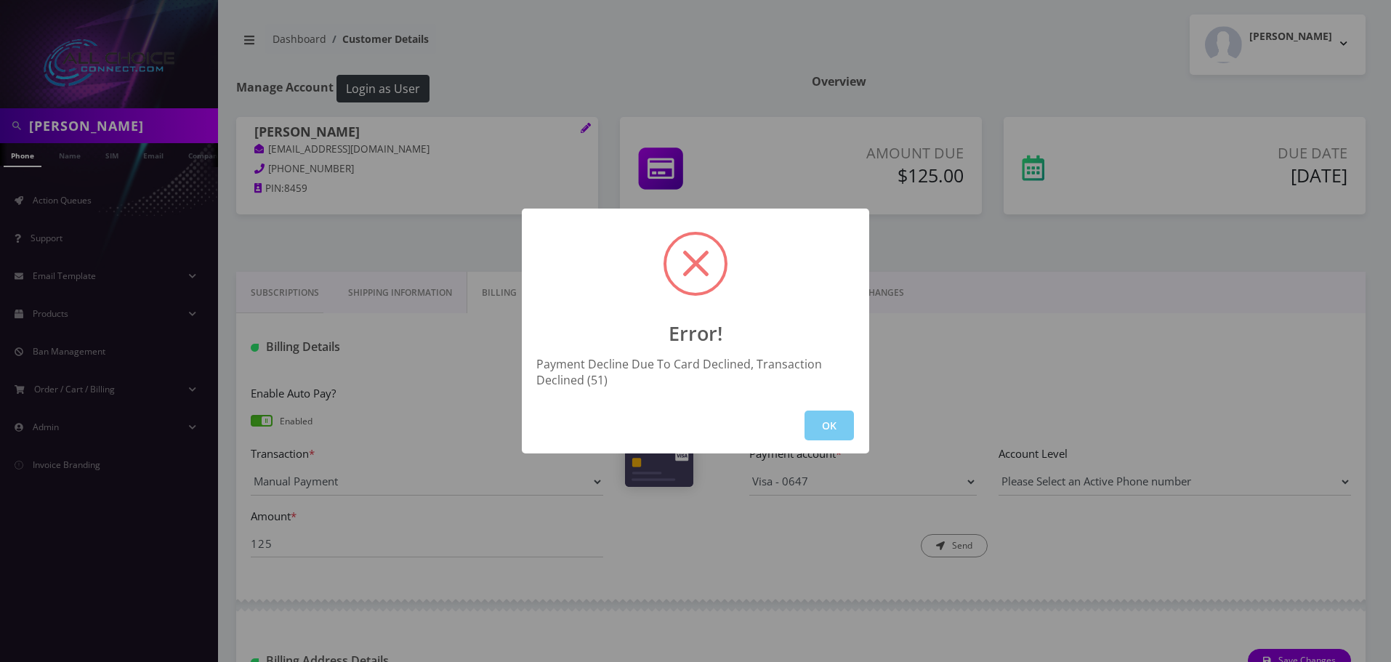
click at [829, 436] on button "OK" at bounding box center [829, 426] width 49 height 30
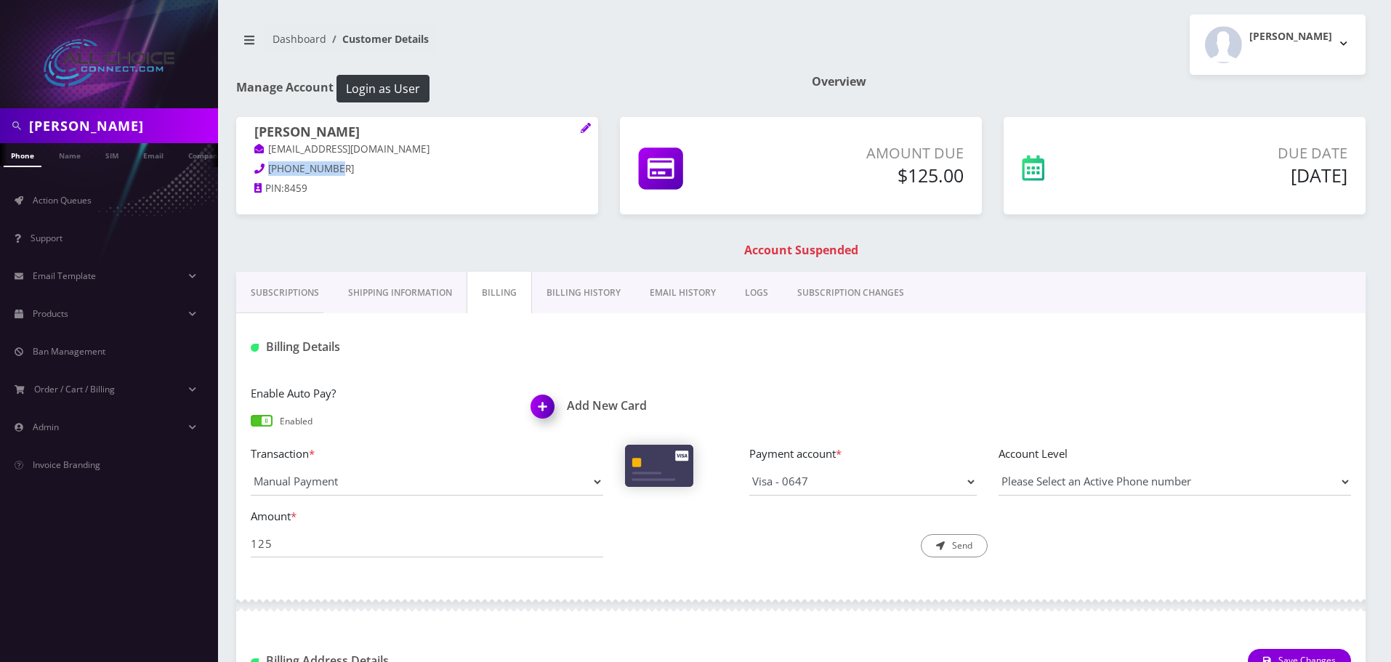
drag, startPoint x: 342, startPoint y: 164, endPoint x: 267, endPoint y: 164, distance: 75.6
click at [267, 164] on p "937-541-8459" at bounding box center [417, 169] width 326 height 16
copy span "937-541-8459"
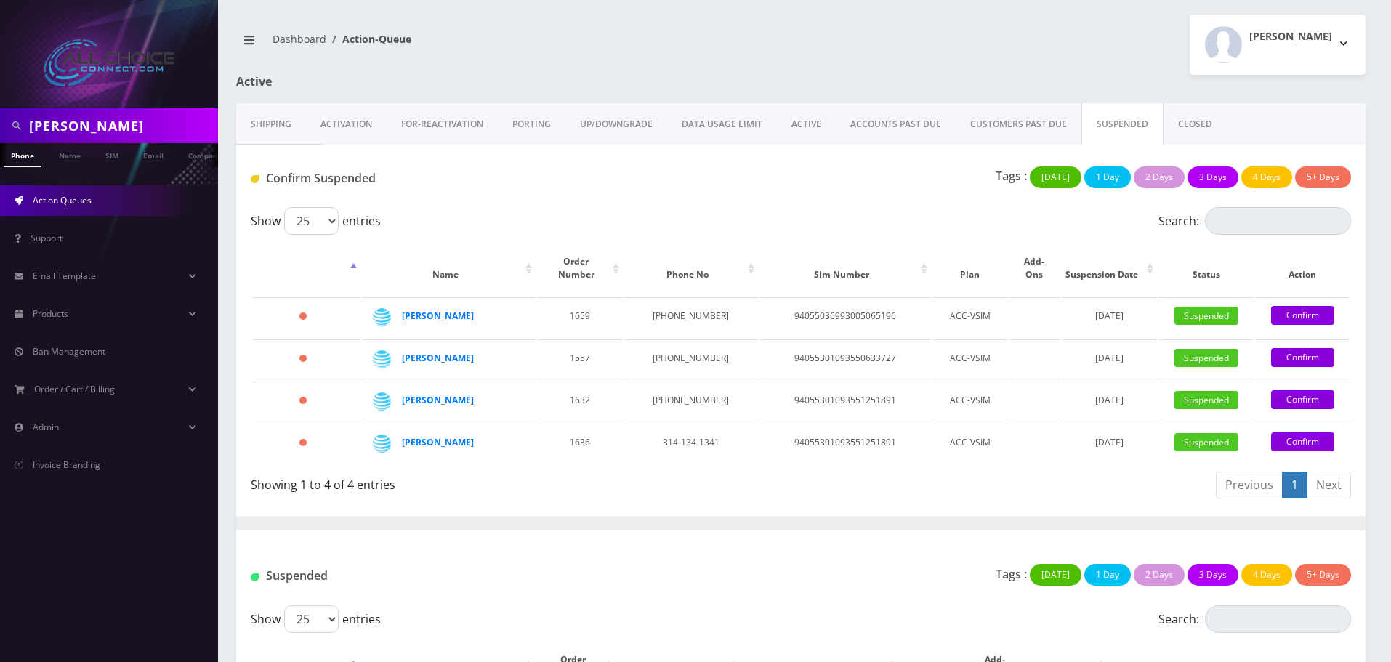
click at [817, 119] on link "ACTIVE" at bounding box center [806, 124] width 59 height 42
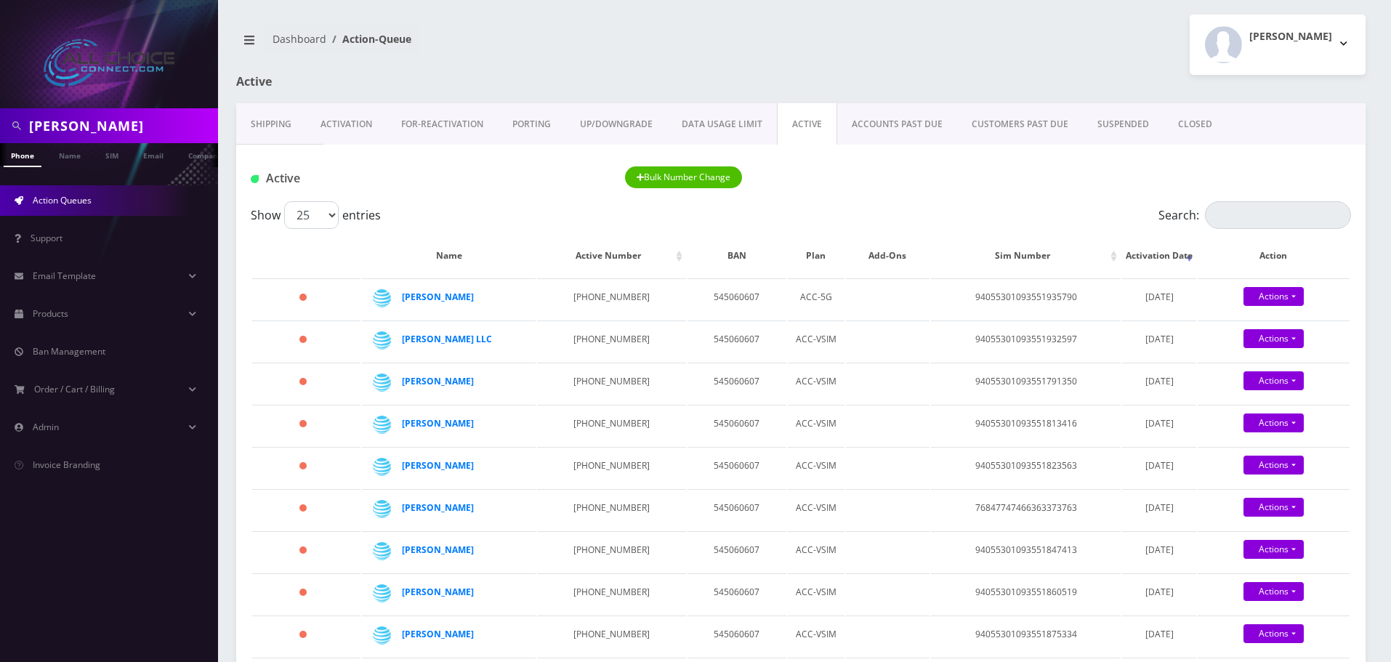
click at [1100, 120] on link "SUSPENDED" at bounding box center [1123, 124] width 81 height 42
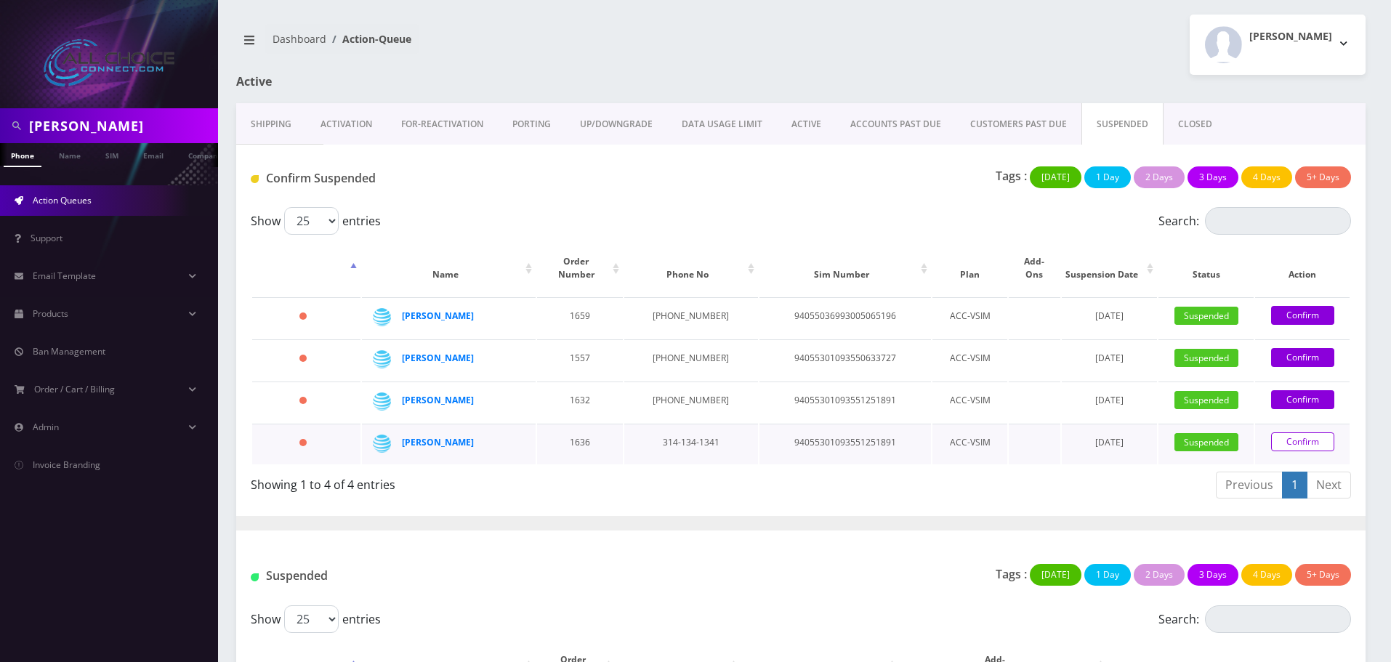
click at [1302, 432] on link "Confirm" at bounding box center [1302, 441] width 63 height 19
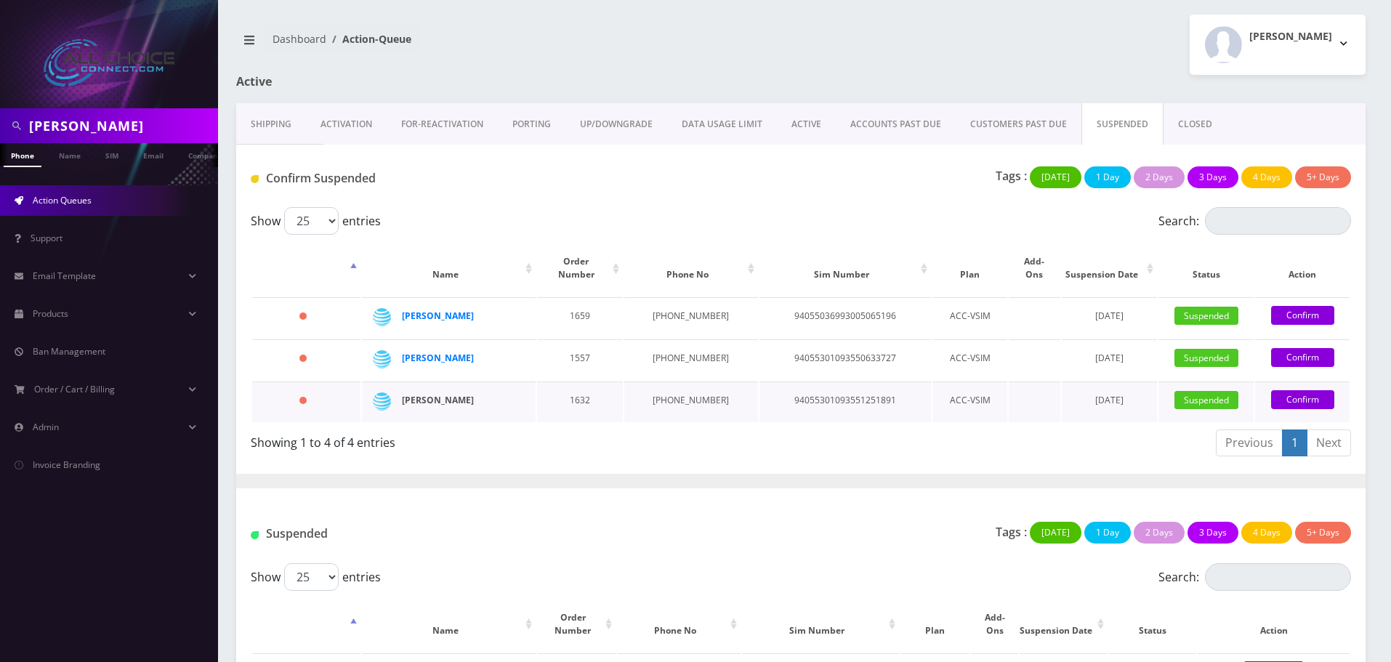
click at [445, 394] on strong "[PERSON_NAME]" at bounding box center [438, 400] width 72 height 12
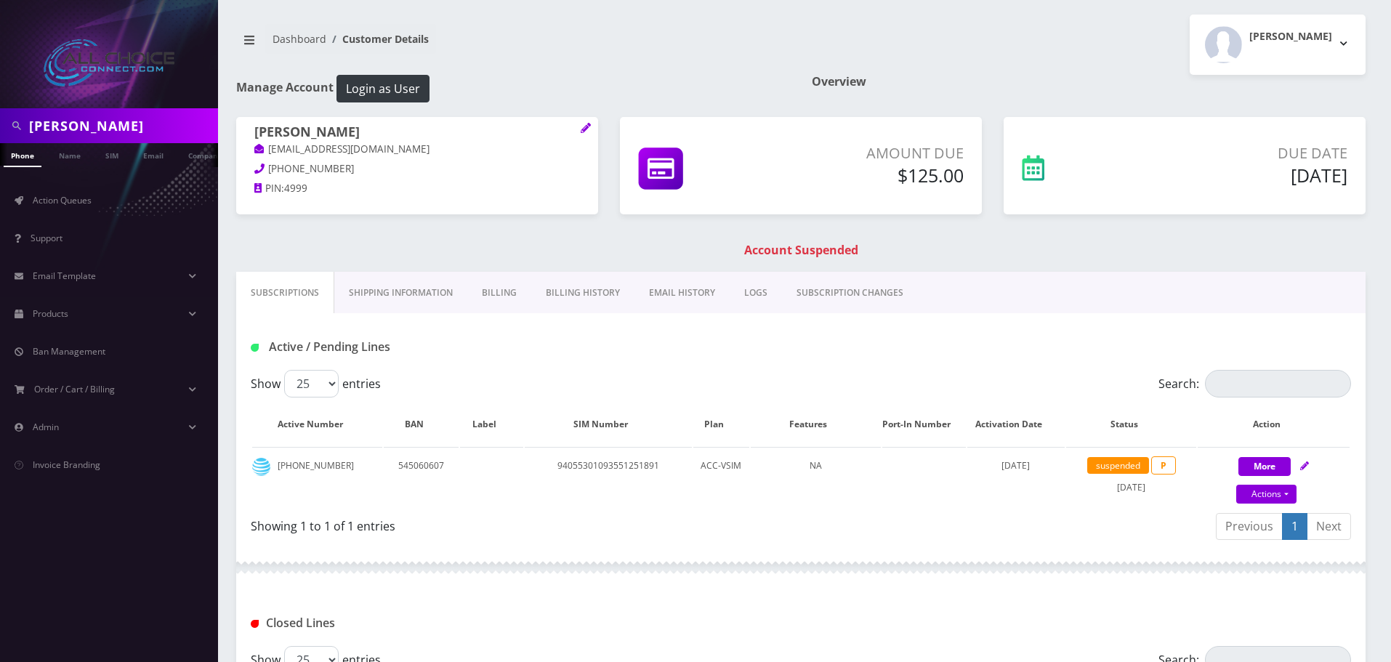
click at [493, 289] on link "Billing" at bounding box center [499, 293] width 64 height 42
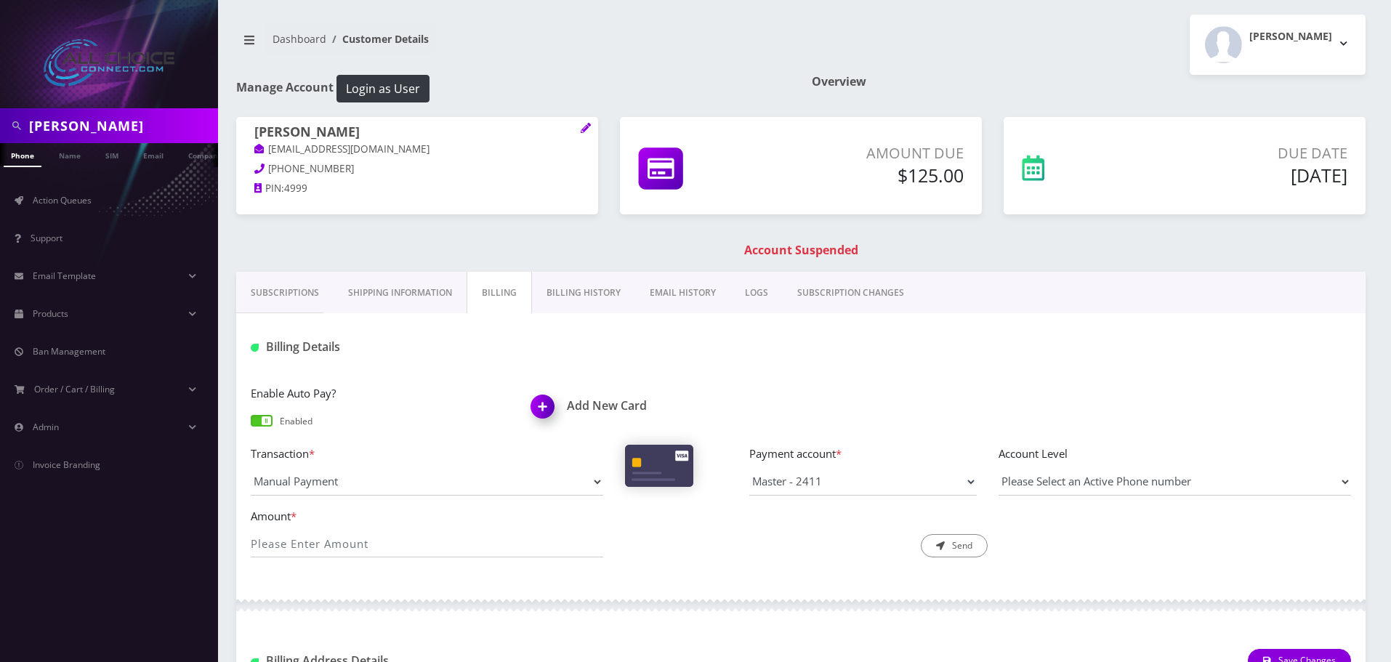
click at [344, 531] on div "Amount *" at bounding box center [427, 532] width 374 height 51
click at [346, 536] on input "Amount *" at bounding box center [427, 544] width 352 height 28
type input "125"
click at [934, 549] on button "Send" at bounding box center [954, 545] width 67 height 23
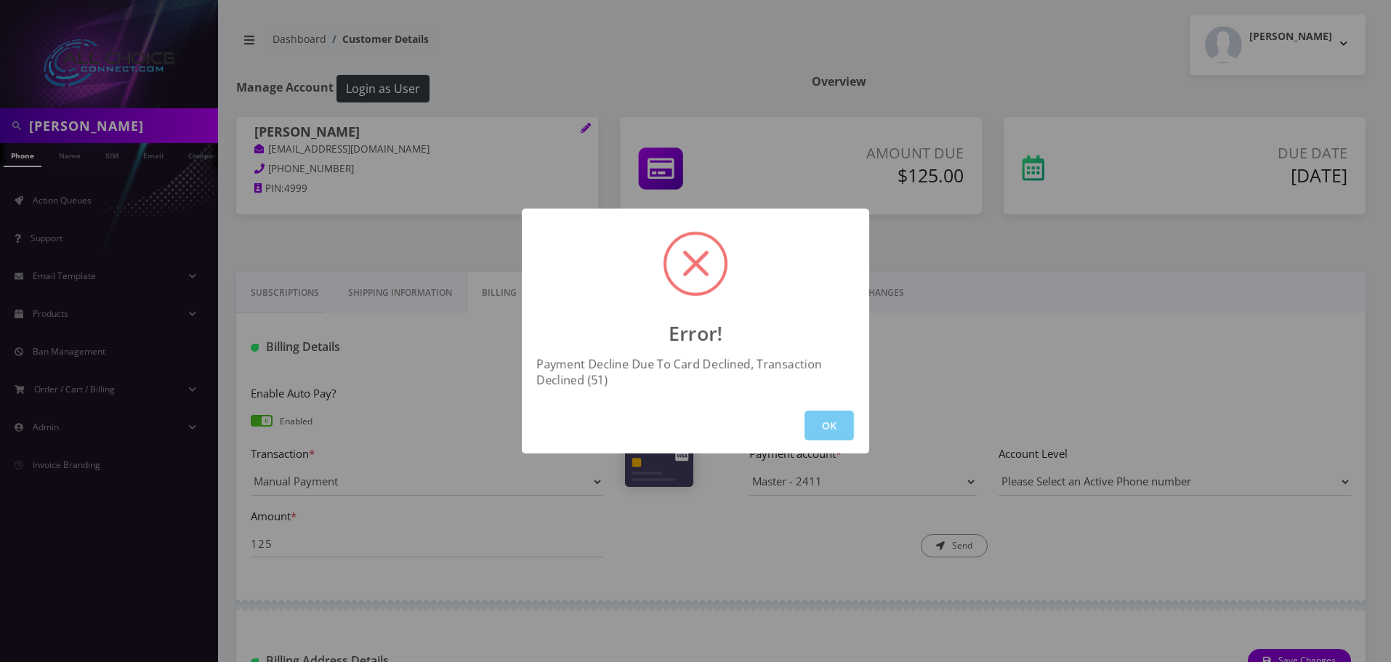
click at [834, 420] on button "OK" at bounding box center [829, 426] width 49 height 30
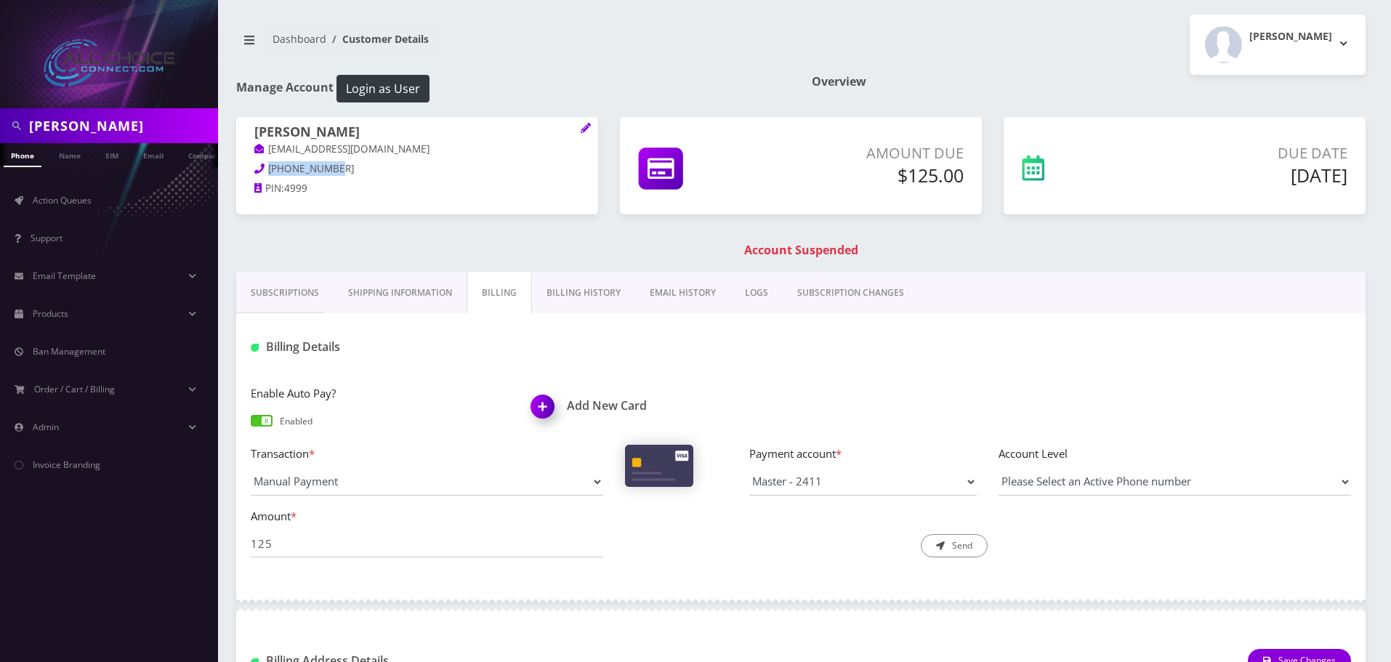
drag, startPoint x: 338, startPoint y: 170, endPoint x: 268, endPoint y: 167, distance: 69.8
click at [268, 167] on p "660-270-4207" at bounding box center [417, 169] width 326 height 16
copy span "660-270-4207"
click at [398, 552] on input "125" at bounding box center [427, 544] width 352 height 28
type input "125"
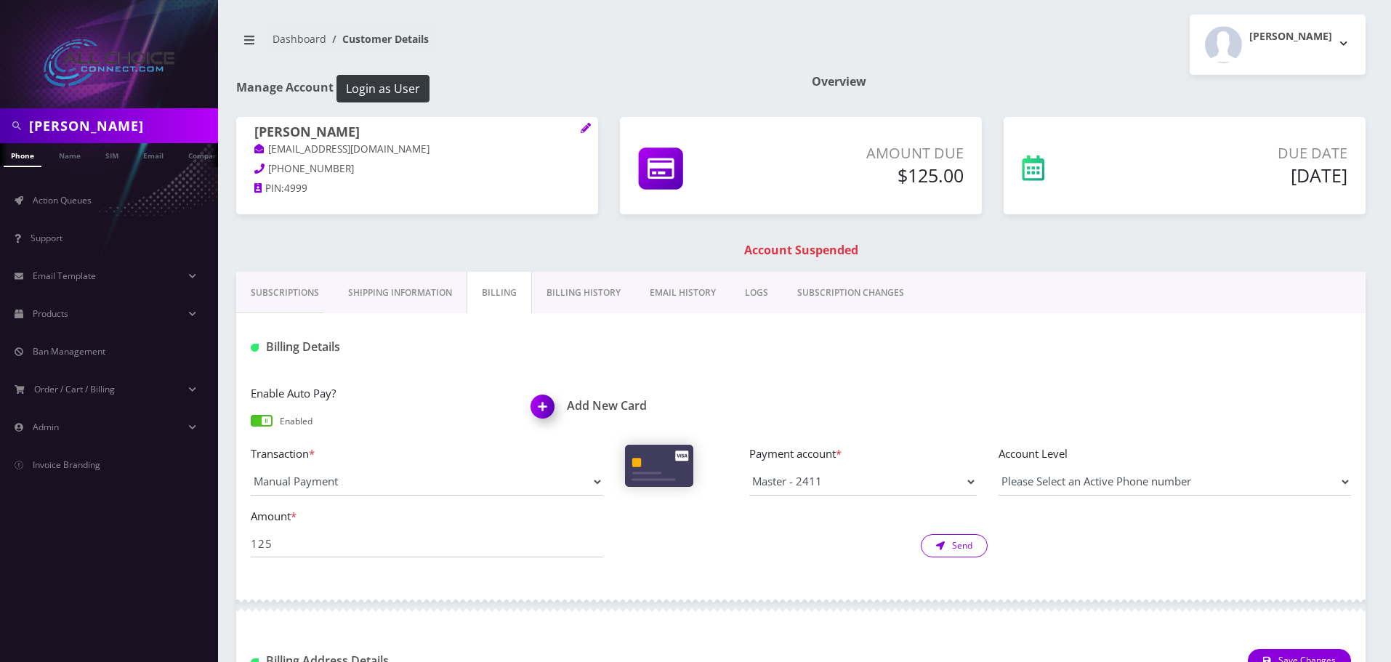
click at [941, 547] on icon "submit" at bounding box center [940, 545] width 9 height 9
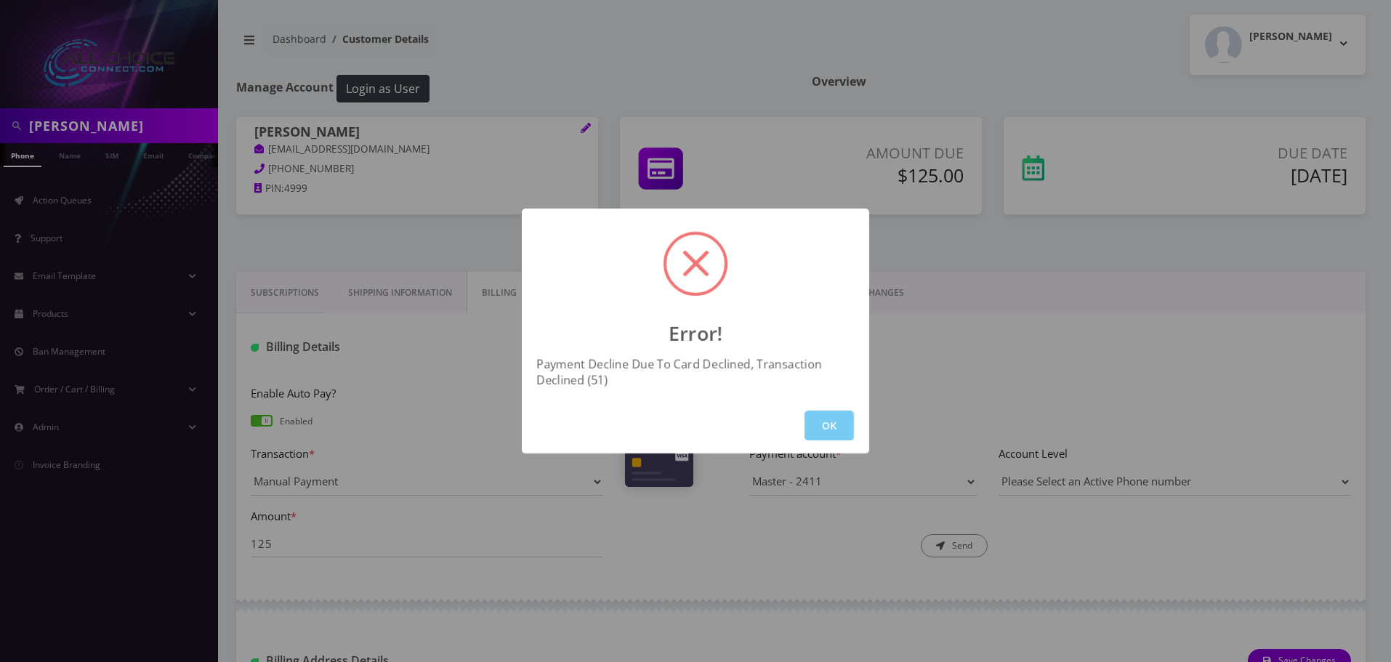
click at [831, 413] on button "OK" at bounding box center [829, 426] width 49 height 30
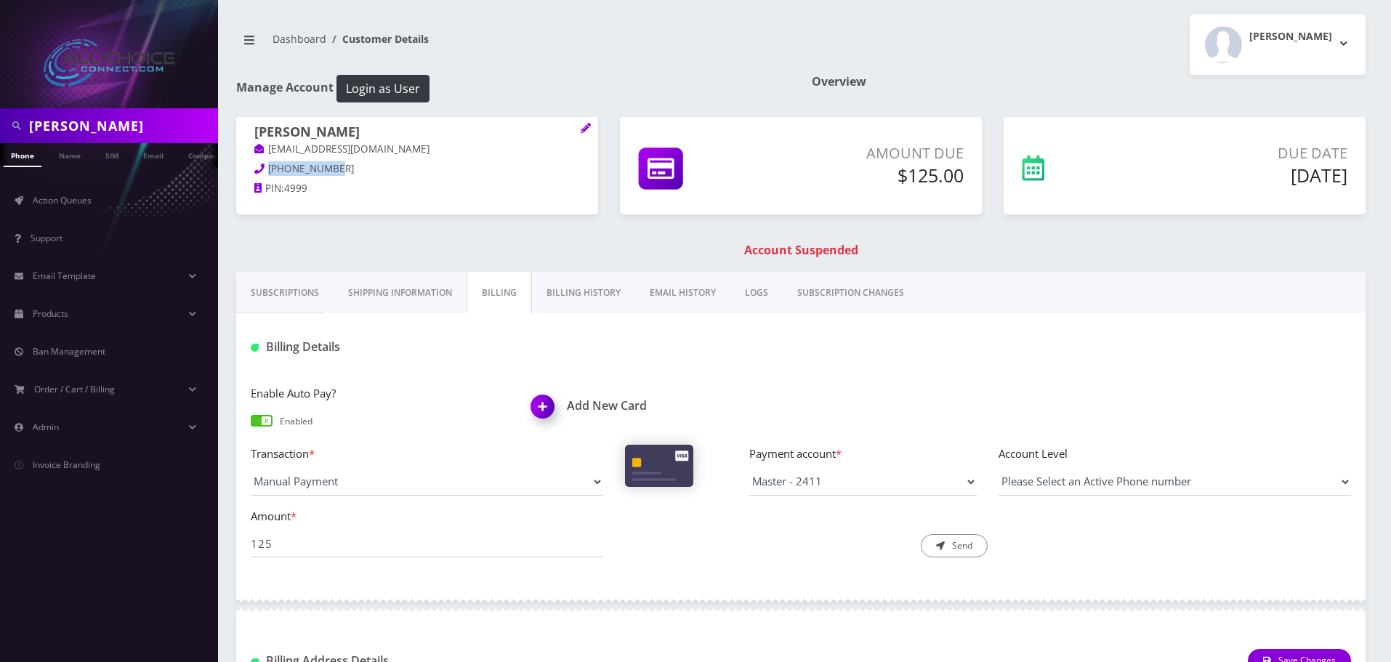
drag, startPoint x: 340, startPoint y: 166, endPoint x: 270, endPoint y: 166, distance: 70.5
click at [270, 166] on p "660-270-4207" at bounding box center [417, 169] width 326 height 16
copy span "660-270-4207"
click at [345, 127] on h1 "[PERSON_NAME]" at bounding box center [417, 132] width 326 height 17
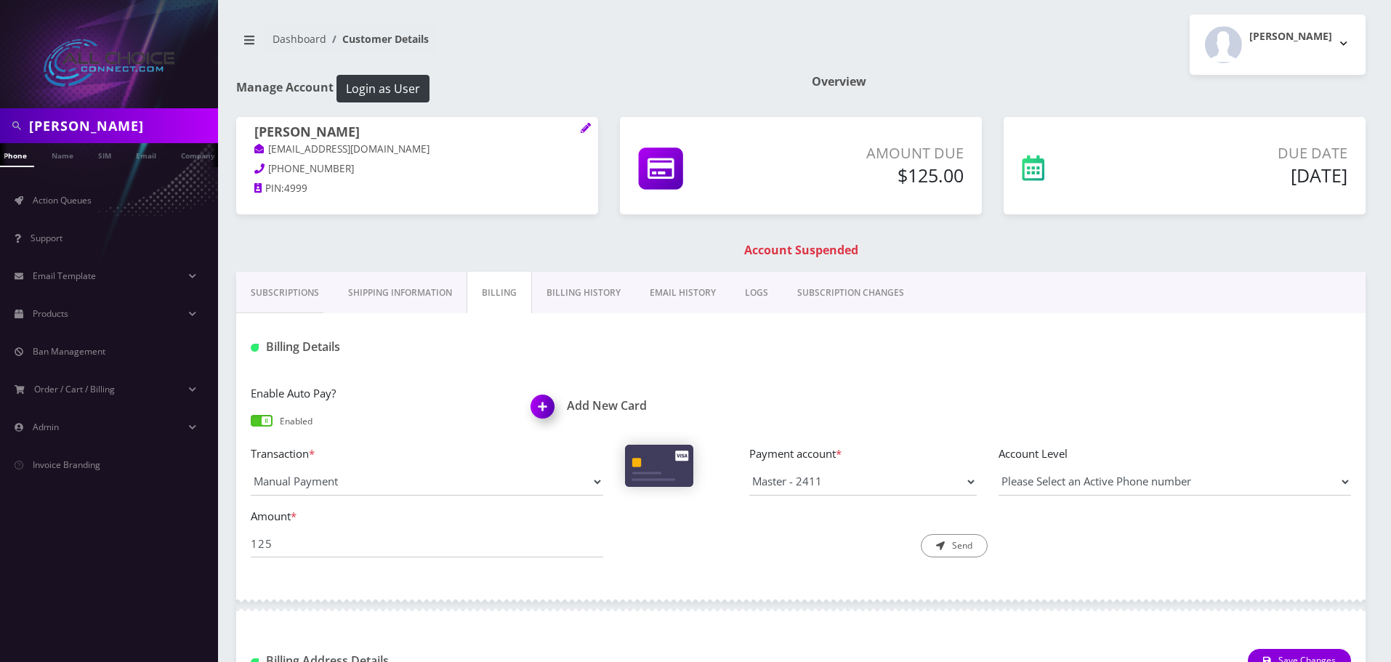
click at [345, 127] on h1 "[PERSON_NAME]" at bounding box center [417, 132] width 326 height 17
copy h1 "Konopasek"
click at [72, 185] on link "Action Queues" at bounding box center [109, 200] width 218 height 31
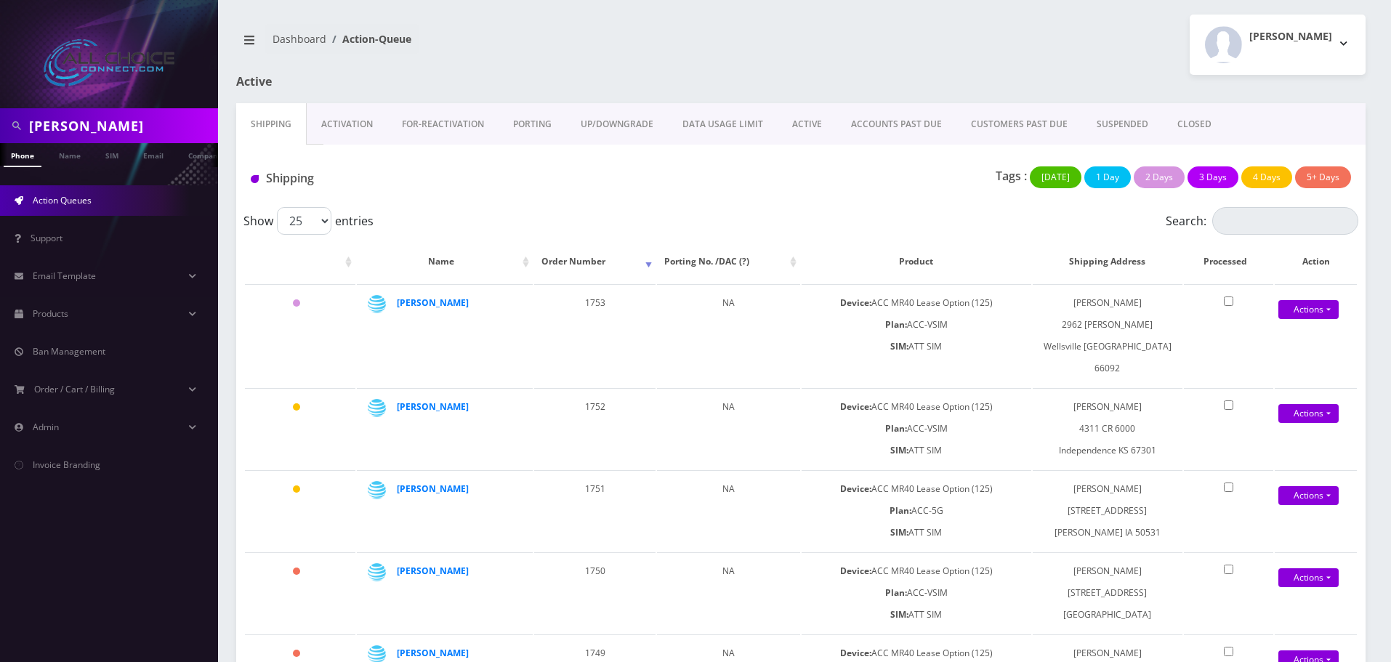
click at [1122, 124] on link "SUSPENDED" at bounding box center [1122, 124] width 81 height 42
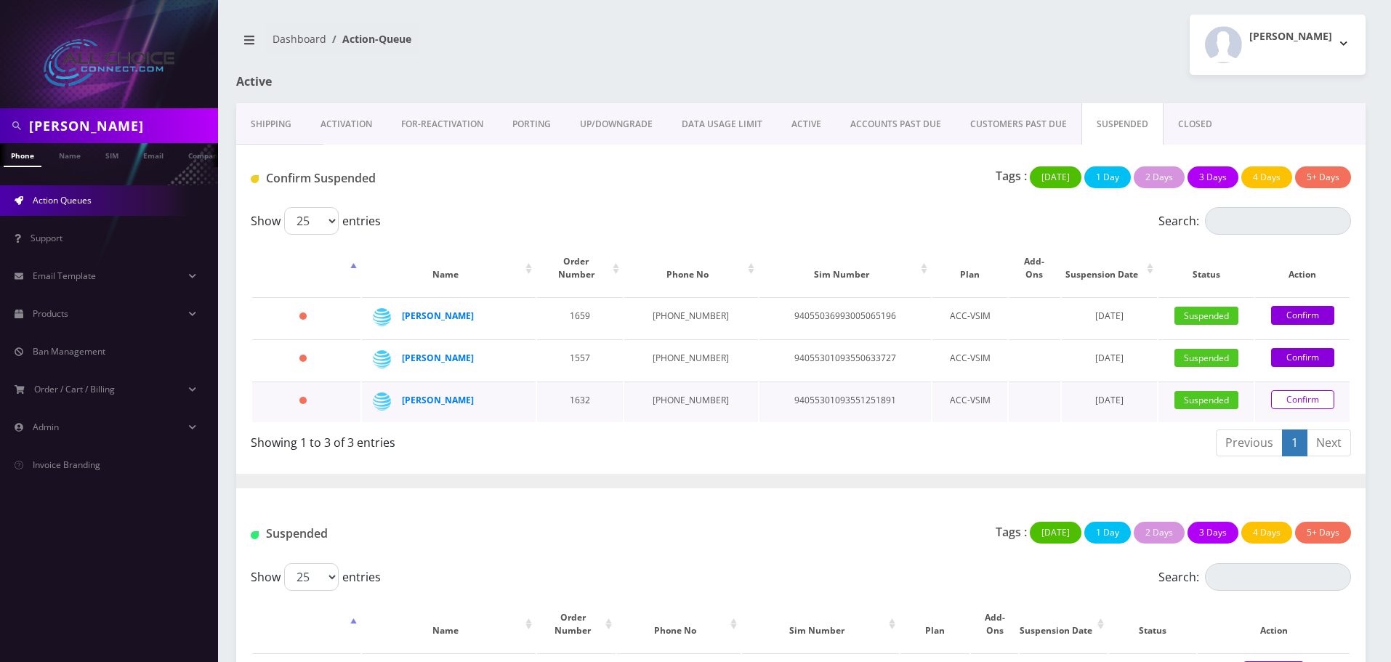
click at [1301, 390] on link "Confirm" at bounding box center [1302, 399] width 63 height 19
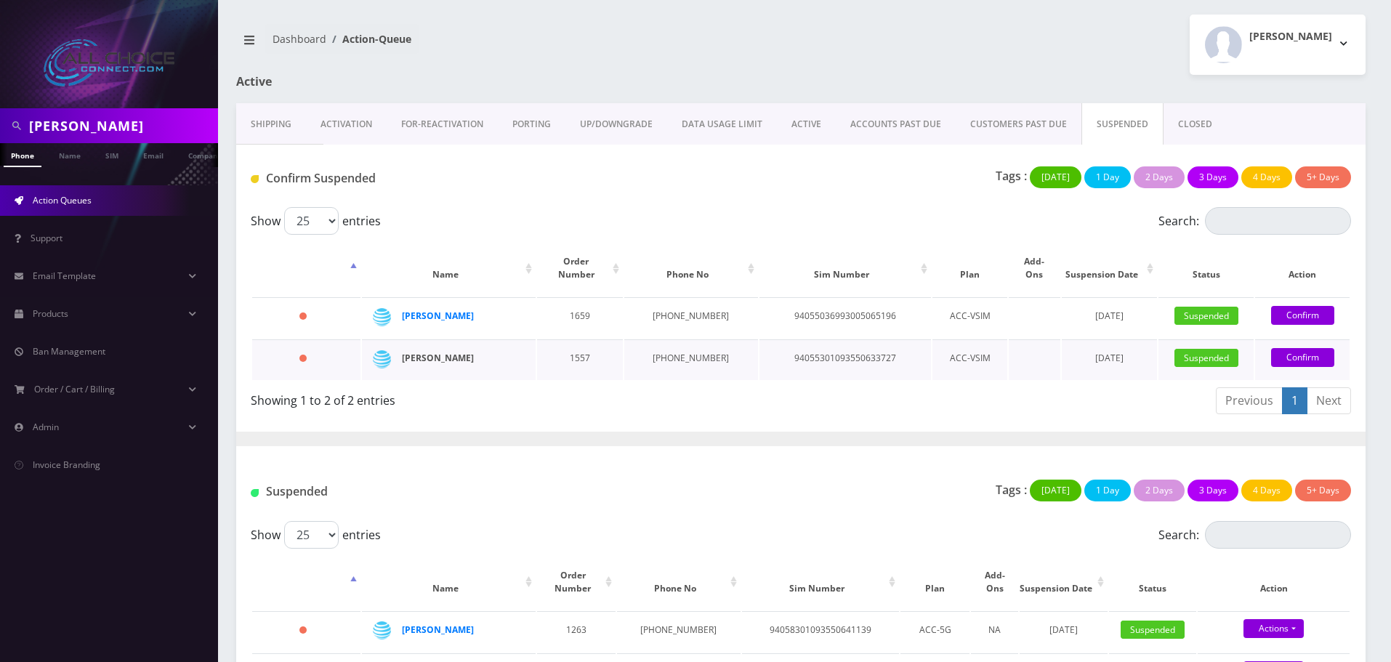
click at [453, 352] on strong "[PERSON_NAME]" at bounding box center [438, 358] width 72 height 12
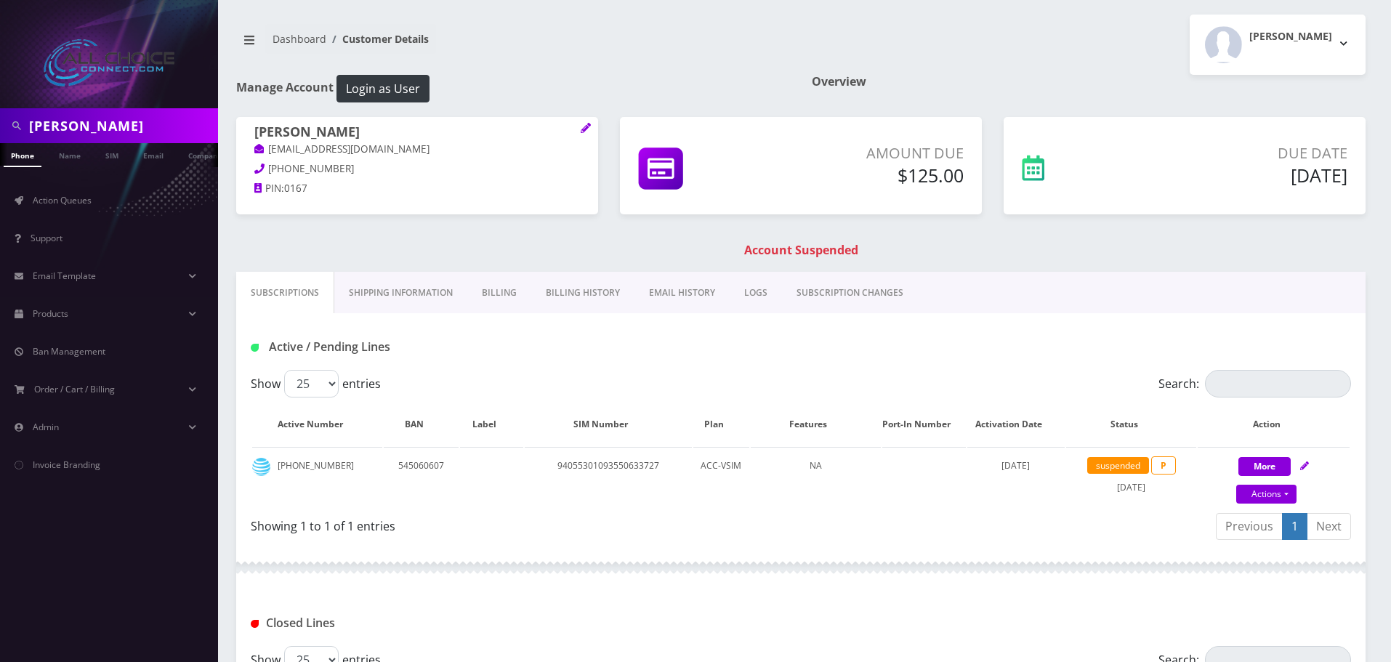
click at [498, 290] on link "Billing" at bounding box center [499, 293] width 64 height 42
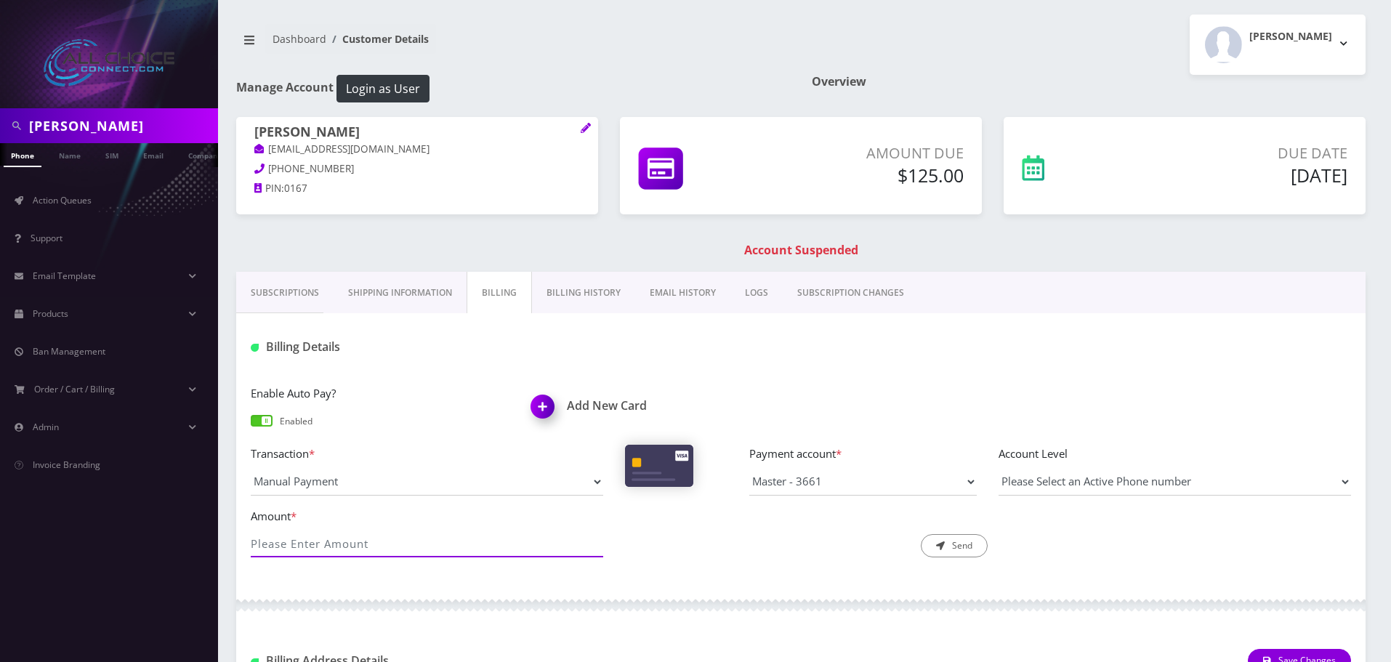
click at [402, 552] on input "Amount *" at bounding box center [427, 544] width 352 height 28
type input "125"
click at [954, 550] on button "Send" at bounding box center [954, 545] width 67 height 23
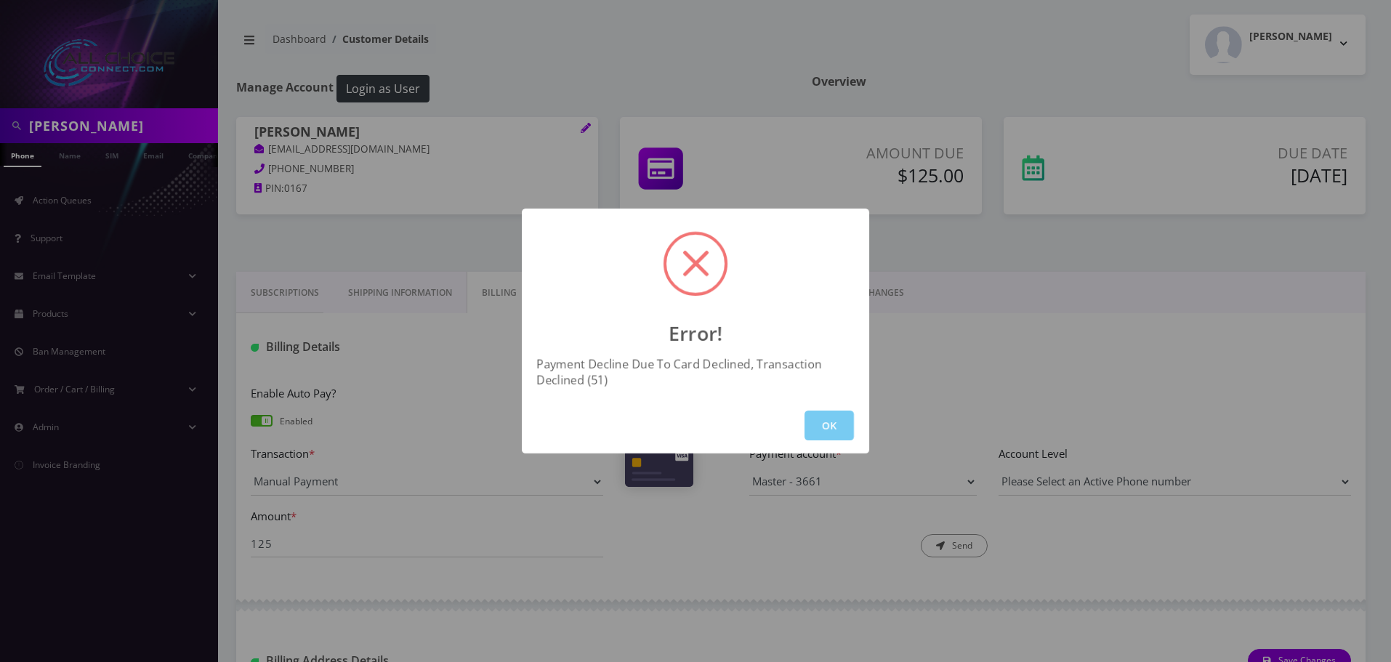
click at [837, 422] on button "OK" at bounding box center [829, 426] width 49 height 30
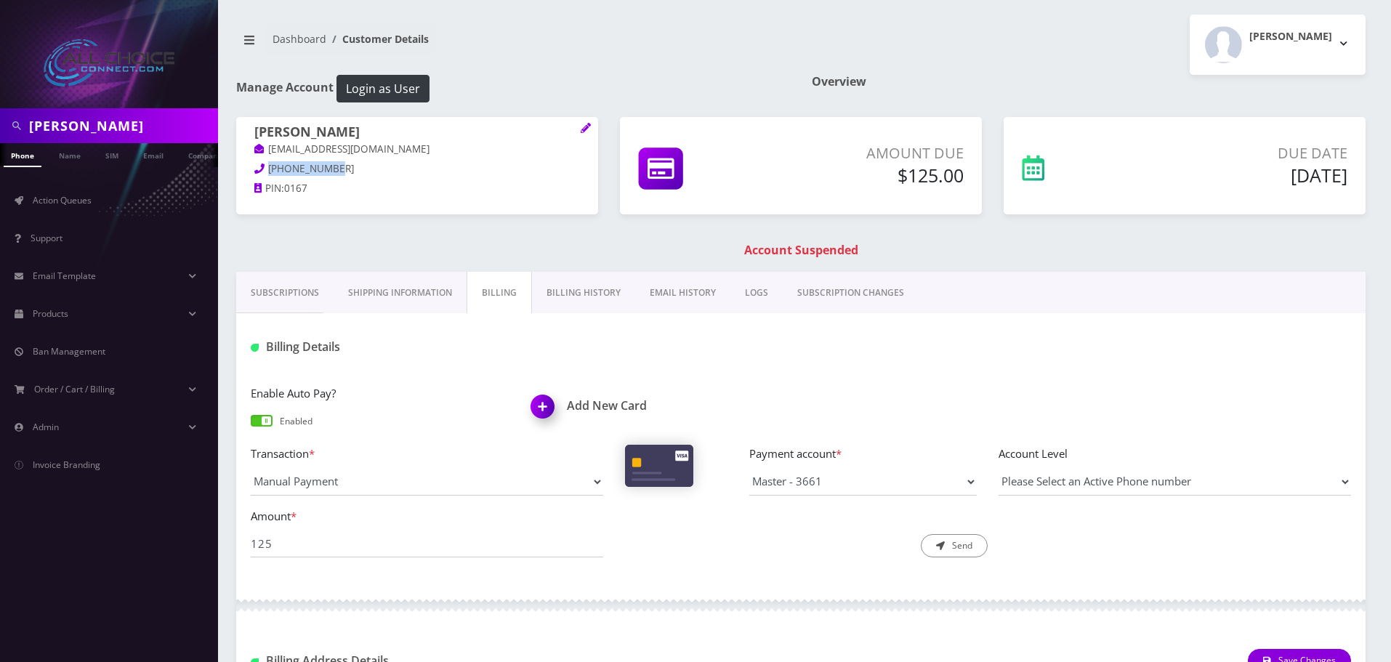
drag, startPoint x: 339, startPoint y: 169, endPoint x: 269, endPoint y: 162, distance: 70.9
click at [269, 162] on p "716-946-0167" at bounding box center [417, 169] width 326 height 16
copy span "716-946-0167"
click at [327, 127] on h1 "William Bauer" at bounding box center [417, 132] width 326 height 17
click at [327, 127] on h1 "[PERSON_NAME]" at bounding box center [417, 132] width 326 height 17
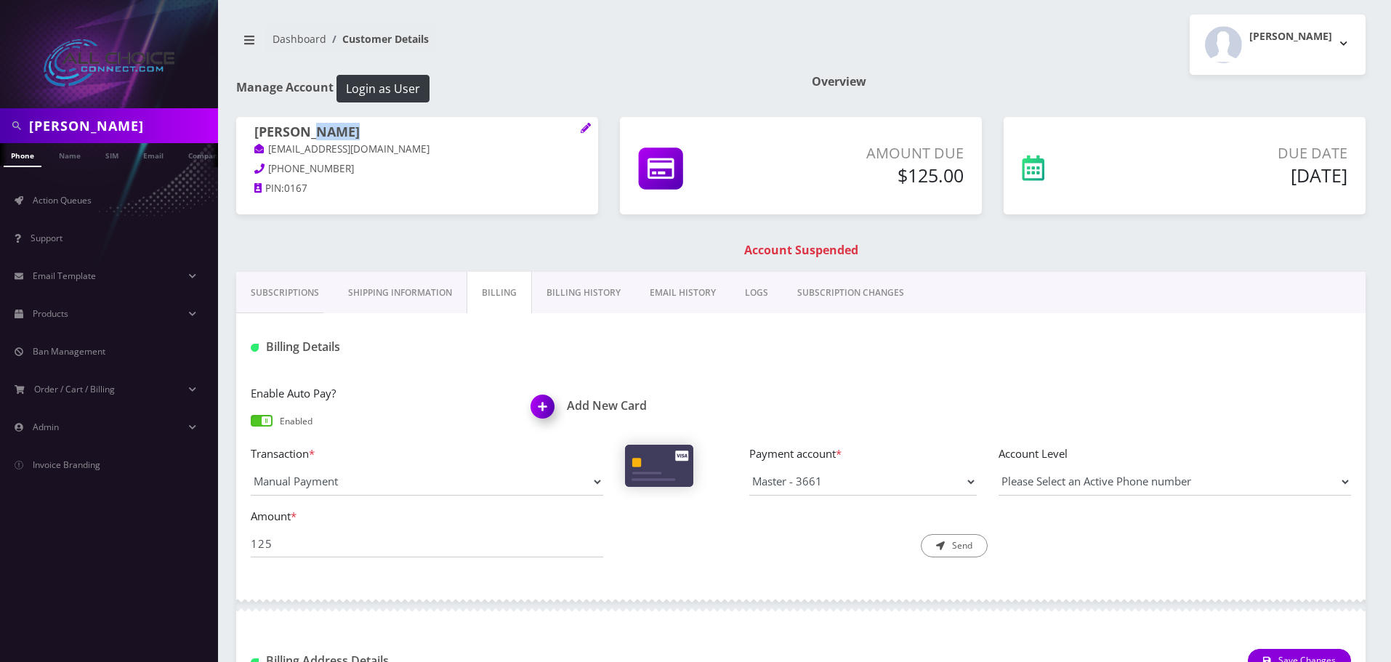
copy h1 "Bauer"
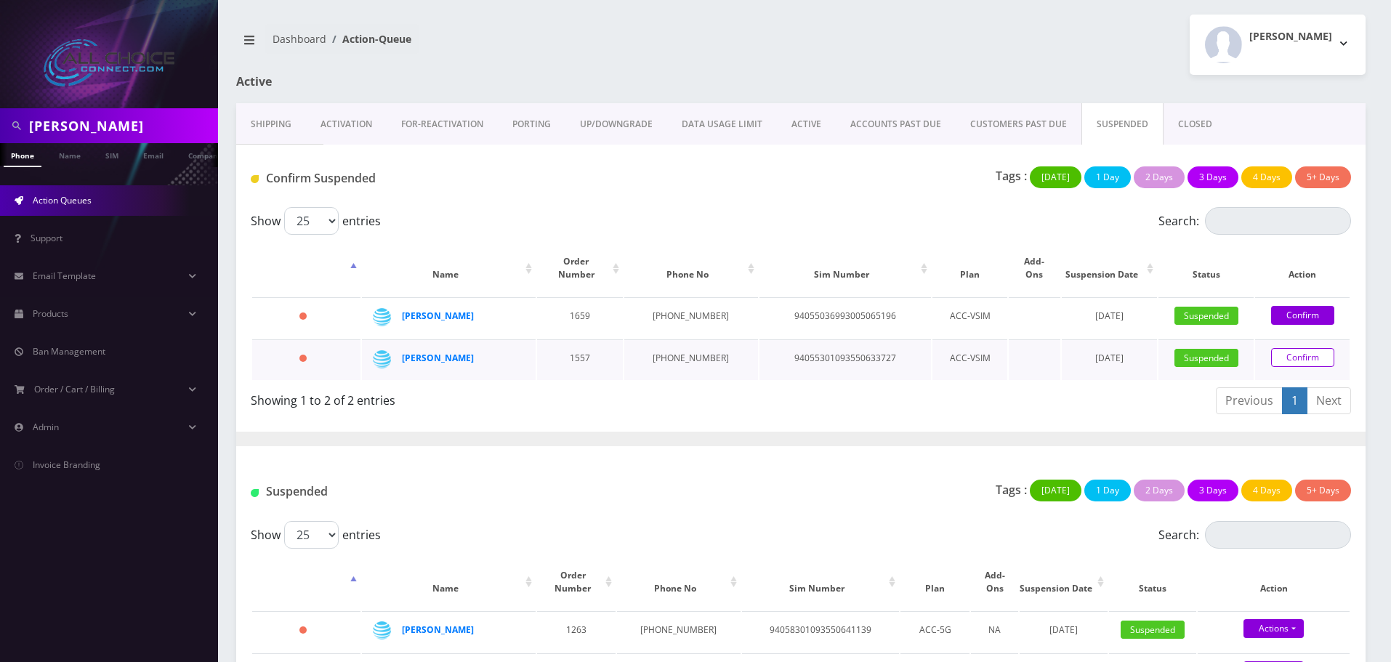
click at [1300, 348] on link "Confirm" at bounding box center [1302, 357] width 63 height 19
click at [1294, 348] on link "Confirm" at bounding box center [1302, 357] width 63 height 19
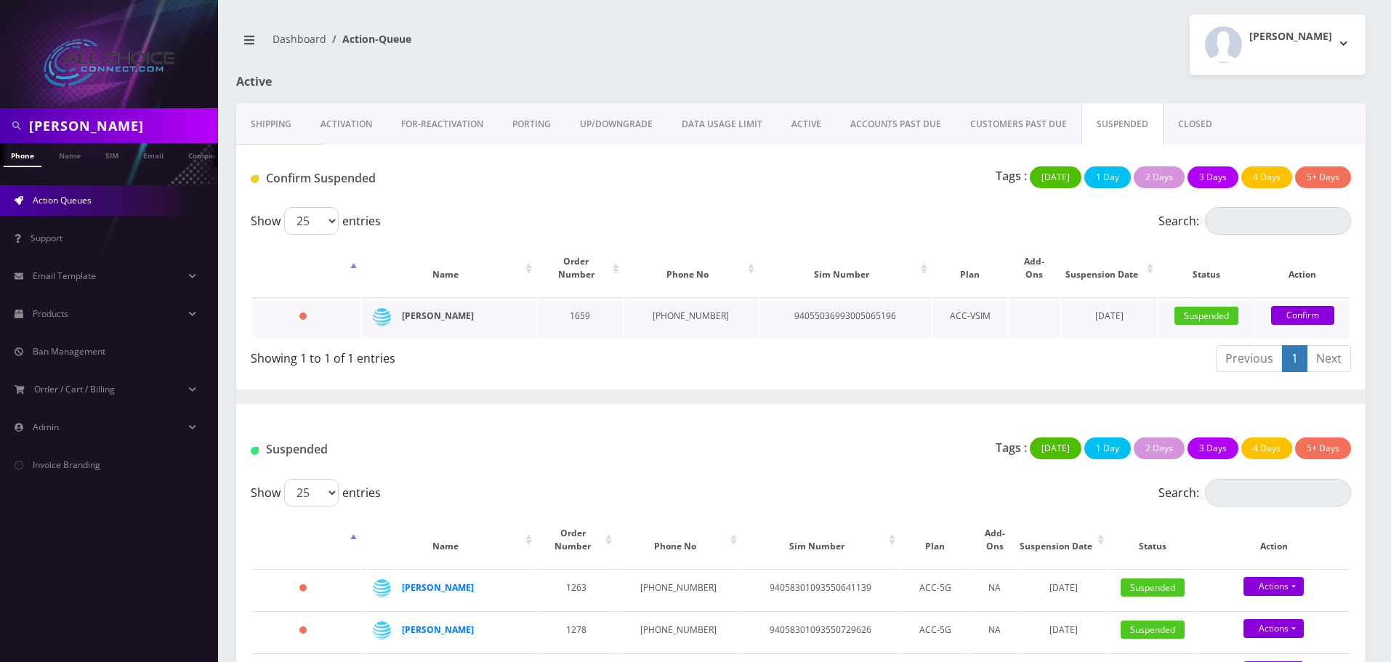
click at [440, 310] on strong "[PERSON_NAME]" at bounding box center [438, 316] width 72 height 12
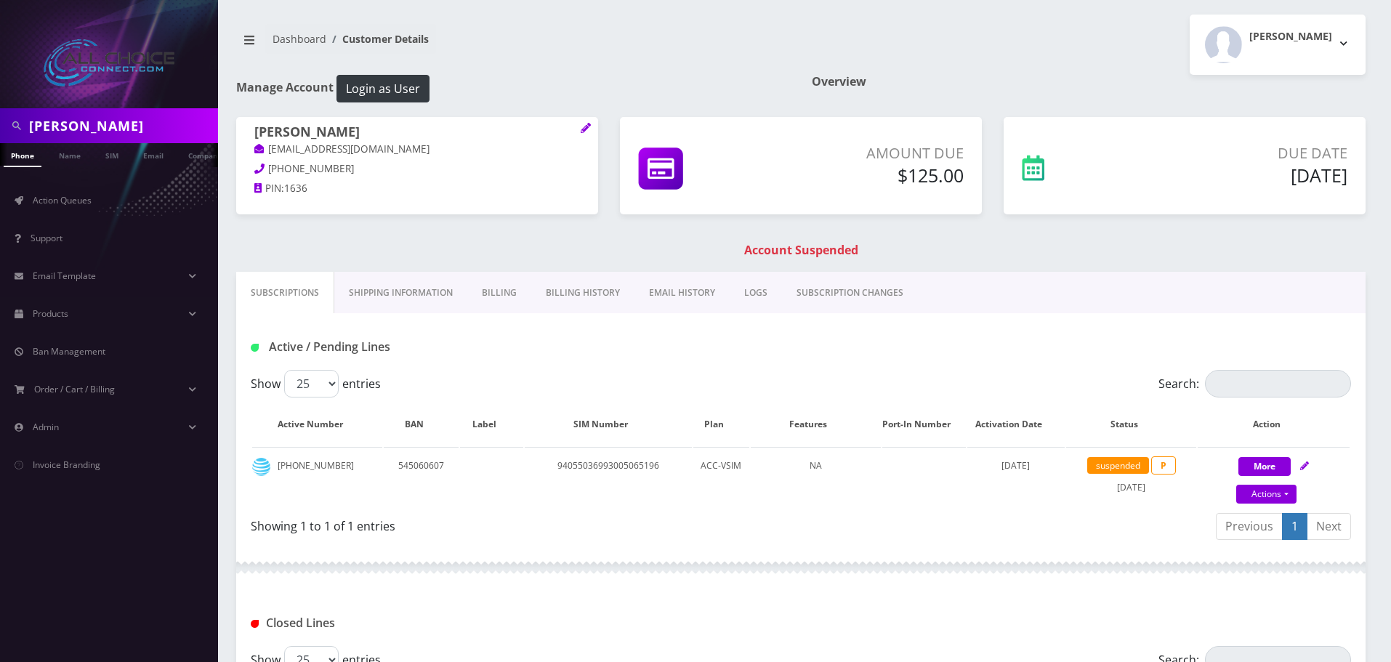
click at [507, 285] on link "Billing" at bounding box center [499, 293] width 64 height 42
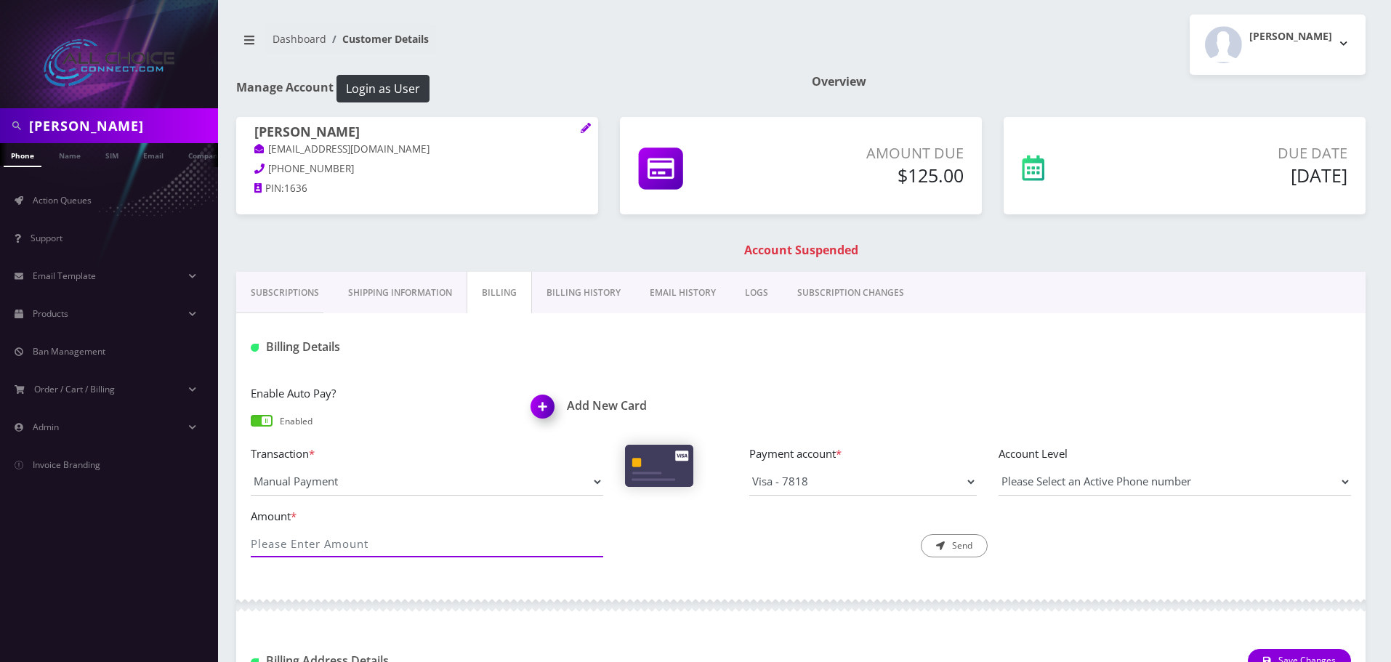
click at [426, 550] on input "Amount *" at bounding box center [427, 544] width 352 height 28
type input "125"
click at [952, 535] on button "Send" at bounding box center [954, 545] width 67 height 23
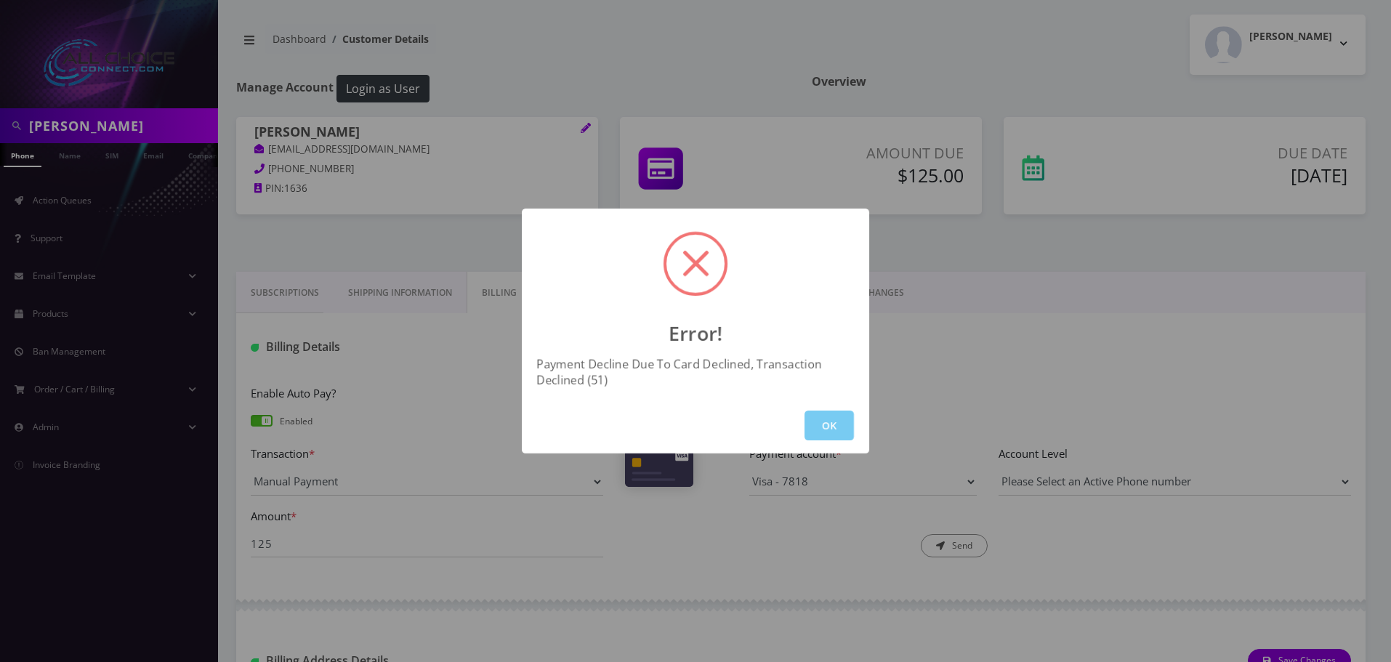
click at [807, 423] on button "OK" at bounding box center [829, 426] width 49 height 30
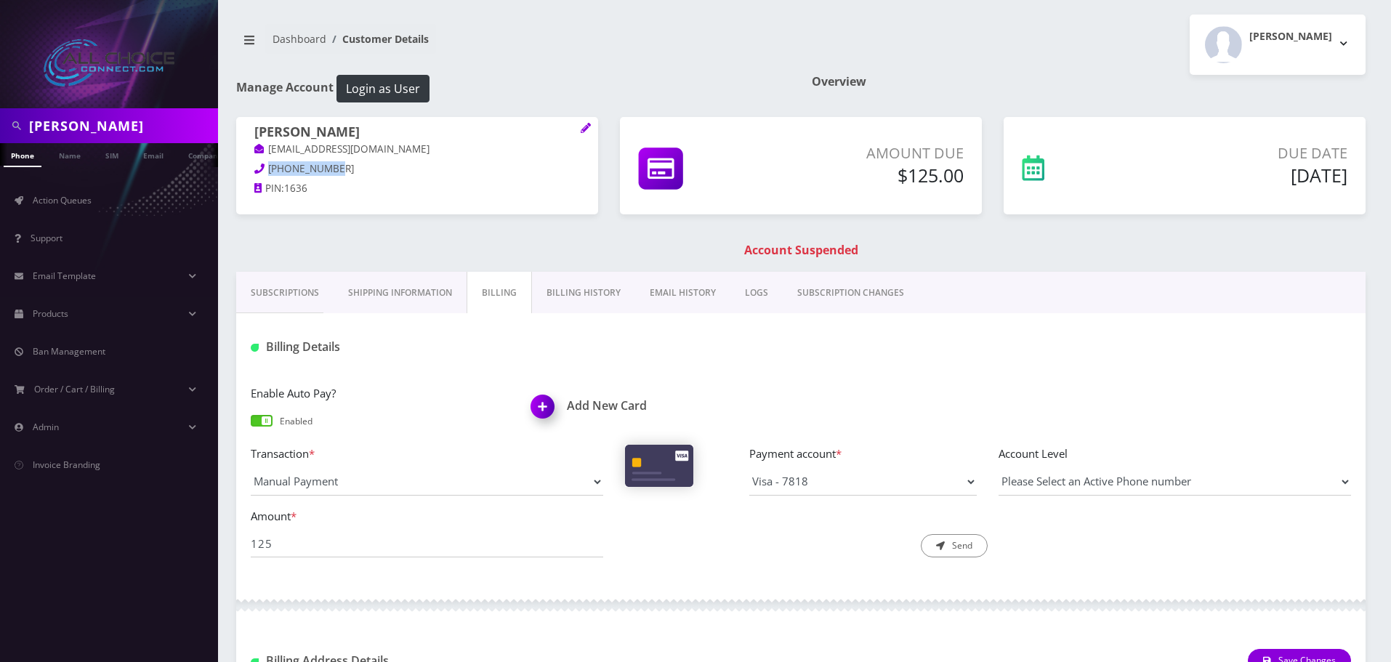
drag, startPoint x: 334, startPoint y: 166, endPoint x: 270, endPoint y: 164, distance: 64.0
click at [270, 164] on p "573-381-1636" at bounding box center [417, 169] width 326 height 16
copy span "573-381-1636"
click at [331, 126] on h1 "Brandon Smith" at bounding box center [417, 132] width 326 height 17
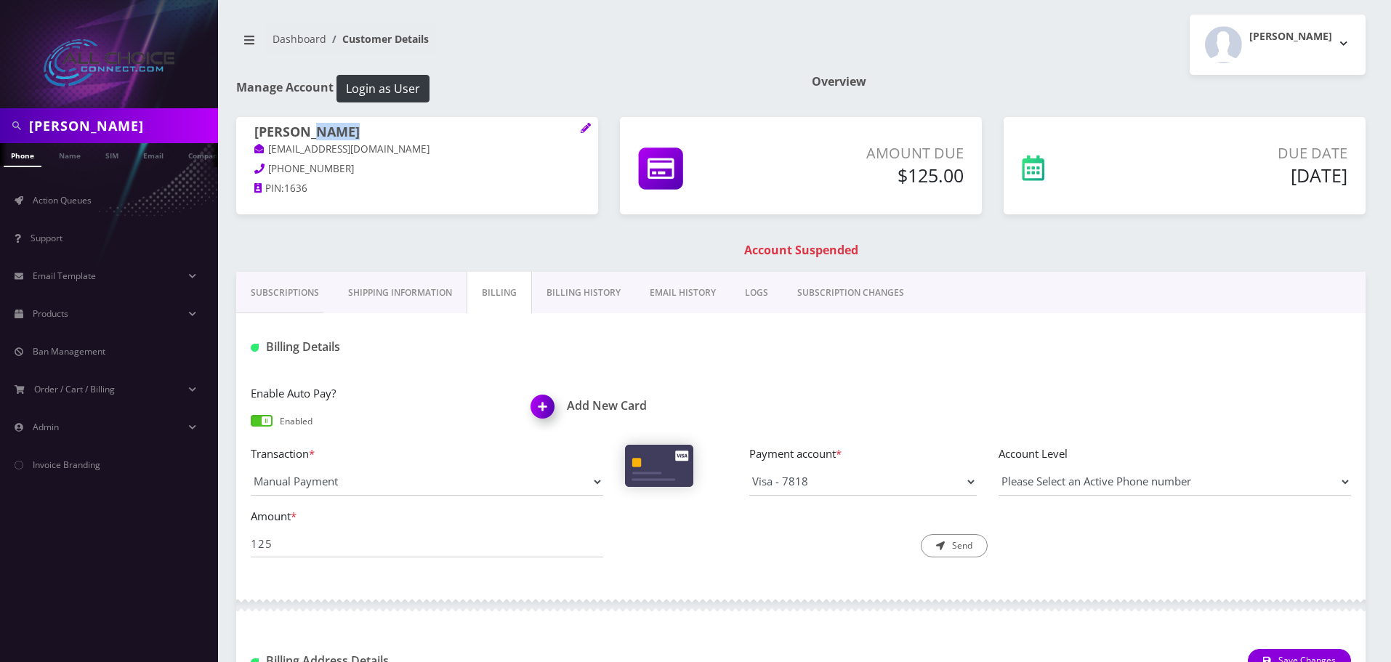
copy h1 "Smith"
click at [60, 209] on link "Action Queues" at bounding box center [109, 200] width 218 height 31
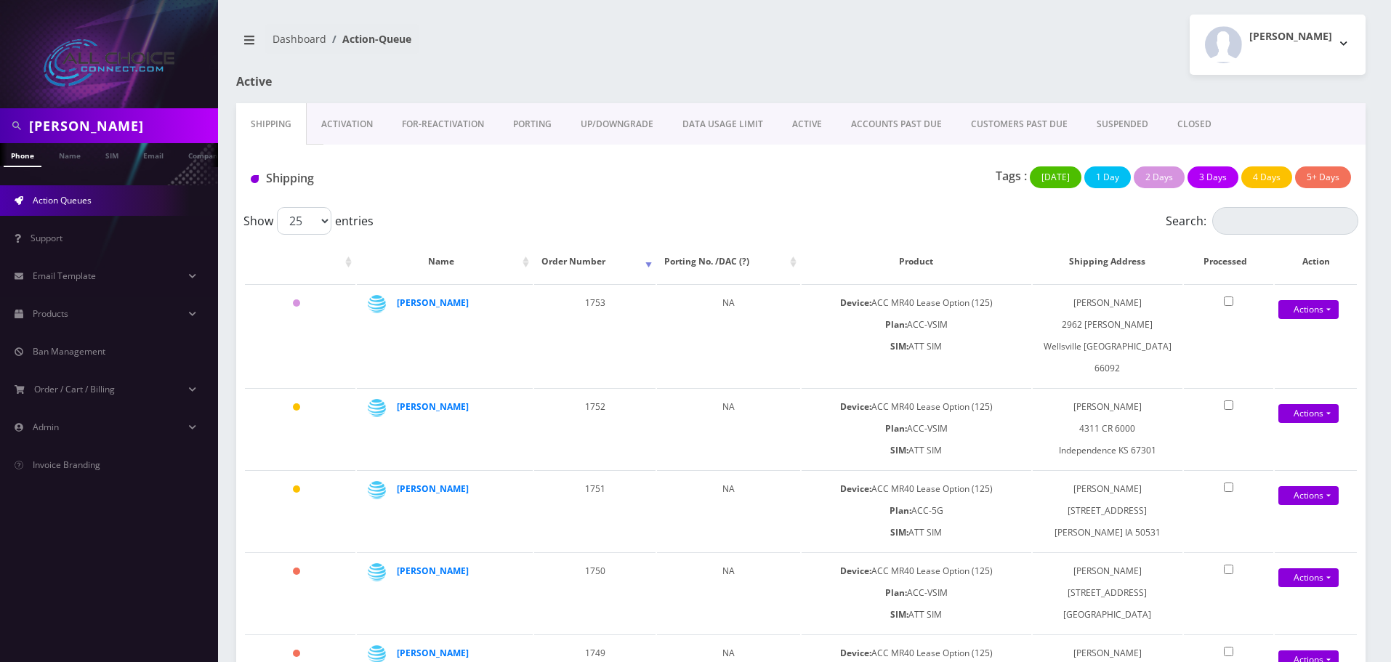
click at [1095, 121] on link "SUSPENDED" at bounding box center [1122, 124] width 81 height 42
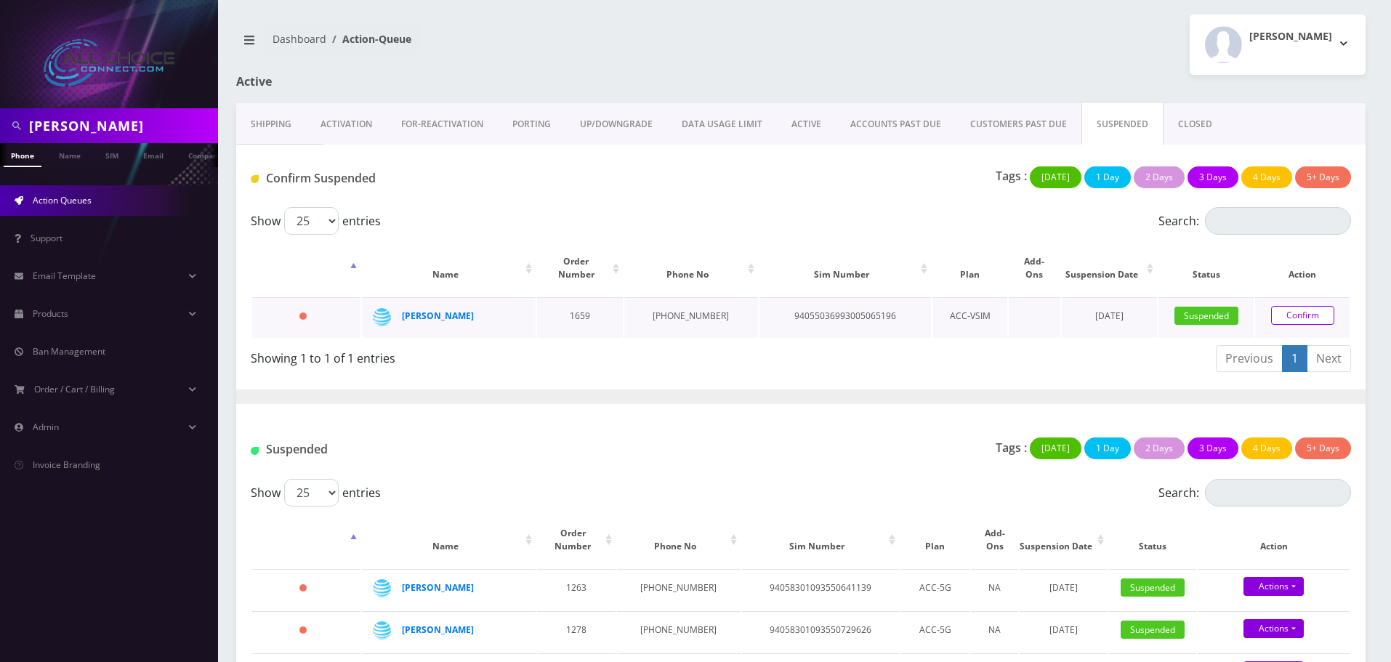
click at [1283, 306] on link "Confirm" at bounding box center [1302, 315] width 63 height 19
click at [1290, 306] on link "Confirm" at bounding box center [1302, 315] width 63 height 19
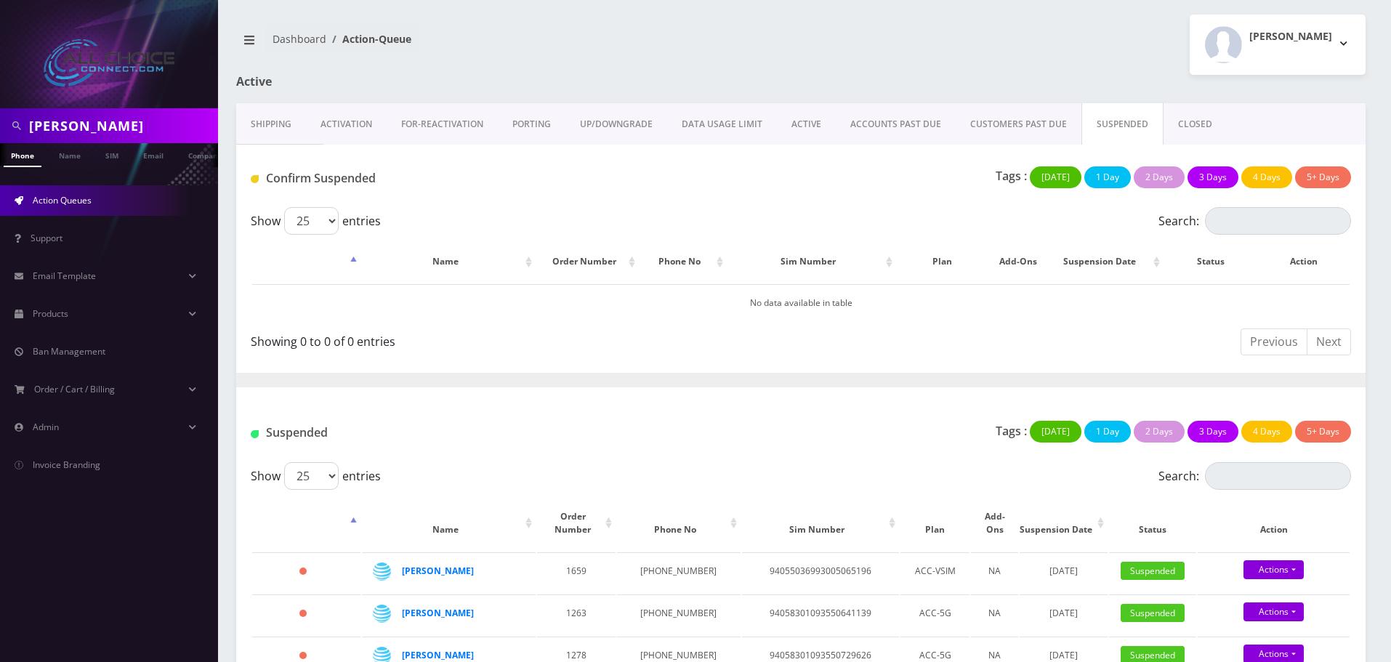
click at [796, 124] on link "ACTIVE" at bounding box center [806, 124] width 59 height 42
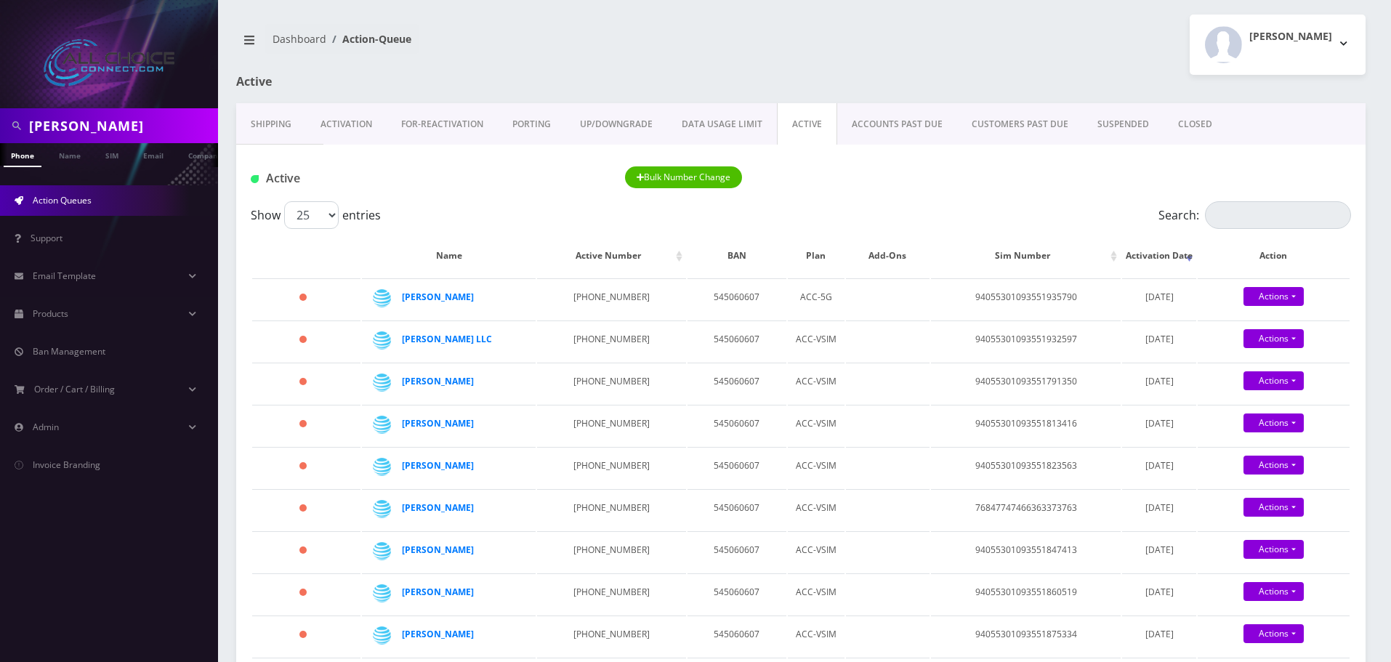
click at [1129, 123] on link "SUSPENDED" at bounding box center [1123, 124] width 81 height 42
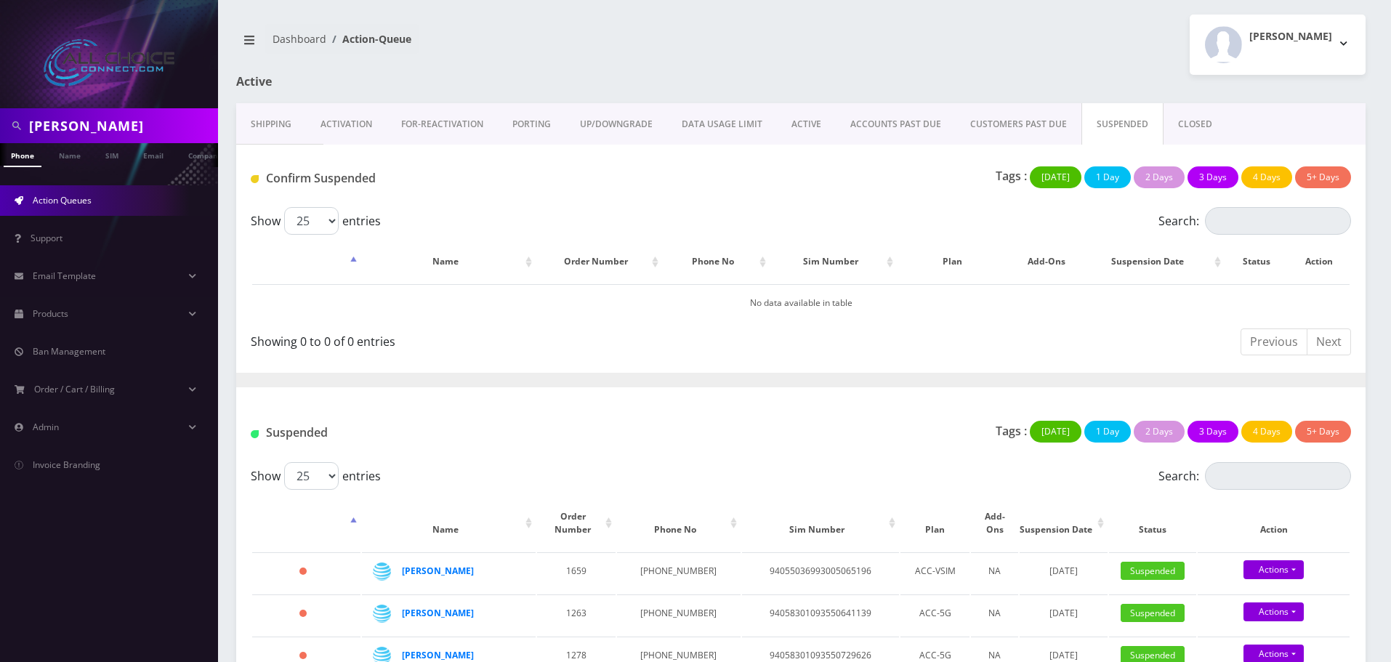
click at [786, 123] on link "ACTIVE" at bounding box center [806, 124] width 59 height 42
click at [0, 0] on div at bounding box center [0, 0] width 0 height 0
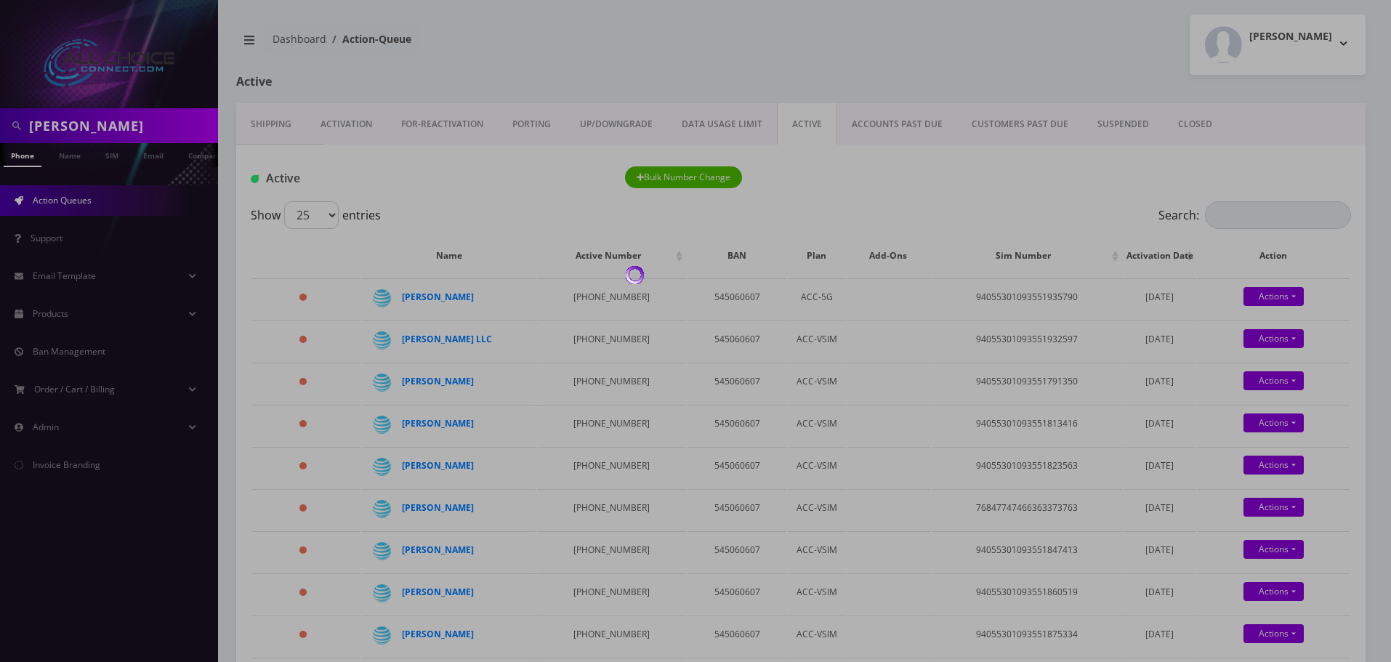
click at [1119, 126] on div at bounding box center [695, 331] width 1391 height 662
click at [1120, 124] on div at bounding box center [695, 331] width 1391 height 662
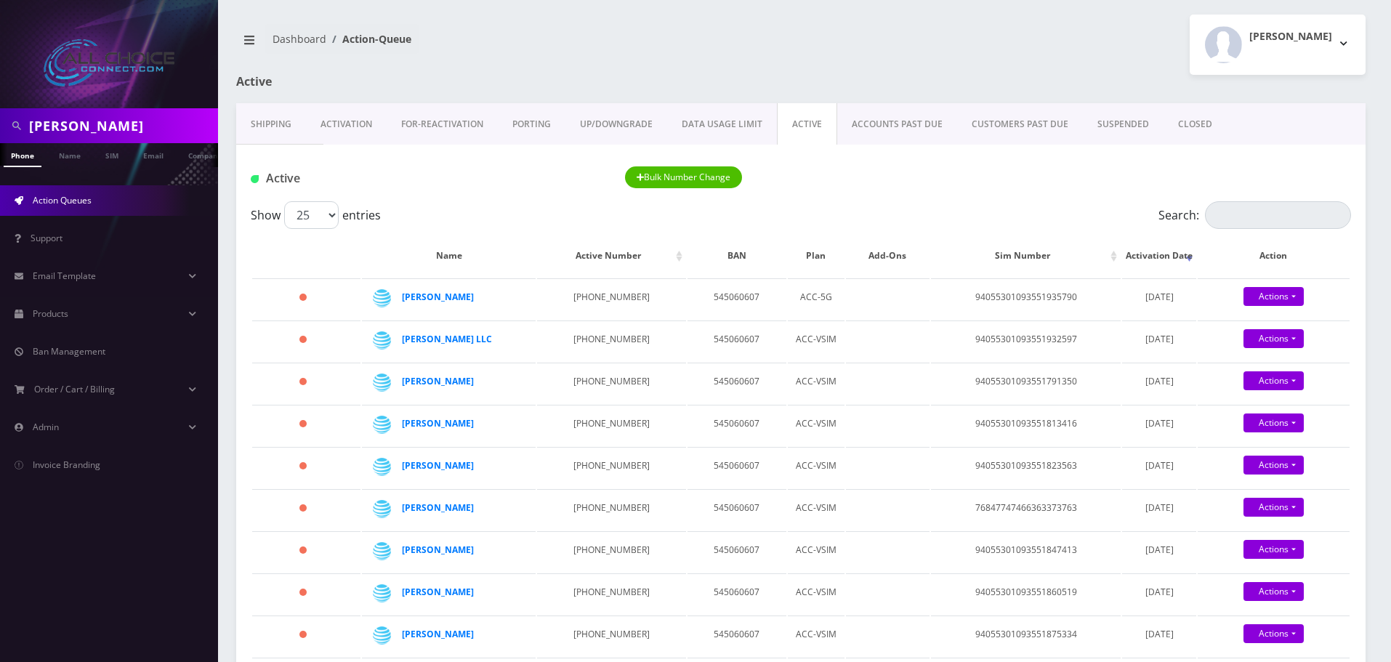
click at [1120, 124] on link "SUSPENDED" at bounding box center [1123, 124] width 81 height 42
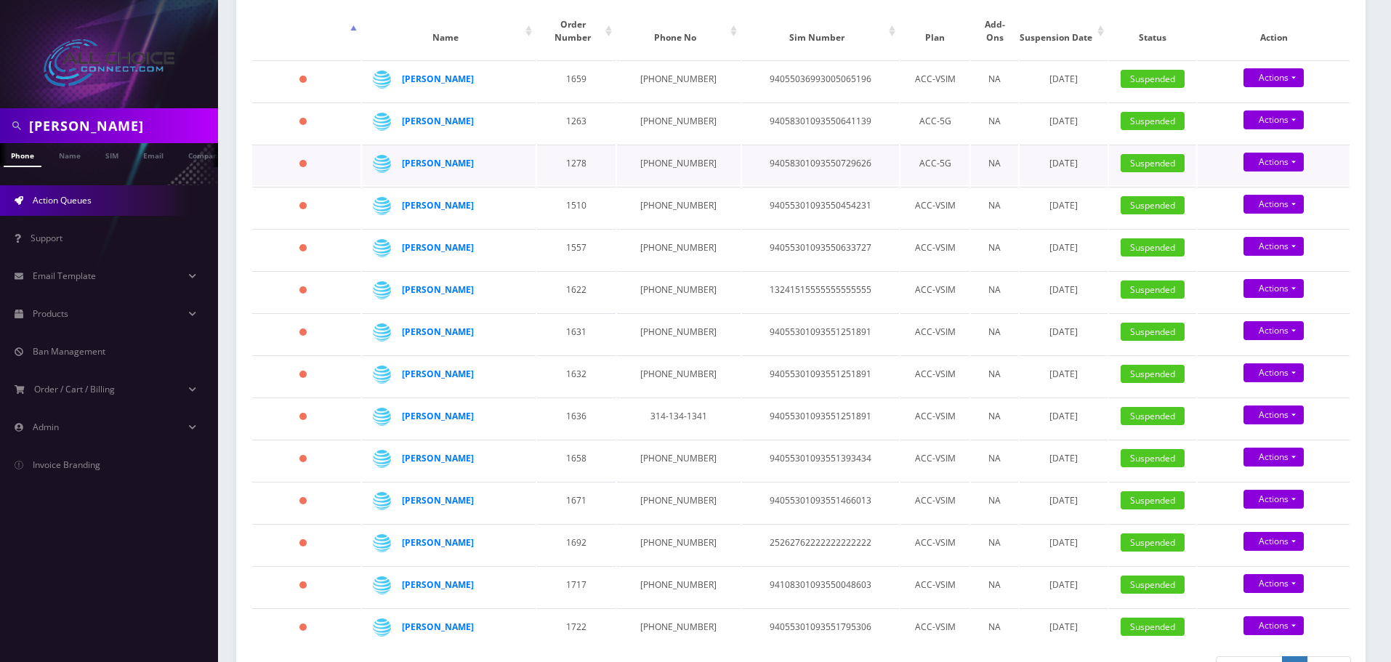
scroll to position [520, 0]
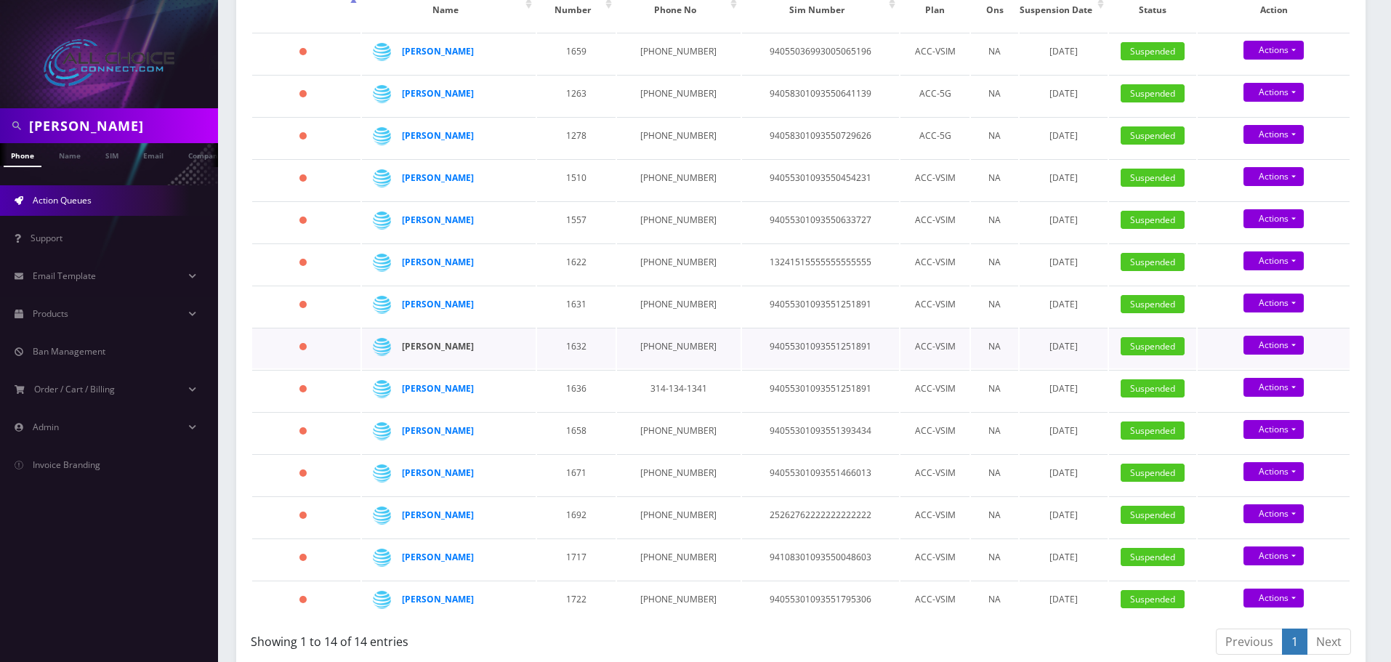
click at [452, 340] on strong "[PERSON_NAME]" at bounding box center [438, 346] width 72 height 12
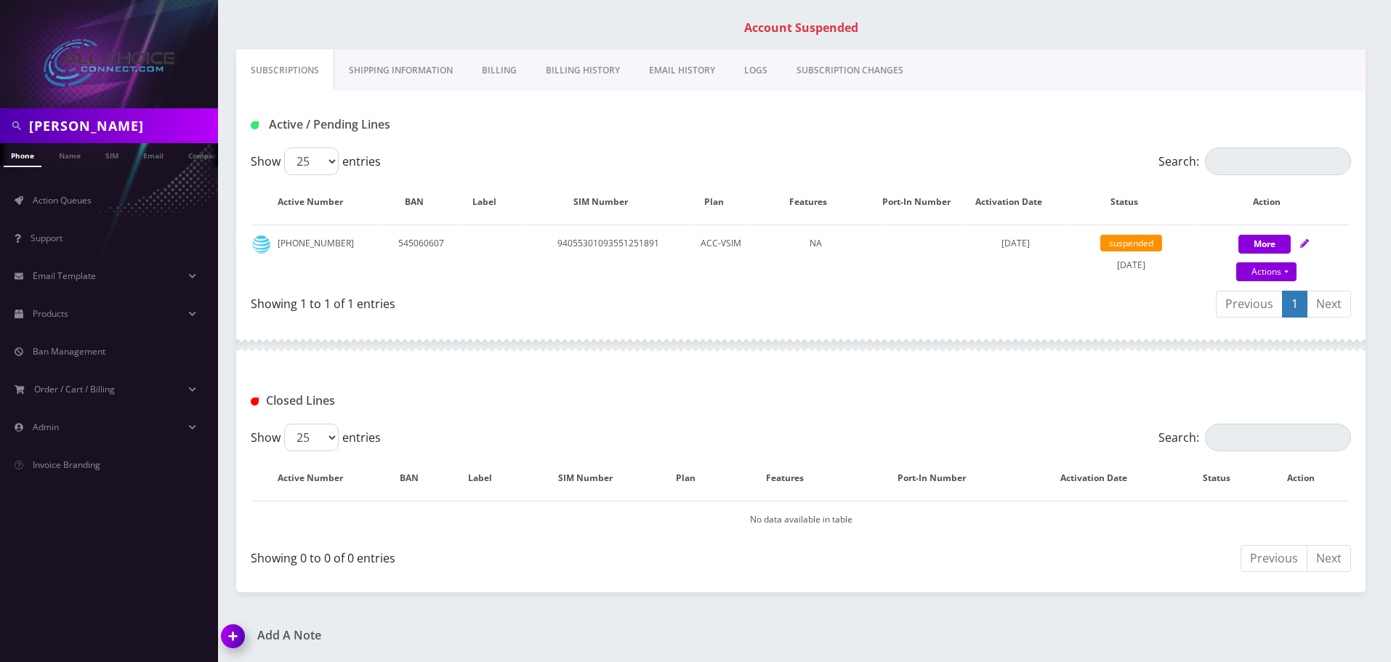
scroll to position [223, 0]
click at [573, 64] on link "Billing History" at bounding box center [582, 70] width 103 height 42
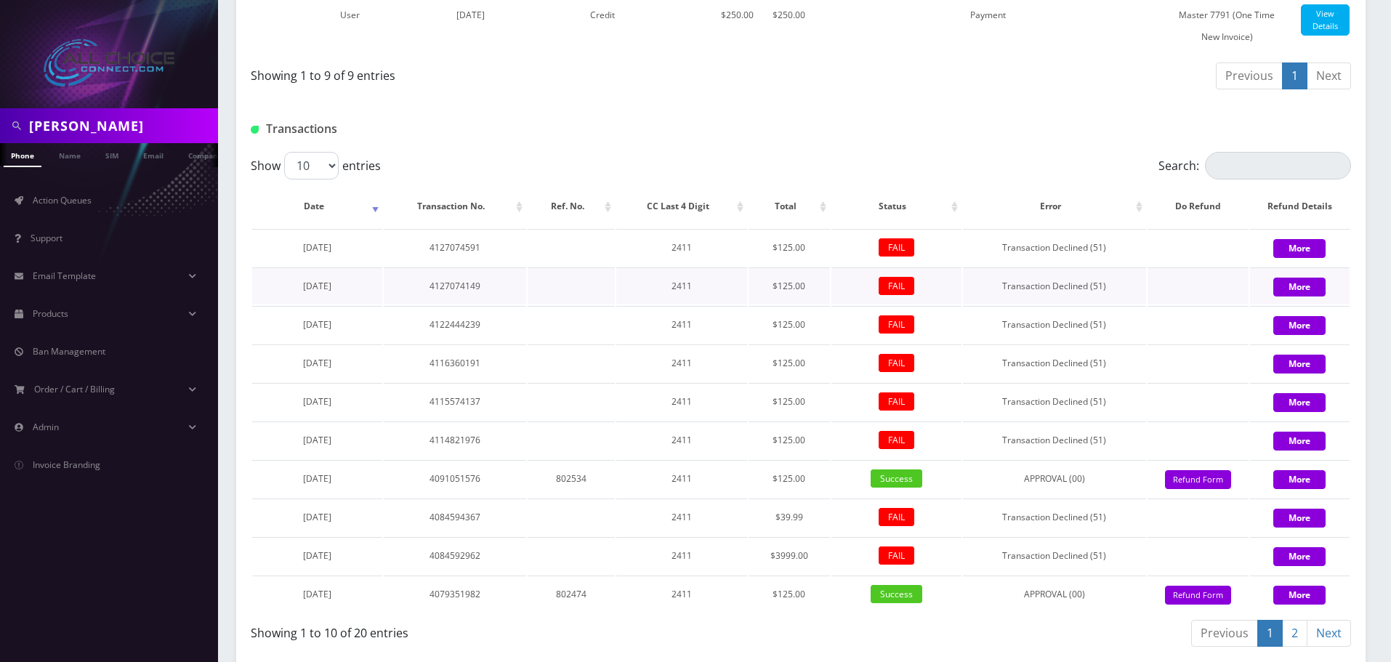
scroll to position [1205, 0]
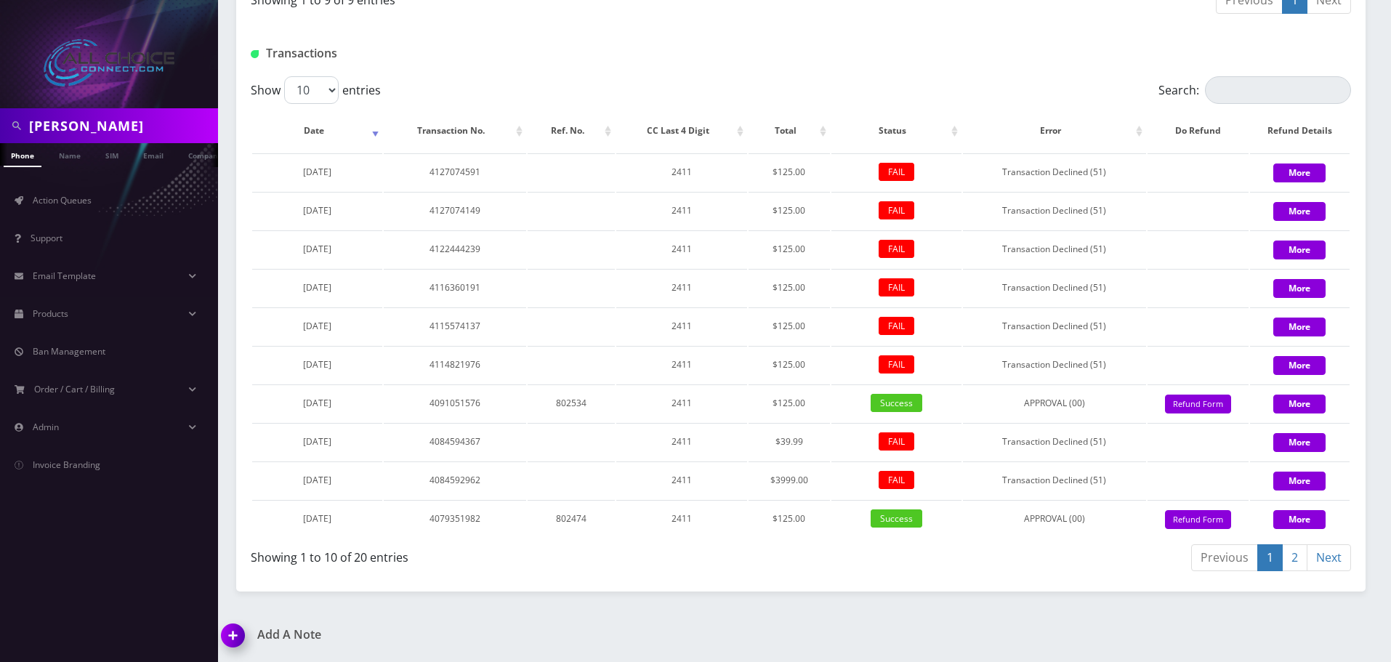
click at [1301, 557] on link "2" at bounding box center [1294, 557] width 25 height 27
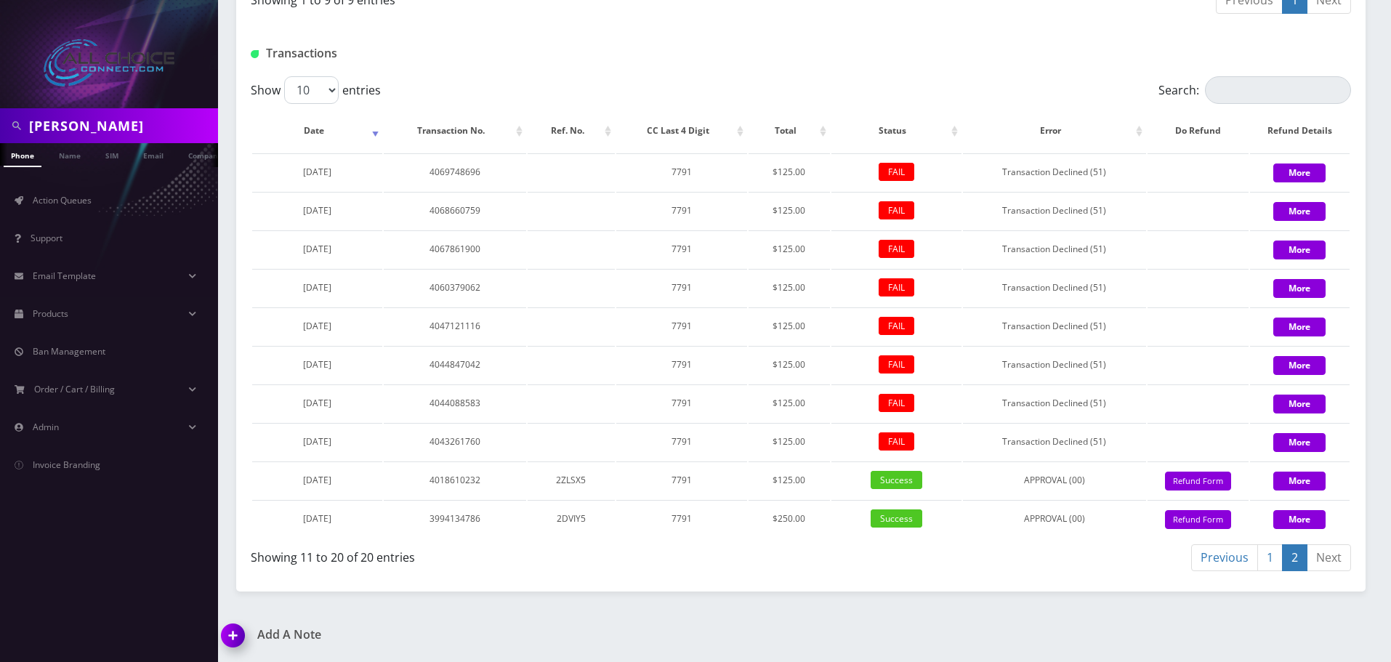
click at [1276, 557] on link "1" at bounding box center [1269, 557] width 25 height 27
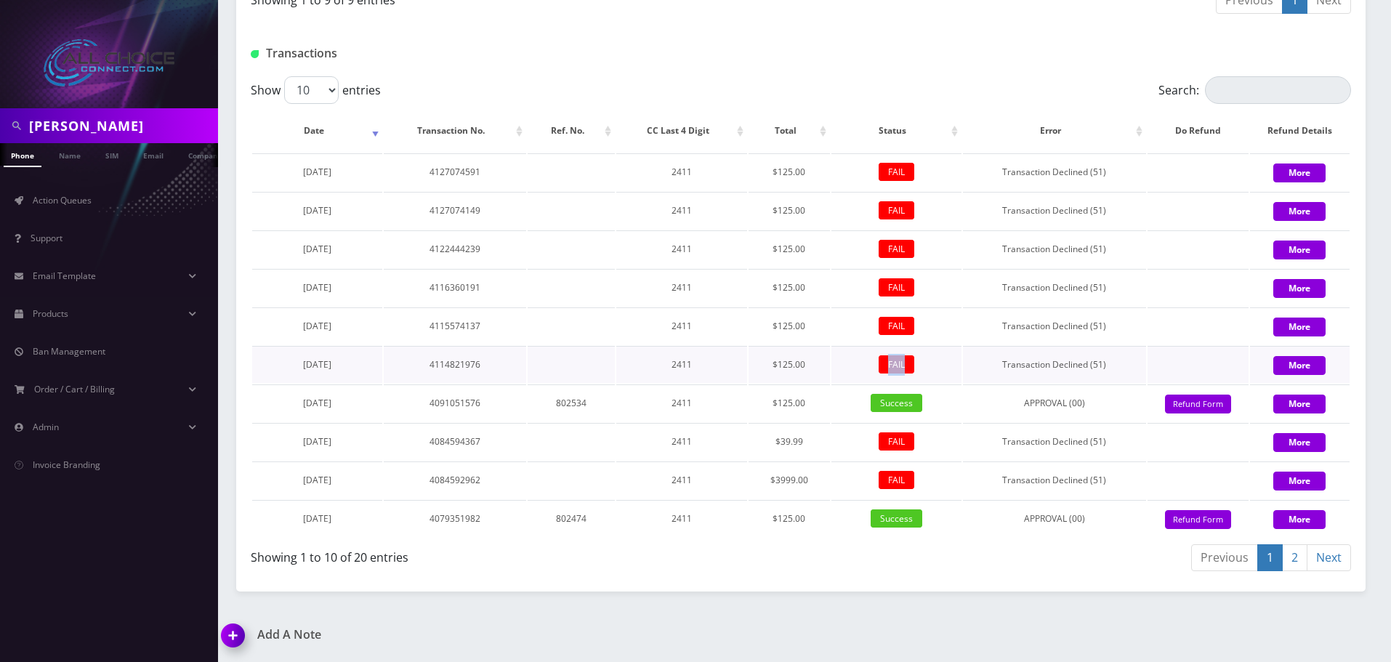
drag, startPoint x: 910, startPoint y: 363, endPoint x: 881, endPoint y: 363, distance: 29.1
click at [881, 363] on span "FAIL" at bounding box center [897, 364] width 36 height 18
drag, startPoint x: 904, startPoint y: 326, endPoint x: 882, endPoint y: 326, distance: 21.8
click at [882, 326] on span "FAIL" at bounding box center [897, 326] width 36 height 18
drag, startPoint x: 903, startPoint y: 286, endPoint x: 882, endPoint y: 285, distance: 21.9
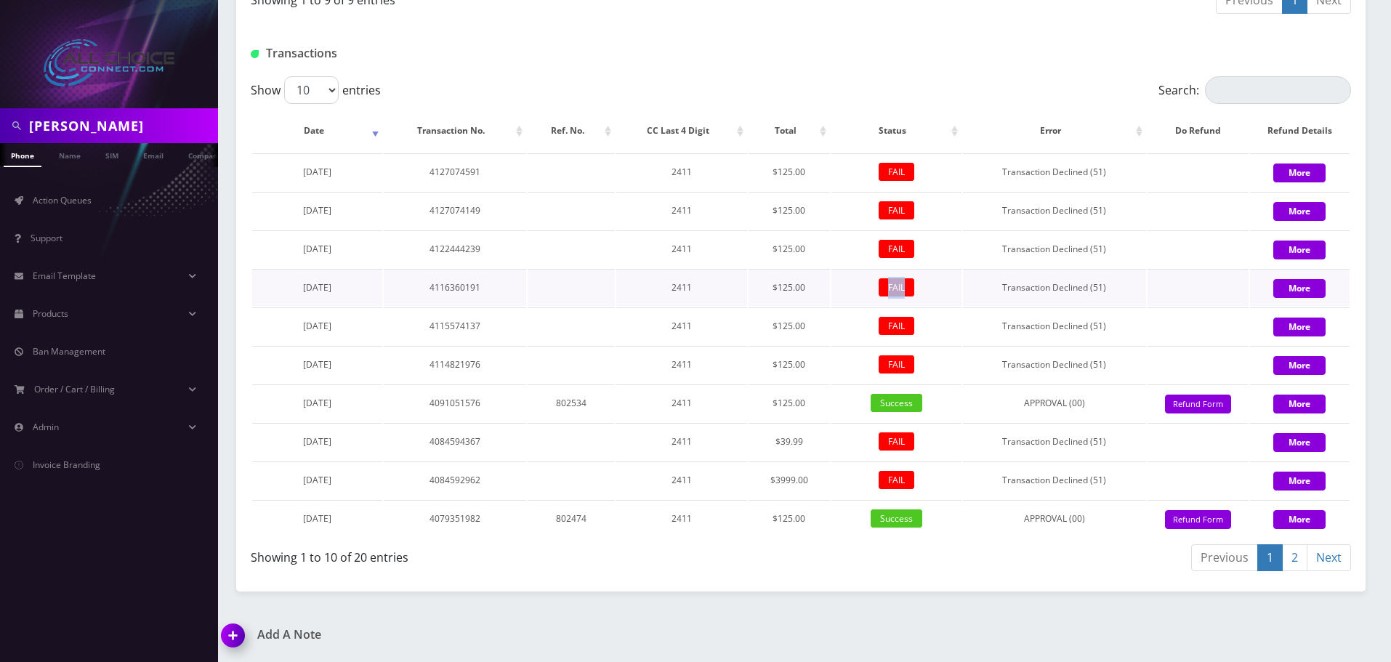
click at [882, 285] on span "FAIL" at bounding box center [897, 287] width 36 height 18
drag, startPoint x: 907, startPoint y: 243, endPoint x: 877, endPoint y: 246, distance: 30.7
click at [877, 246] on td "FAIL" at bounding box center [896, 248] width 130 height 37
drag, startPoint x: 811, startPoint y: 480, endPoint x: 741, endPoint y: 471, distance: 71.1
click at [741, 471] on tr "July 03, 2025 4084592962 2411 $3999.00 FAIL Transaction Declined (51) More" at bounding box center [800, 480] width 1097 height 37
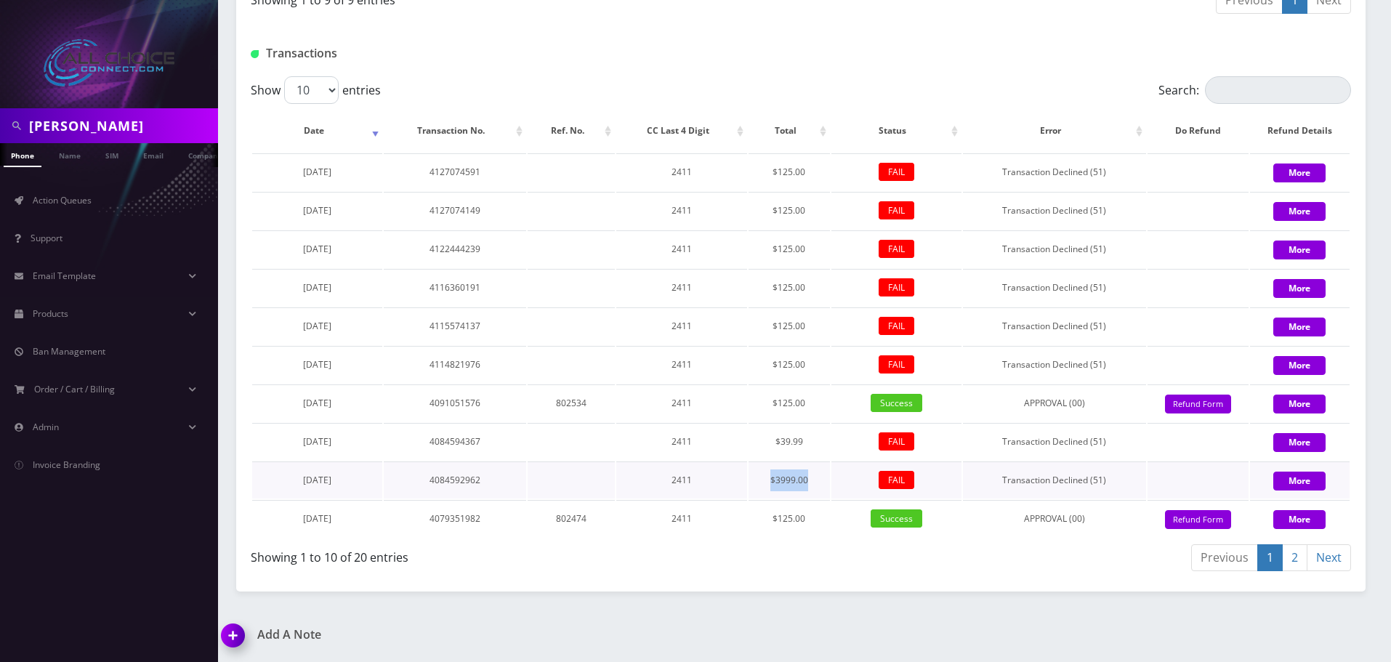
click at [797, 484] on td "$3999.00" at bounding box center [789, 480] width 81 height 37
click at [795, 483] on td "$3999.00" at bounding box center [789, 480] width 81 height 37
drag, startPoint x: 808, startPoint y: 443, endPoint x: 776, endPoint y: 444, distance: 32.0
click at [776, 444] on td "$39.99" at bounding box center [789, 441] width 81 height 37
click at [790, 451] on td "$39.99" at bounding box center [789, 441] width 81 height 37
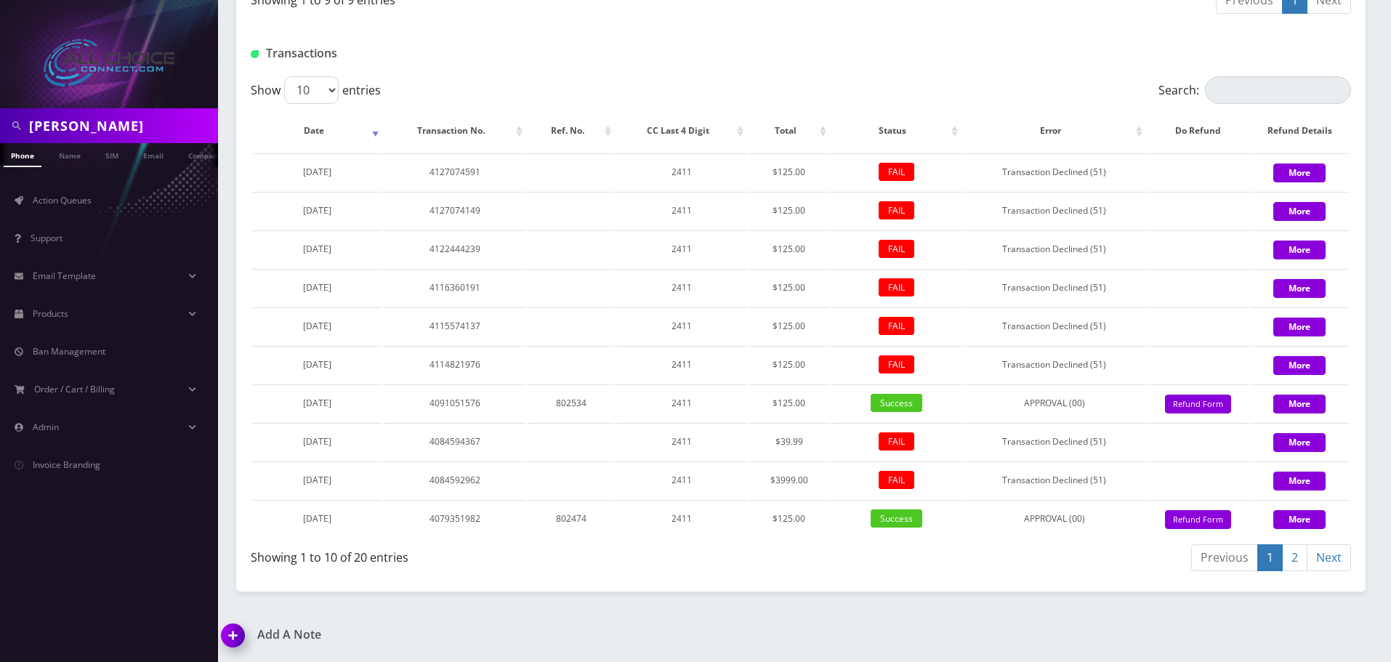
click at [1291, 552] on link "2" at bounding box center [1294, 557] width 25 height 27
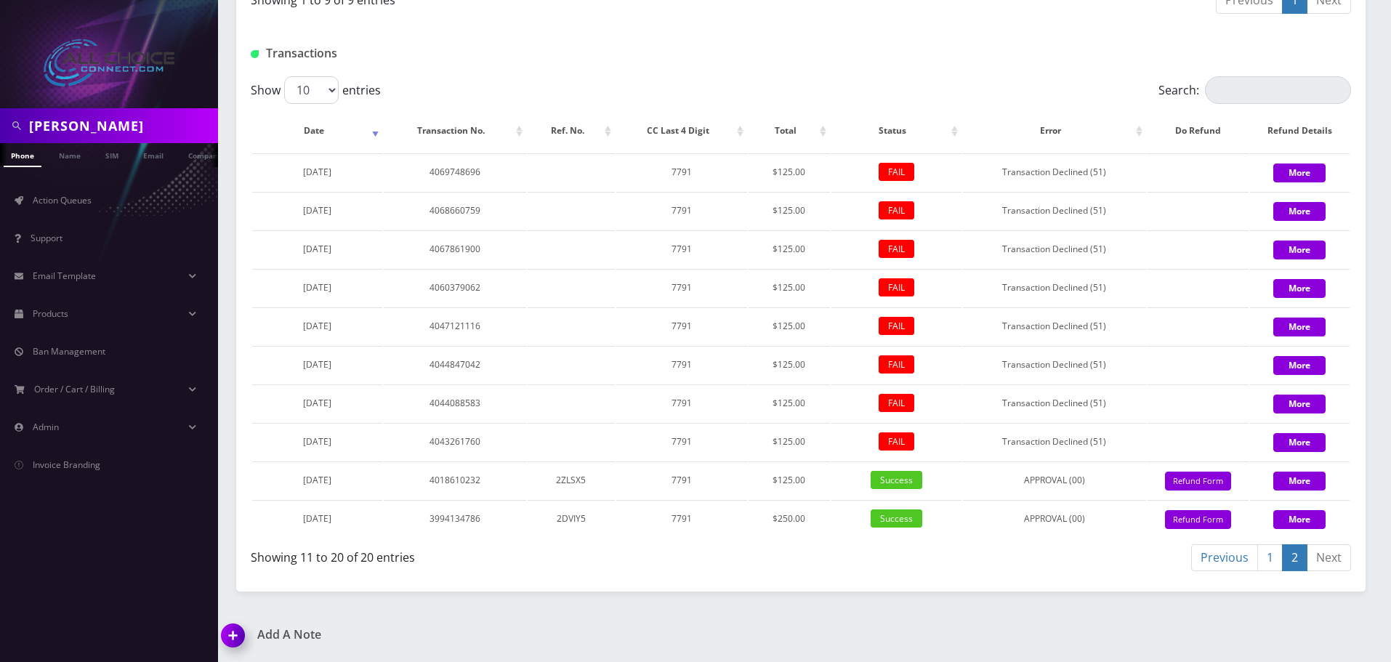
click at [1274, 557] on link "1" at bounding box center [1269, 557] width 25 height 27
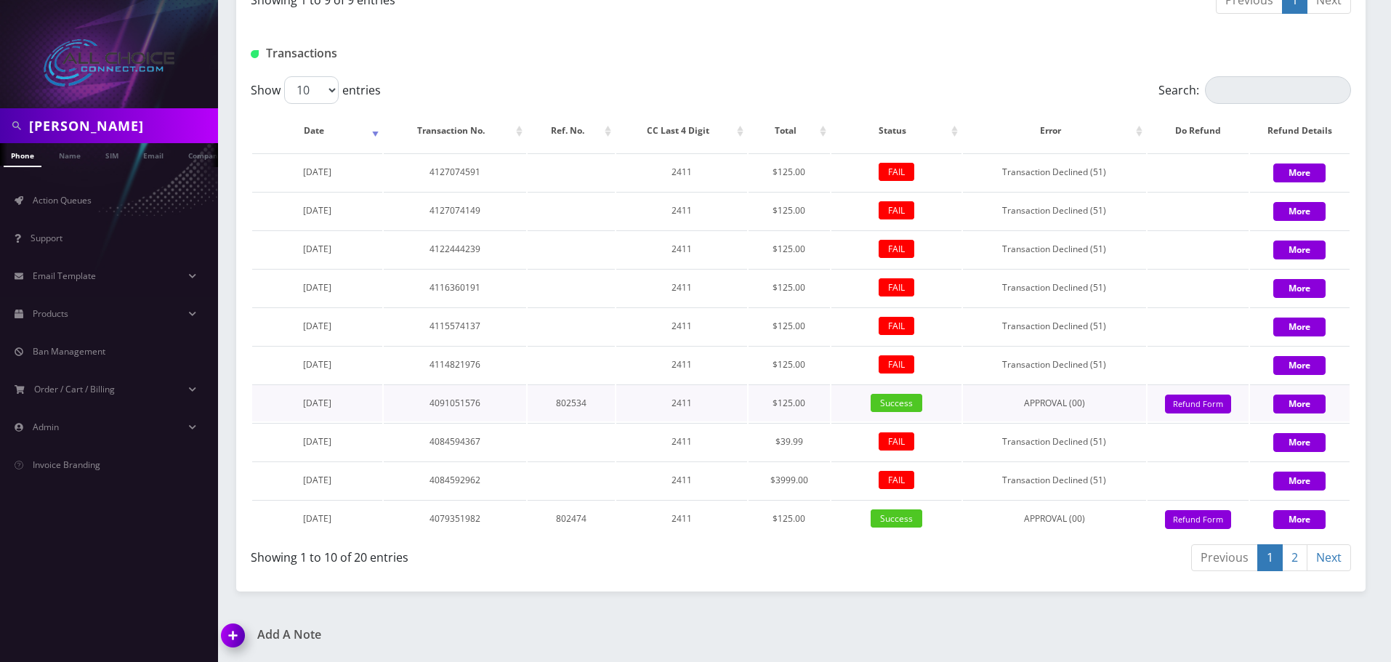
click at [902, 404] on span "Success" at bounding box center [897, 403] width 52 height 18
click at [1295, 557] on link "2" at bounding box center [1294, 557] width 25 height 27
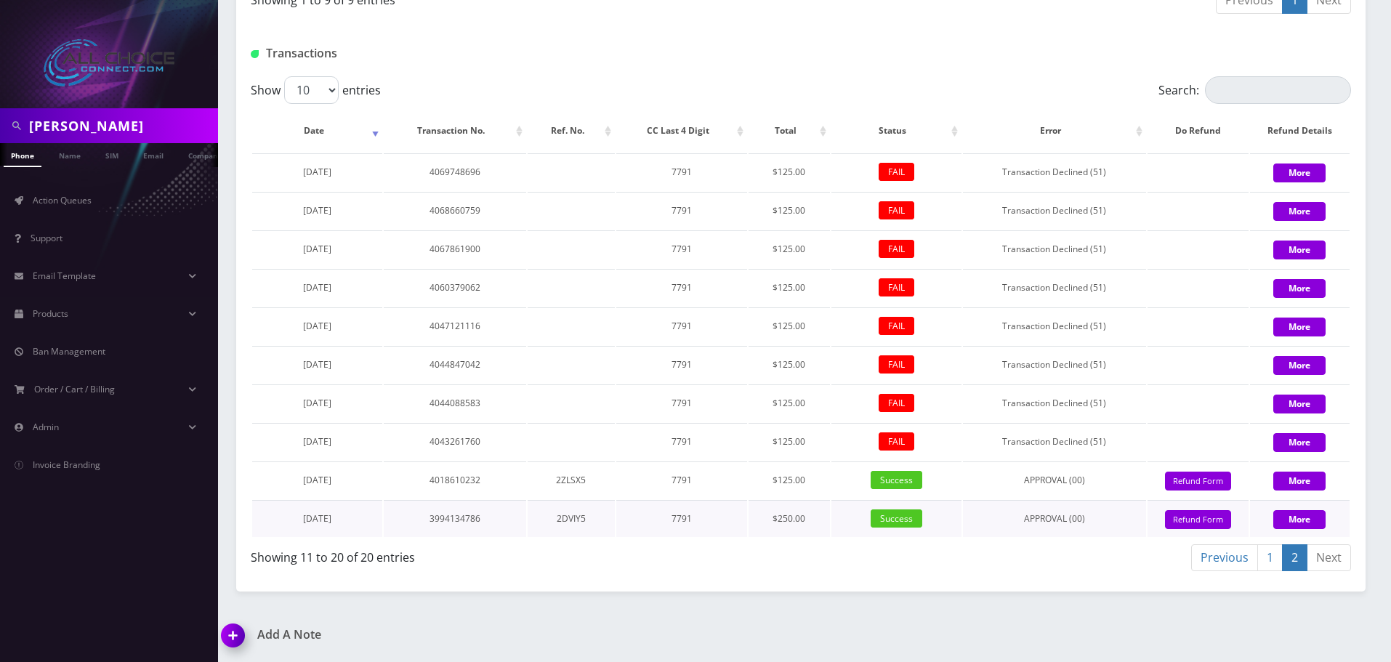
drag, startPoint x: 357, startPoint y: 516, endPoint x: 276, endPoint y: 513, distance: 80.7
click at [276, 513] on td "March 14, 2025" at bounding box center [317, 518] width 130 height 37
click at [1265, 565] on link "1" at bounding box center [1269, 557] width 25 height 27
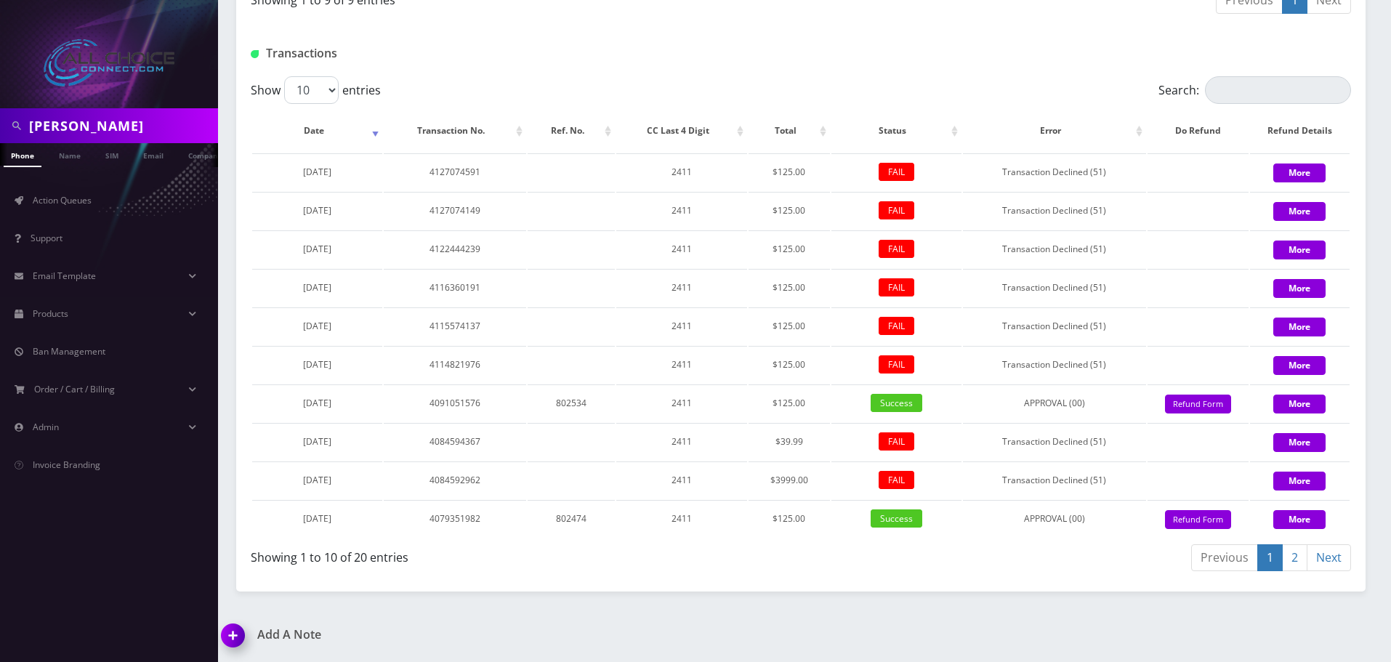
click at [1294, 558] on link "2" at bounding box center [1294, 557] width 25 height 27
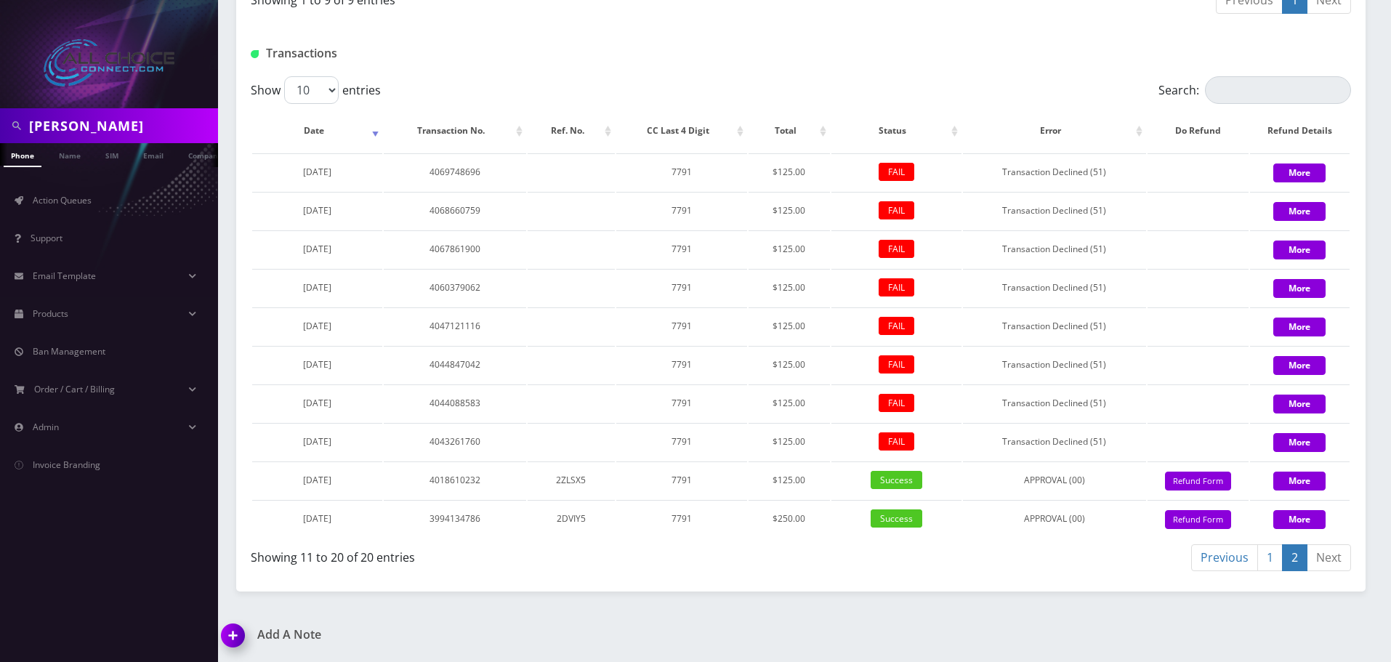
click at [1270, 560] on link "1" at bounding box center [1269, 557] width 25 height 27
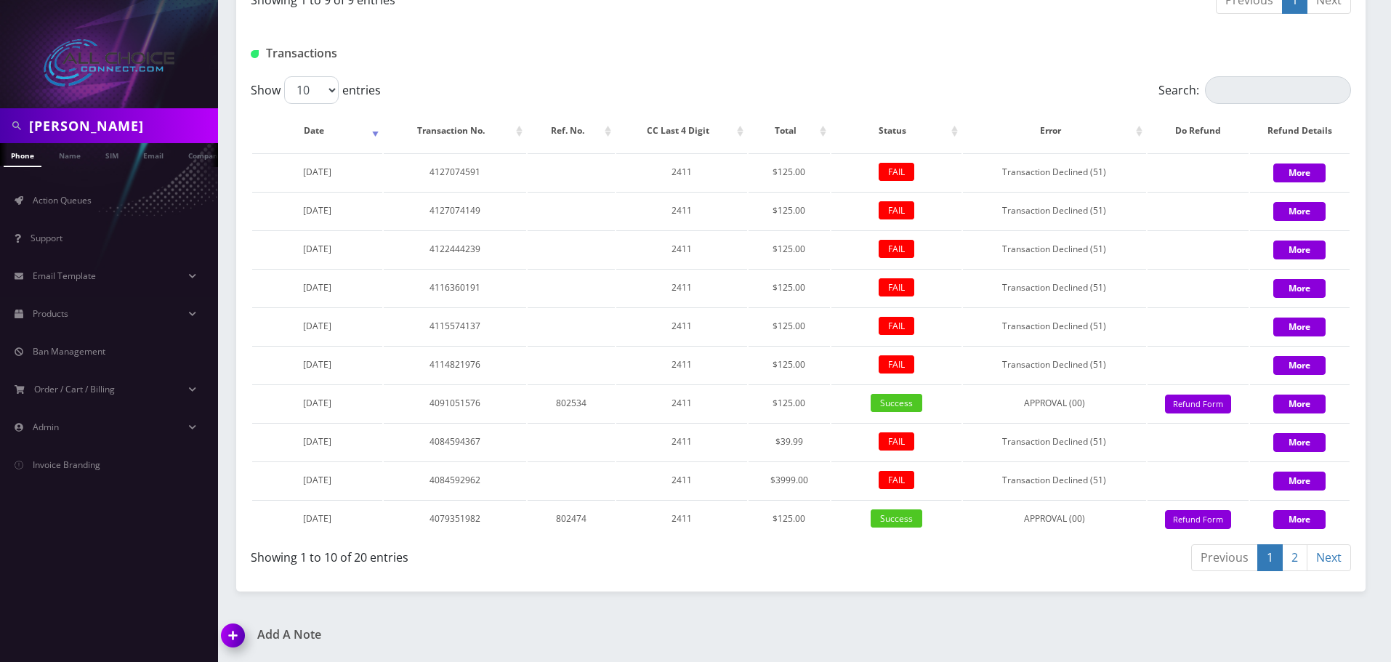
click at [1294, 554] on link "2" at bounding box center [1294, 557] width 25 height 27
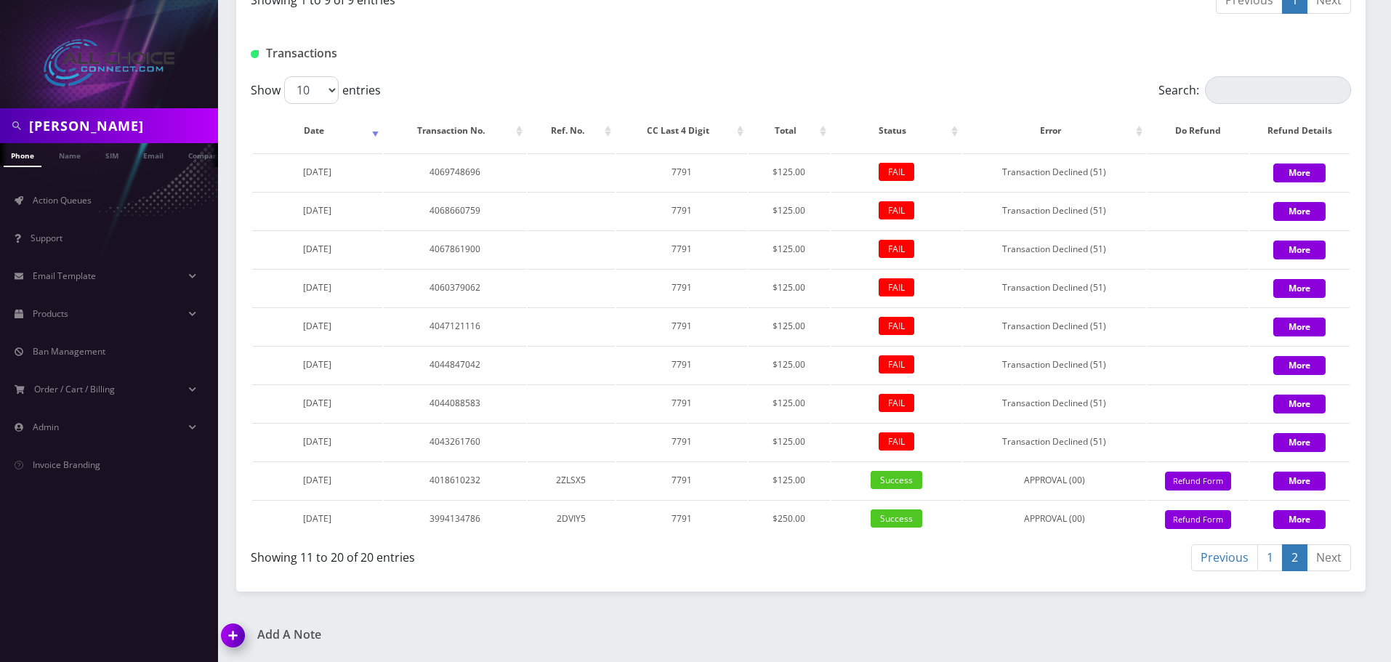
click at [1267, 554] on link "1" at bounding box center [1269, 557] width 25 height 27
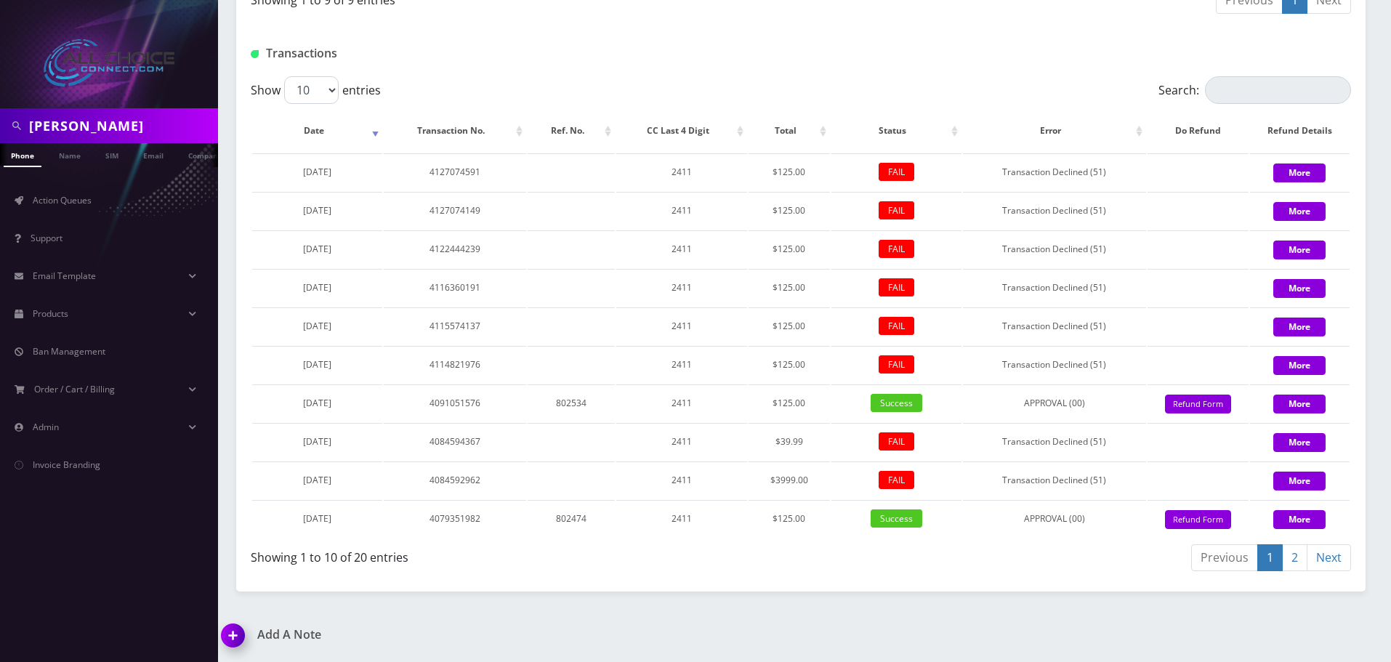
click at [1296, 559] on link "2" at bounding box center [1294, 557] width 25 height 27
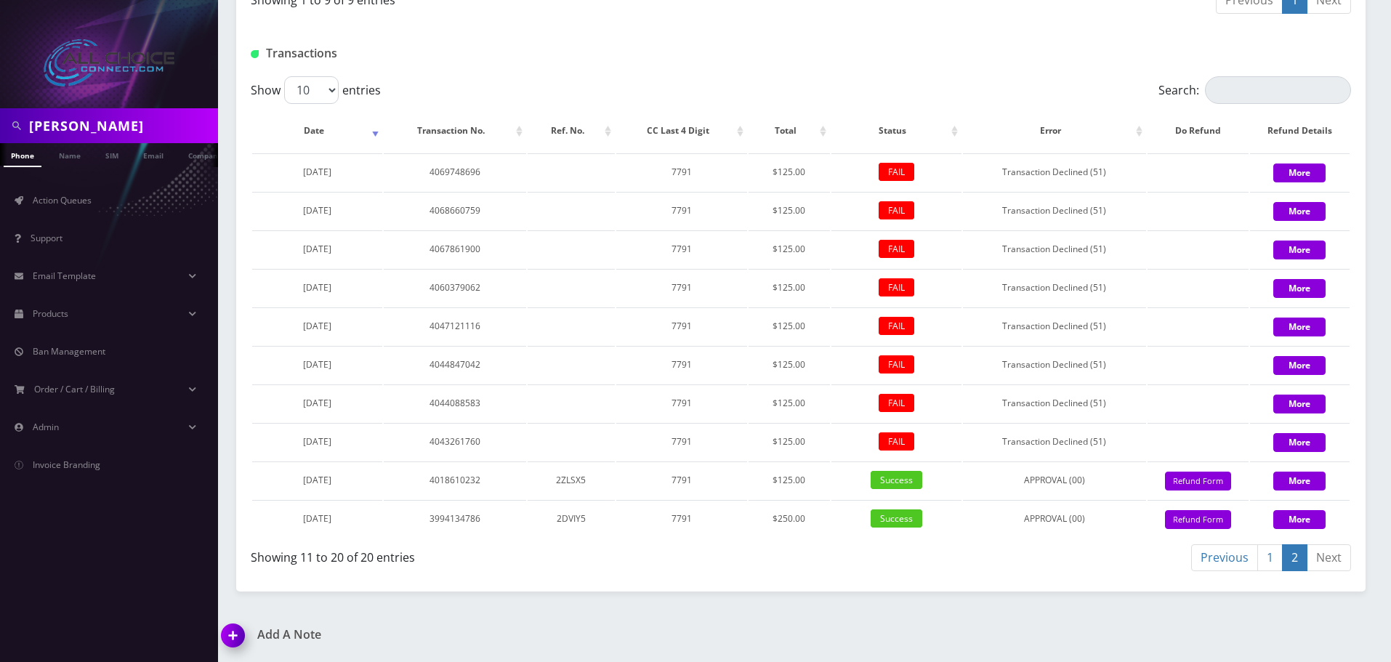
click at [1270, 555] on link "1" at bounding box center [1269, 557] width 25 height 27
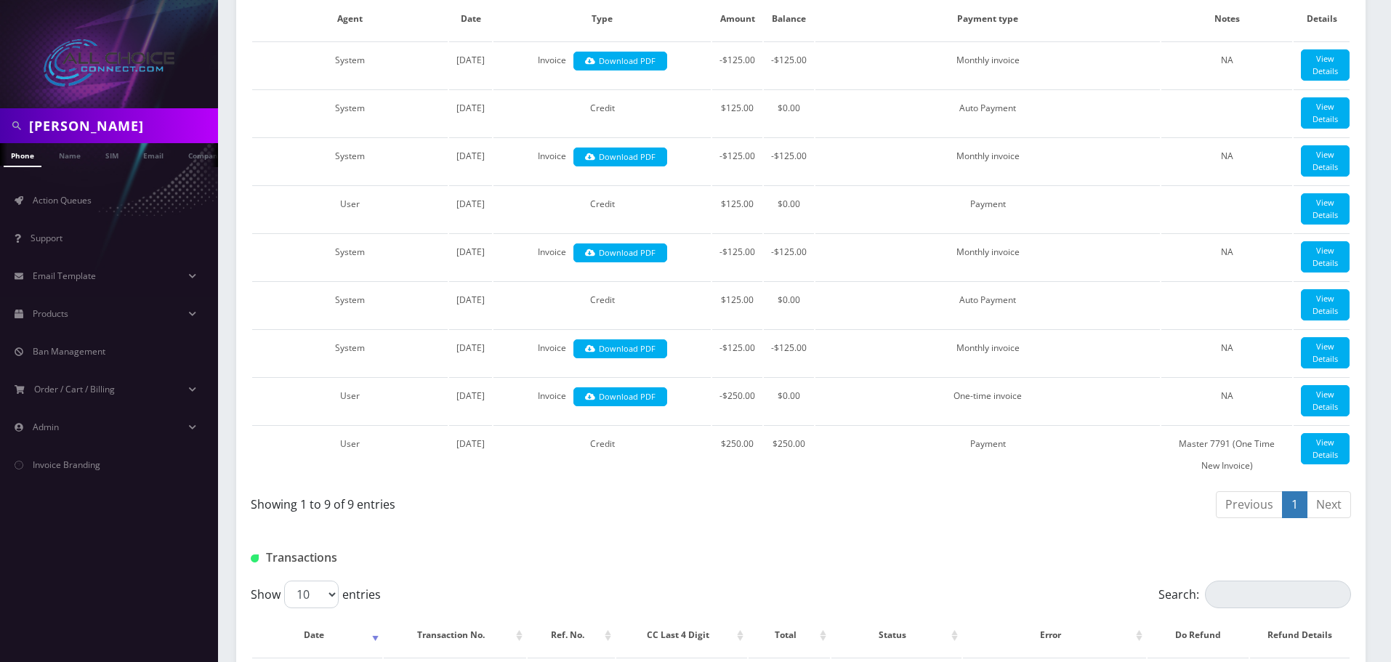
scroll to position [0, 0]
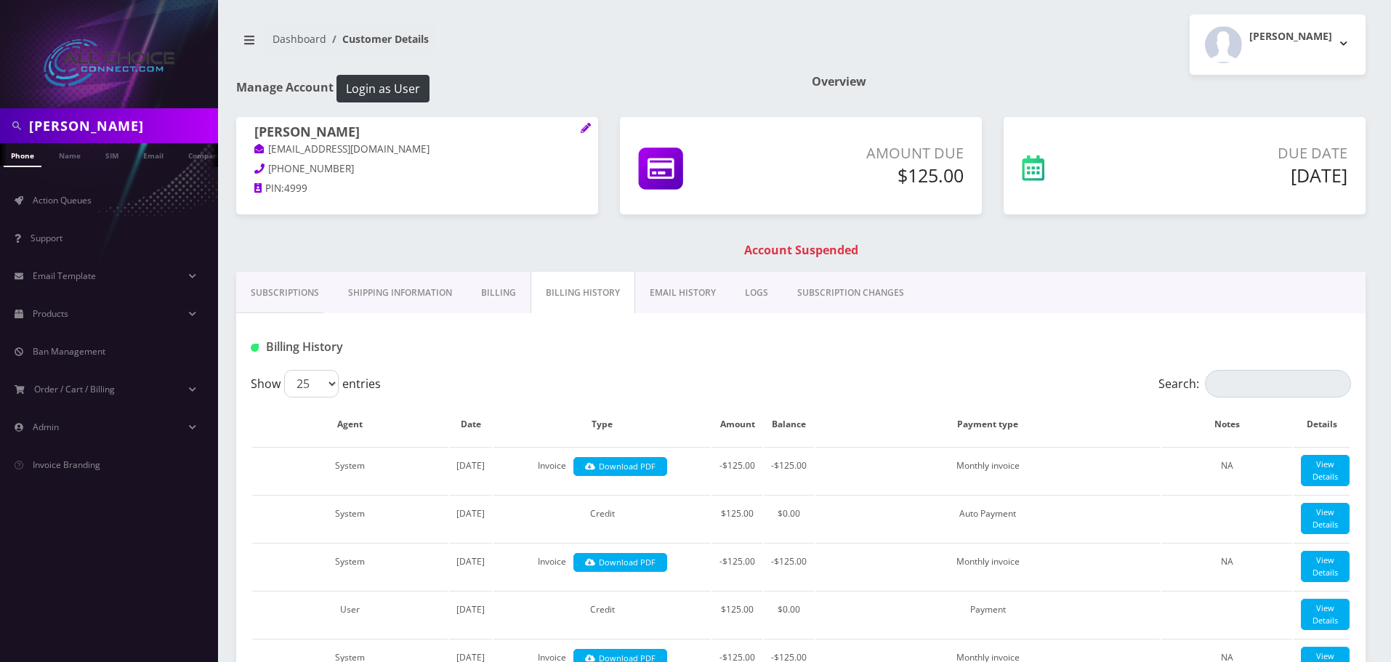
click at [349, 130] on h1 "Dylan Konopasek" at bounding box center [417, 132] width 326 height 17
copy h1 "Konopasek"
click at [787, 241] on div "Dylan Konopasek dylramsey96@gmail.com 660-270-4207 PIN: 4999 Amount Due $125.00" at bounding box center [800, 194] width 1151 height 155
click at [790, 246] on h1 "Account Suspended" at bounding box center [801, 250] width 1122 height 14
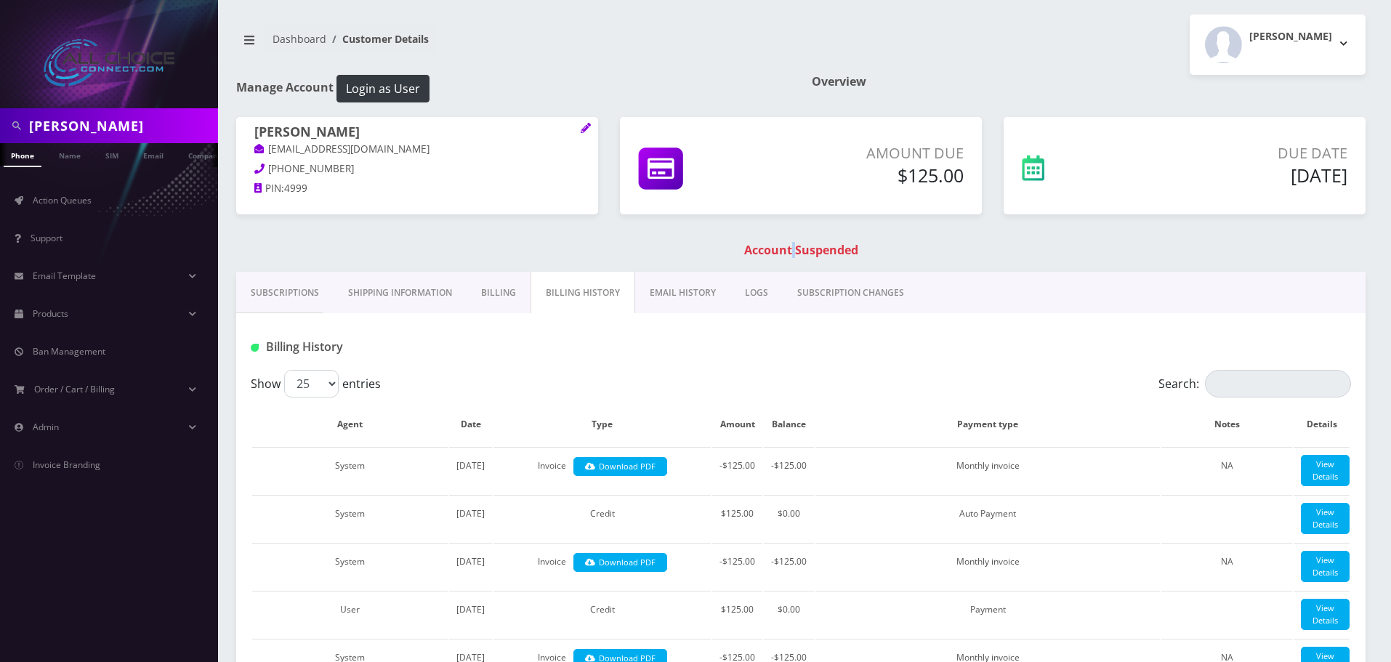
click at [790, 246] on h1 "Account Suspended" at bounding box center [801, 250] width 1122 height 14
click at [64, 202] on span "Action Queues" at bounding box center [62, 200] width 59 height 12
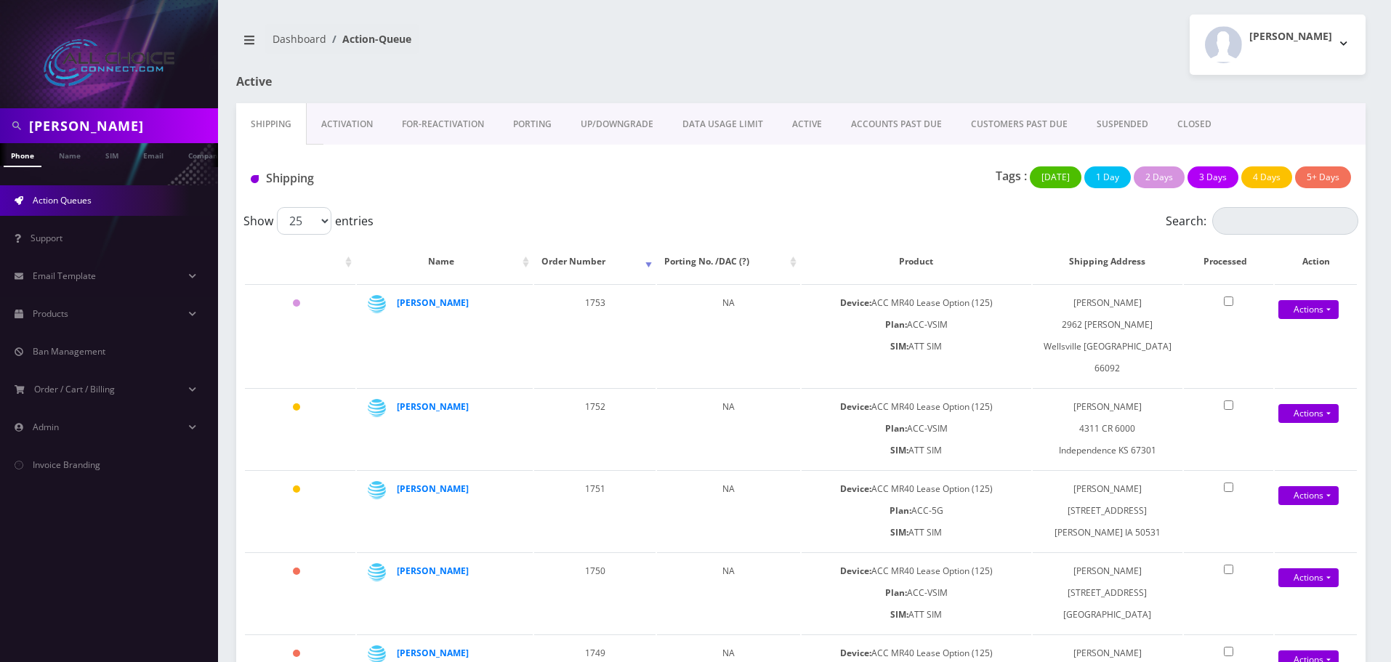
click at [1012, 123] on link "CUSTOMERS PAST DUE" at bounding box center [1019, 124] width 126 height 42
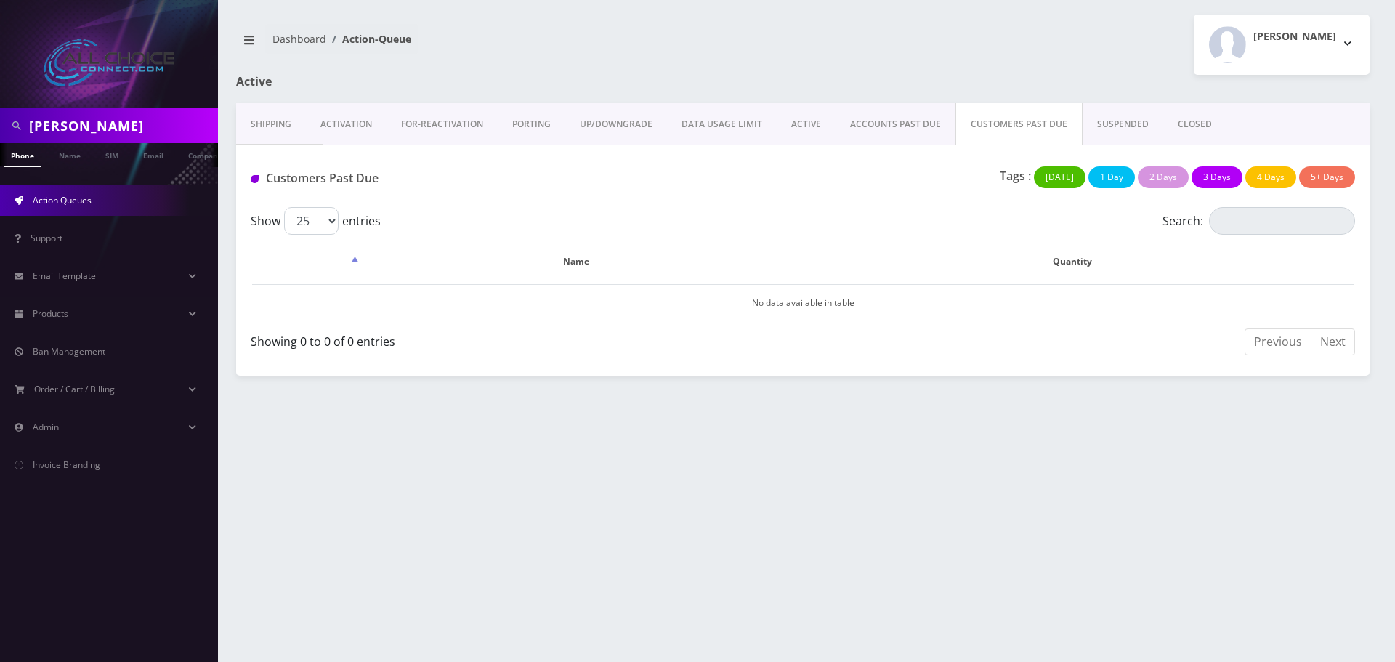
click at [1102, 131] on link "SUSPENDED" at bounding box center [1123, 124] width 81 height 42
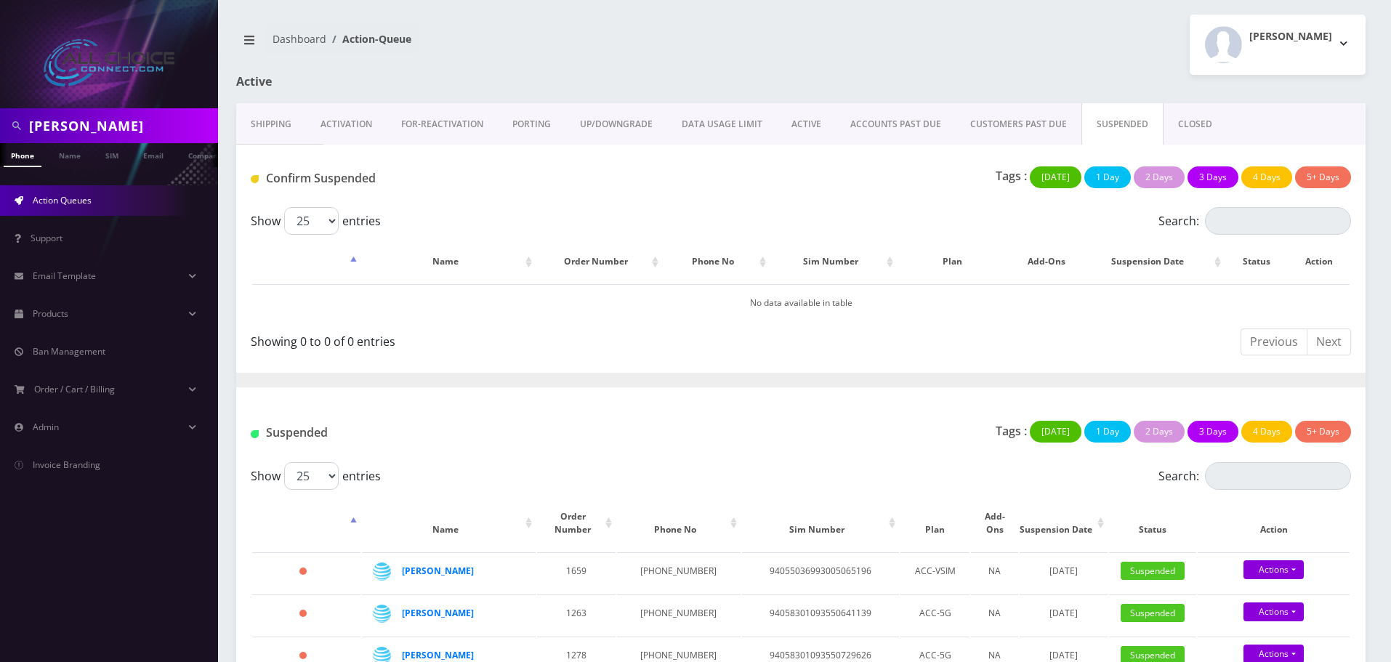
click at [643, 127] on link "UP/DOWNGRADE" at bounding box center [616, 124] width 102 height 42
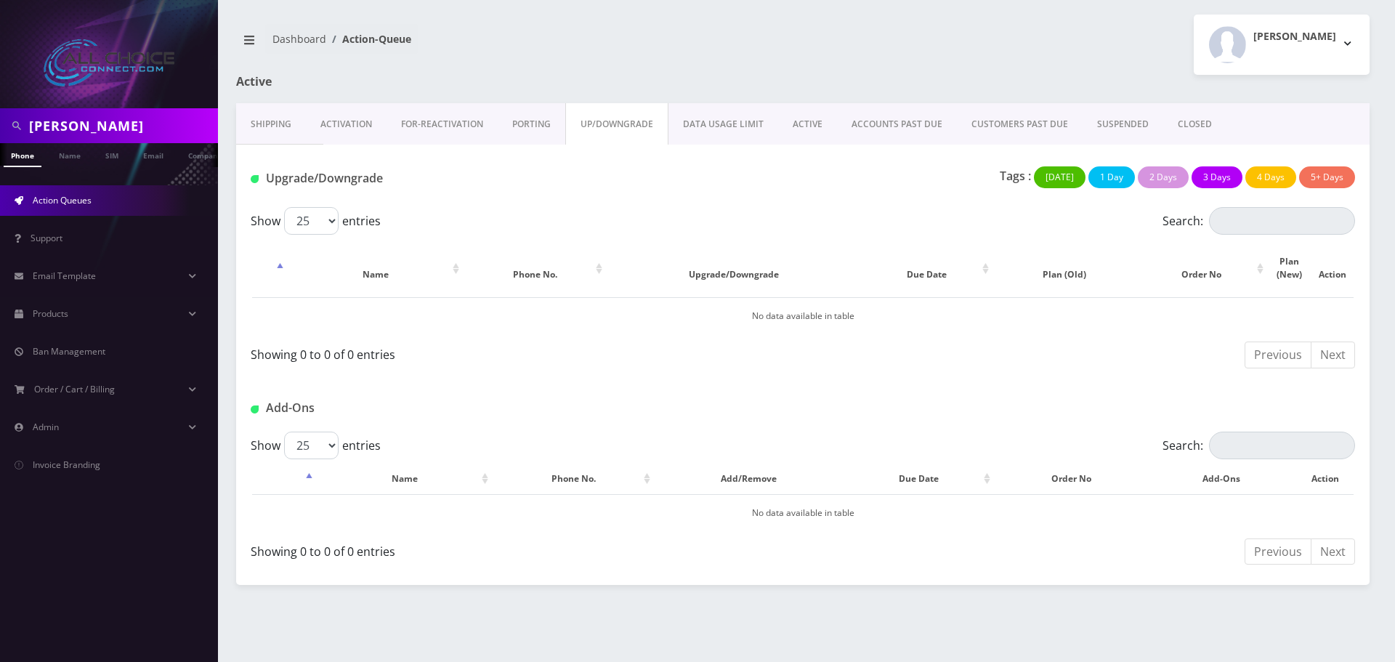
click at [1132, 123] on link "SUSPENDED" at bounding box center [1123, 124] width 81 height 42
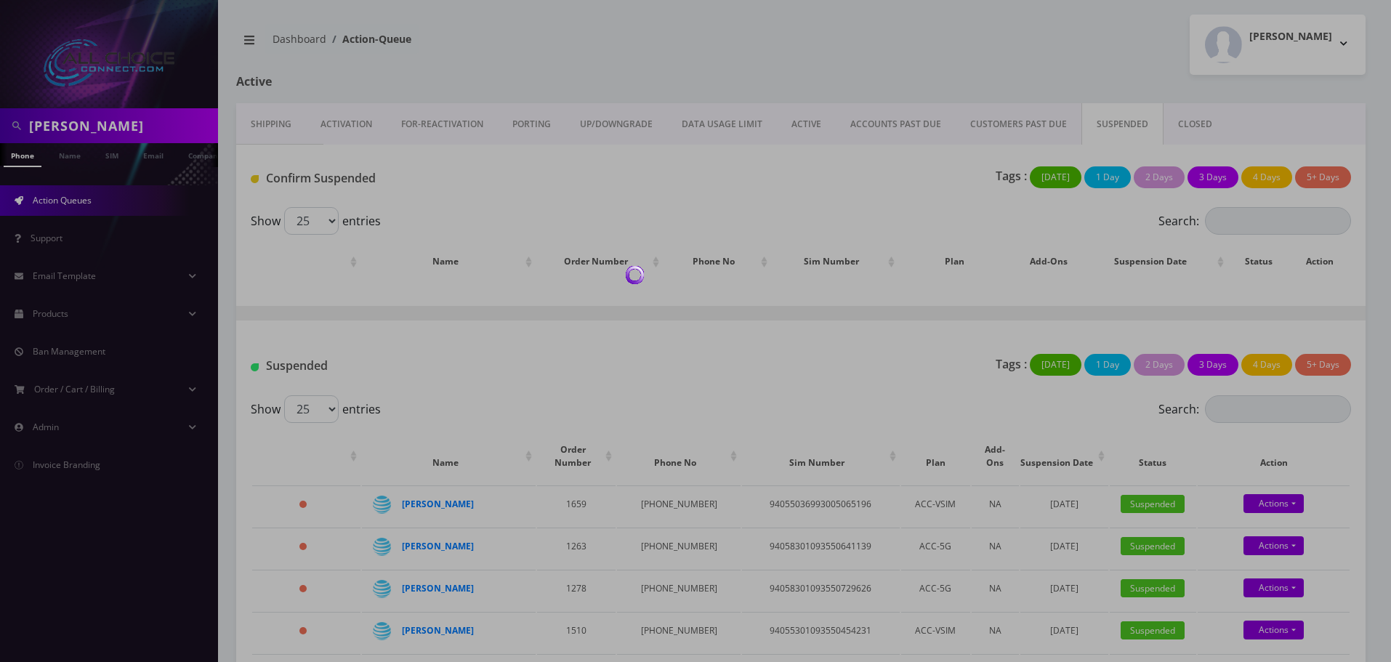
click at [1180, 123] on div at bounding box center [695, 331] width 1391 height 662
click at [1186, 121] on div at bounding box center [695, 331] width 1391 height 662
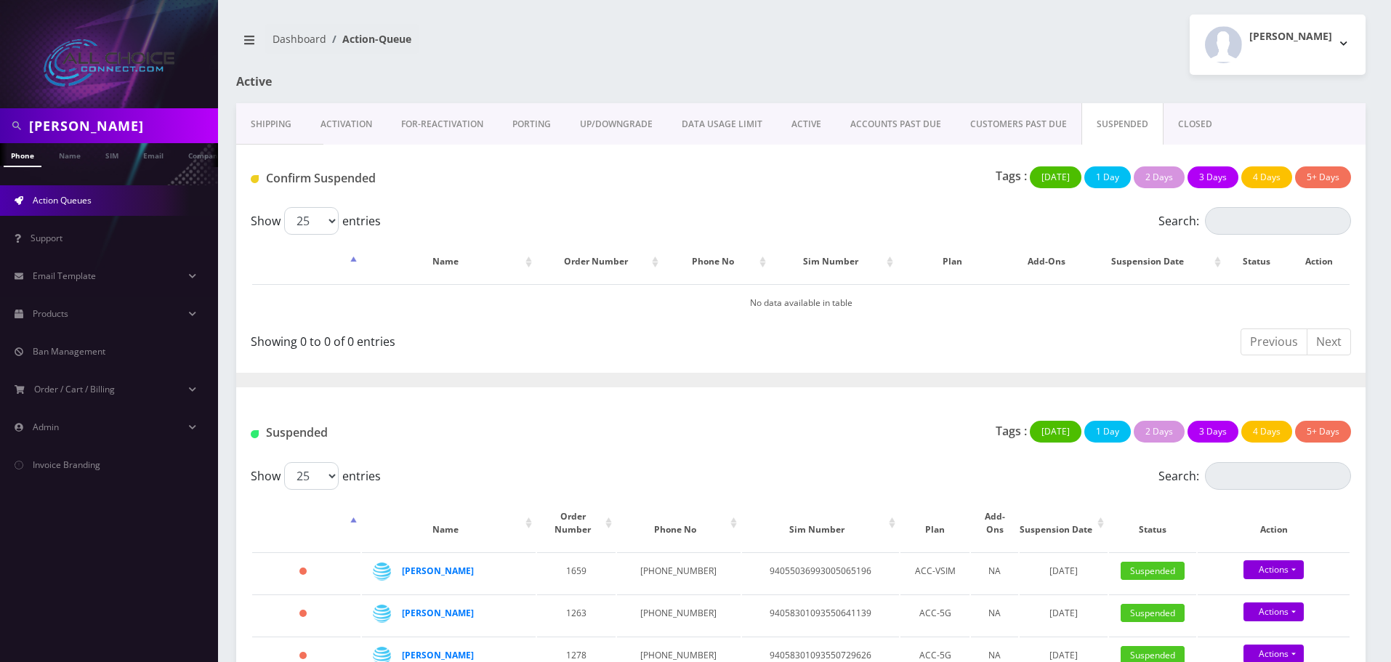
click at [1002, 121] on link "CUSTOMERS PAST DUE" at bounding box center [1019, 124] width 126 height 42
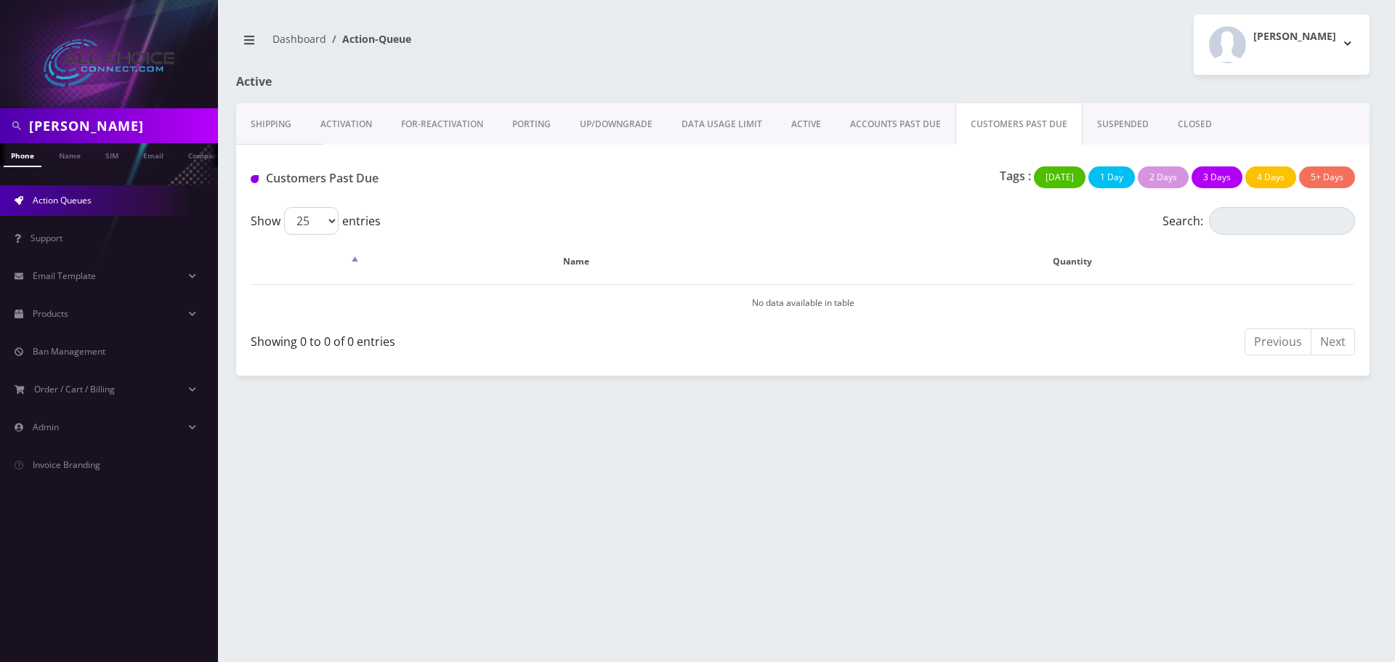
click at [1095, 123] on link "SUSPENDED" at bounding box center [1123, 124] width 81 height 42
click at [0, 0] on div at bounding box center [0, 0] width 0 height 0
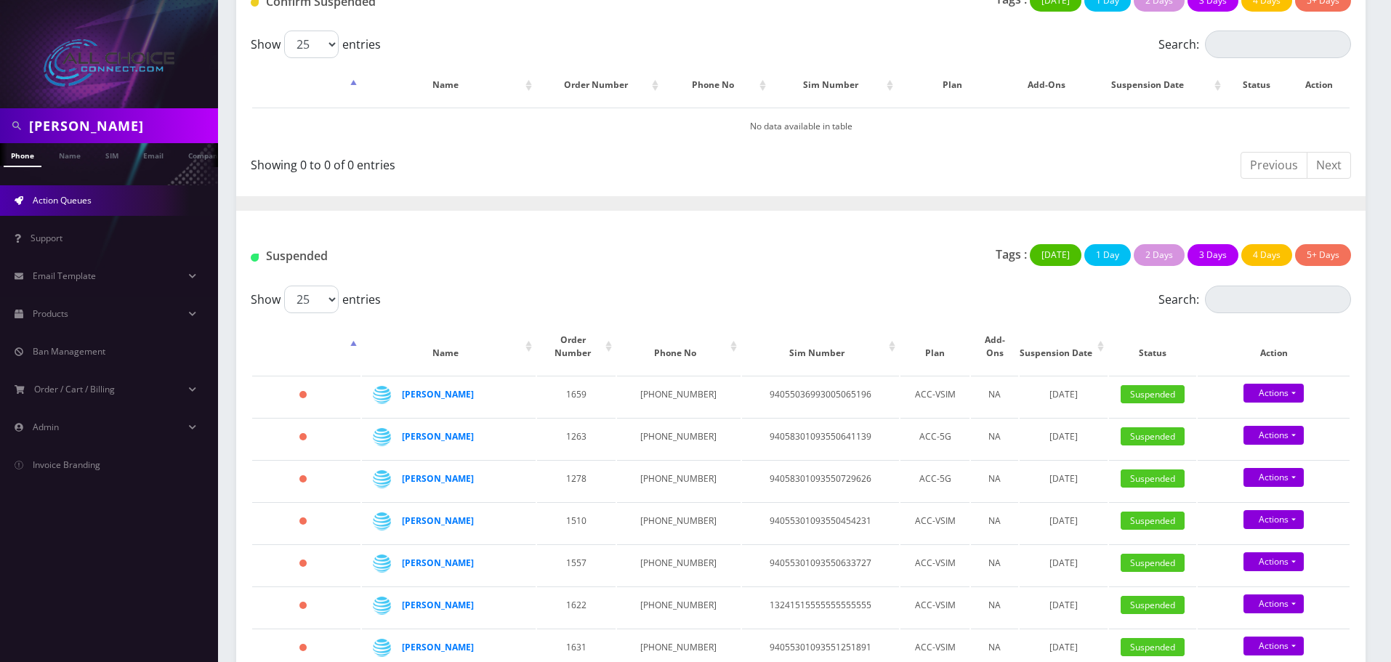
scroll to position [84, 0]
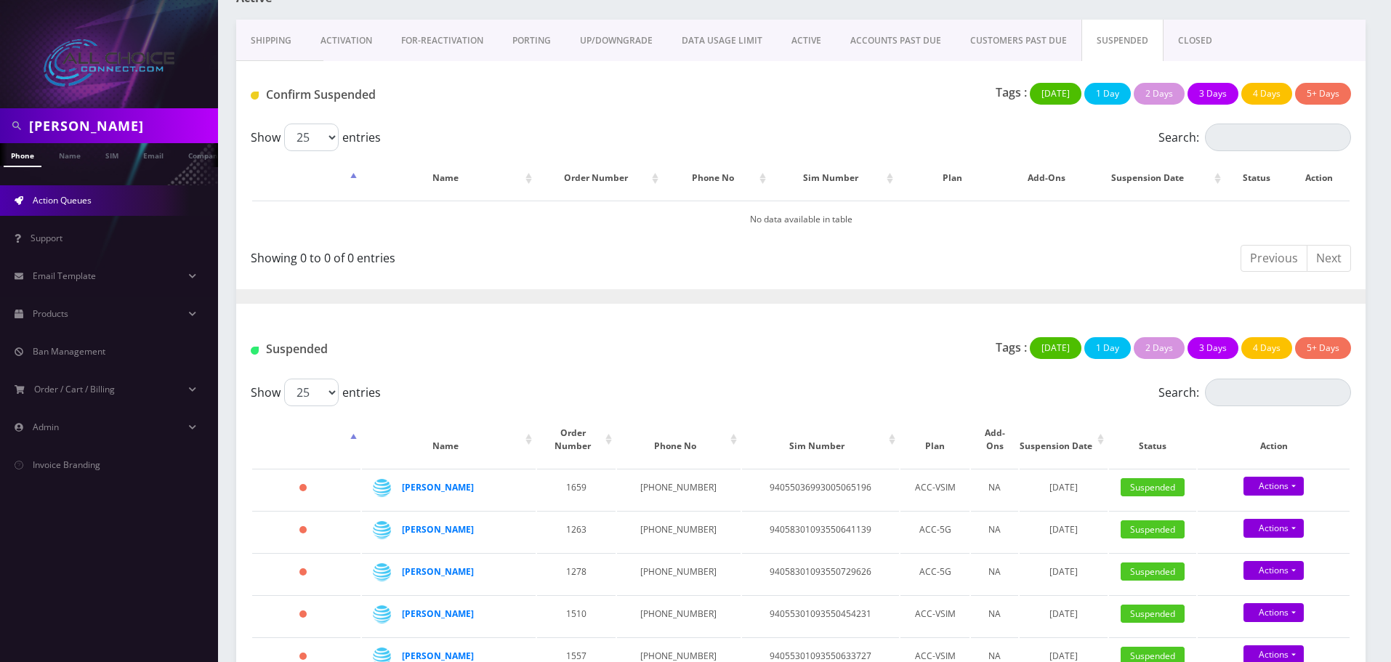
click at [889, 44] on link "ACCOUNTS PAST DUE" at bounding box center [896, 41] width 120 height 42
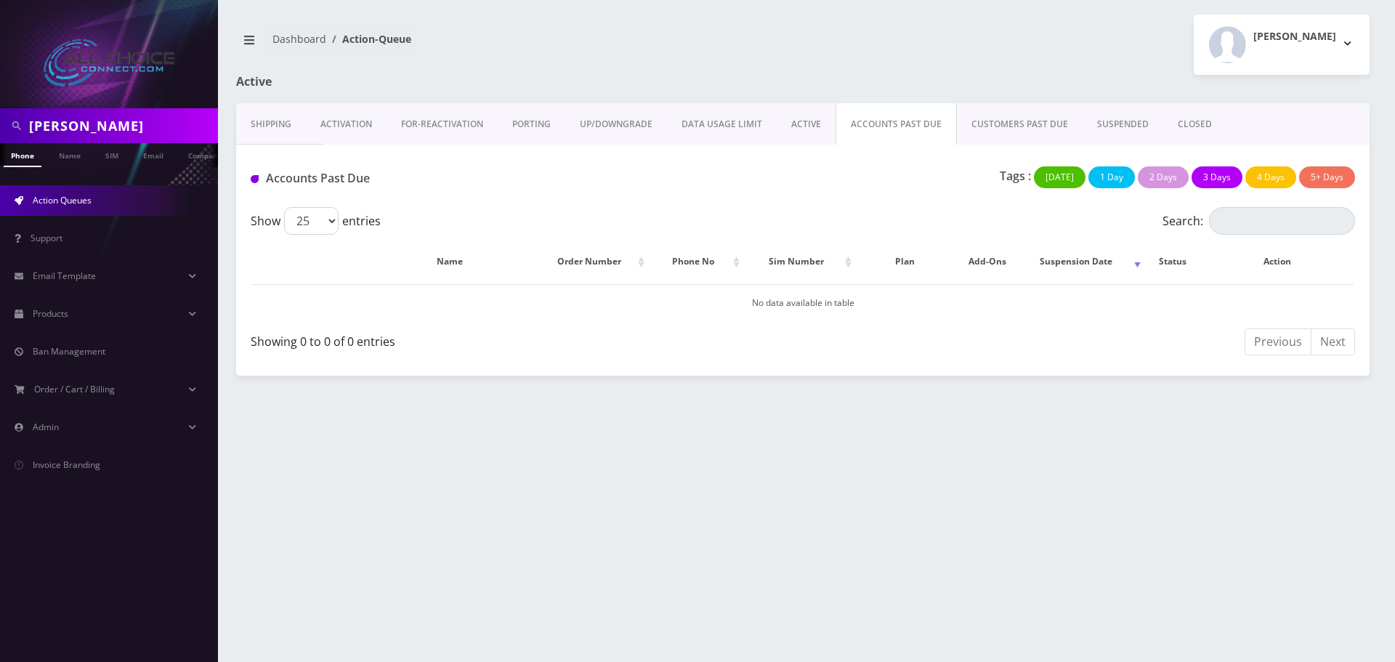
click at [1002, 126] on link "CUSTOMERS PAST DUE" at bounding box center [1020, 124] width 126 height 42
click at [898, 122] on link "ACCOUNTS PAST DUE" at bounding box center [896, 124] width 120 height 42
click at [1003, 121] on link "CUSTOMERS PAST DUE" at bounding box center [1020, 124] width 126 height 42
click at [1127, 121] on link "SUSPENDED" at bounding box center [1123, 124] width 81 height 42
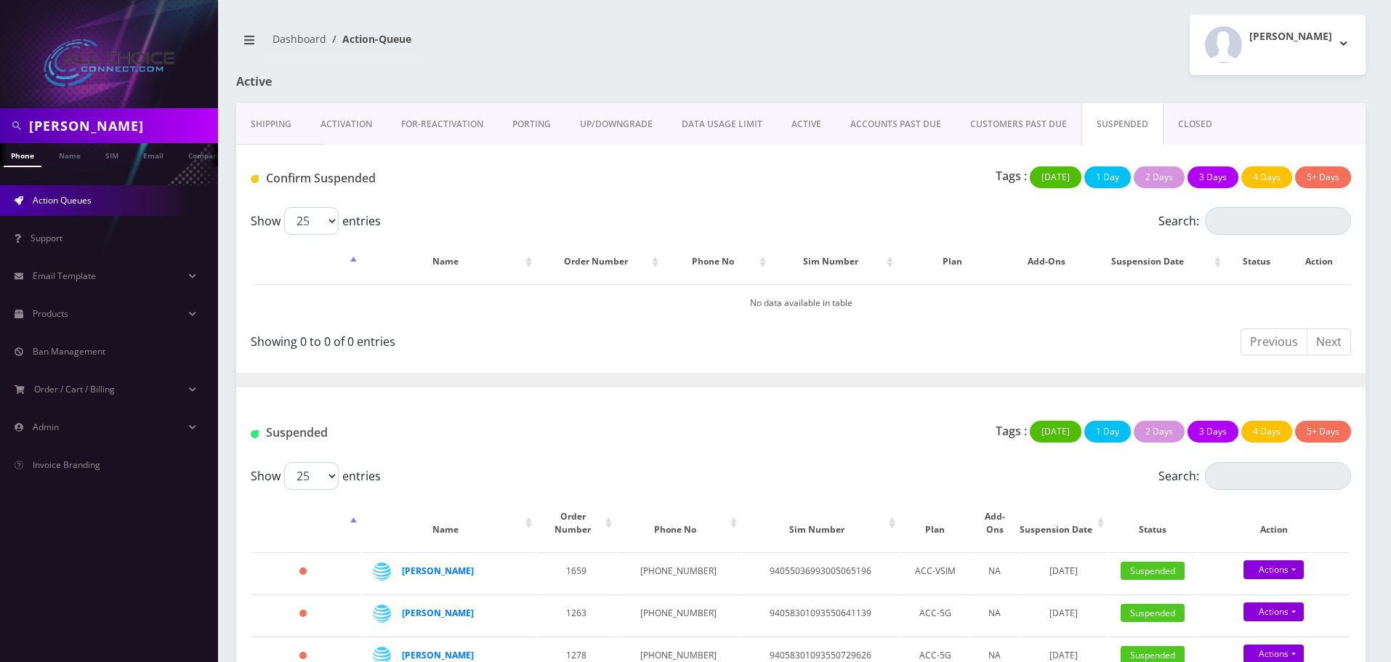
click at [909, 124] on link "ACCOUNTS PAST DUE" at bounding box center [896, 124] width 120 height 42
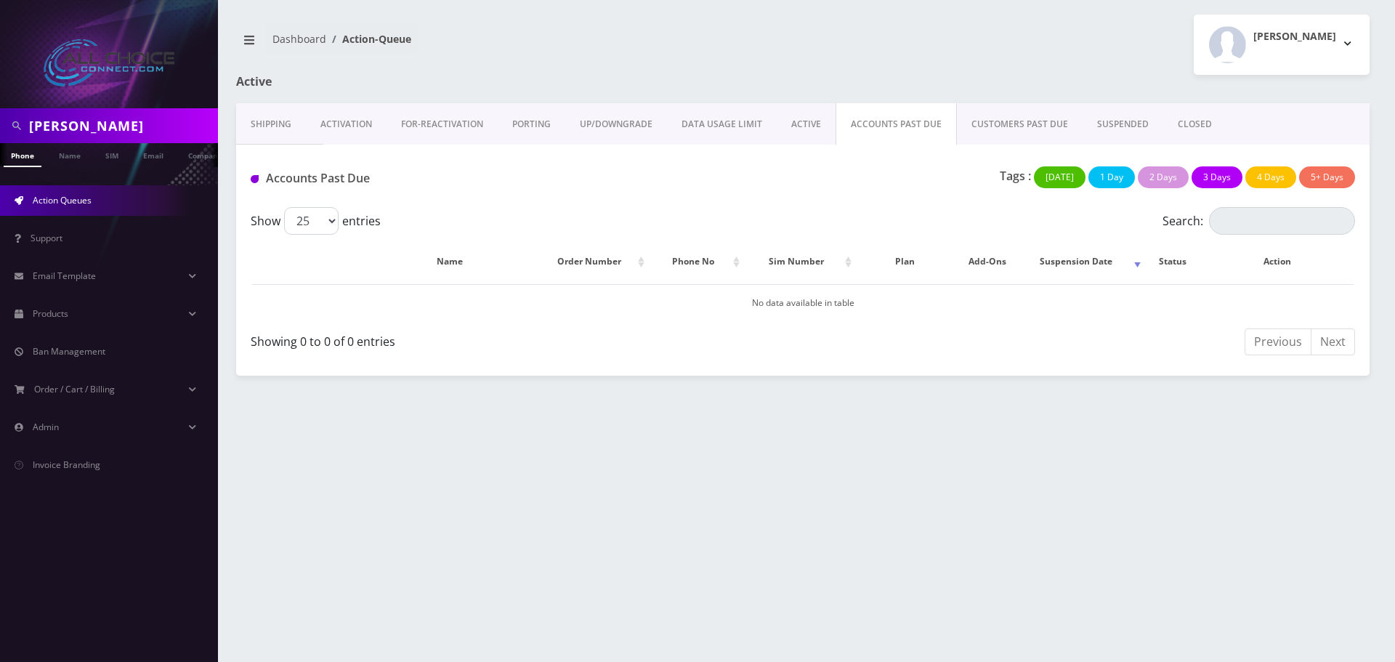
click at [989, 121] on link "CUSTOMERS PAST DUE" at bounding box center [1020, 124] width 126 height 42
click at [879, 129] on link "ACCOUNTS PAST DUE" at bounding box center [896, 124] width 120 height 42
click at [1002, 119] on link "CUSTOMERS PAST DUE" at bounding box center [1020, 124] width 126 height 42
click at [890, 129] on link "ACCOUNTS PAST DUE" at bounding box center [896, 124] width 120 height 42
click at [71, 116] on input "hinton" at bounding box center [121, 126] width 185 height 28
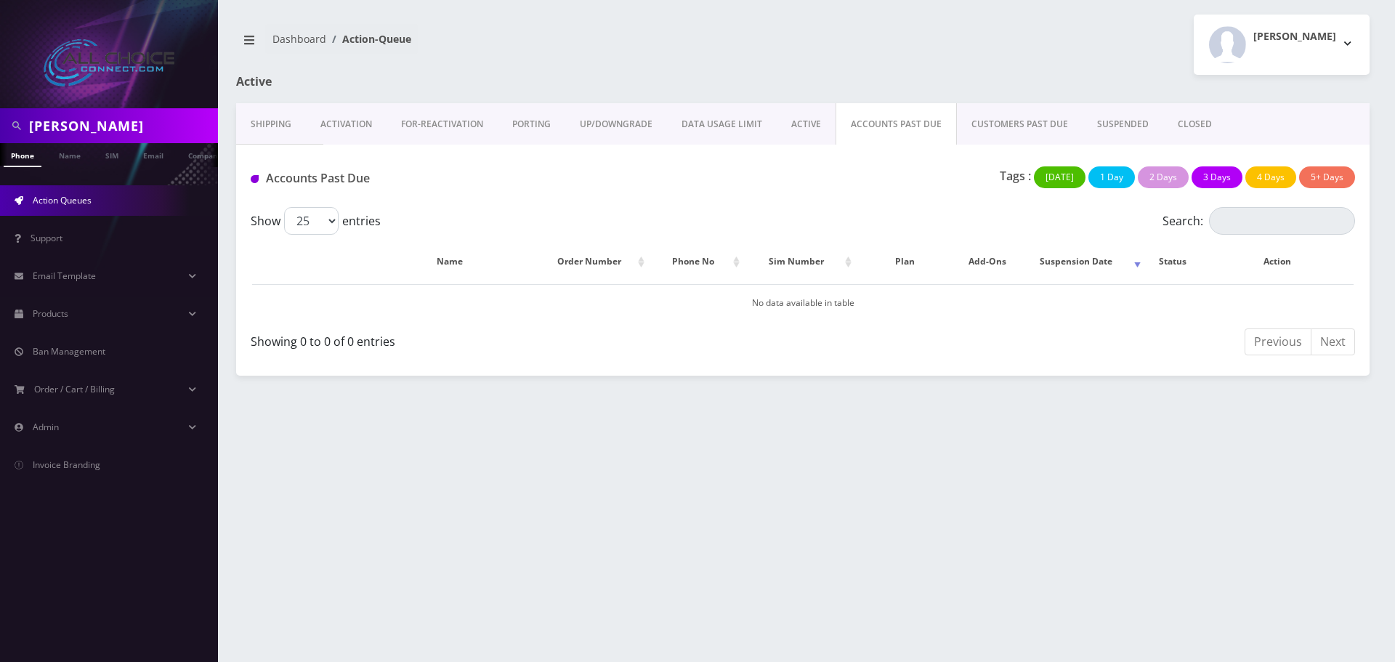
click at [71, 116] on input "hinton" at bounding box center [121, 126] width 185 height 28
paste input "[PERSON_NAME]"
type input "[PERSON_NAME]"
click at [65, 156] on link "Name" at bounding box center [70, 155] width 36 height 24
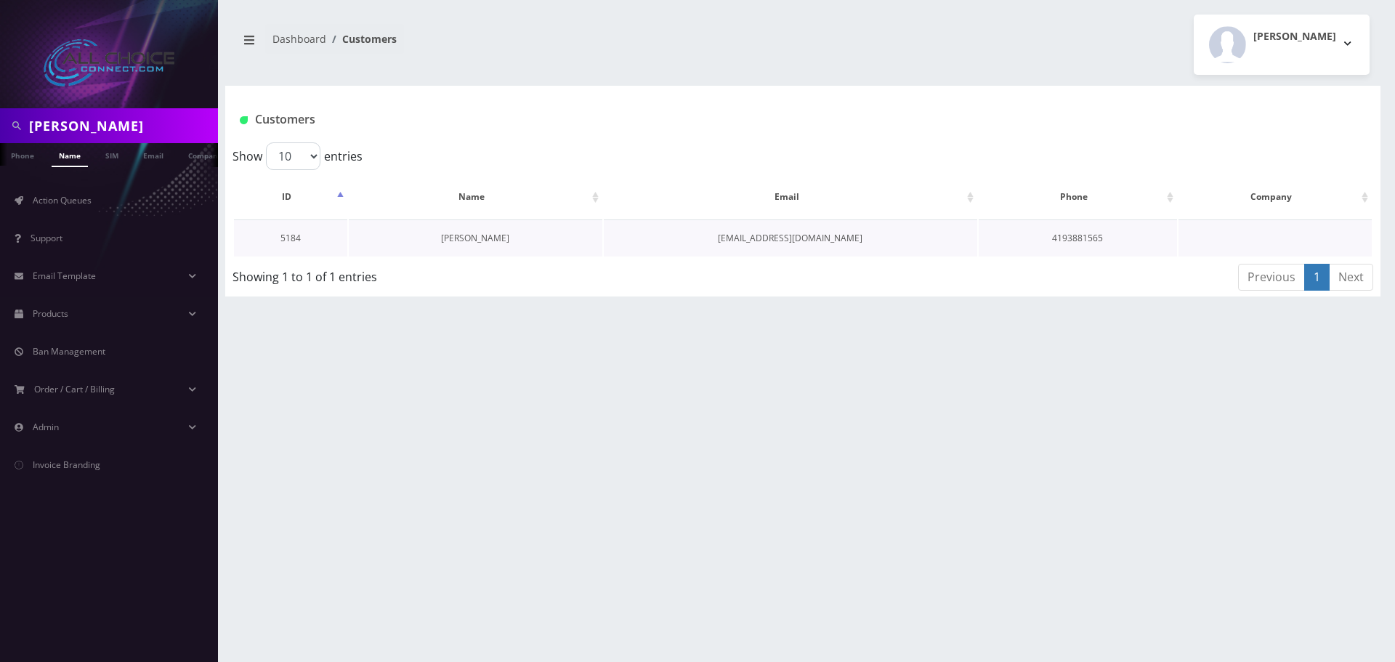
click at [477, 238] on link "[PERSON_NAME]" at bounding box center [475, 238] width 68 height 12
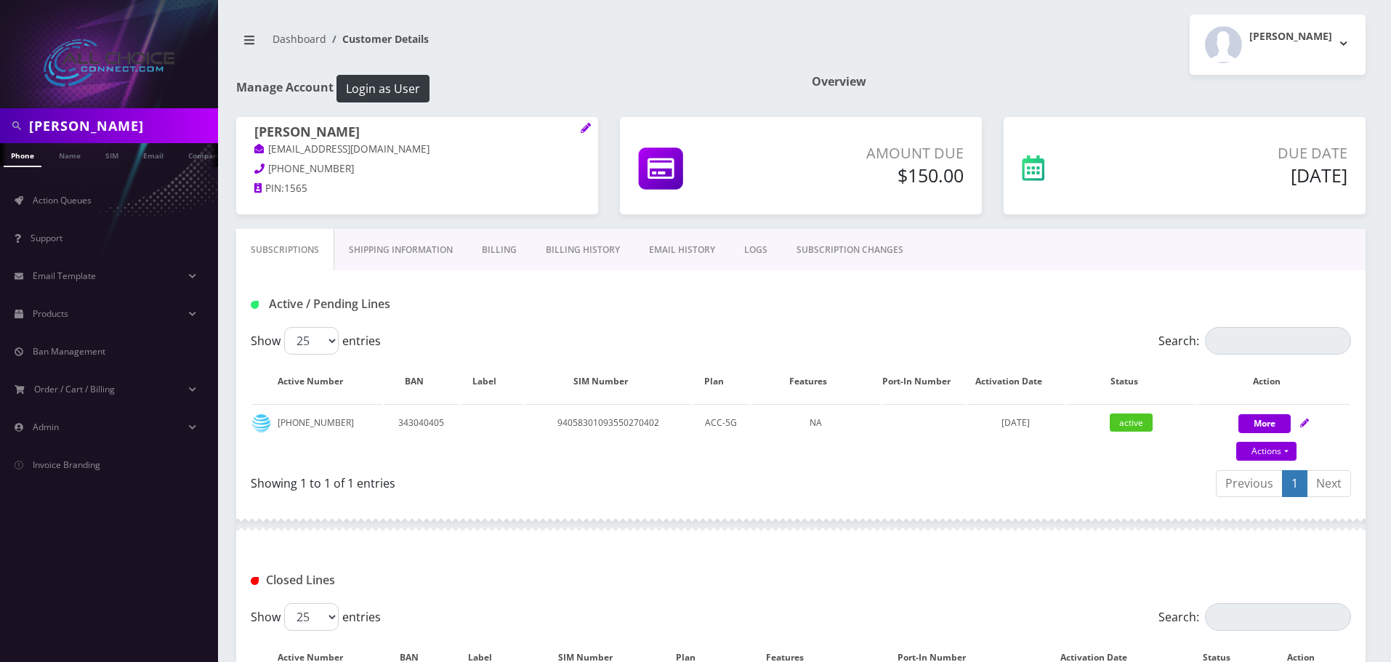
click at [592, 250] on link "Billing History" at bounding box center [582, 250] width 103 height 42
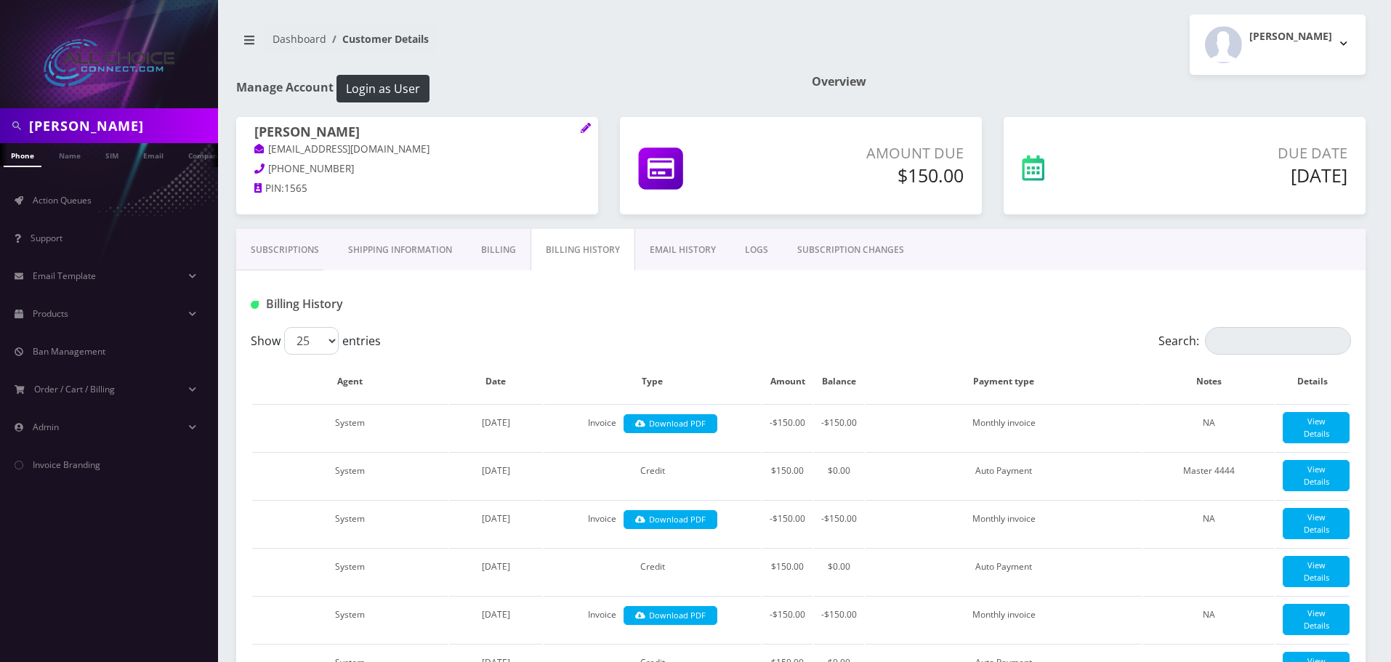
drag, startPoint x: 1227, startPoint y: 177, endPoint x: 1347, endPoint y: 182, distance: 120.8
click at [1347, 182] on div "Due Date [DATE]" at bounding box center [1243, 166] width 232 height 49
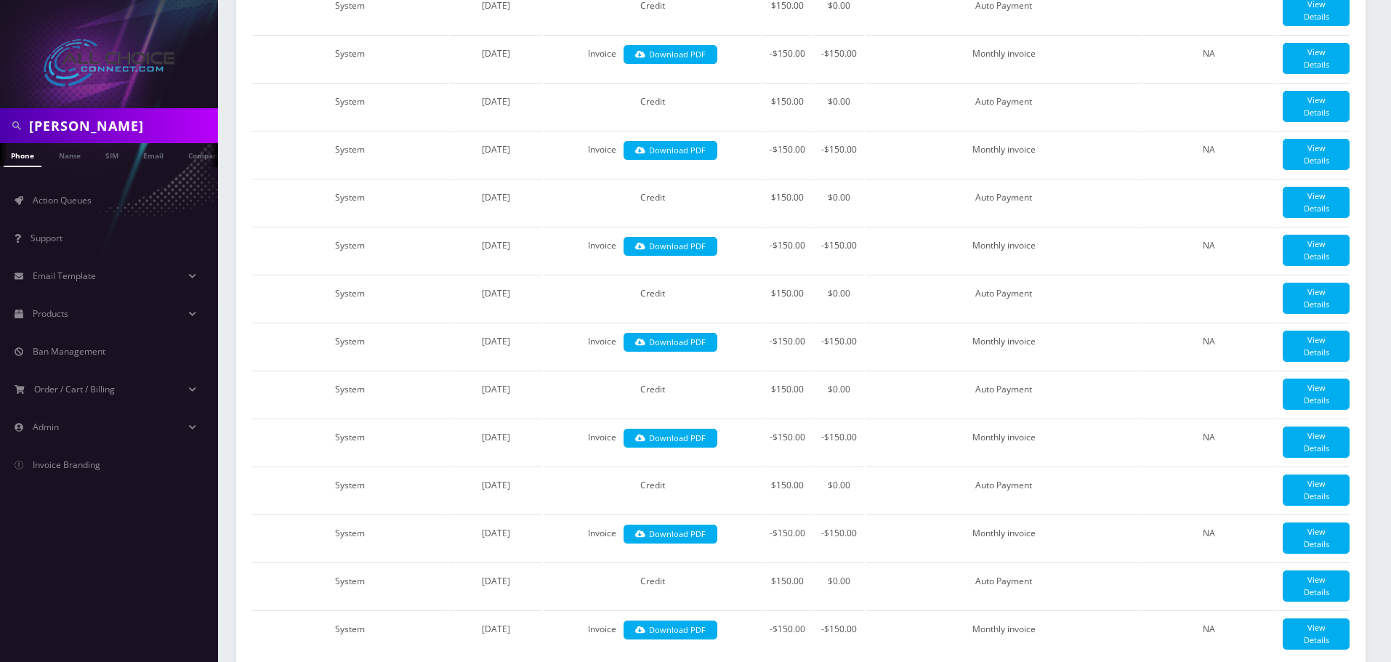
scroll to position [1308, 0]
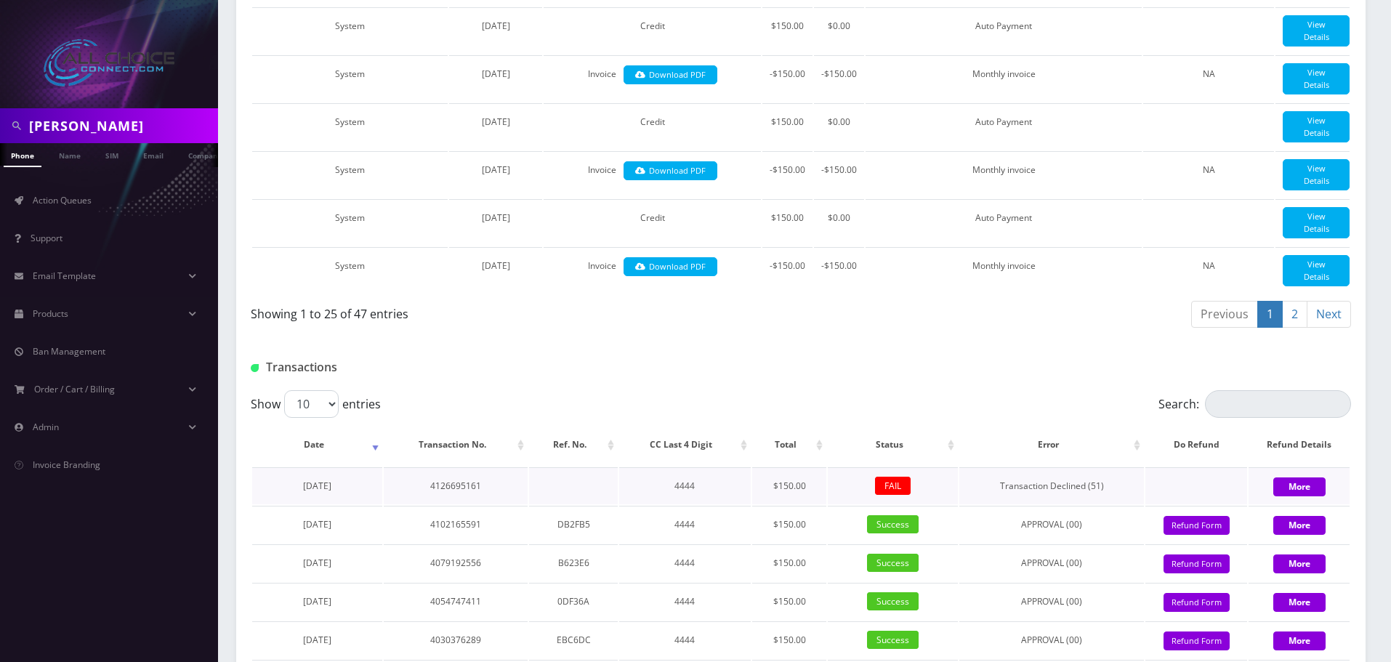
click at [893, 495] on span "FAIL" at bounding box center [893, 486] width 36 height 18
click at [912, 504] on td "FAIL" at bounding box center [893, 485] width 130 height 37
drag, startPoint x: 1113, startPoint y: 552, endPoint x: 969, endPoint y: 555, distance: 143.9
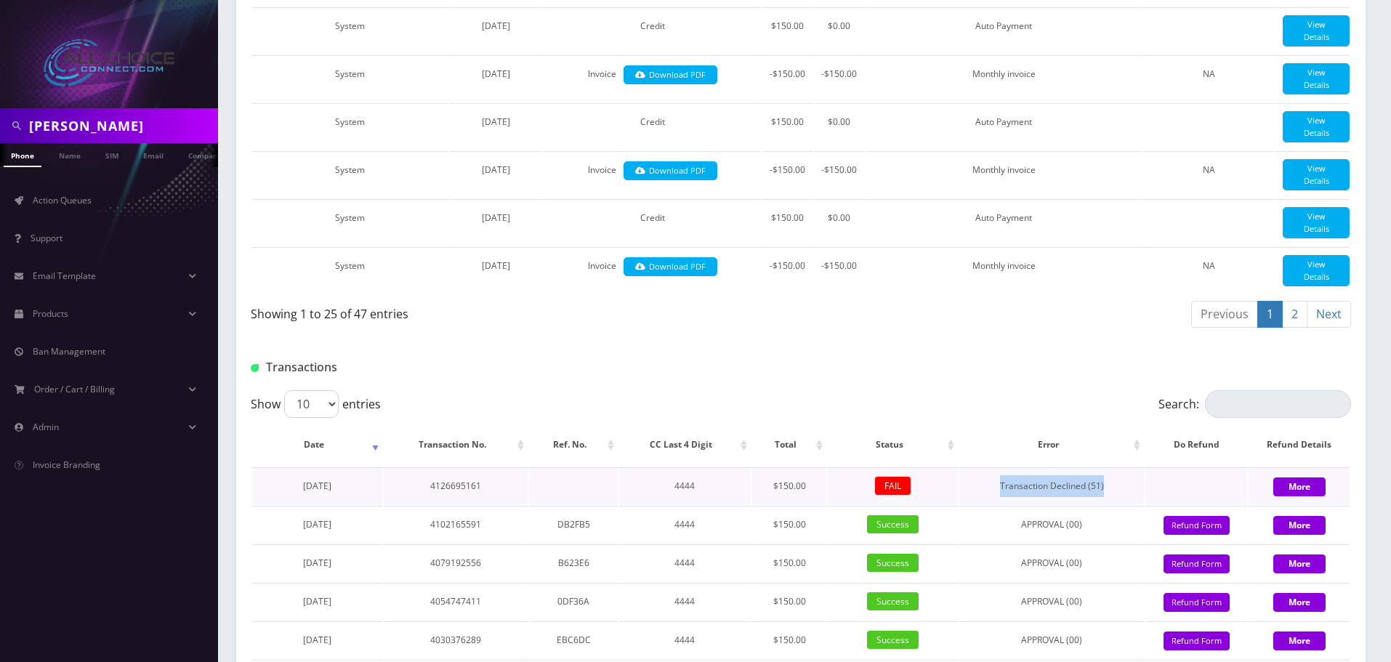
click at [969, 504] on td "Transaction Declined (51)" at bounding box center [1051, 485] width 185 height 37
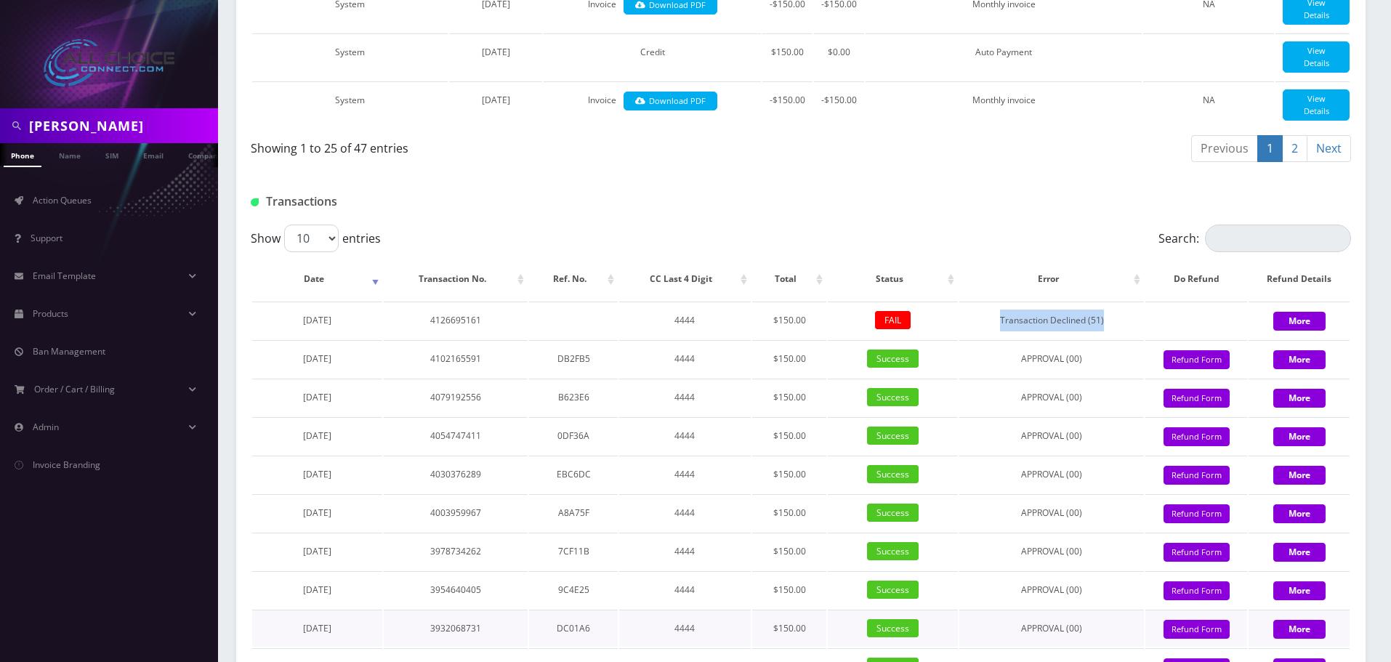
scroll to position [1696, 0]
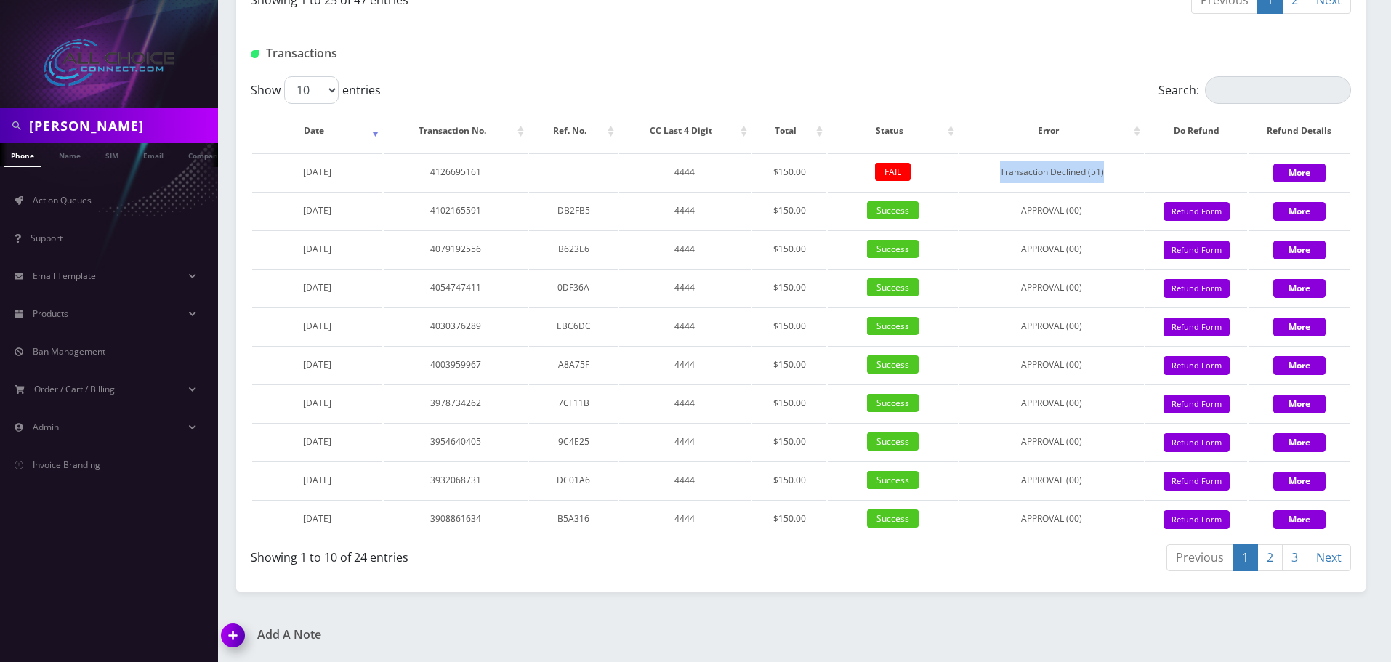
click at [1273, 554] on link "2" at bounding box center [1269, 557] width 25 height 27
click at [1292, 560] on link "3" at bounding box center [1294, 557] width 25 height 27
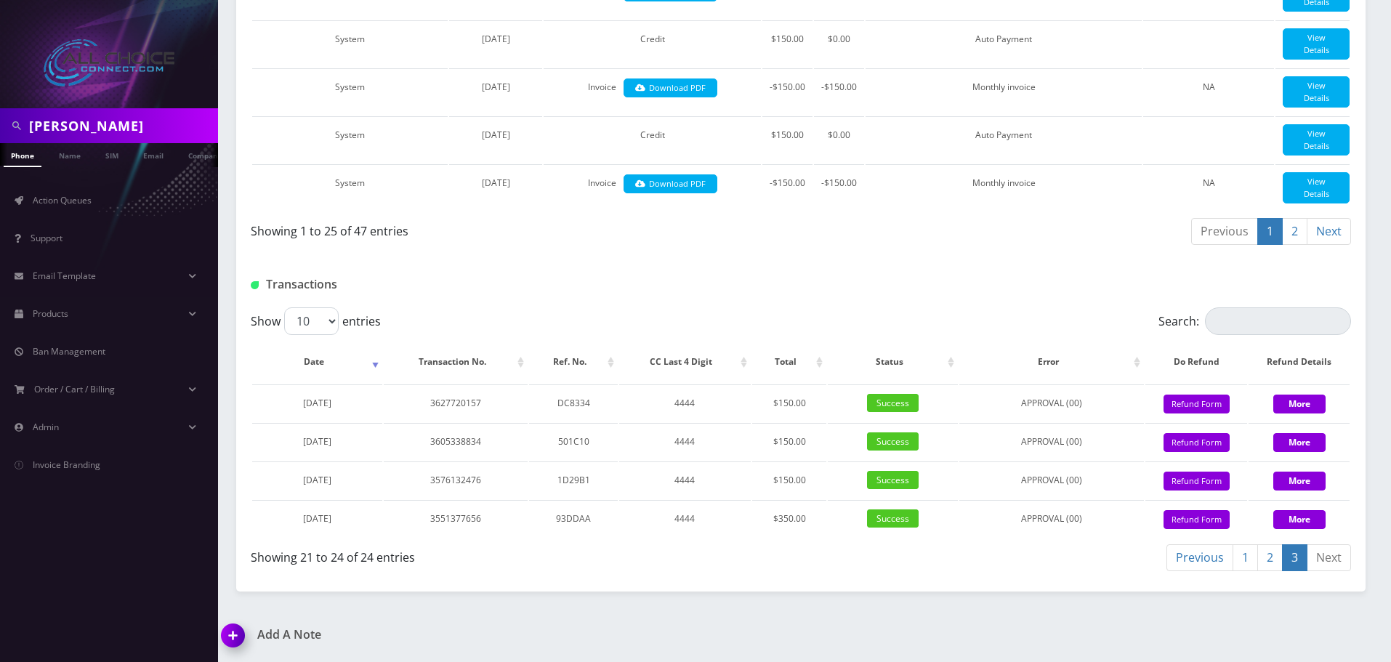
scroll to position [1465, 0]
click at [1248, 557] on link "1" at bounding box center [1245, 557] width 25 height 27
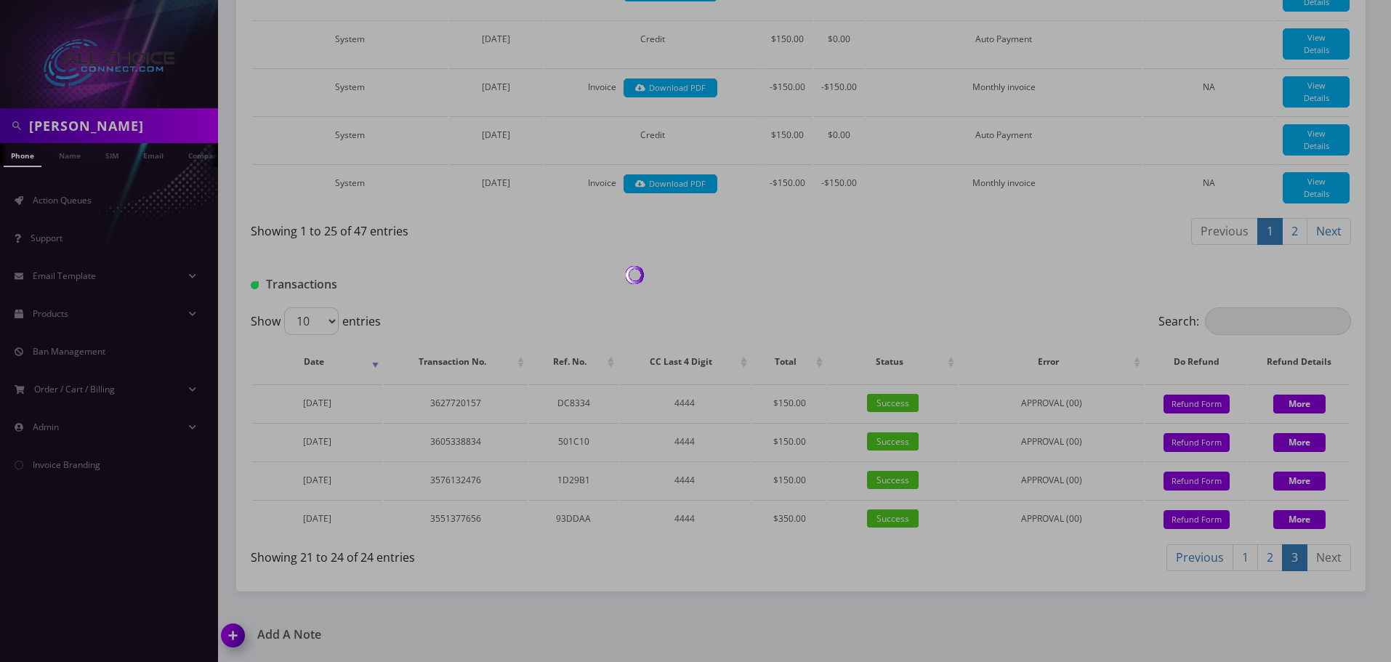
scroll to position [1696, 0]
